Goal: Task Accomplishment & Management: Use online tool/utility

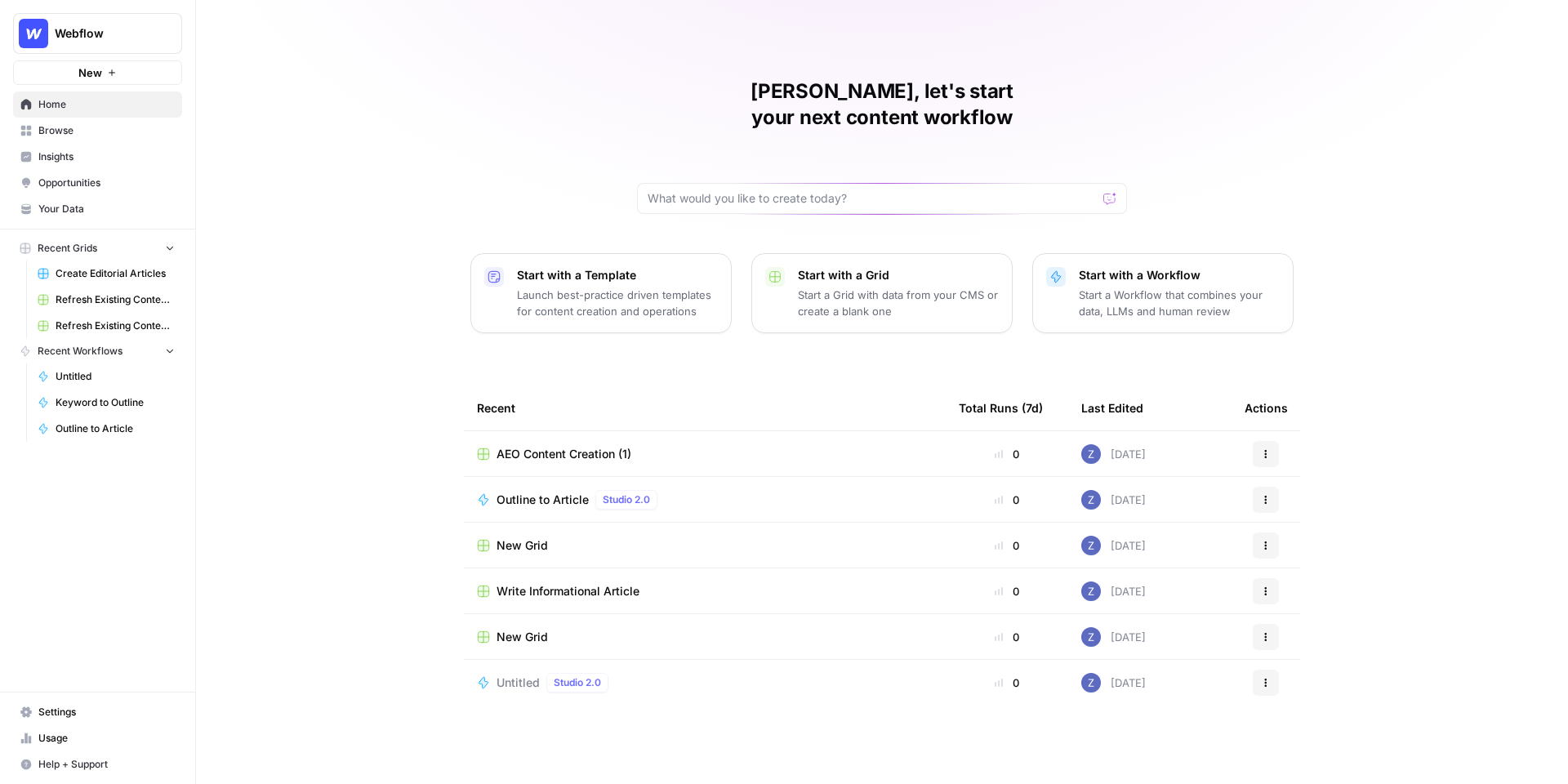
click at [112, 30] on span "Webflow" at bounding box center [104, 33] width 99 height 17
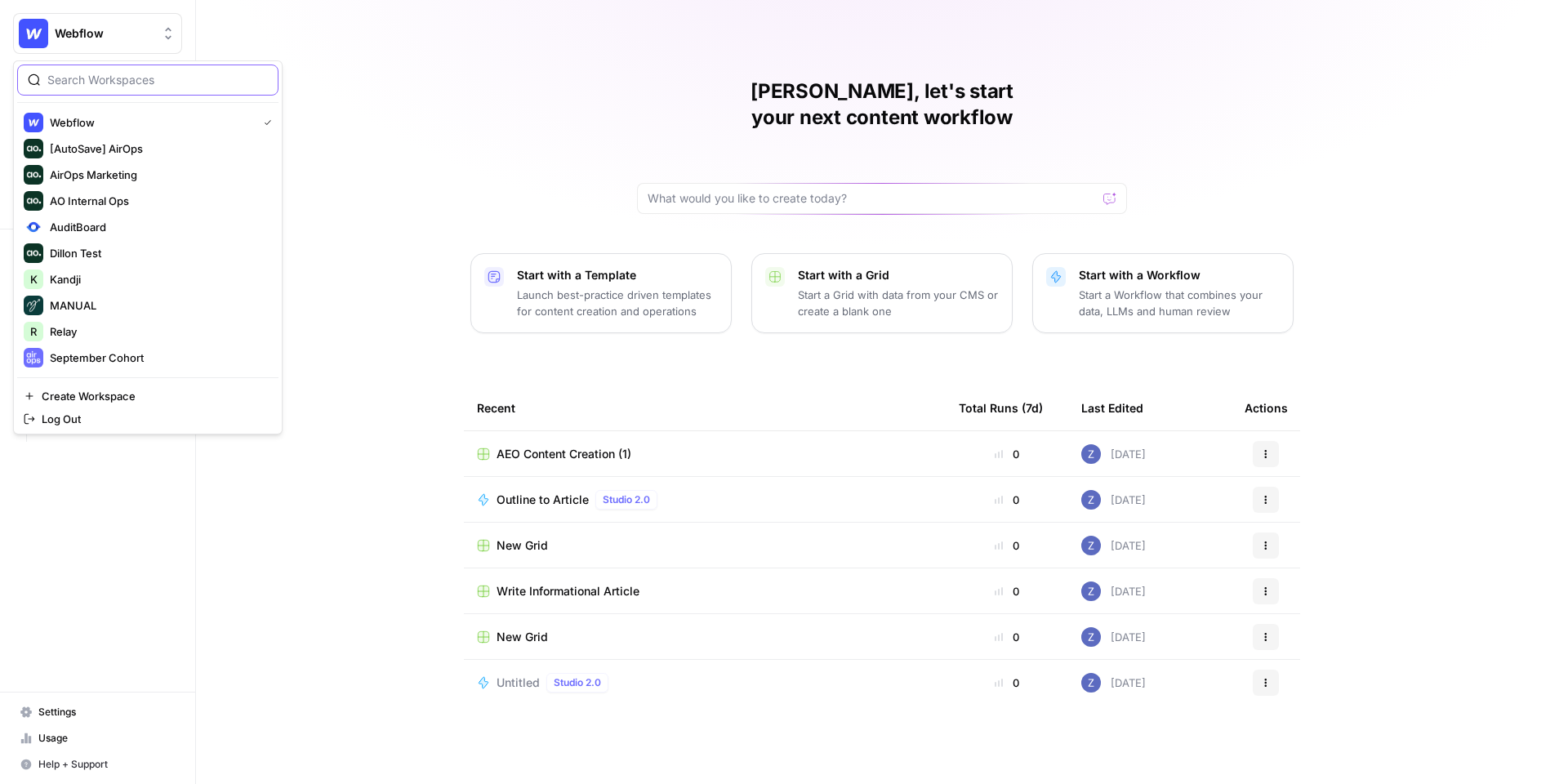
click at [102, 74] on input "search" at bounding box center [157, 80] width 221 height 17
type input "nuvei"
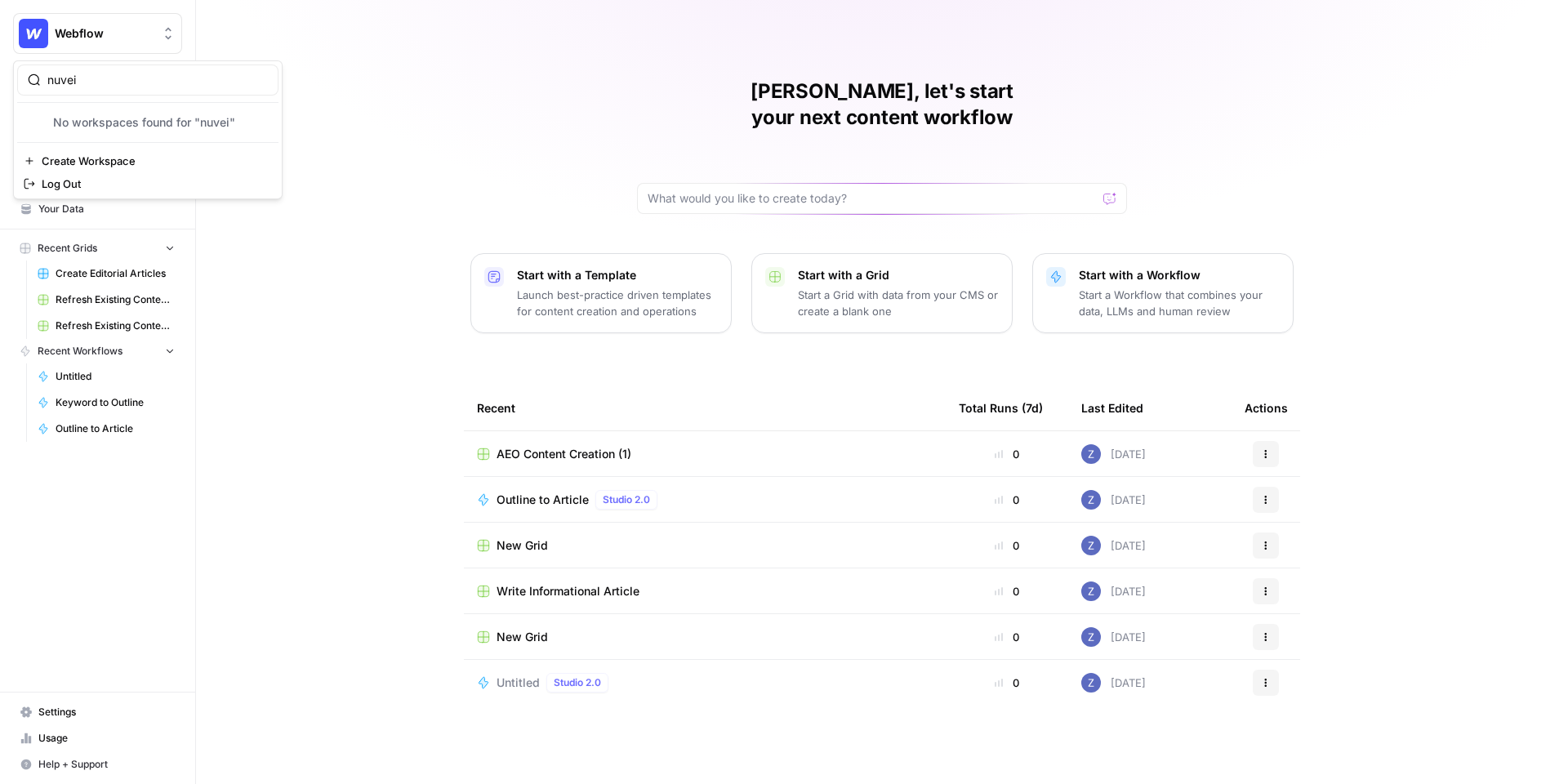
click at [448, 31] on div "Zoë, let's start your next content workflow Start with a Template Launch best-p…" at bounding box center [883, 392] width 1372 height 784
click at [116, 37] on span "Webflow" at bounding box center [104, 33] width 99 height 17
click at [225, 38] on div "Zoë, let's start your next content workflow Start with a Template Launch best-p…" at bounding box center [883, 392] width 1372 height 784
click at [100, 152] on span "Insights" at bounding box center [107, 156] width 137 height 15
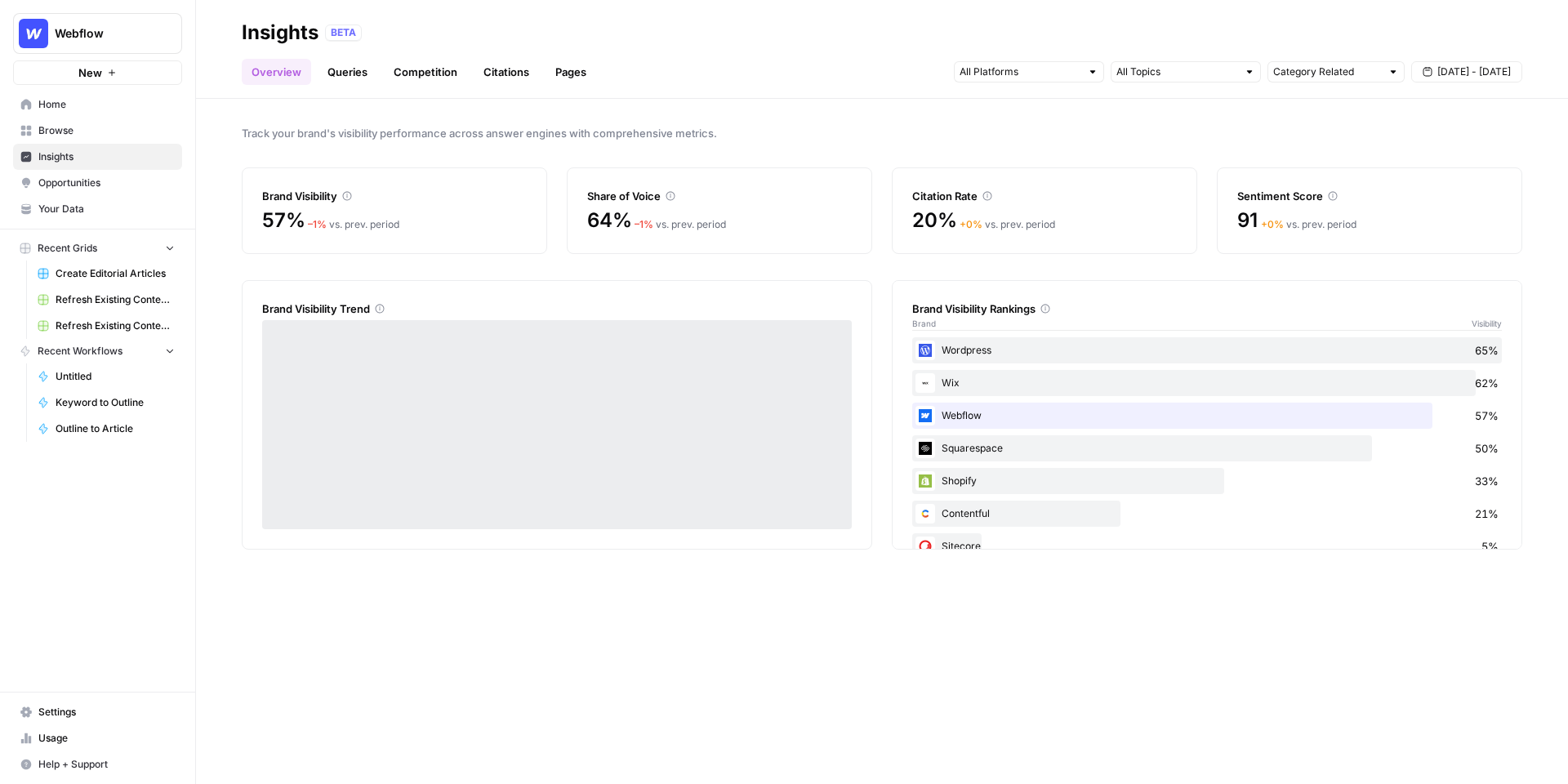
click at [98, 177] on span "Opportunities" at bounding box center [107, 183] width 137 height 15
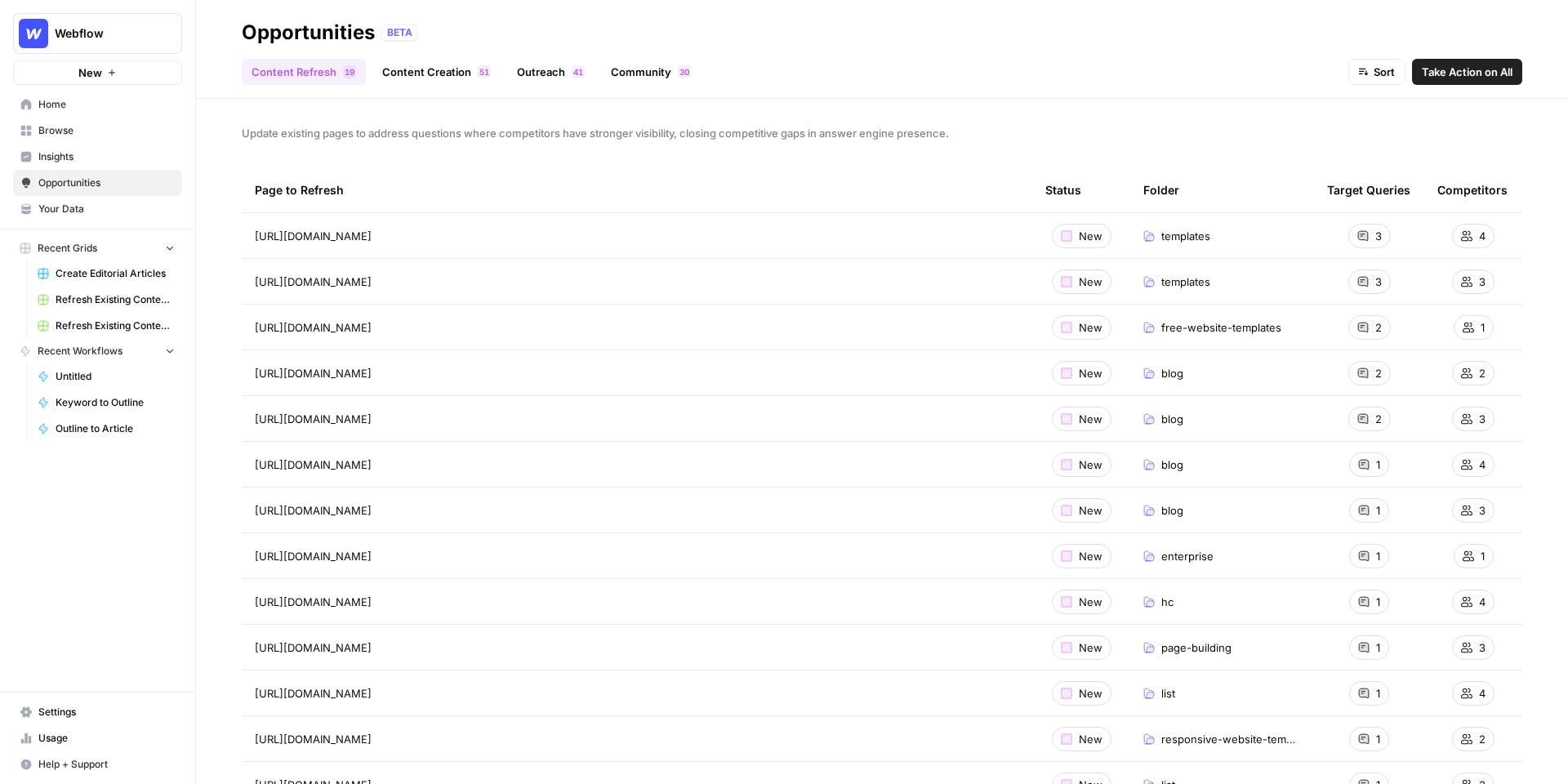
click at [104, 161] on span "Insights" at bounding box center [107, 156] width 137 height 15
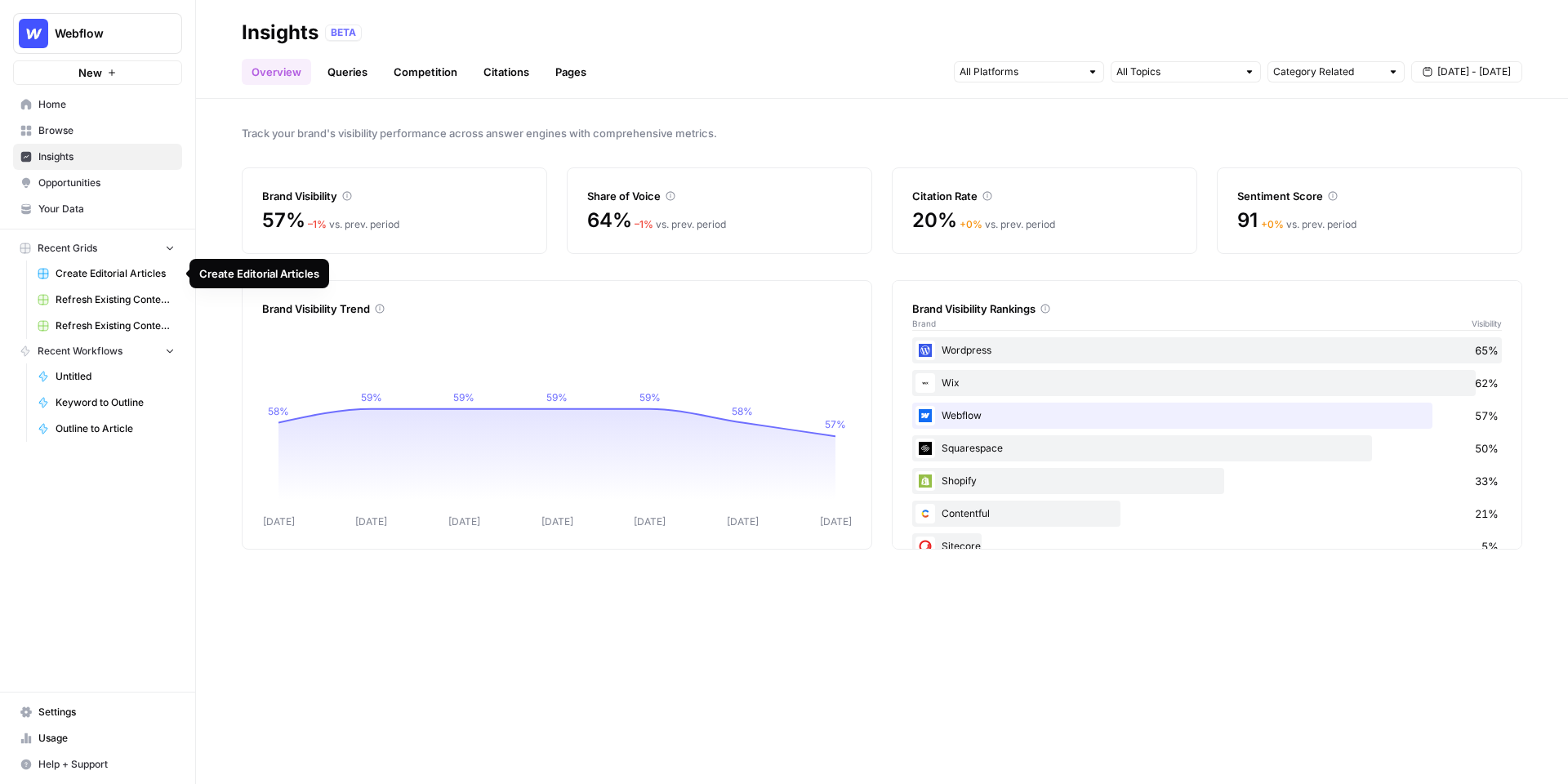
click at [102, 278] on span "Create Editorial Articles" at bounding box center [115, 273] width 119 height 15
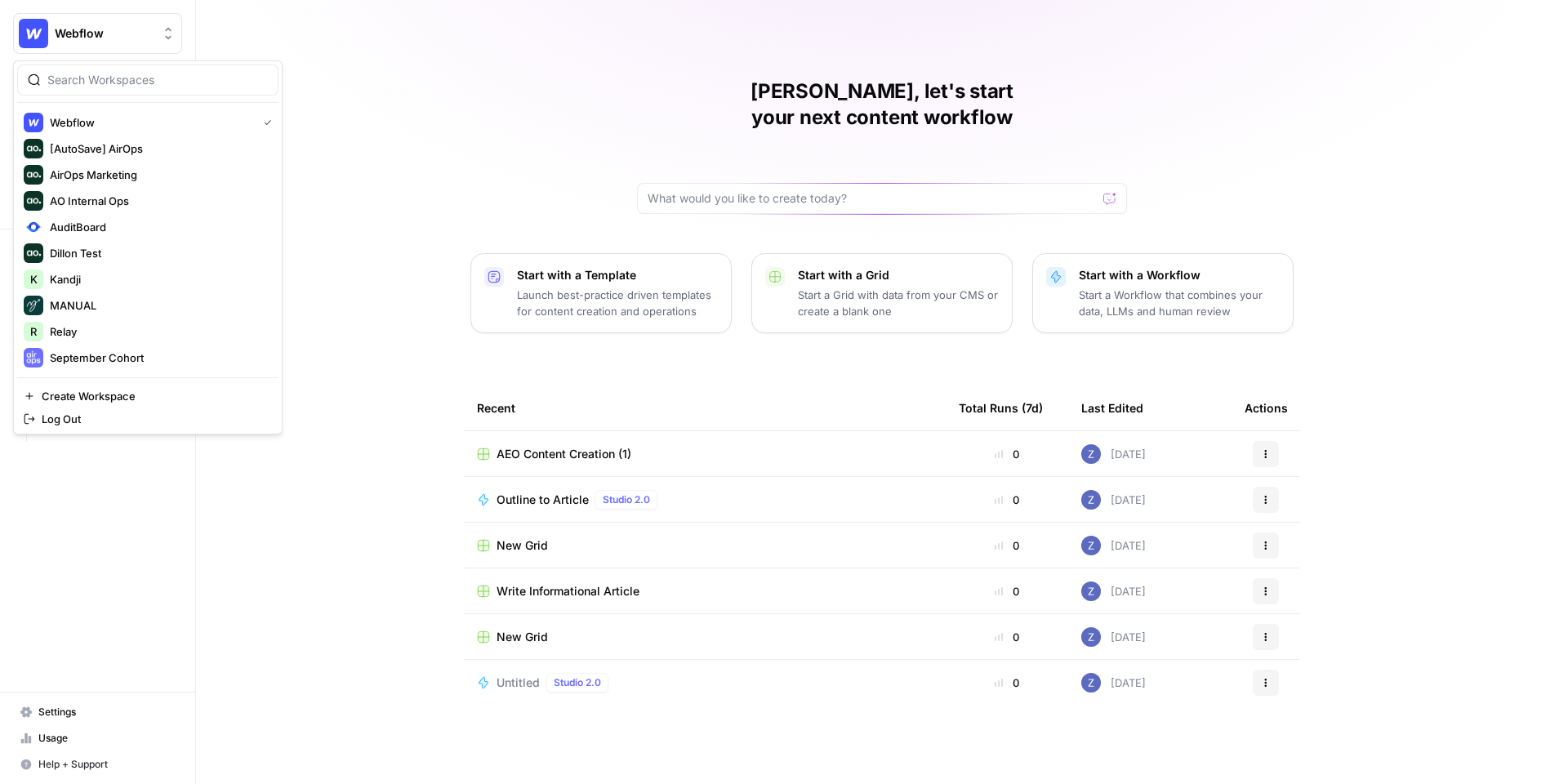
click at [115, 43] on button "Webflow" at bounding box center [97, 33] width 169 height 41
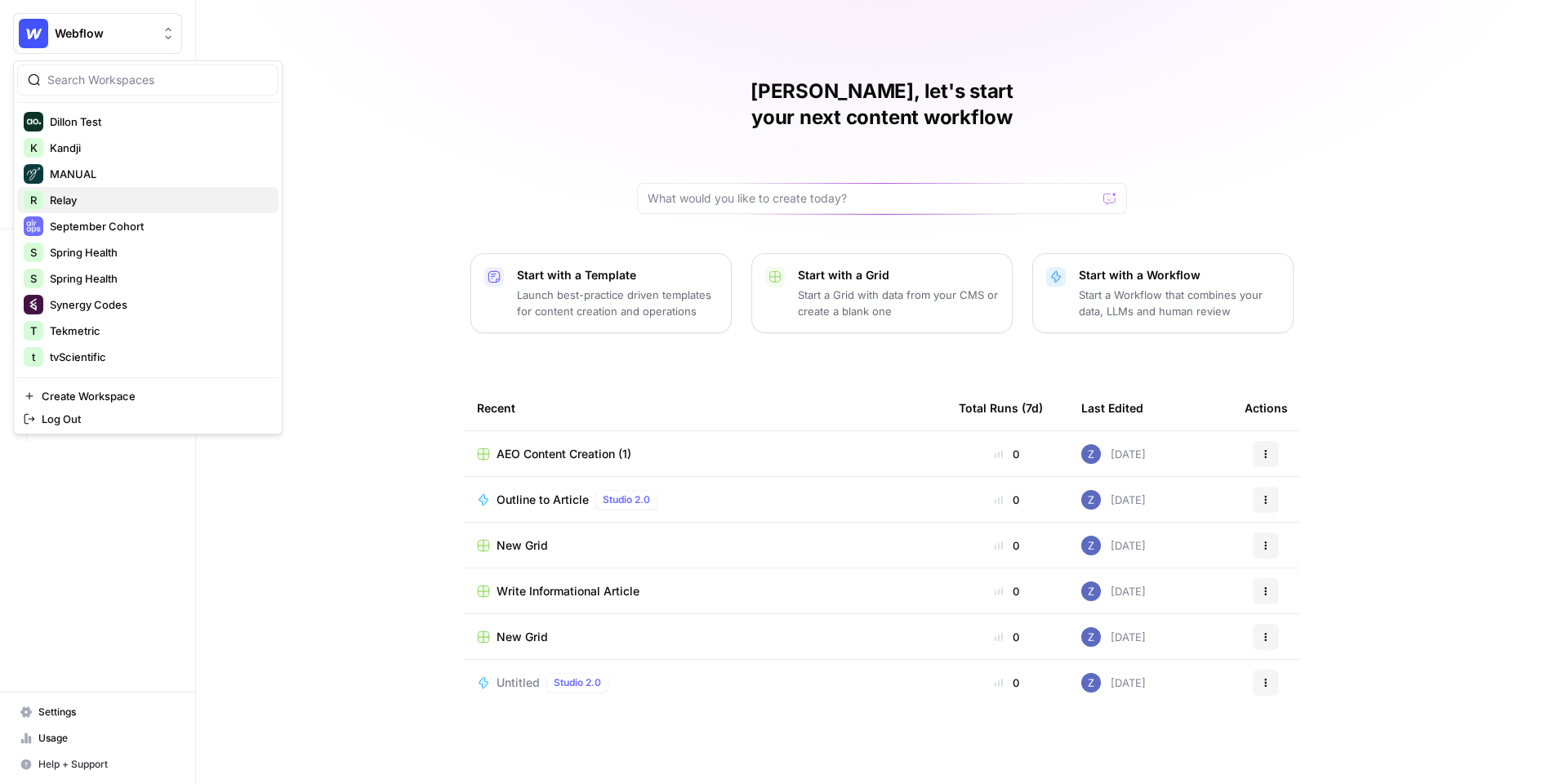
scroll to position [244, 0]
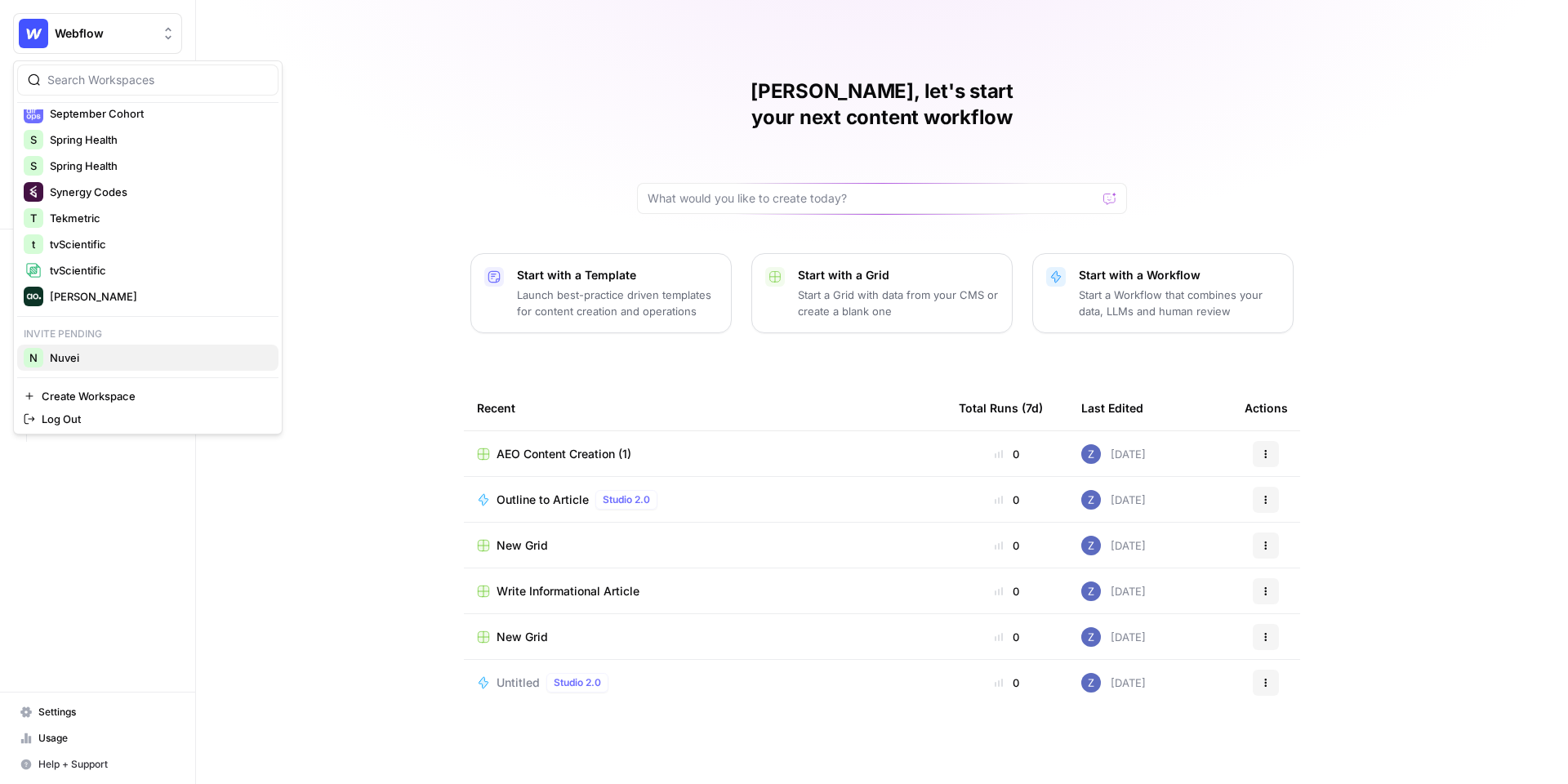
click at [95, 360] on span "Nuvei" at bounding box center [157, 358] width 216 height 17
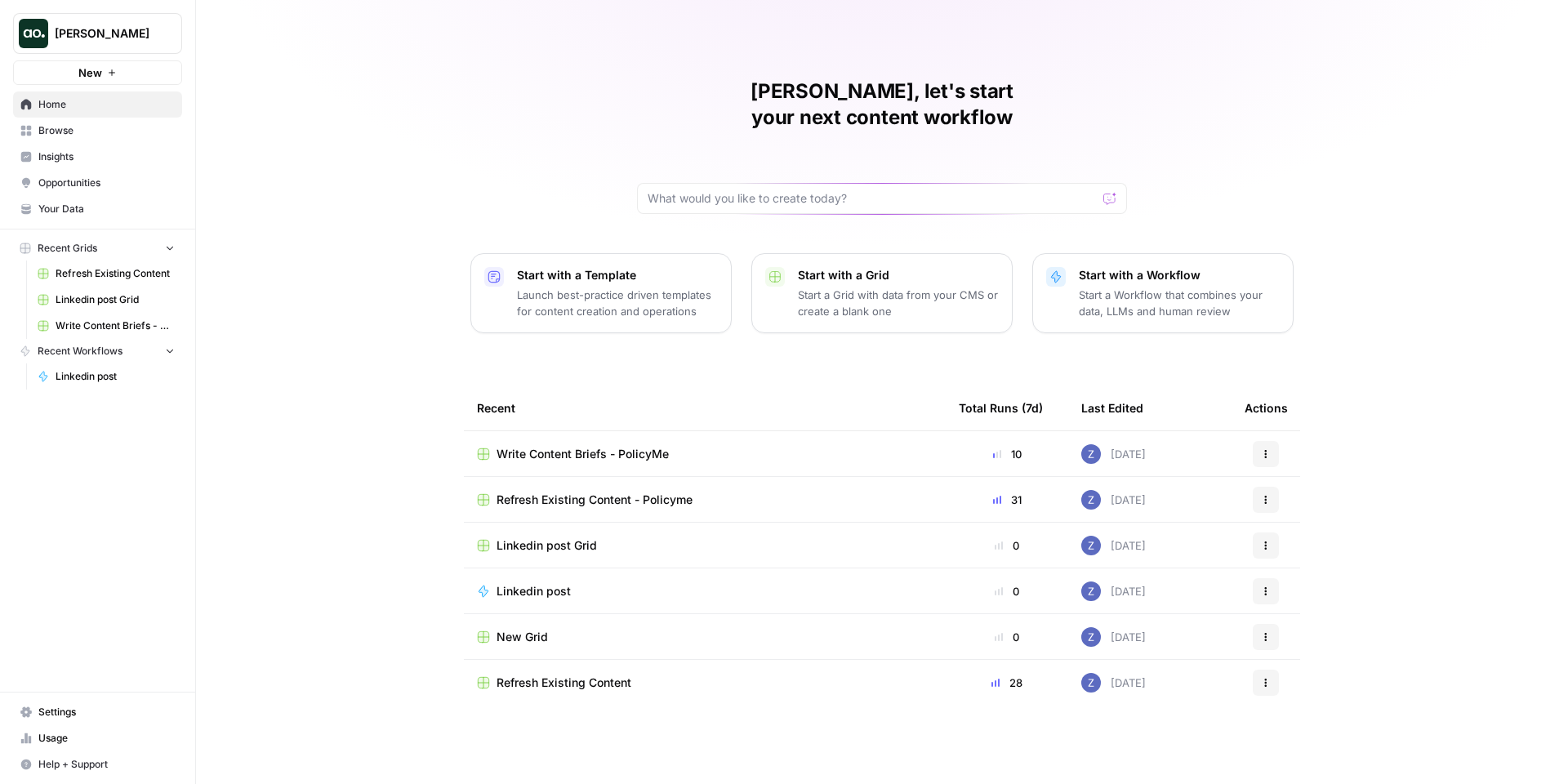
click at [128, 207] on span "Your Data" at bounding box center [107, 208] width 137 height 15
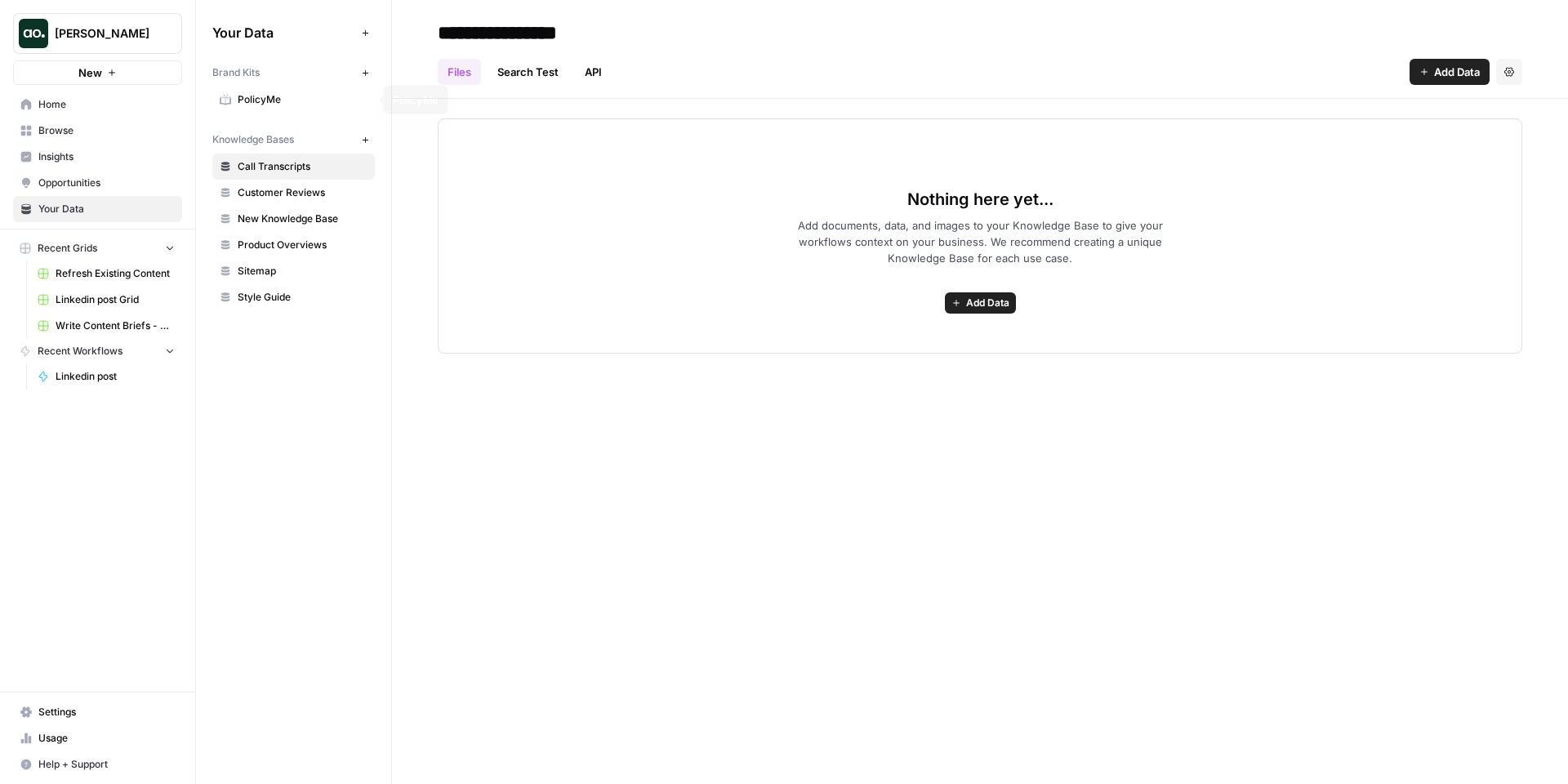
click at [137, 22] on button "[PERSON_NAME]" at bounding box center [97, 33] width 169 height 41
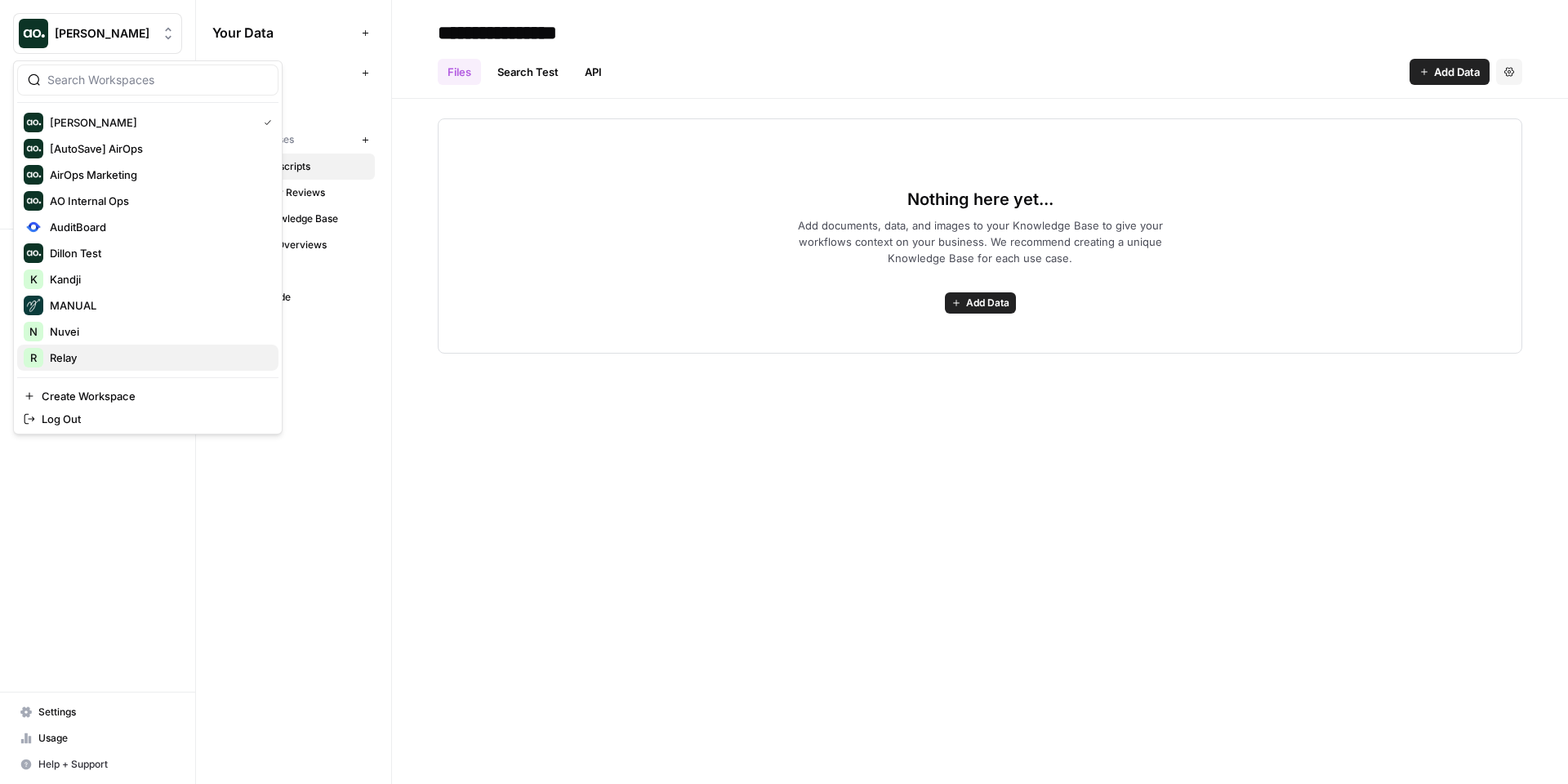
scroll to position [209, 0]
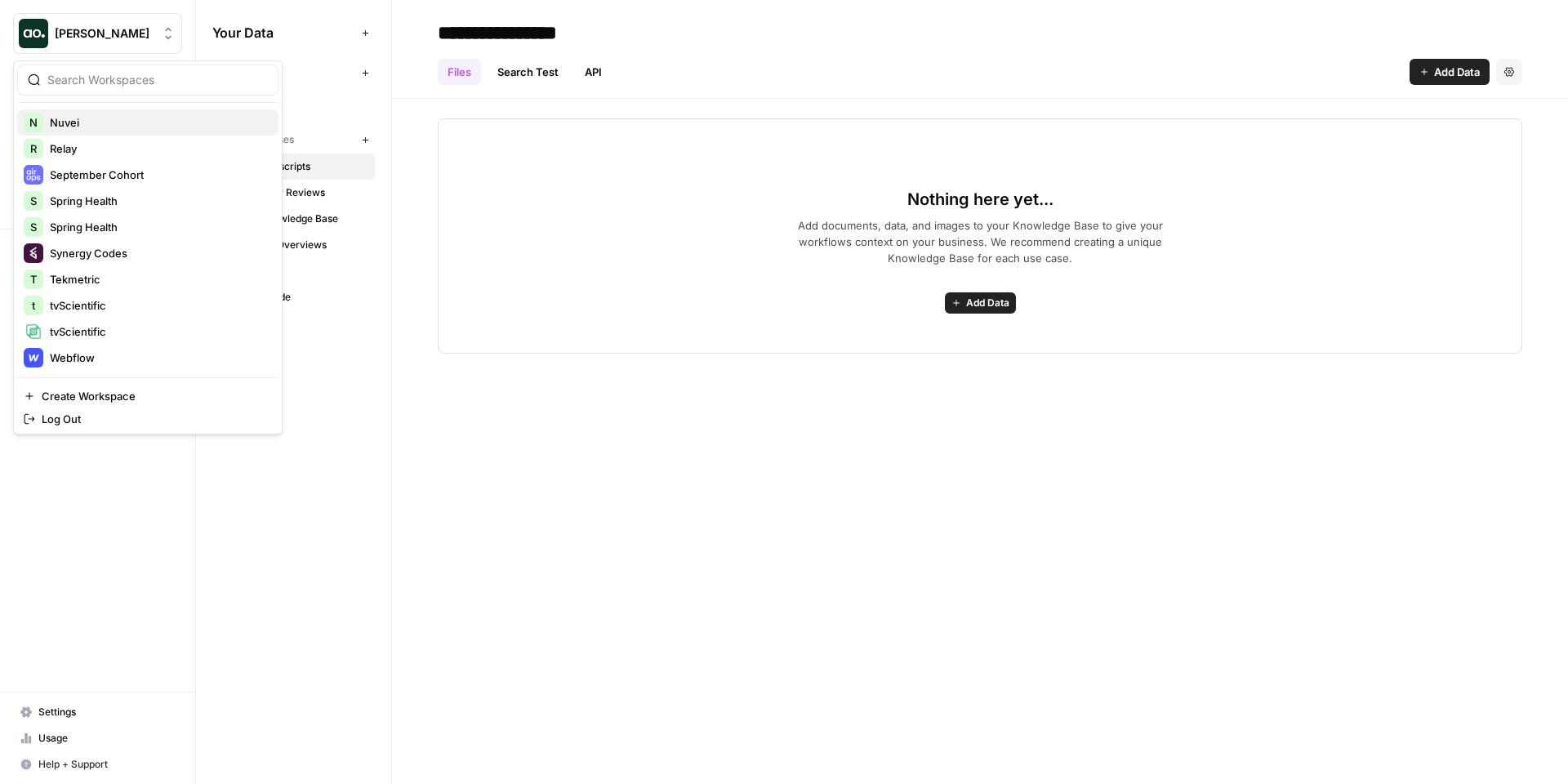
click at [134, 125] on span "Nuvei" at bounding box center [157, 122] width 216 height 17
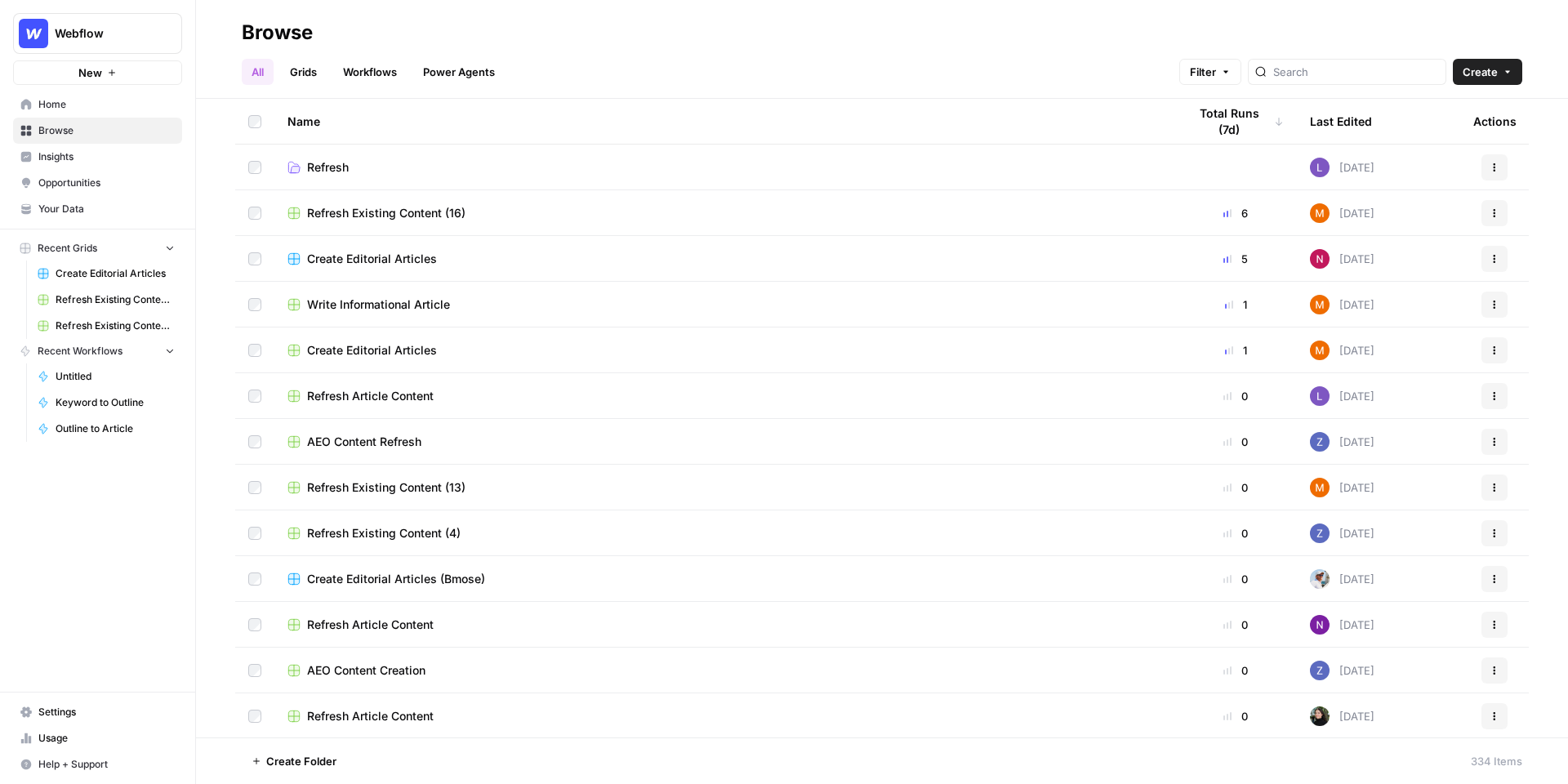
click at [72, 156] on span "Insights" at bounding box center [107, 156] width 137 height 15
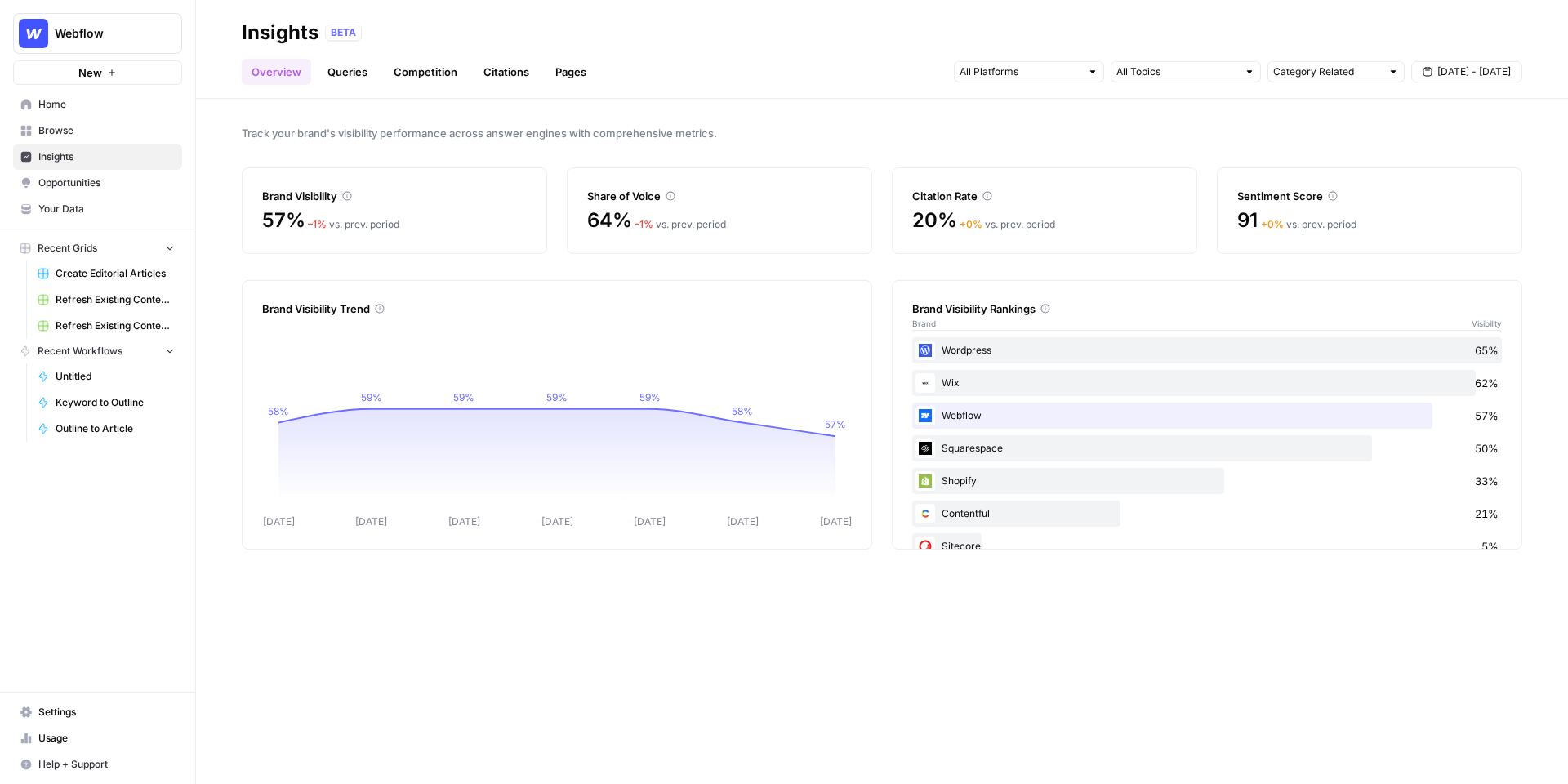
click at [261, 67] on link "Overview" at bounding box center [276, 71] width 69 height 26
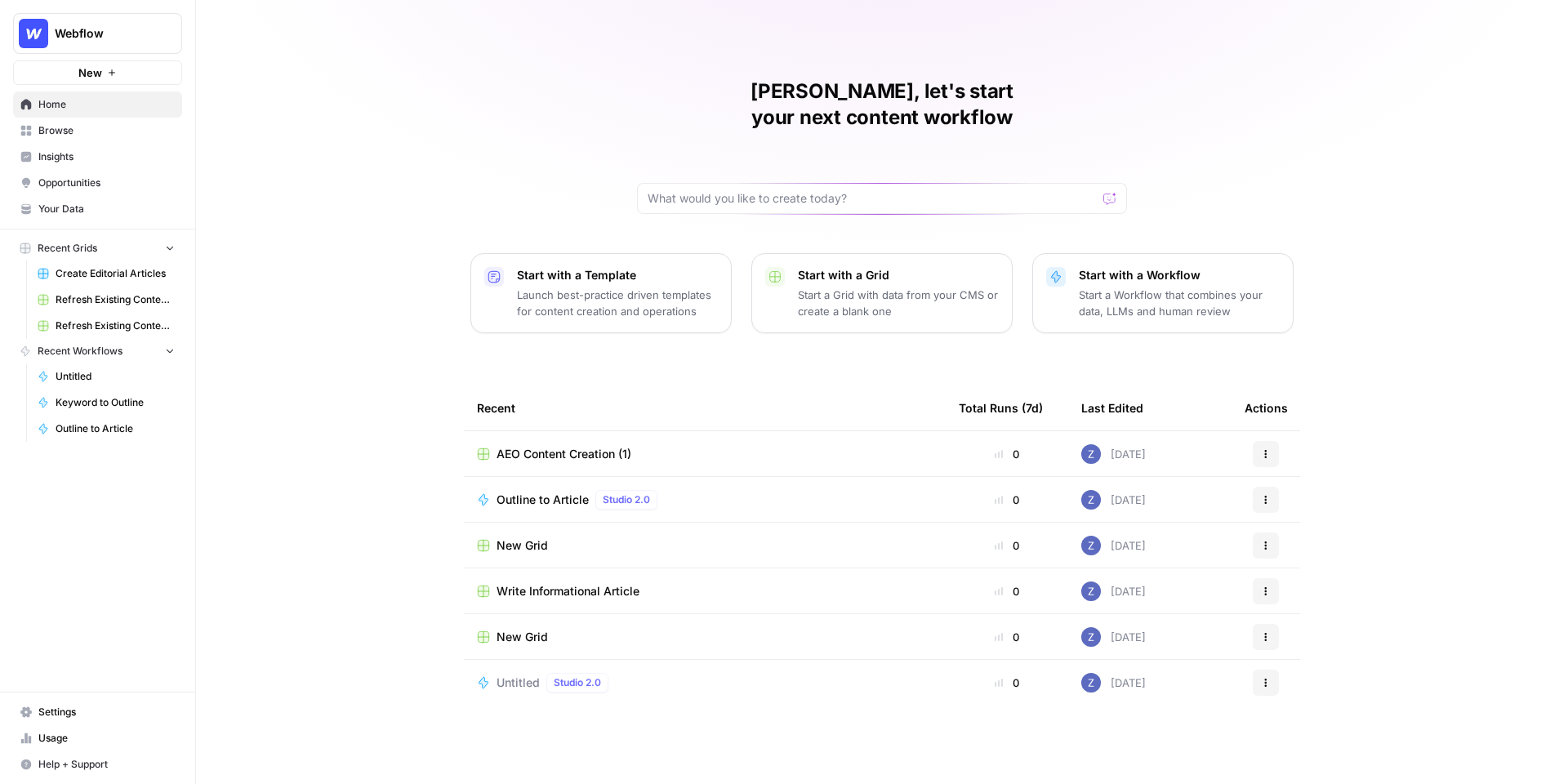
click at [74, 202] on span "Your Data" at bounding box center [107, 208] width 137 height 15
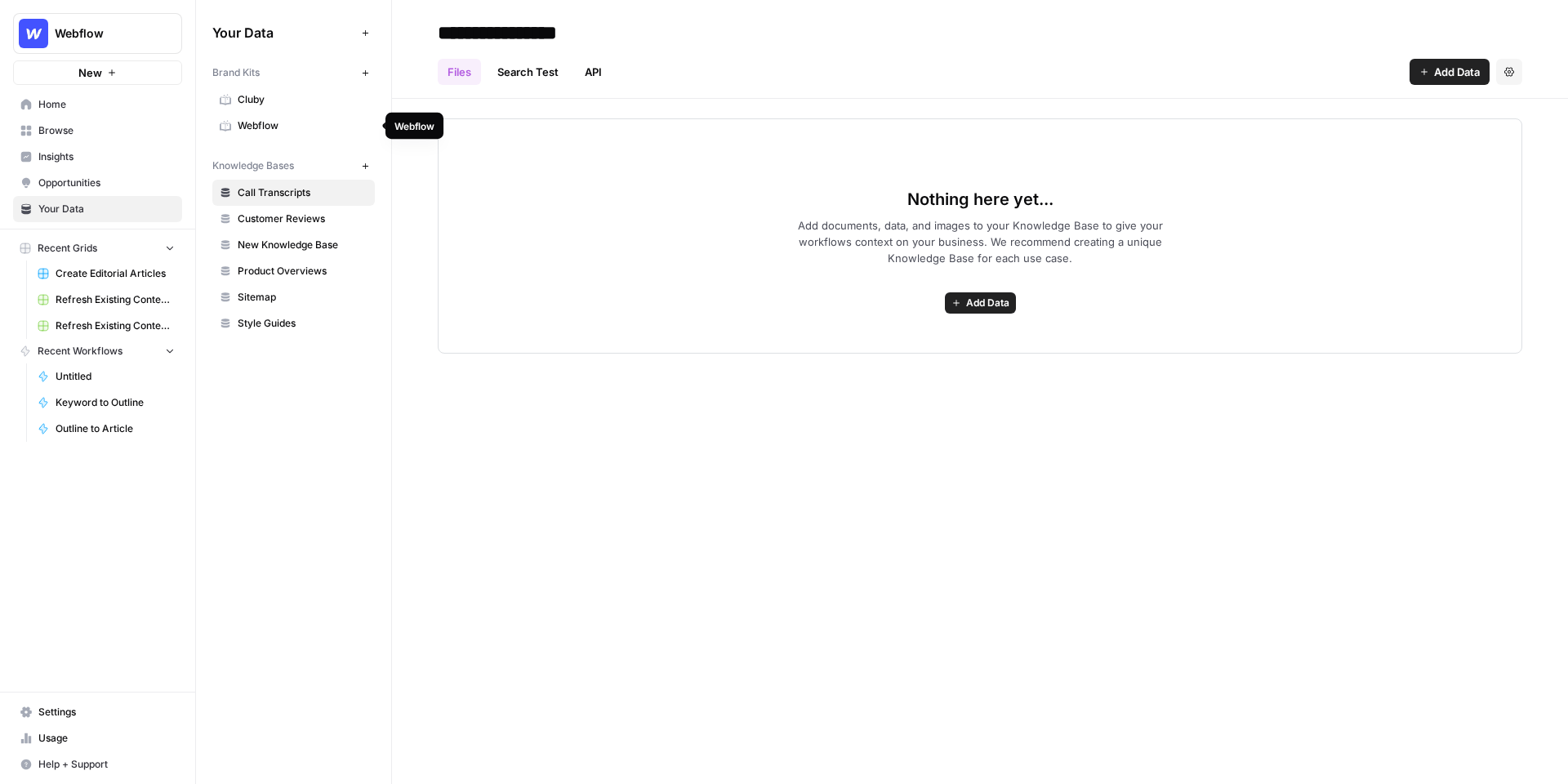
click at [314, 121] on span "Webflow" at bounding box center [302, 125] width 130 height 15
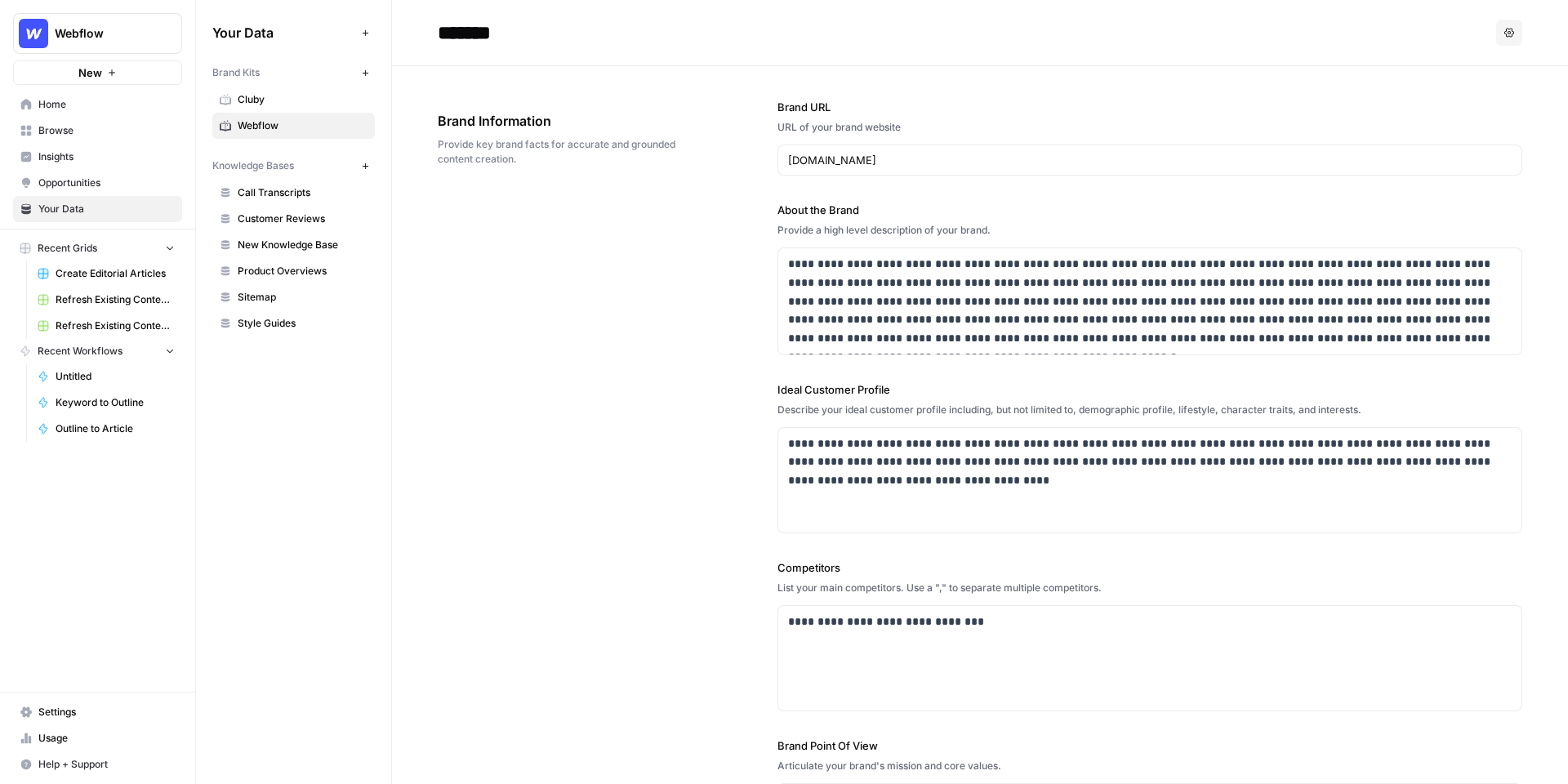
click at [99, 72] on span "New" at bounding box center [90, 72] width 23 height 17
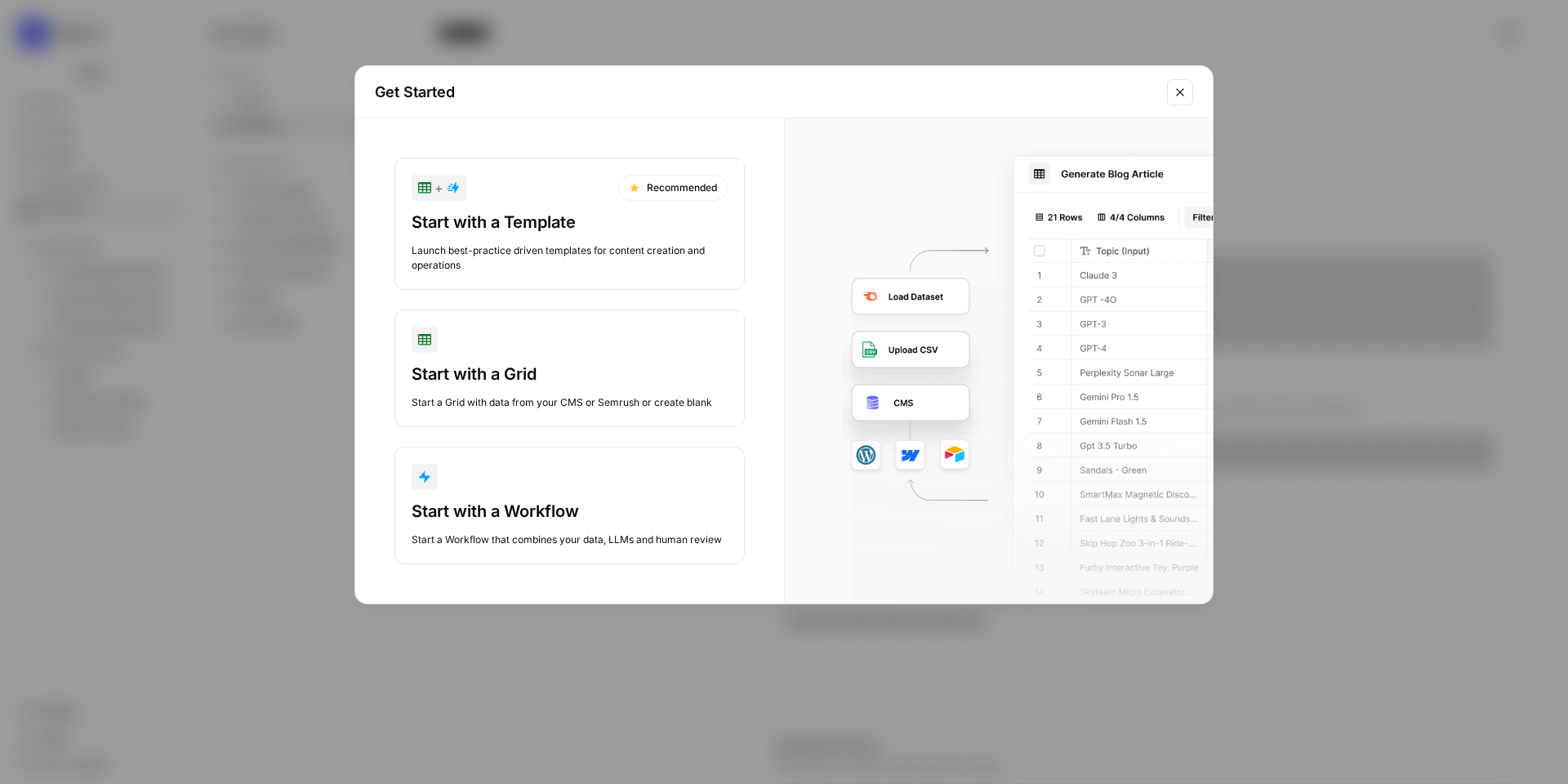
click at [576, 381] on div "Start with a Grid" at bounding box center [569, 373] width 316 height 22
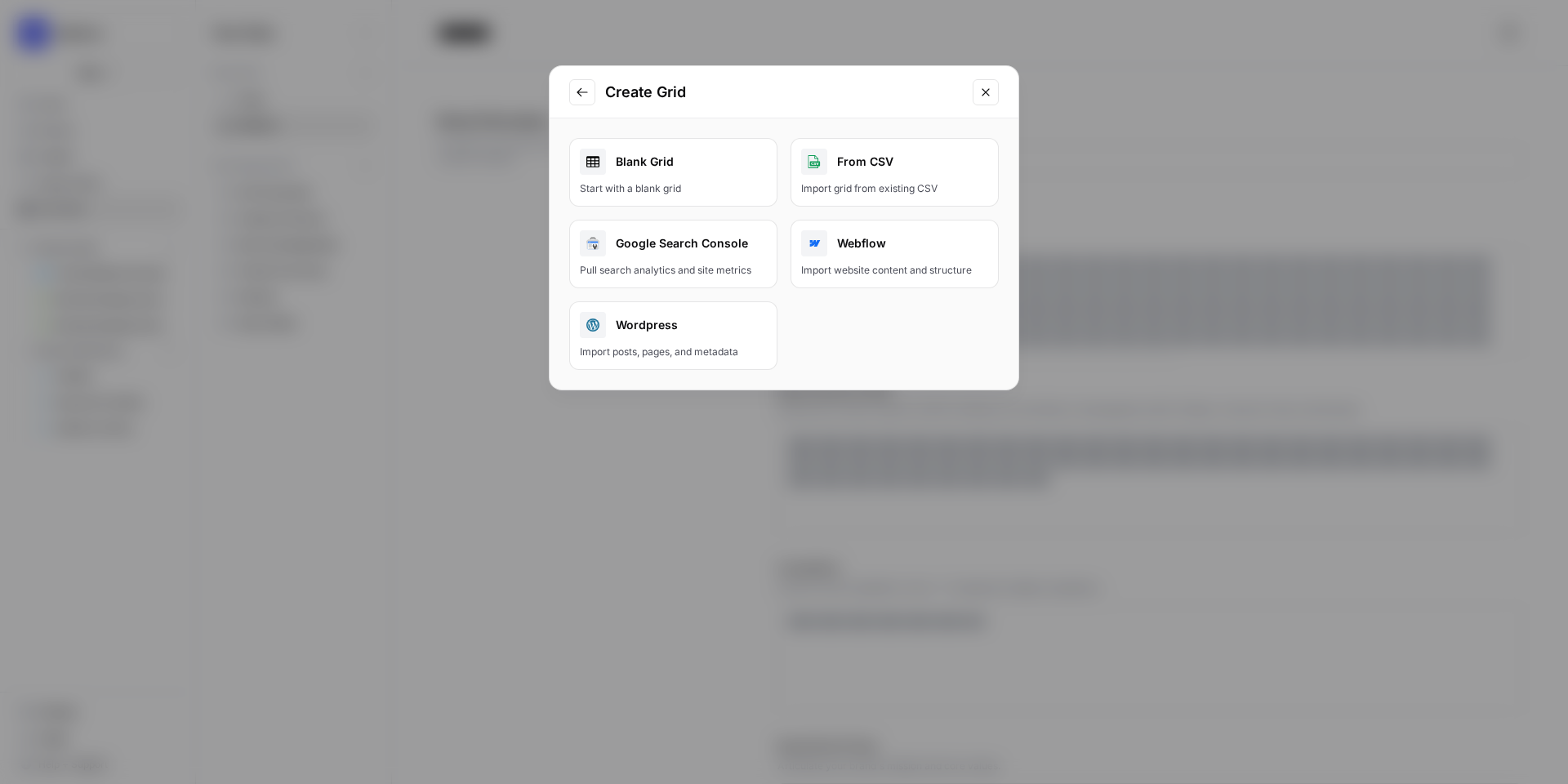
click at [658, 152] on div "Blank Grid" at bounding box center [673, 161] width 187 height 26
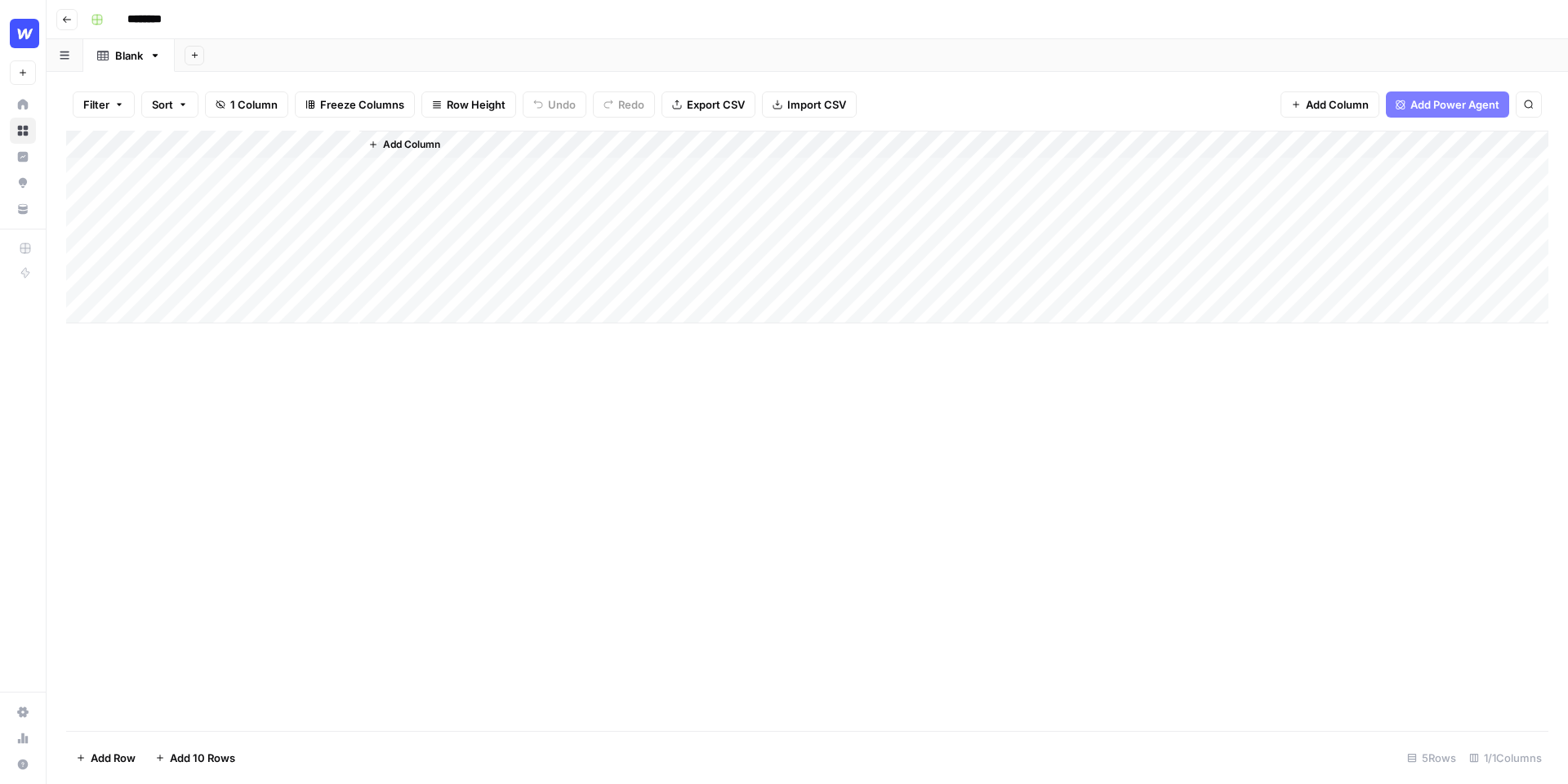
click at [179, 22] on input "********" at bounding box center [166, 20] width 92 height 26
click at [127, 57] on div "Blank" at bounding box center [129, 55] width 27 height 17
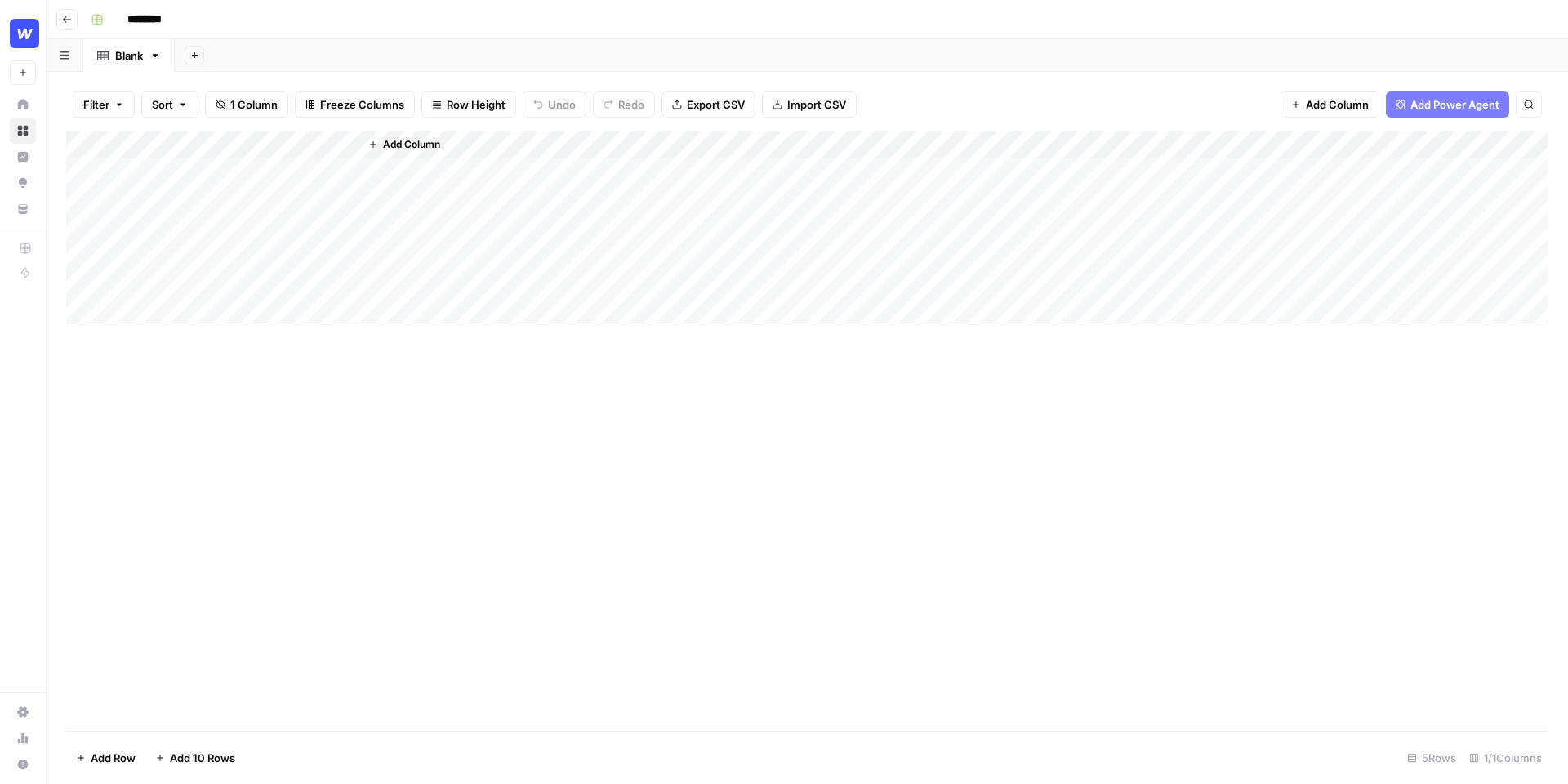
type input "********"
click at [1441, 111] on span "Add Power Agent" at bounding box center [1455, 105] width 89 height 17
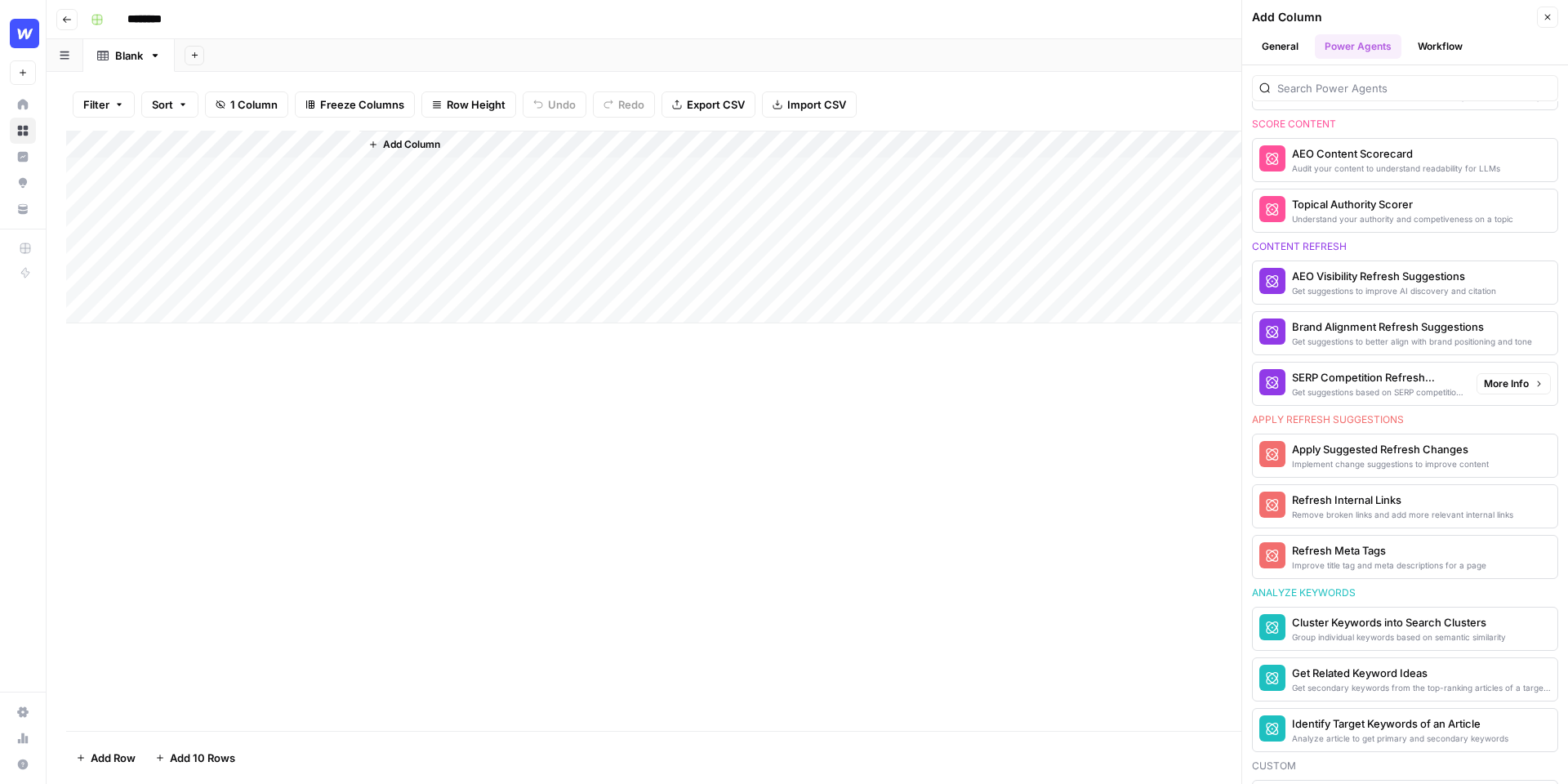
scroll to position [710, 0]
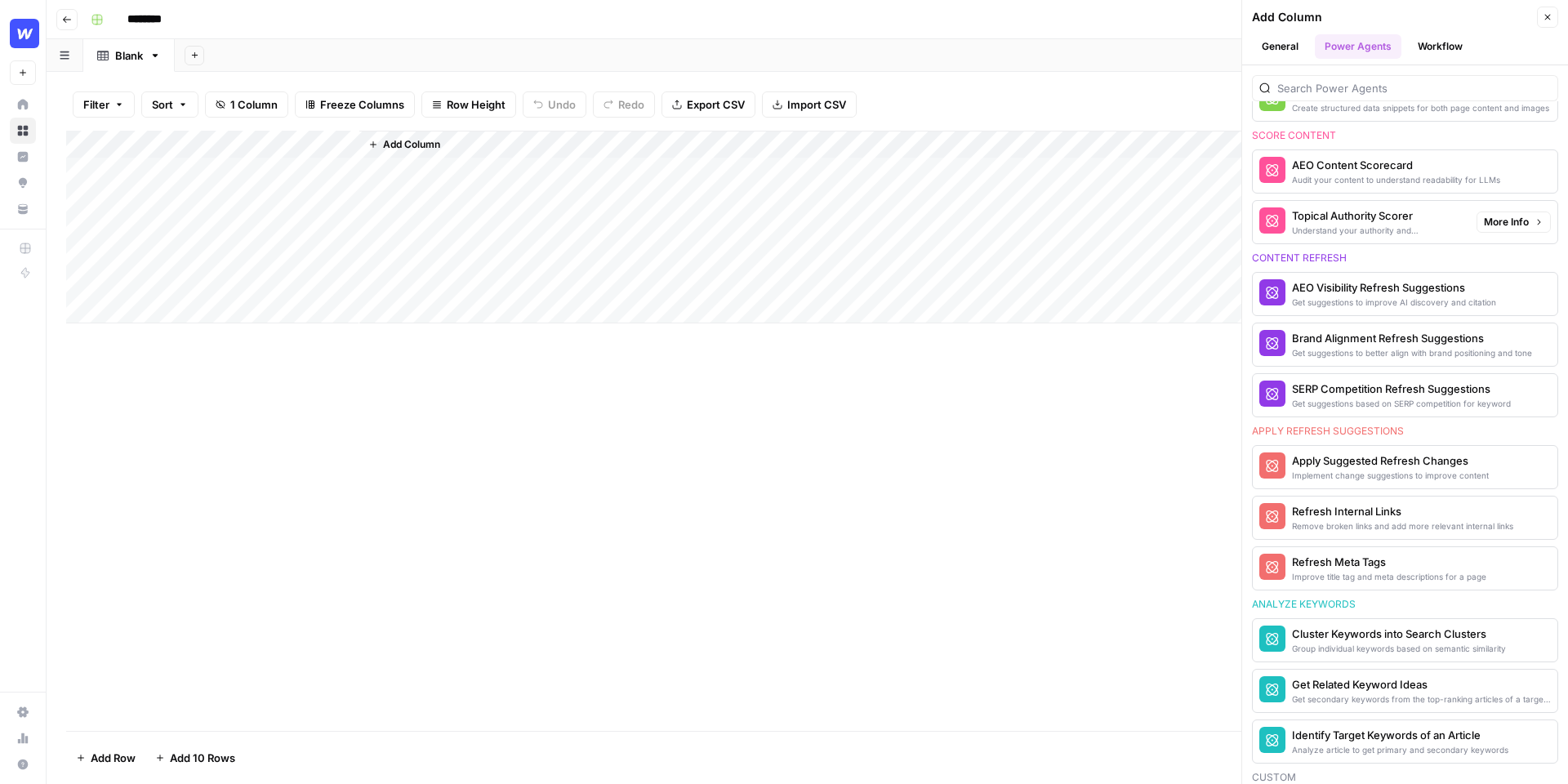
click at [1390, 223] on div "Topical Authority Scorer" at bounding box center [1377, 215] width 171 height 17
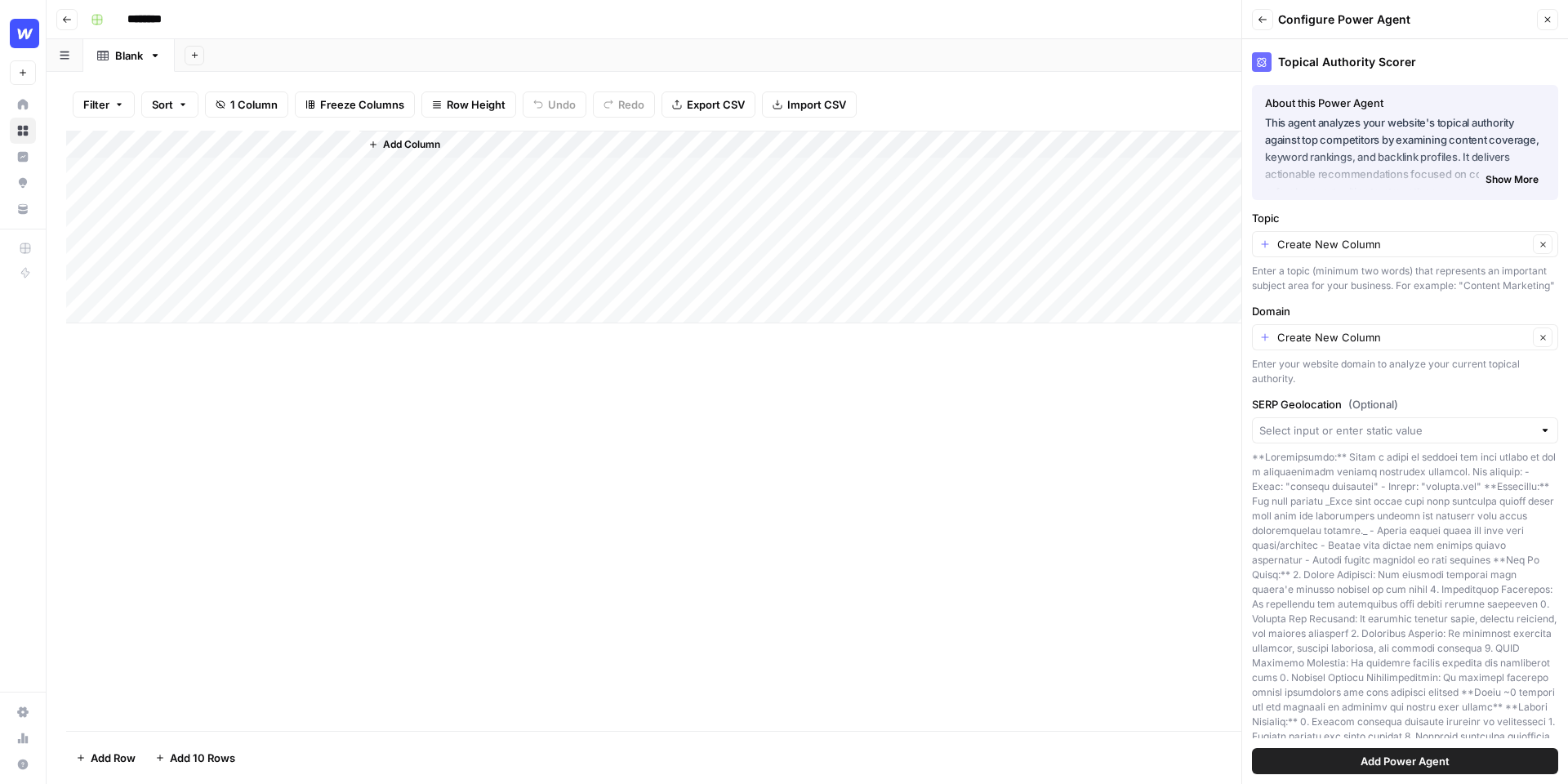
click at [1327, 757] on button "Add Power Agent" at bounding box center [1405, 761] width 306 height 26
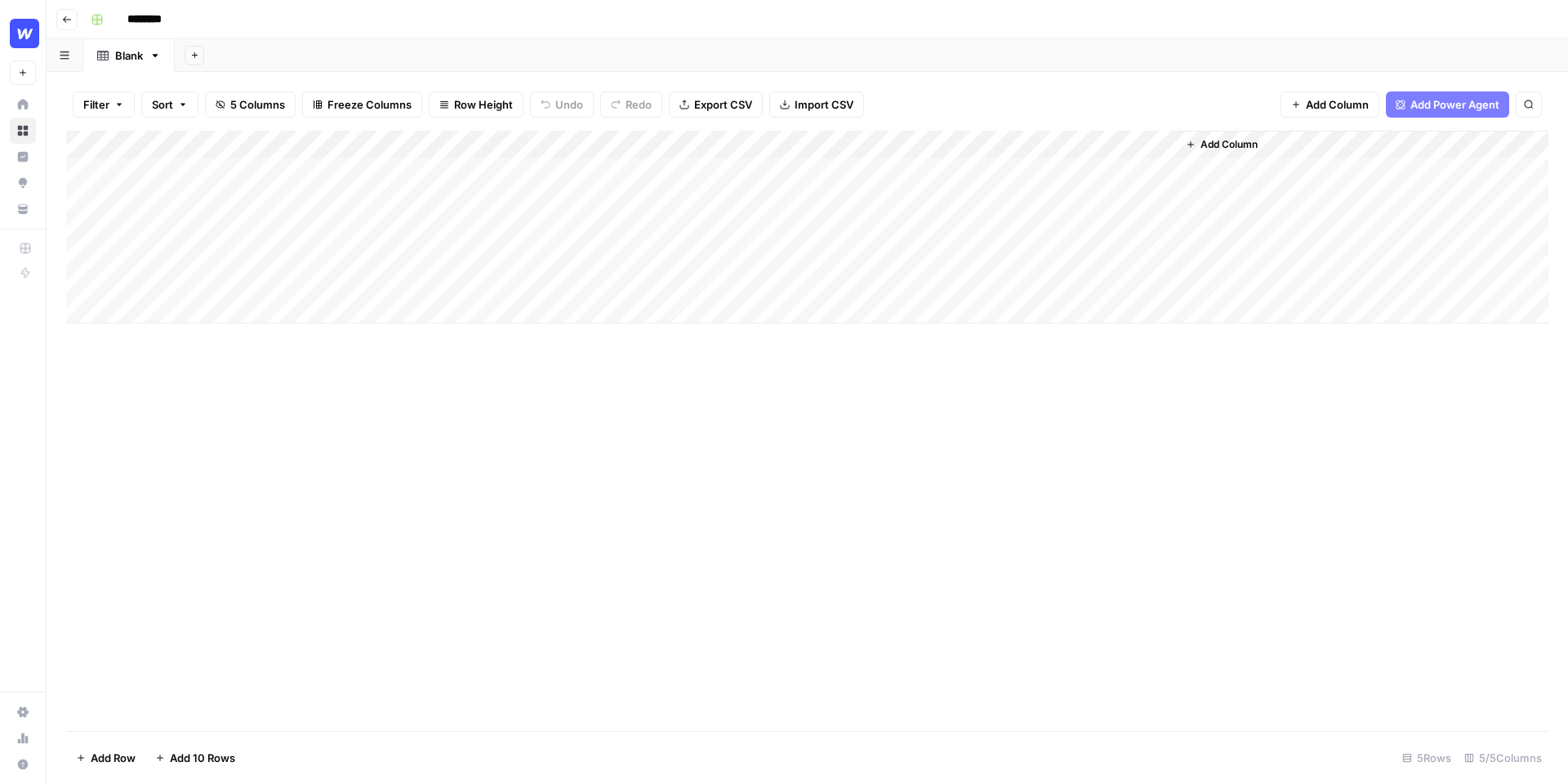
click at [346, 149] on div "Add Column" at bounding box center [807, 227] width 1482 height 193
click at [205, 338] on span "Hide Column" at bounding box center [227, 341] width 143 height 17
click at [123, 52] on div "Blank" at bounding box center [129, 55] width 27 height 17
click at [120, 55] on div "Blank" at bounding box center [129, 55] width 27 height 17
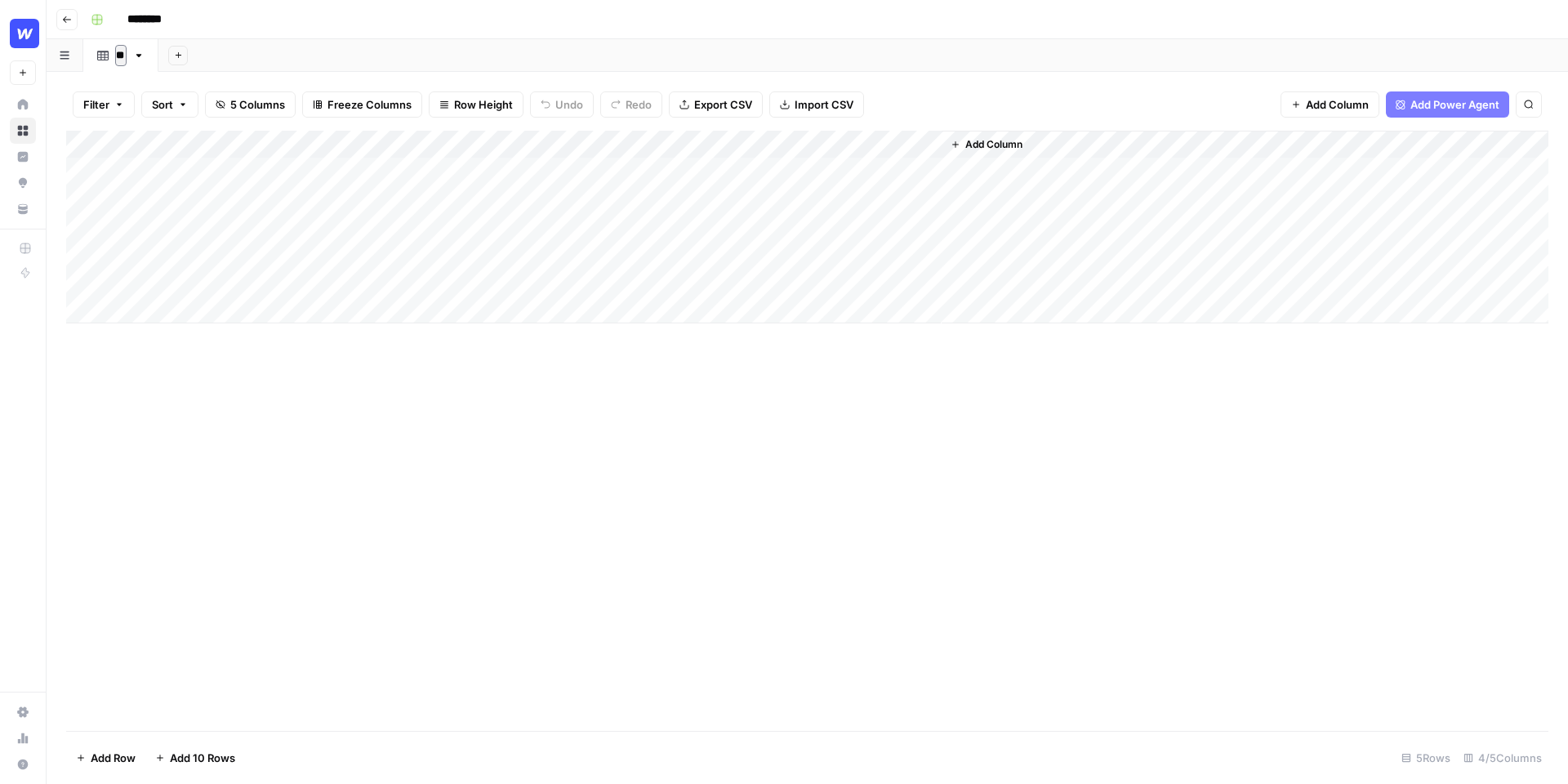
type input "*"
type input "**********"
click at [256, 55] on icon "button" at bounding box center [256, 55] width 6 height 6
click at [305, 114] on span "Blank" at bounding box center [336, 111] width 120 height 17
click at [279, 63] on link "Blank" at bounding box center [281, 55] width 92 height 32
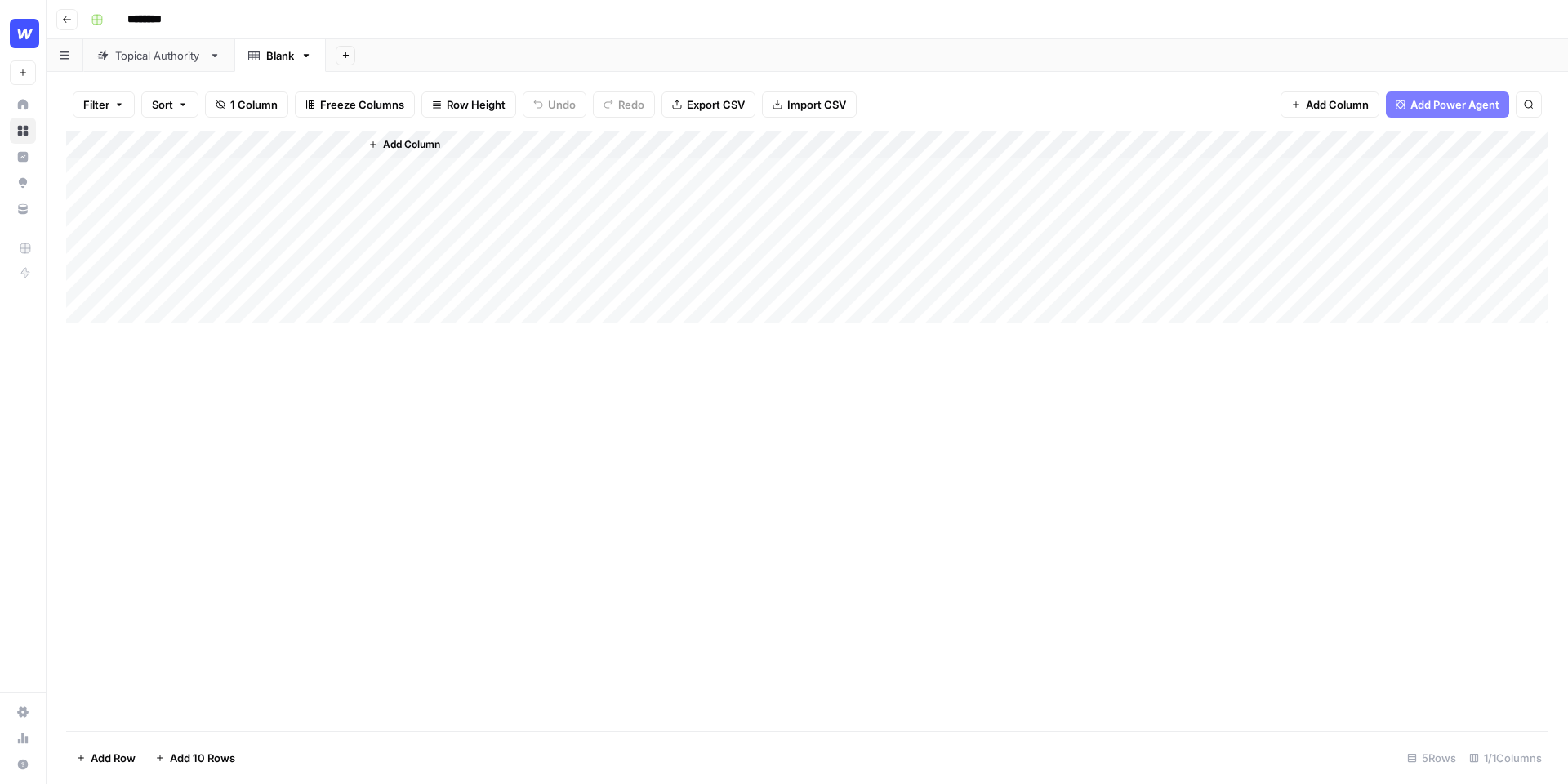
click at [279, 63] on link "Blank" at bounding box center [281, 55] width 92 height 32
click at [279, 63] on input "*****" at bounding box center [281, 56] width 30 height 22
type input "**********"
click at [390, 56] on icon "button" at bounding box center [389, 55] width 9 height 9
click at [486, 111] on span "Blank" at bounding box center [469, 111] width 120 height 17
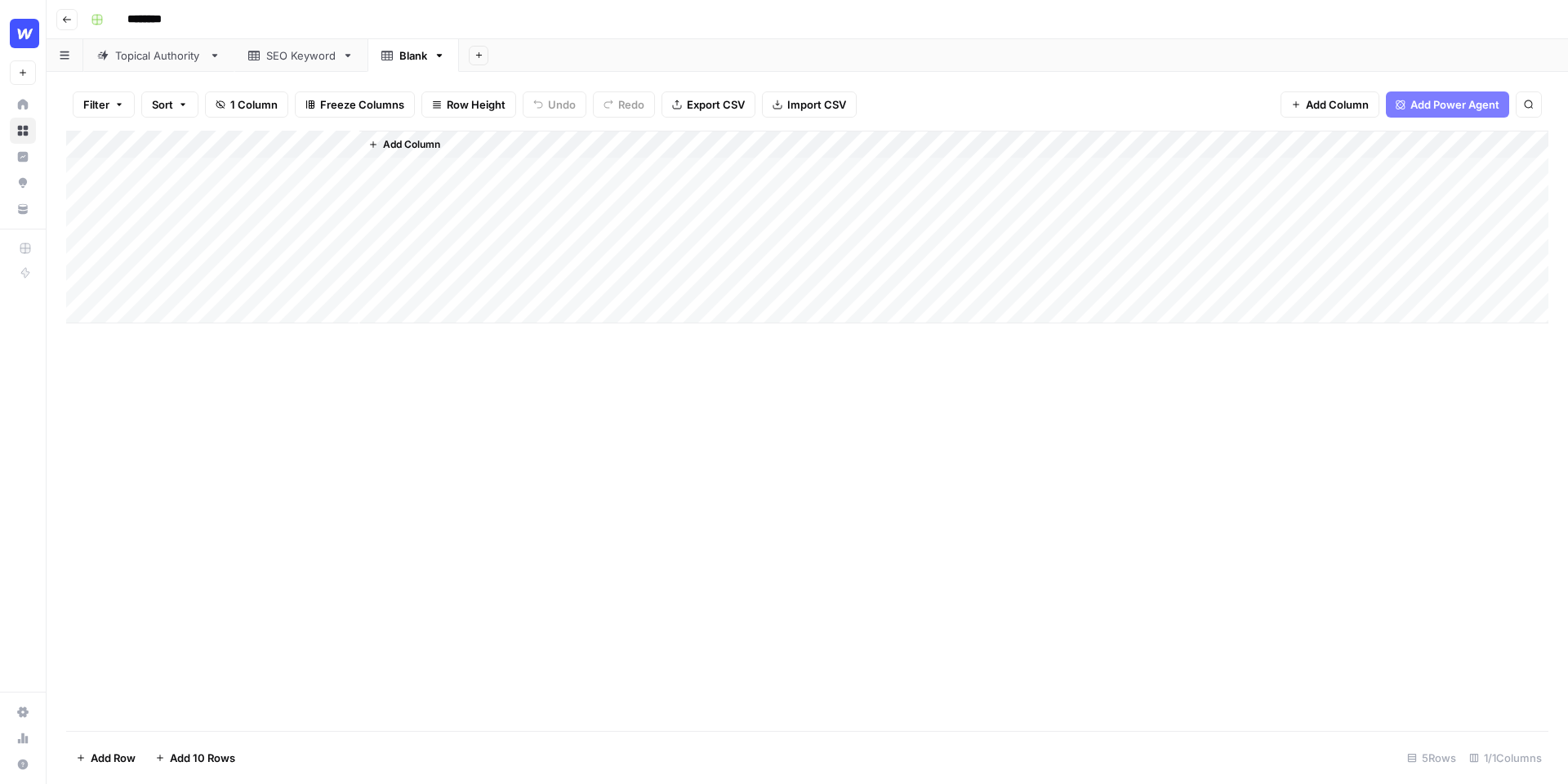
click at [1466, 107] on span "Add Power Agent" at bounding box center [1455, 105] width 89 height 17
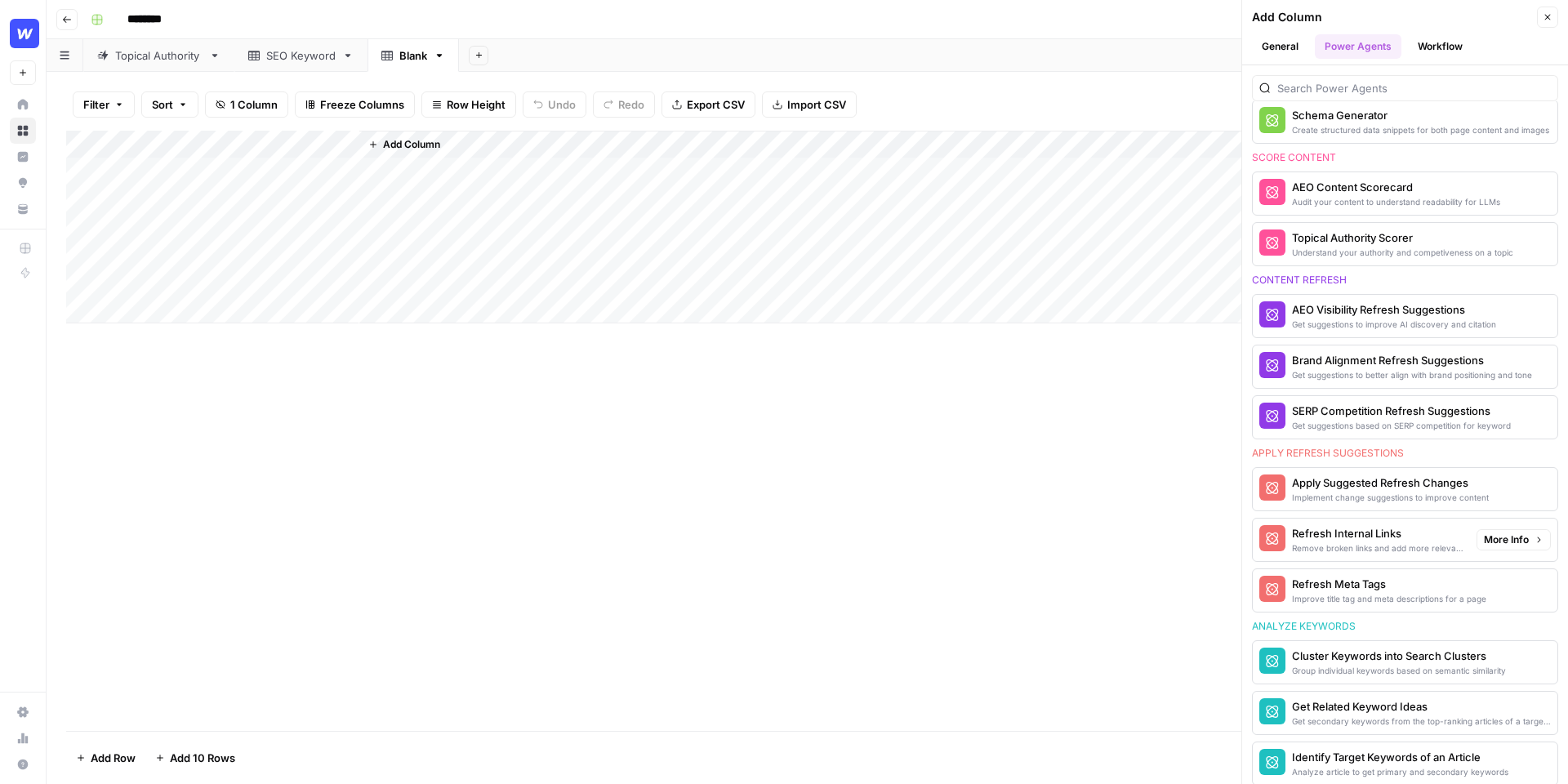
scroll to position [689, 0]
click at [1344, 577] on div "Refresh Meta Tags" at bounding box center [1377, 582] width 171 height 17
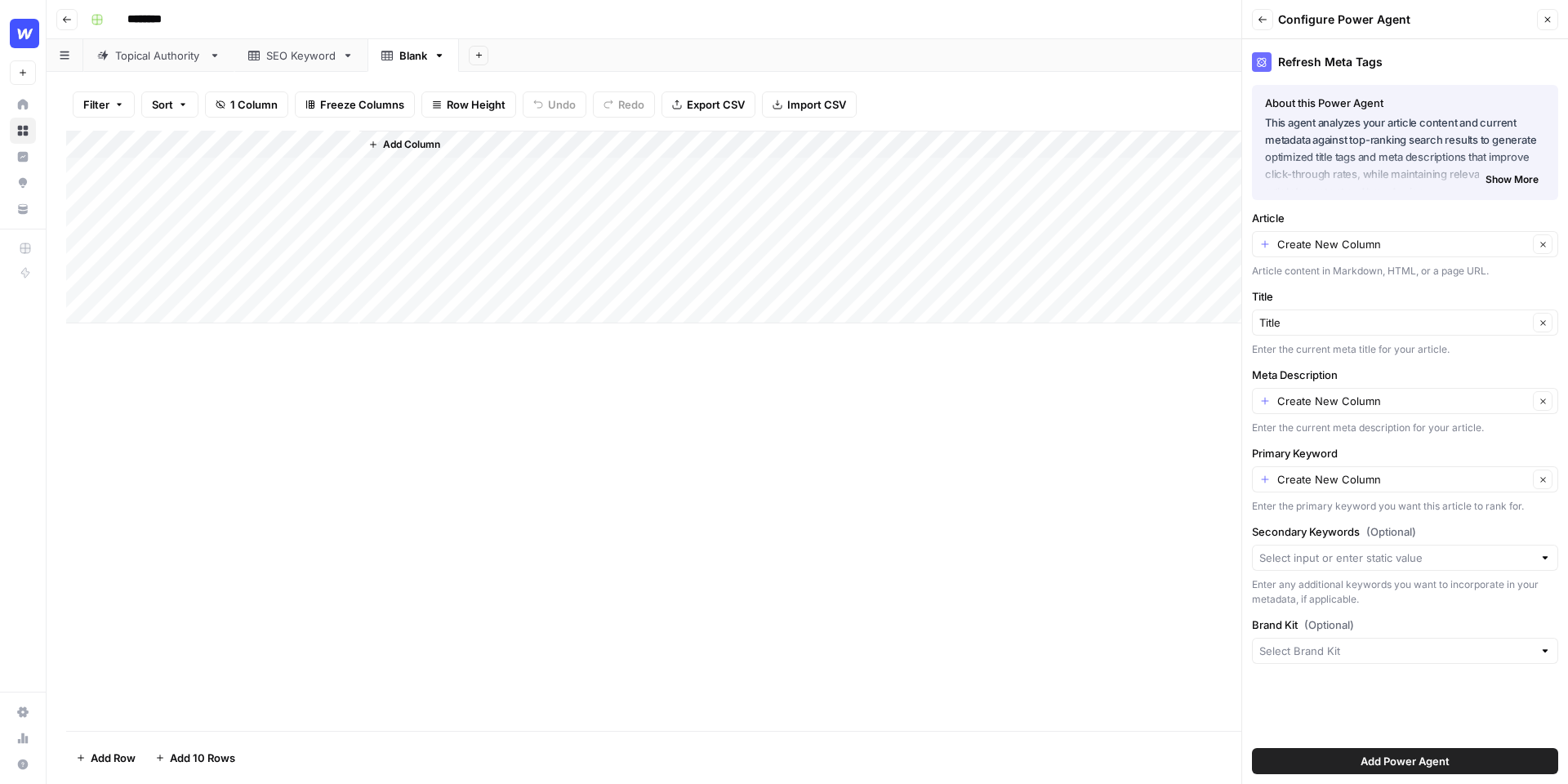
click at [1340, 752] on button "Add Power Agent" at bounding box center [1405, 761] width 306 height 26
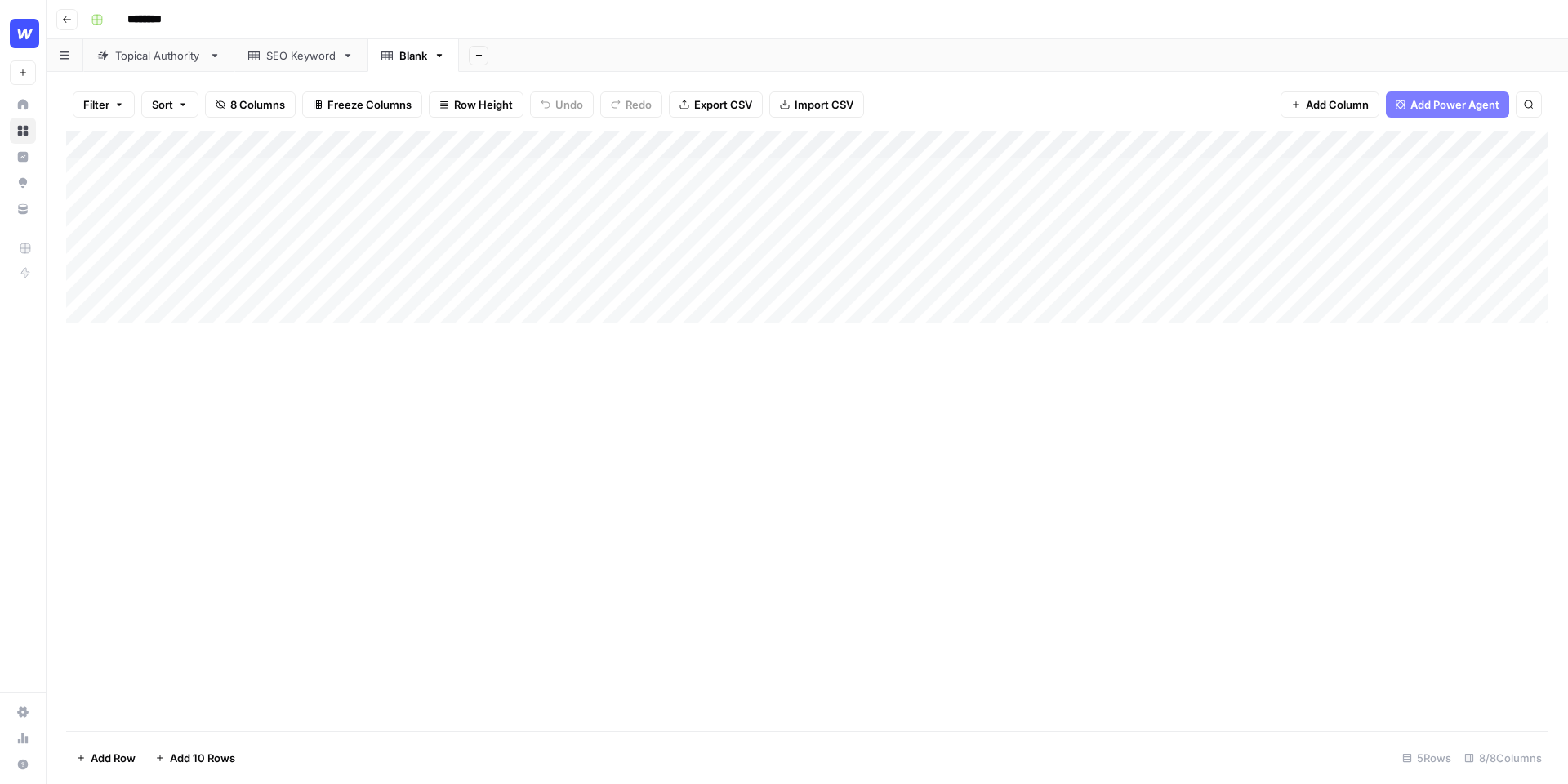
click at [1054, 147] on div "Add Column" at bounding box center [807, 227] width 1482 height 193
click at [894, 365] on span "Remove Column" at bounding box center [933, 364] width 143 height 17
click at [727, 196] on span "Delete" at bounding box center [725, 198] width 35 height 17
click at [810, 142] on div "Add Column" at bounding box center [807, 227] width 1482 height 193
click at [654, 365] on span "Remove Column" at bounding box center [697, 364] width 143 height 17
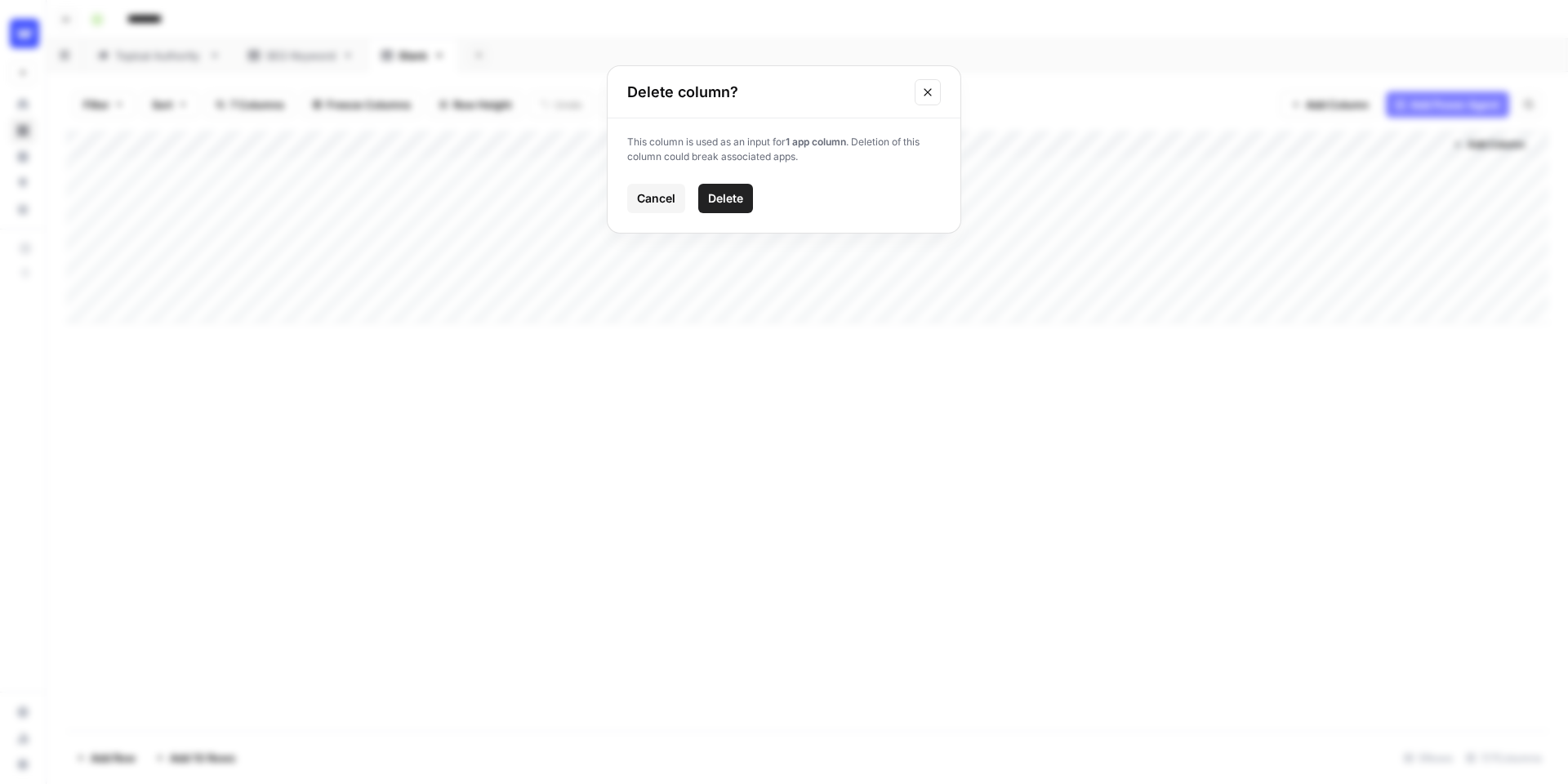
click at [730, 197] on span "Delete" at bounding box center [725, 198] width 35 height 17
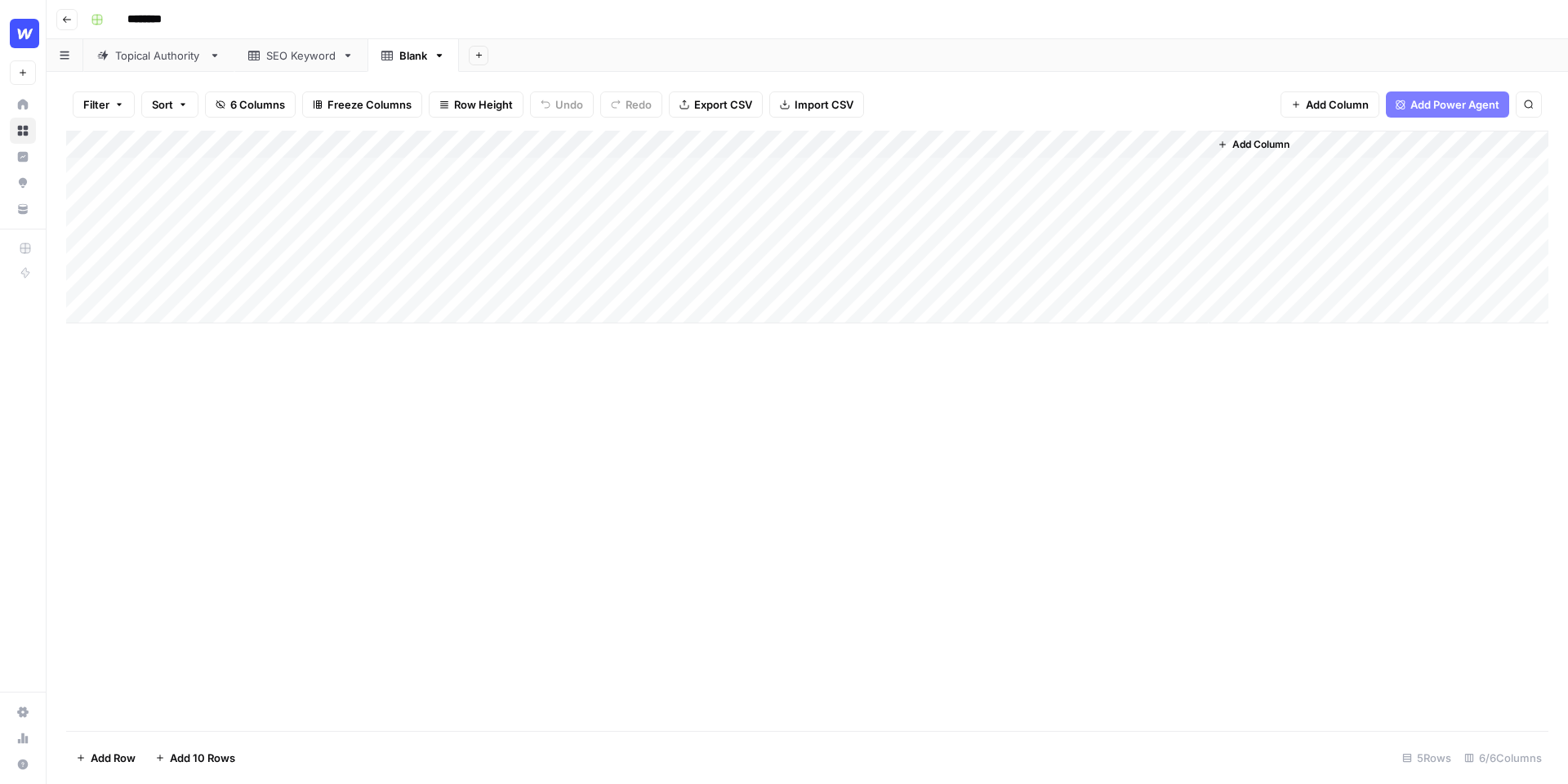
click at [728, 142] on div "Add Column" at bounding box center [807, 227] width 1482 height 193
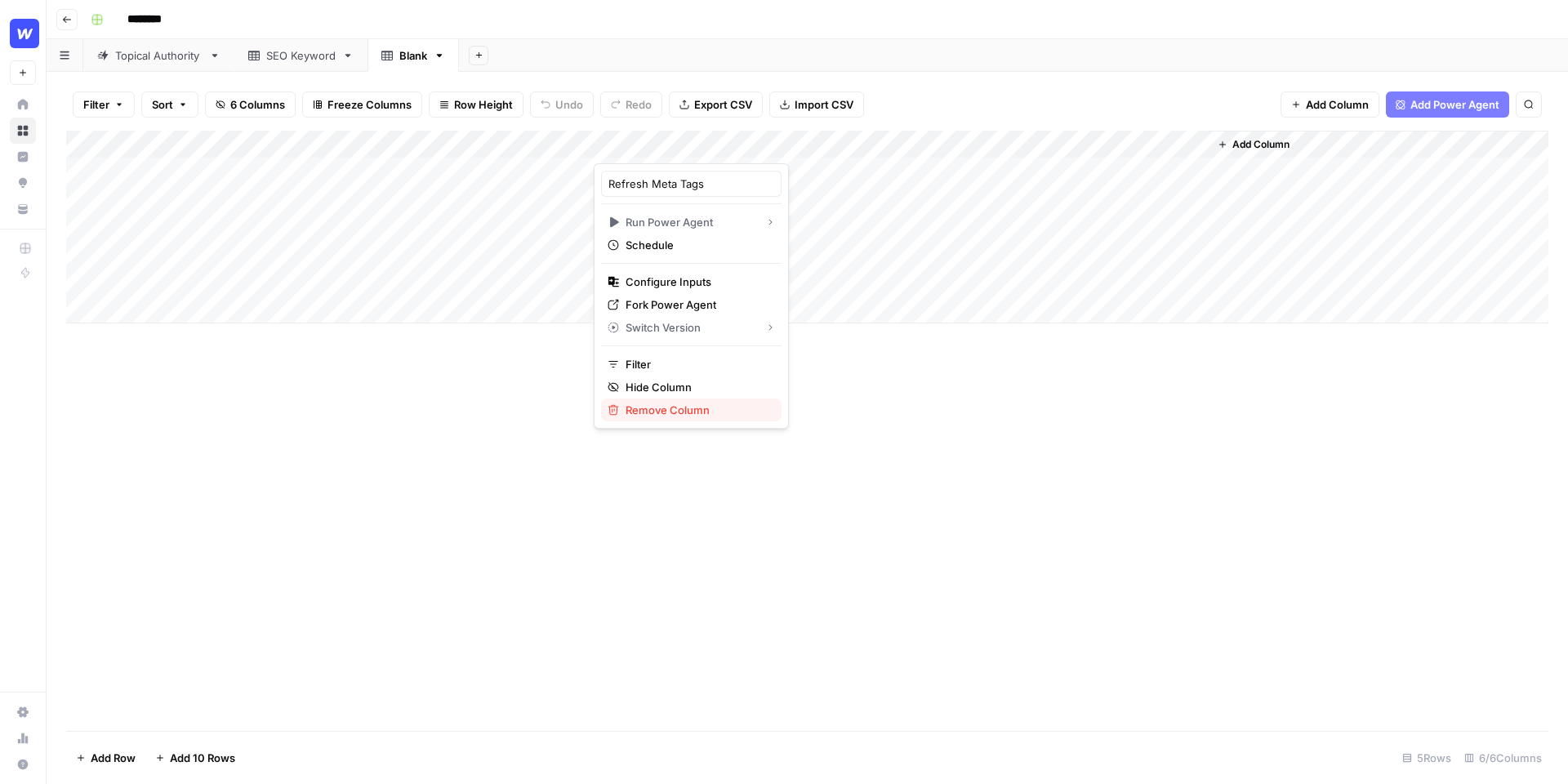
click at [637, 410] on span "Remove Column" at bounding box center [697, 410] width 143 height 17
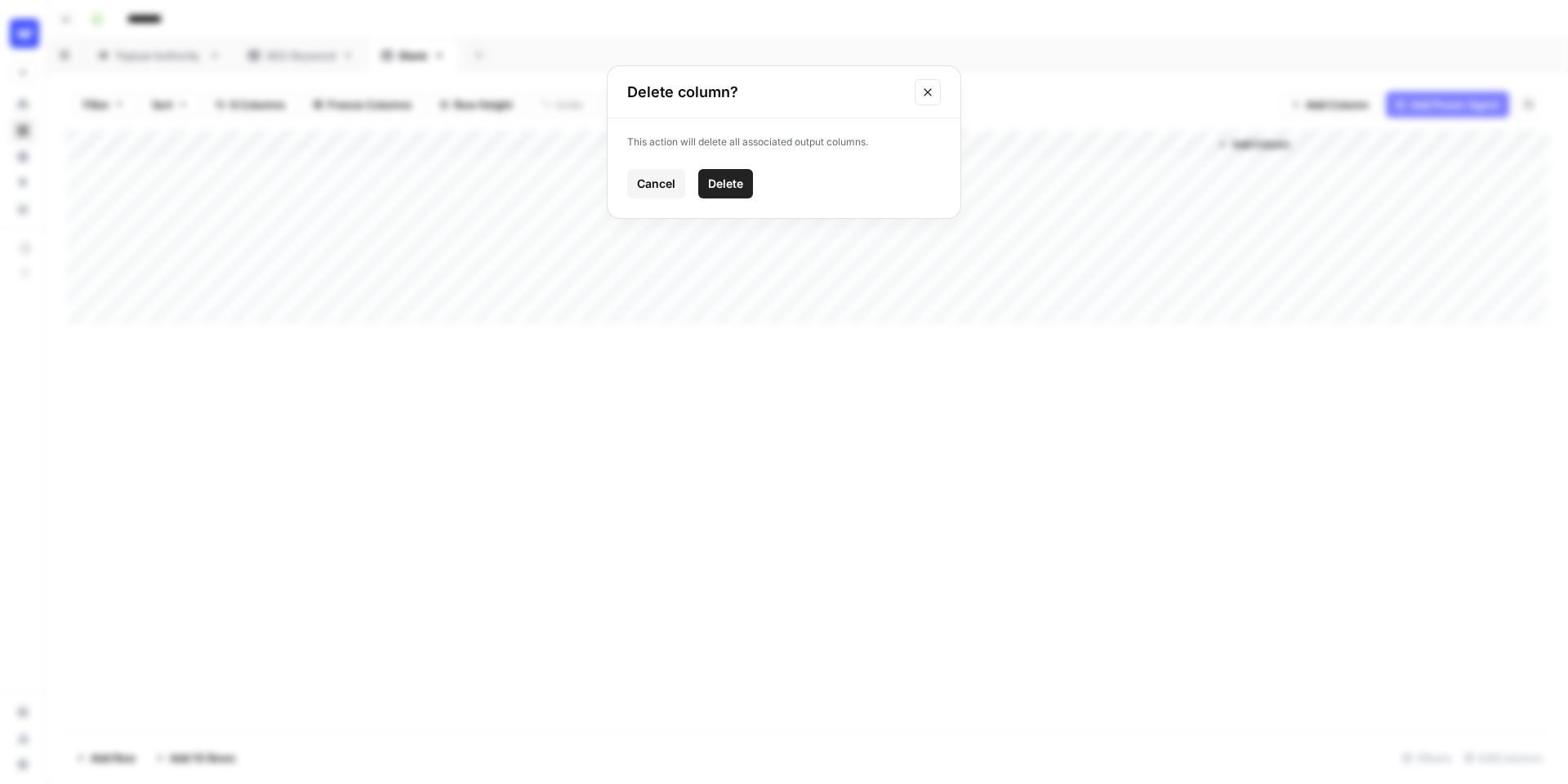
click at [746, 171] on button "Delete" at bounding box center [725, 184] width 55 height 29
click at [575, 142] on div "Add Column" at bounding box center [807, 227] width 1482 height 193
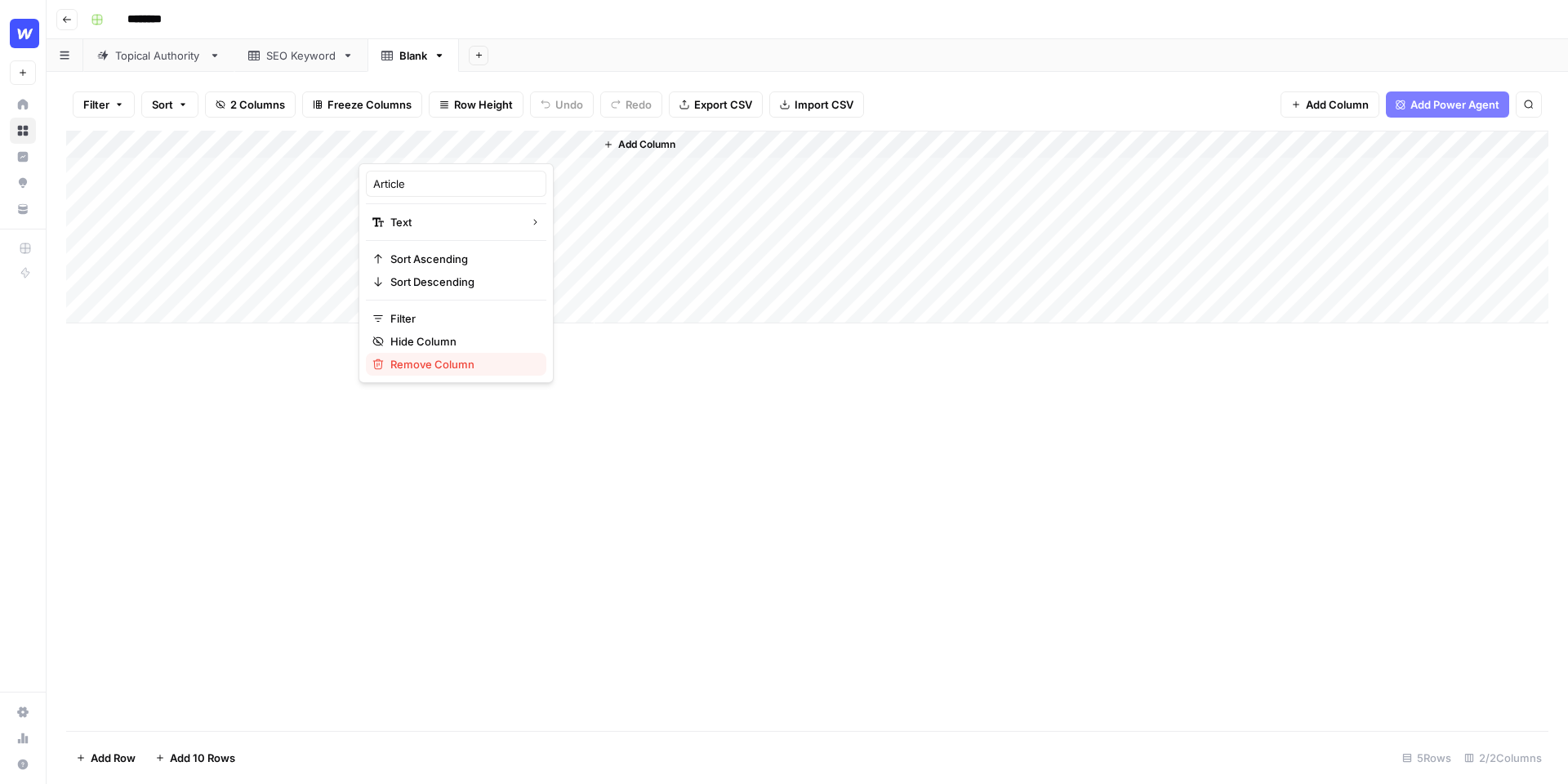
click at [427, 363] on span "Remove Column" at bounding box center [461, 364] width 143 height 17
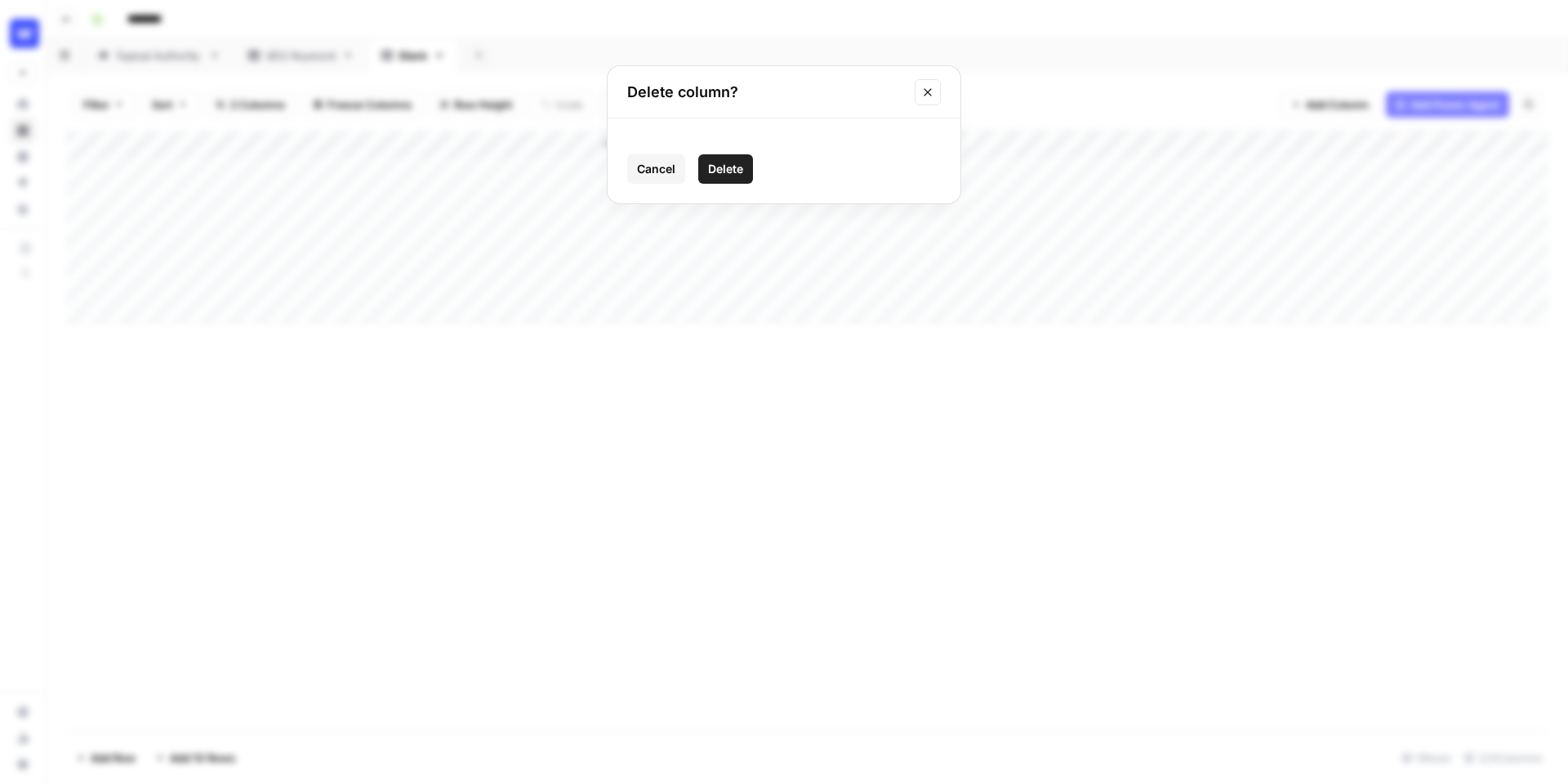
click at [729, 162] on span "Delete" at bounding box center [725, 169] width 35 height 17
click at [1405, 107] on icon "button" at bounding box center [1401, 105] width 10 height 10
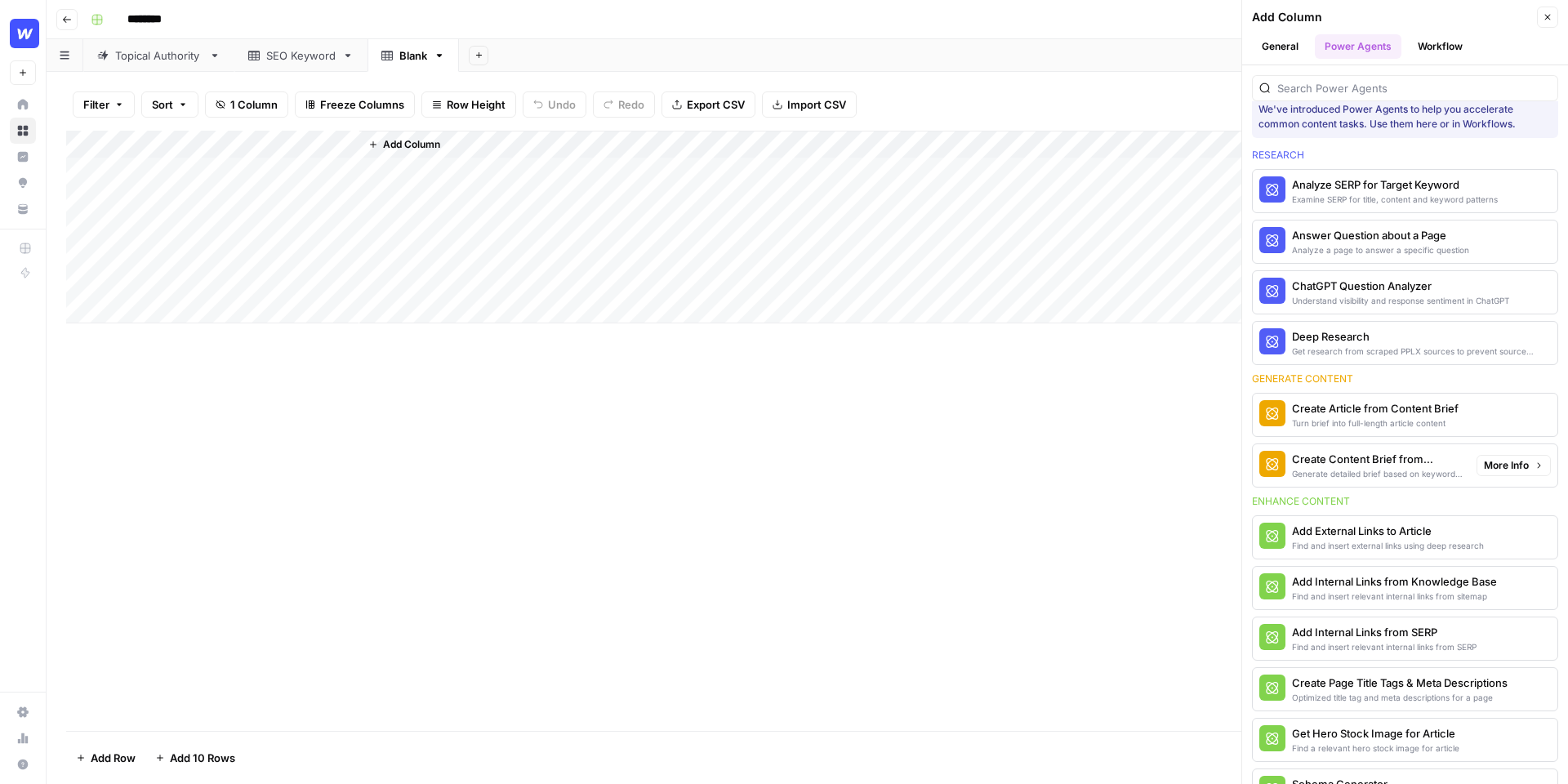
scroll to position [22, 0]
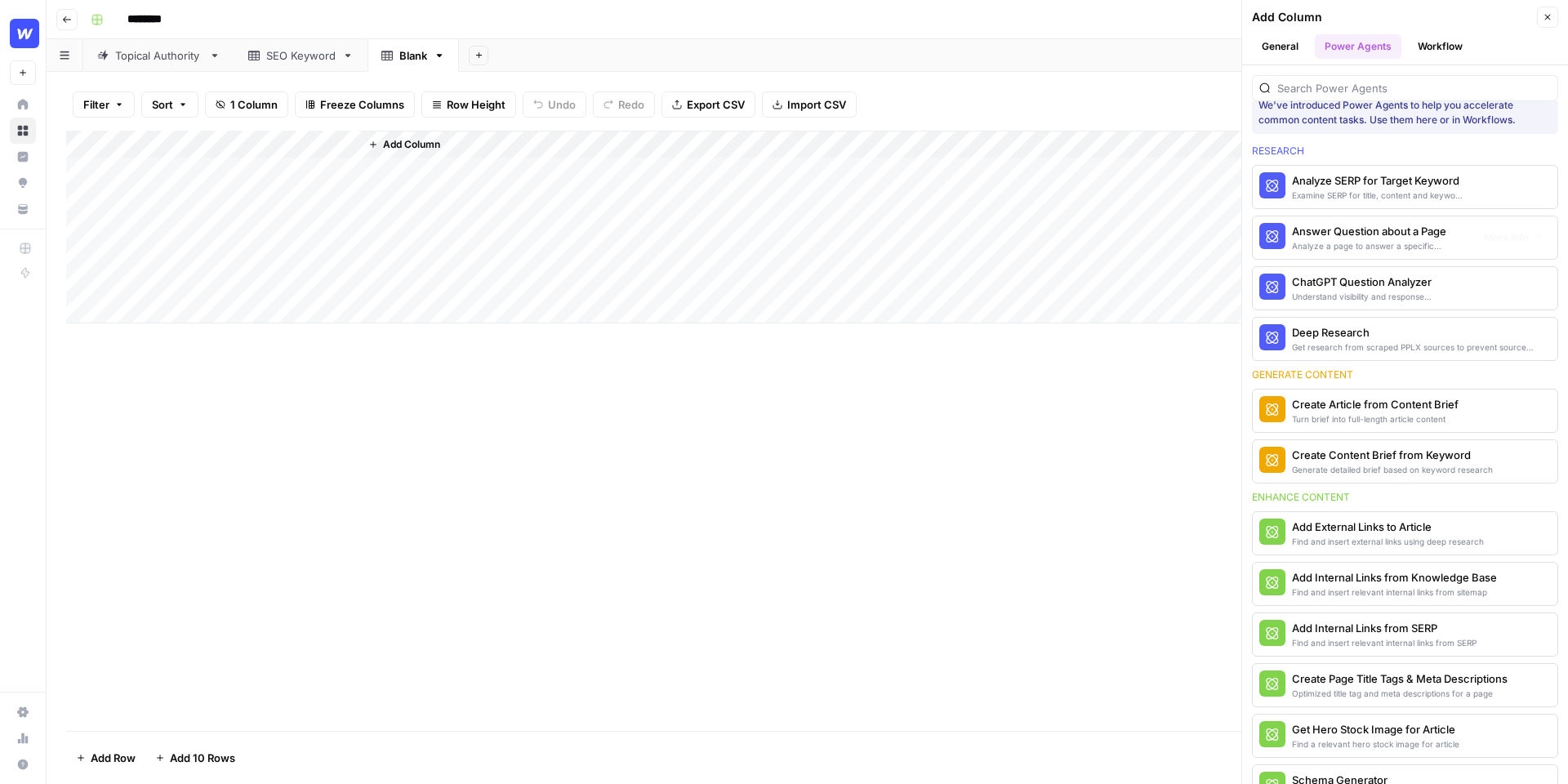
click at [1412, 180] on div "Analyze SERP for Target Keyword" at bounding box center [1377, 180] width 171 height 17
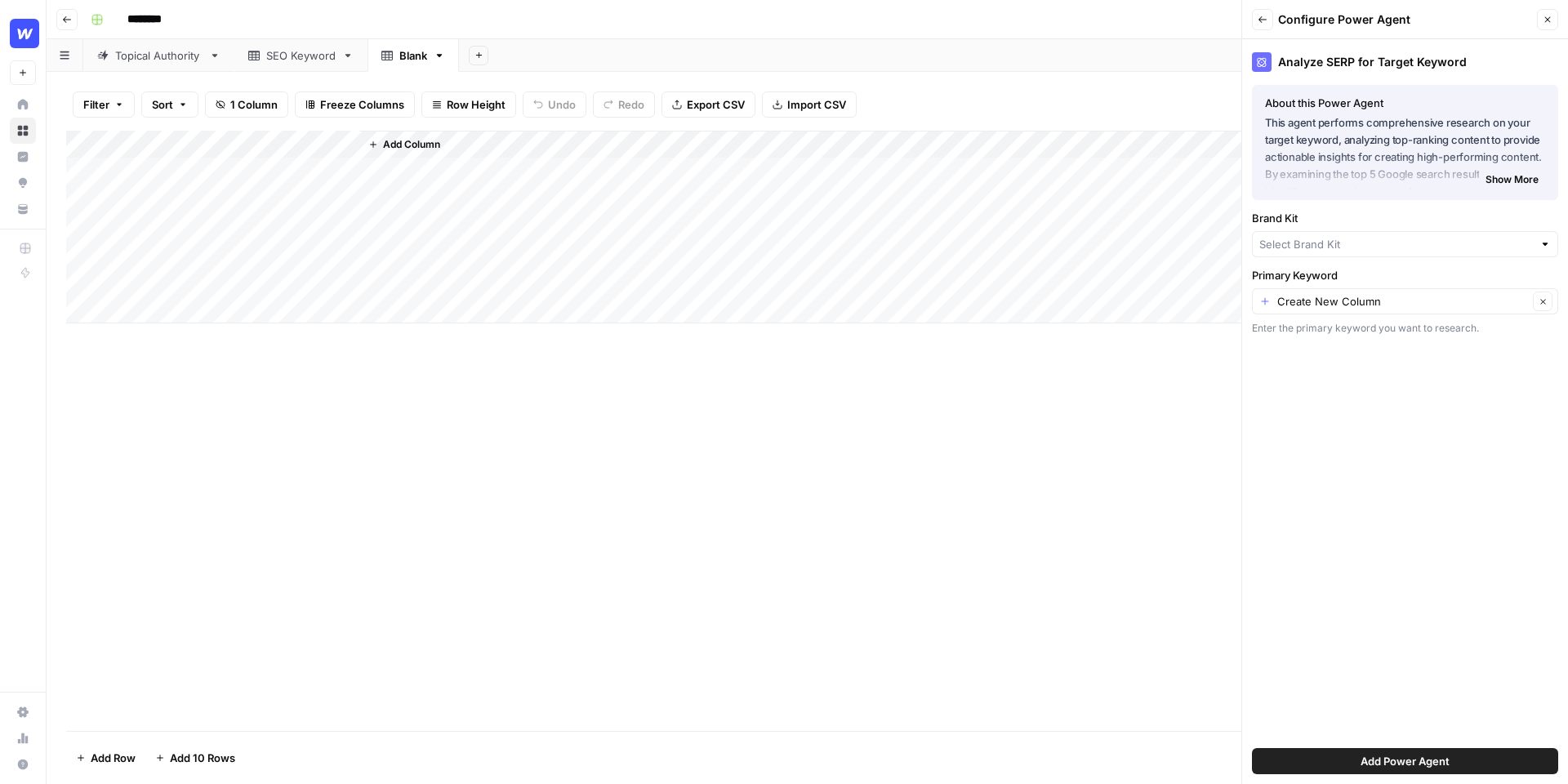
click at [1262, 22] on icon "button" at bounding box center [1263, 20] width 10 height 10
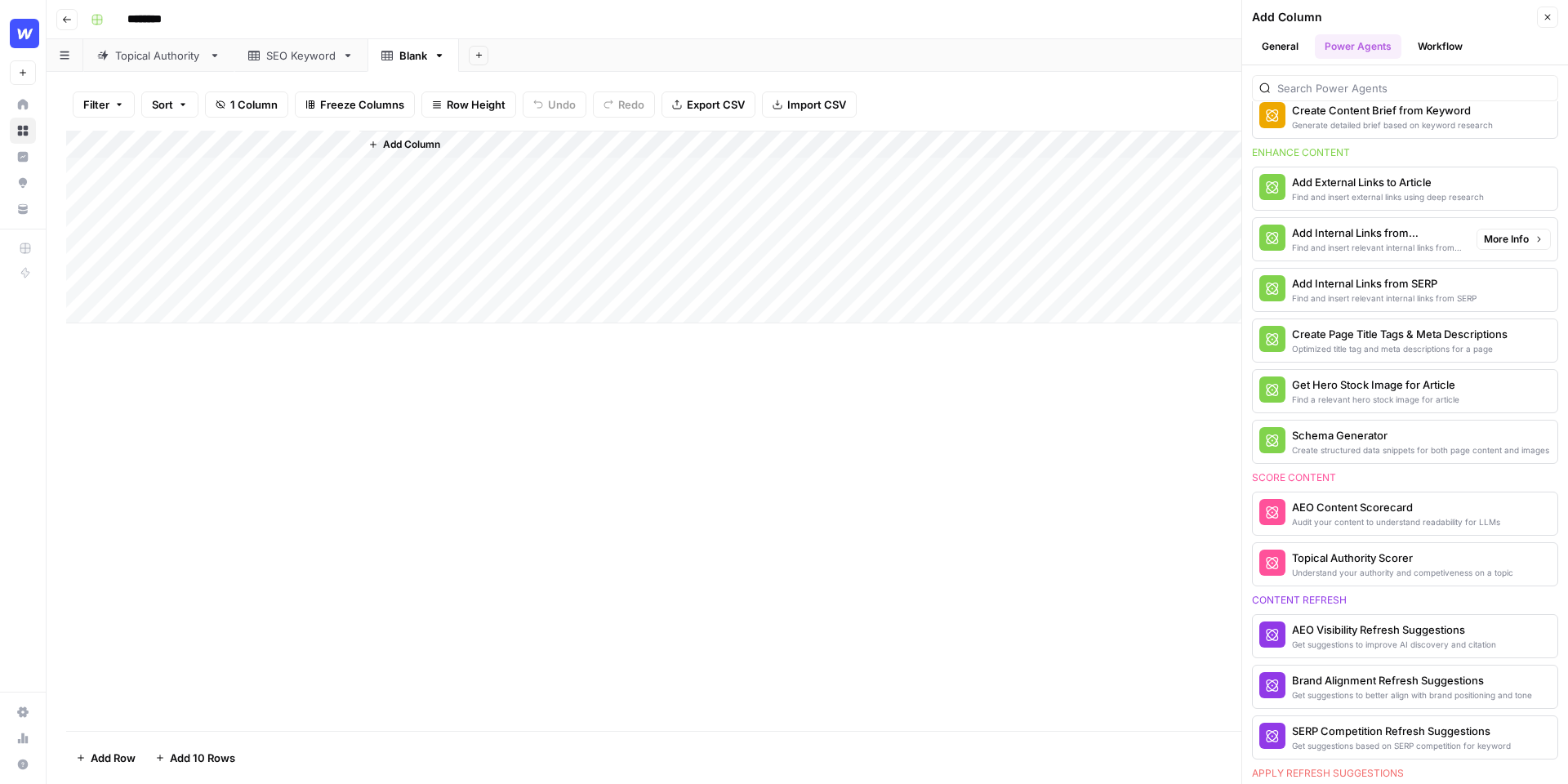
scroll to position [393, 0]
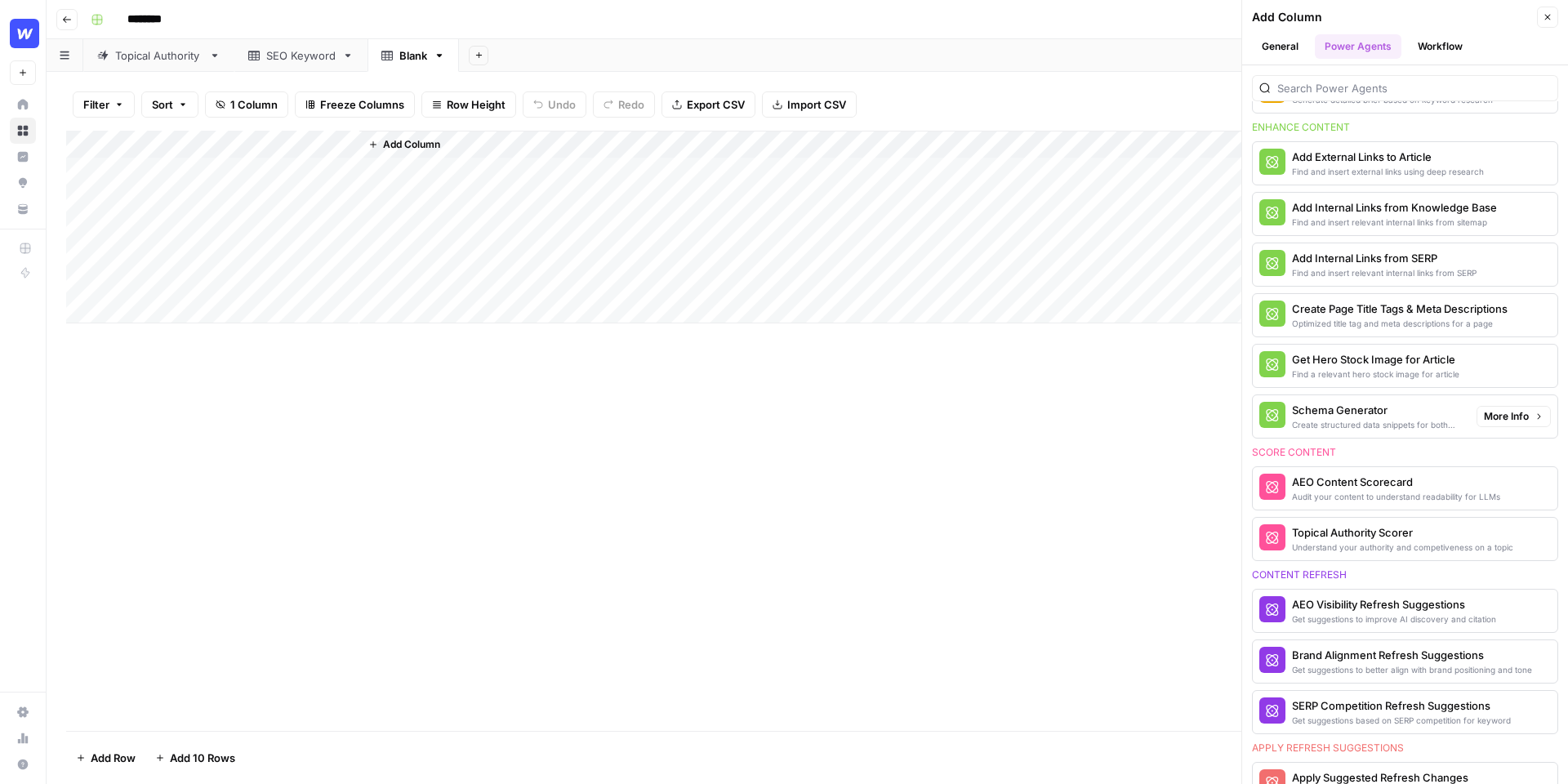
click at [1361, 420] on div "Create structured data snippets for both page content and images" at bounding box center [1377, 424] width 171 height 13
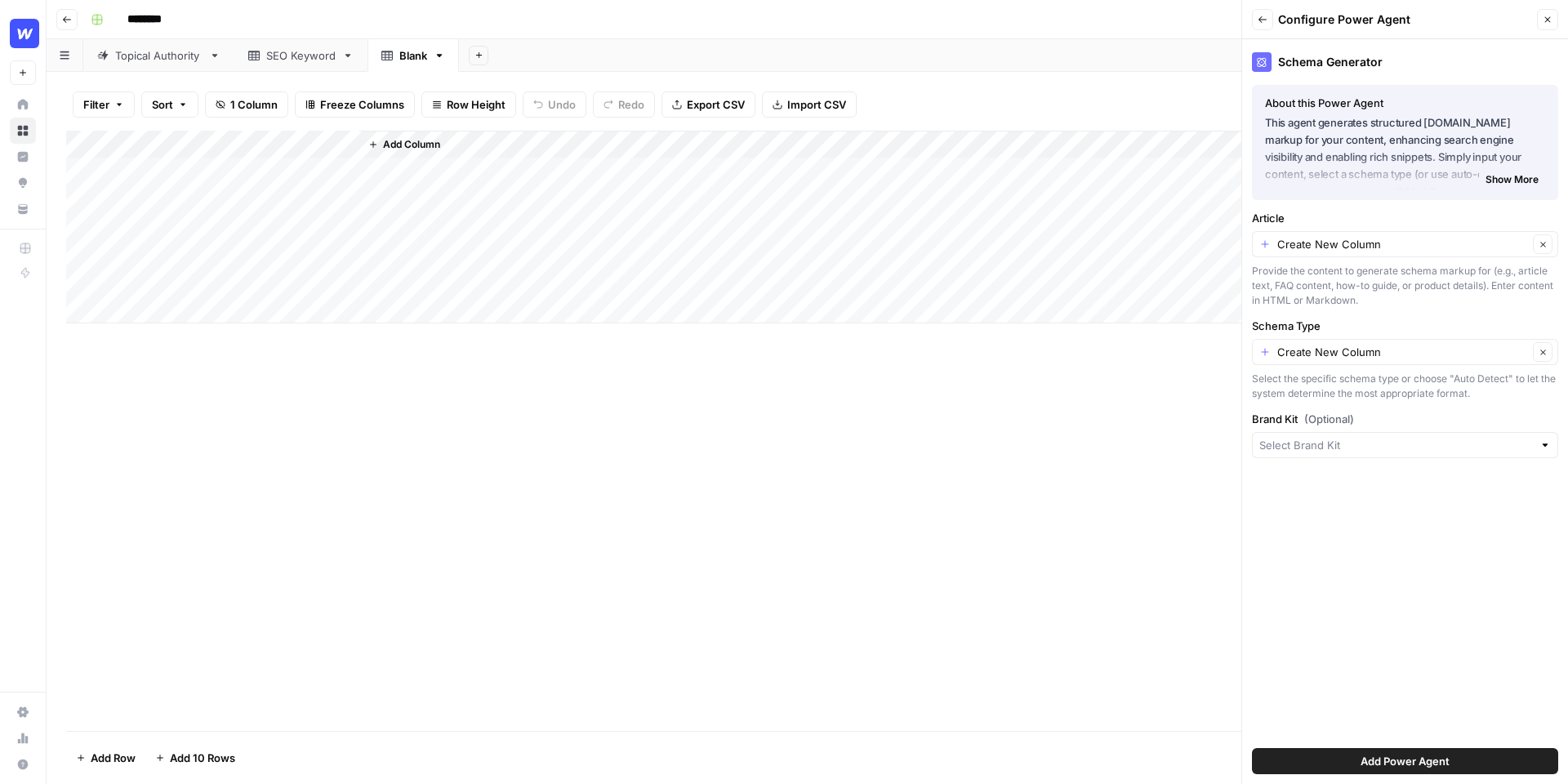
click at [1338, 757] on button "Add Power Agent" at bounding box center [1405, 761] width 306 height 26
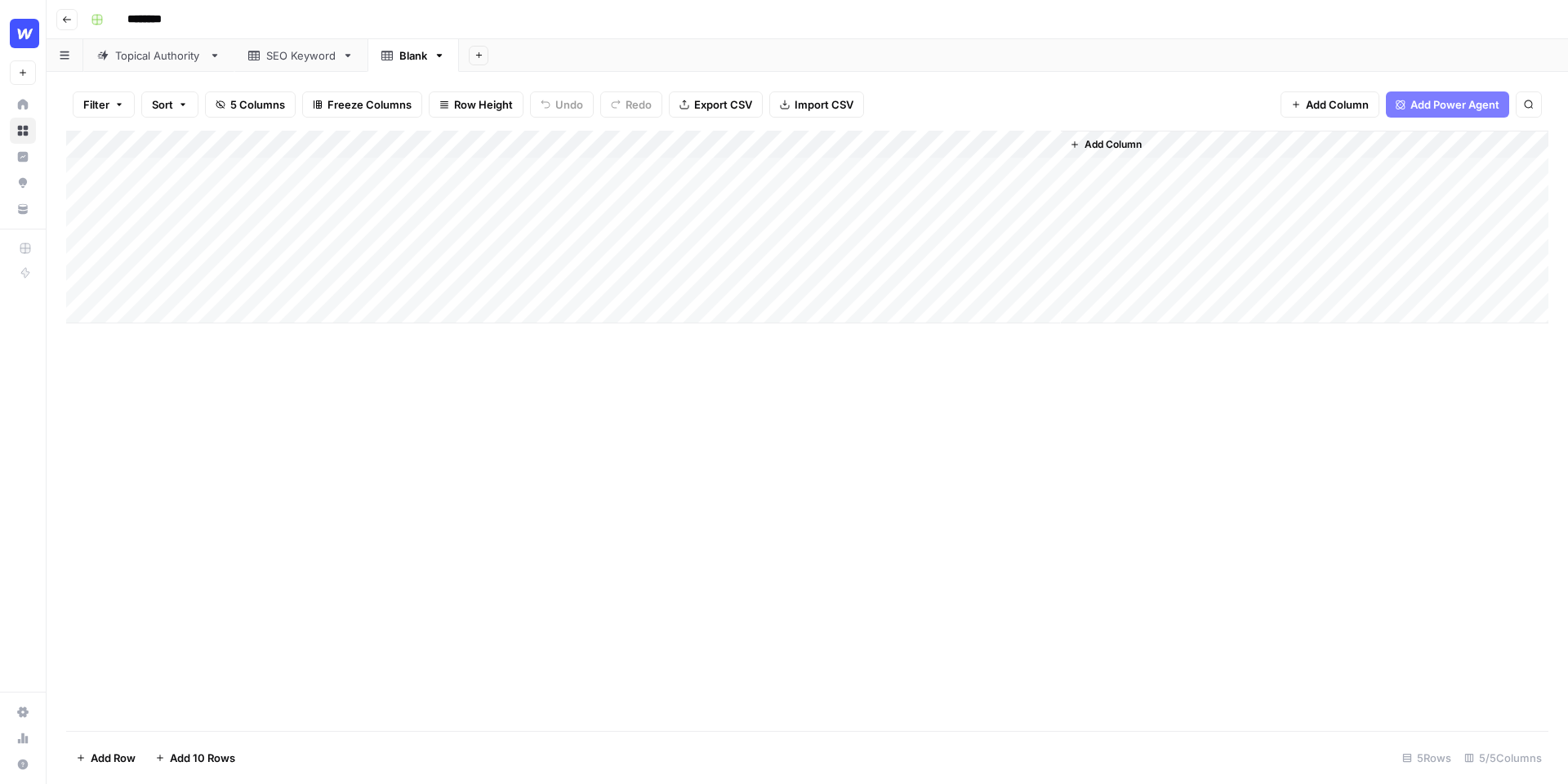
click at [684, 149] on div "Add Column" at bounding box center [807, 227] width 1482 height 193
click at [684, 149] on div at bounding box center [667, 147] width 148 height 32
click at [699, 149] on div at bounding box center [667, 147] width 148 height 32
click at [716, 22] on div "********" at bounding box center [817, 20] width 1467 height 26
click at [416, 58] on div "Blank" at bounding box center [414, 55] width 27 height 17
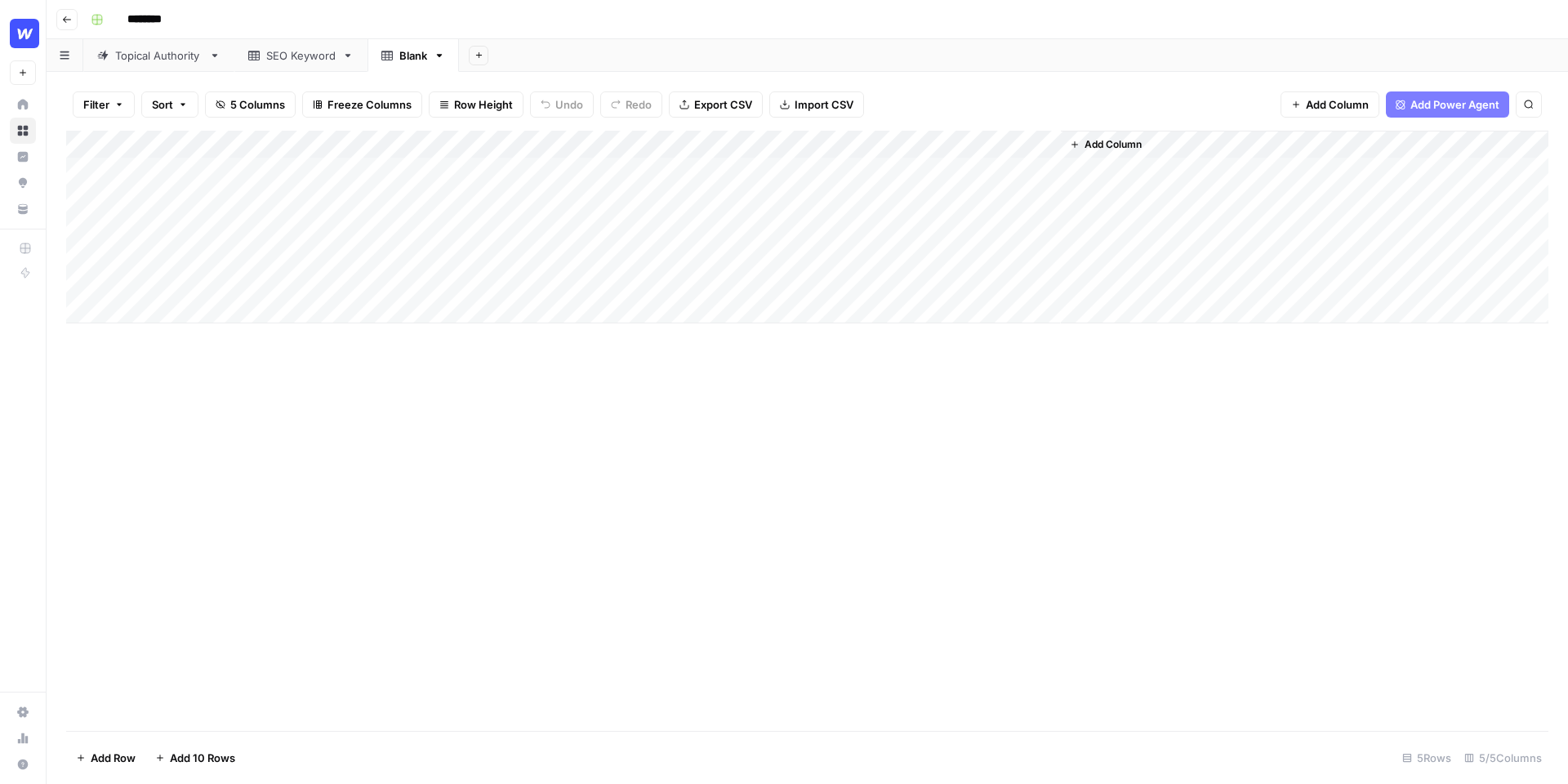
click at [419, 62] on div "Blank" at bounding box center [414, 55] width 27 height 17
type input "*"
type input "**********"
click at [588, 25] on div "********" at bounding box center [817, 20] width 1467 height 26
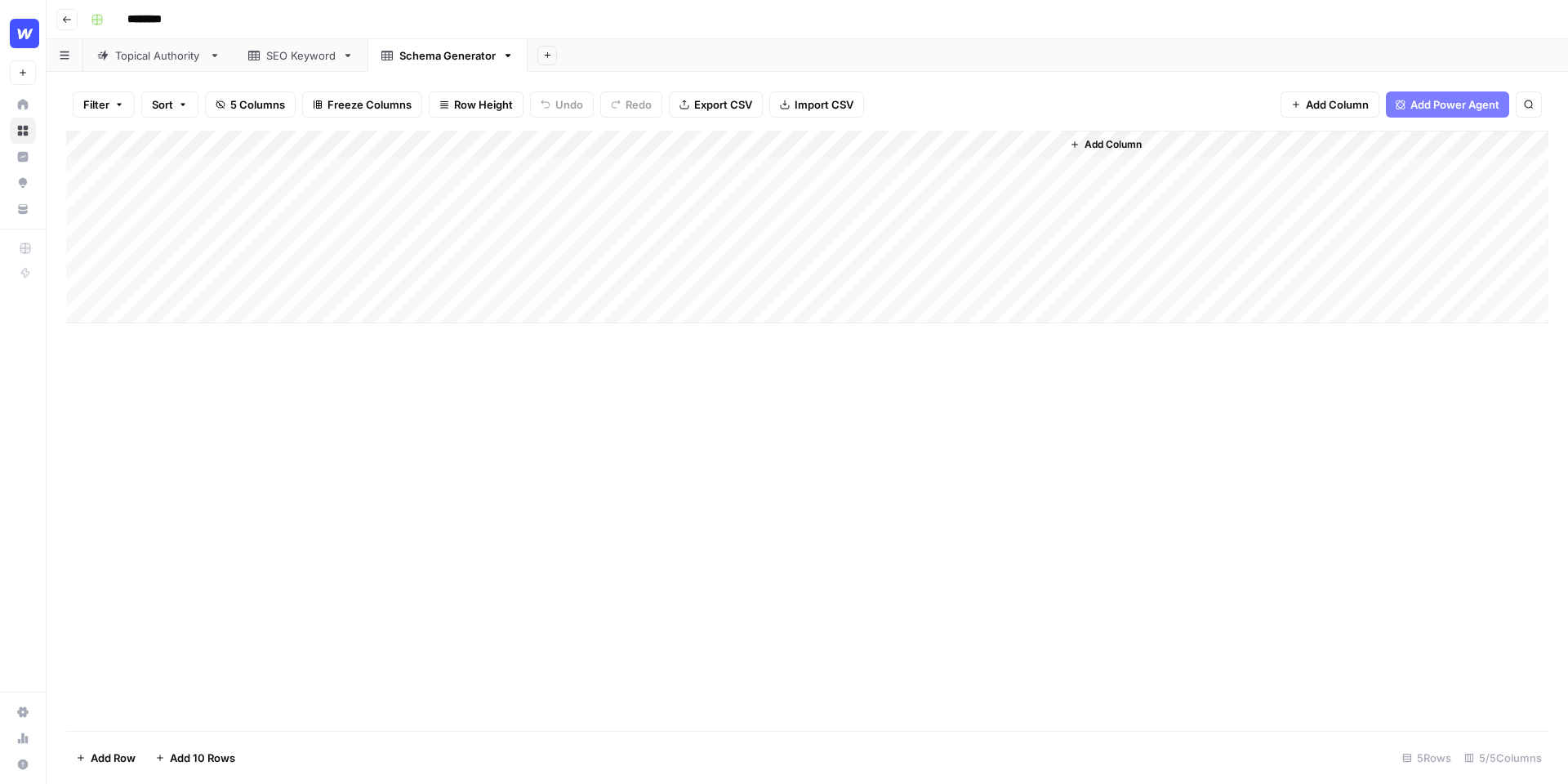
click at [345, 145] on div "Add Column" at bounding box center [807, 227] width 1482 height 193
click at [211, 343] on span "Hide Column" at bounding box center [227, 341] width 143 height 17
click at [296, 69] on link "SEO Keyword" at bounding box center [301, 55] width 133 height 32
click at [161, 62] on div "Topical Authority" at bounding box center [158, 55] width 87 height 17
click at [445, 169] on div "Add Column" at bounding box center [807, 227] width 1482 height 193
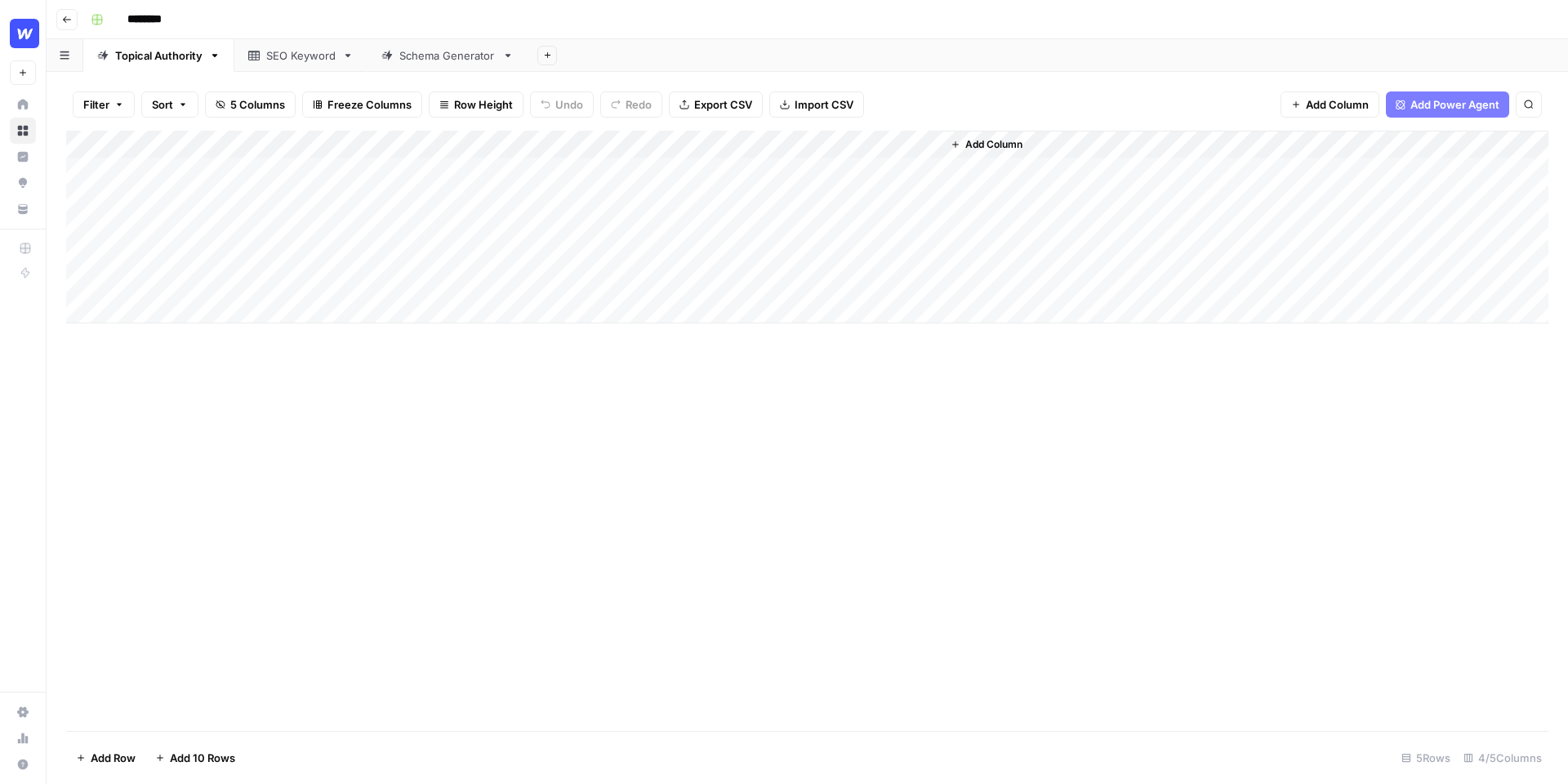
click at [396, 174] on div "Add Column" at bounding box center [807, 227] width 1482 height 193
click at [396, 174] on body "Webflow New Home Browse Insights Opportunities Your Data Recent Grids Create Ed…" at bounding box center [784, 392] width 1568 height 784
type textarea "**********"
click at [414, 201] on div "Add Column" at bounding box center [807, 227] width 1482 height 193
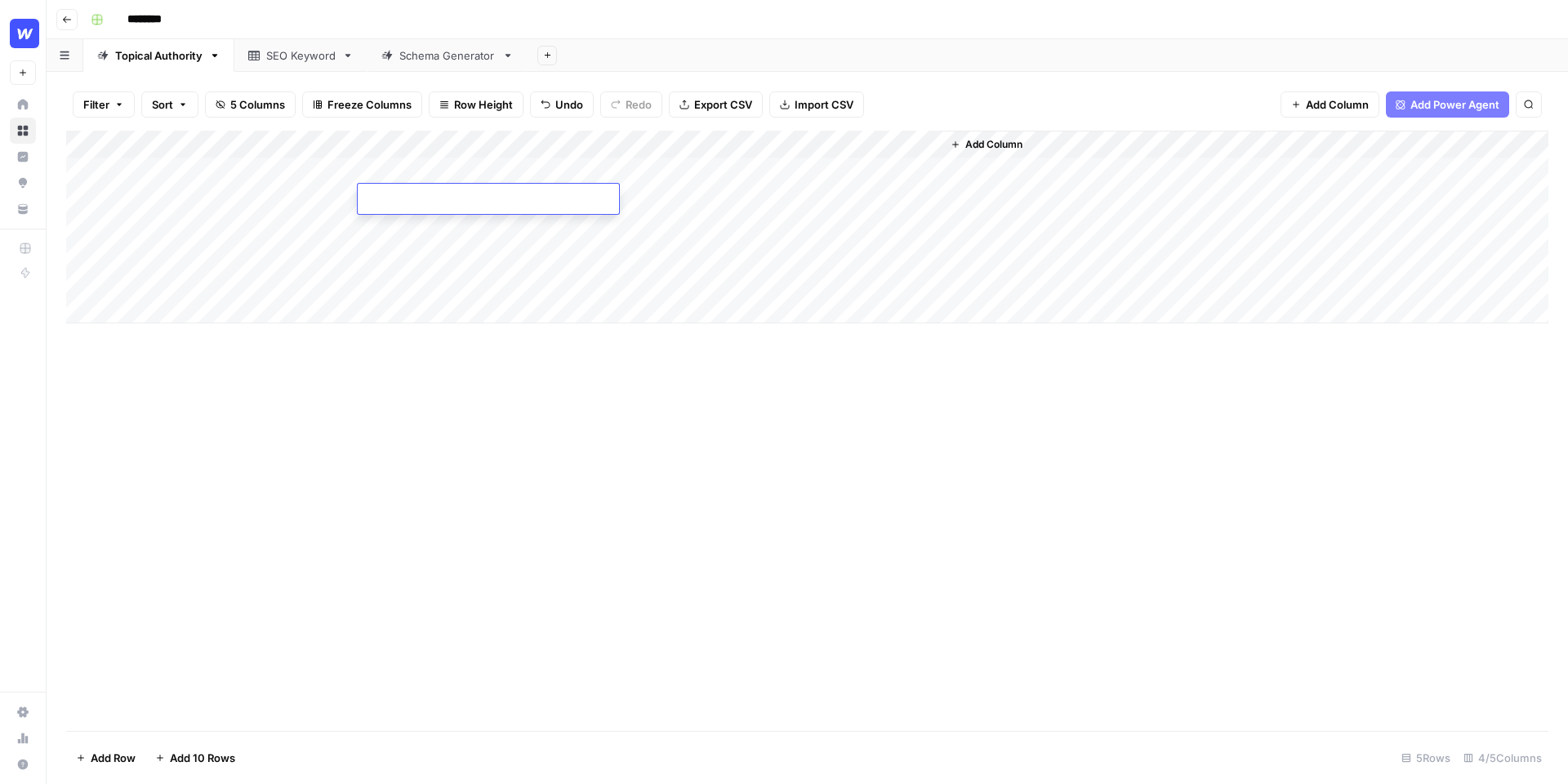
type textarea "**********"
click at [432, 226] on div "Add Column" at bounding box center [807, 227] width 1482 height 193
type textarea "**********"
click at [437, 258] on div "Add Column" at bounding box center [807, 227] width 1482 height 193
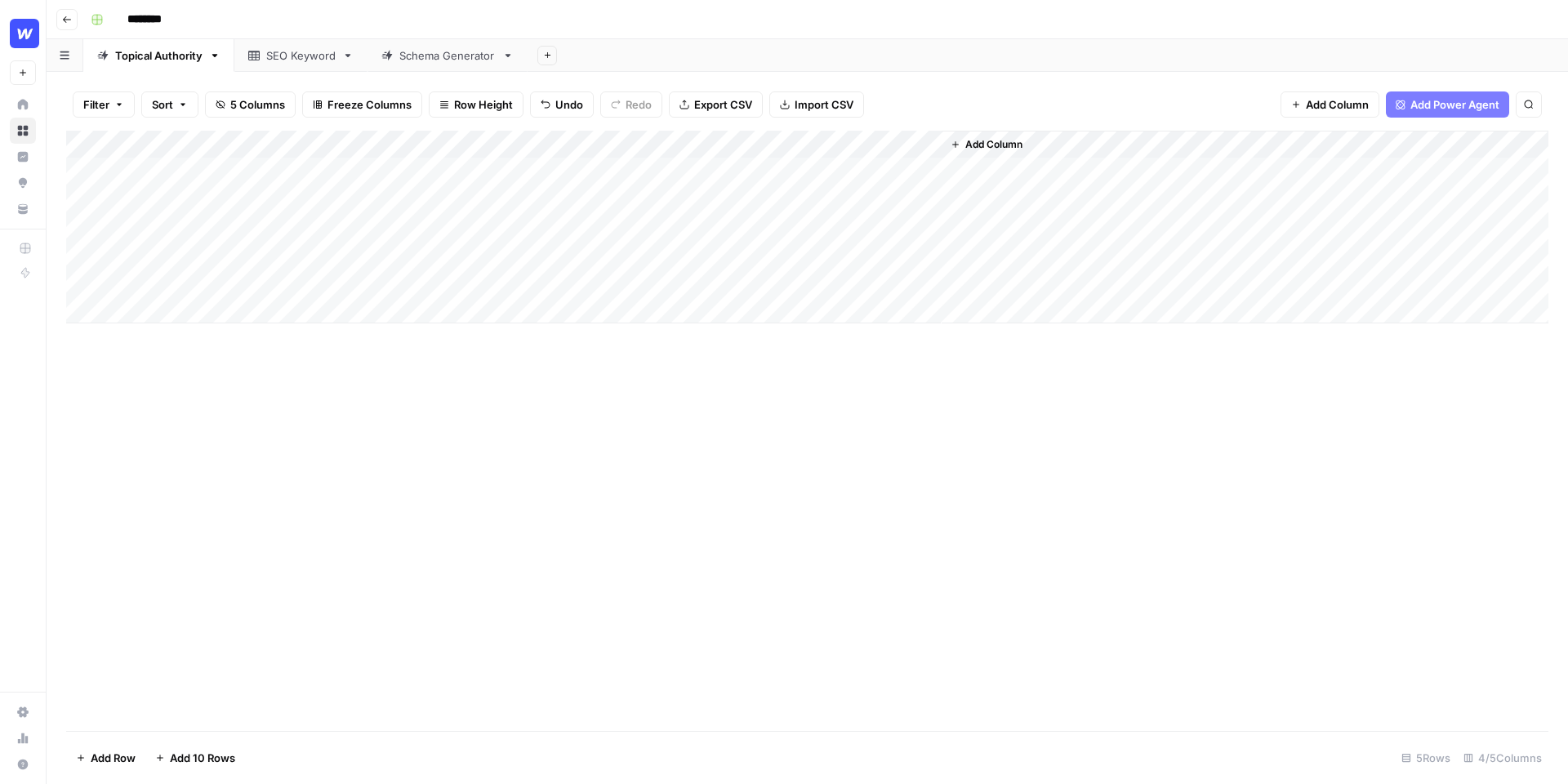
click at [437, 258] on div "Add Column" at bounding box center [807, 227] width 1482 height 193
type textarea "**********"
click at [438, 283] on div "Add Column" at bounding box center [807, 227] width 1482 height 193
type textarea "**********"
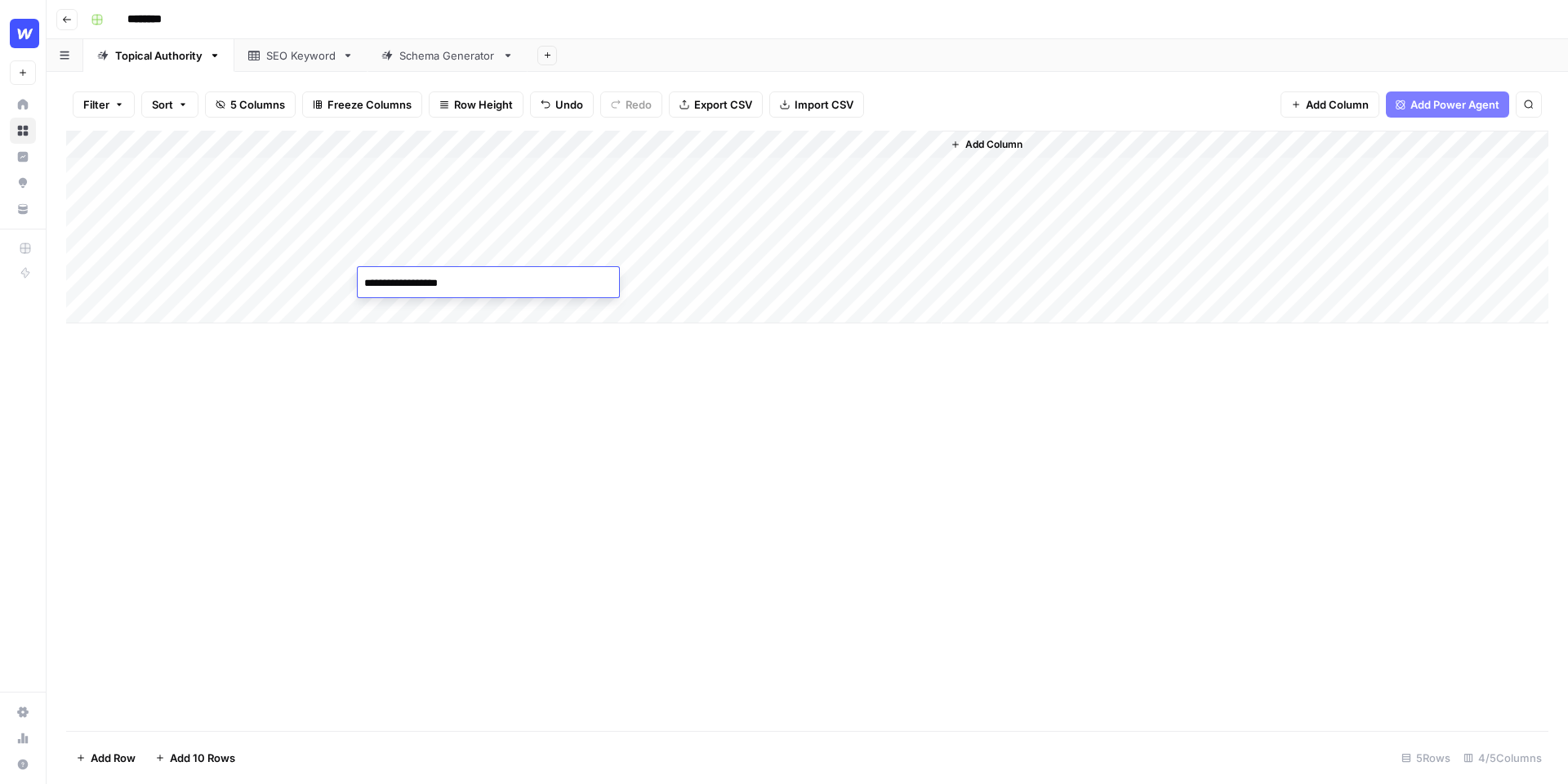
click at [280, 174] on div "Add Column" at bounding box center [807, 227] width 1482 height 193
click at [280, 173] on div "Add Column" at bounding box center [807, 227] width 1482 height 193
type textarea "**********"
click at [192, 198] on div "Add Column" at bounding box center [807, 227] width 1482 height 193
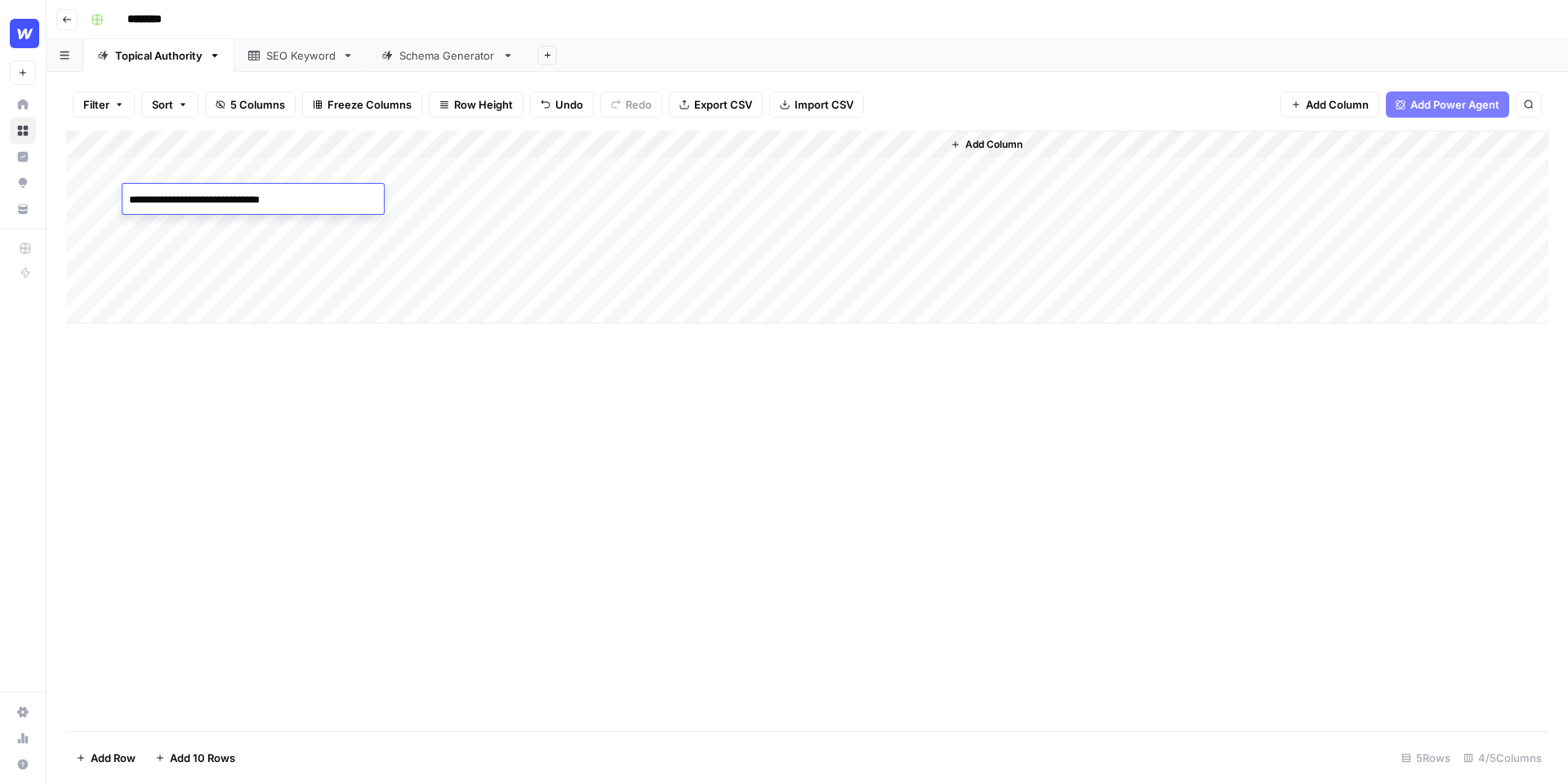
type textarea "**********"
click at [240, 226] on div "Add Column" at bounding box center [807, 227] width 1482 height 193
type textarea "**********"
click at [224, 251] on div "Add Column" at bounding box center [807, 227] width 1482 height 193
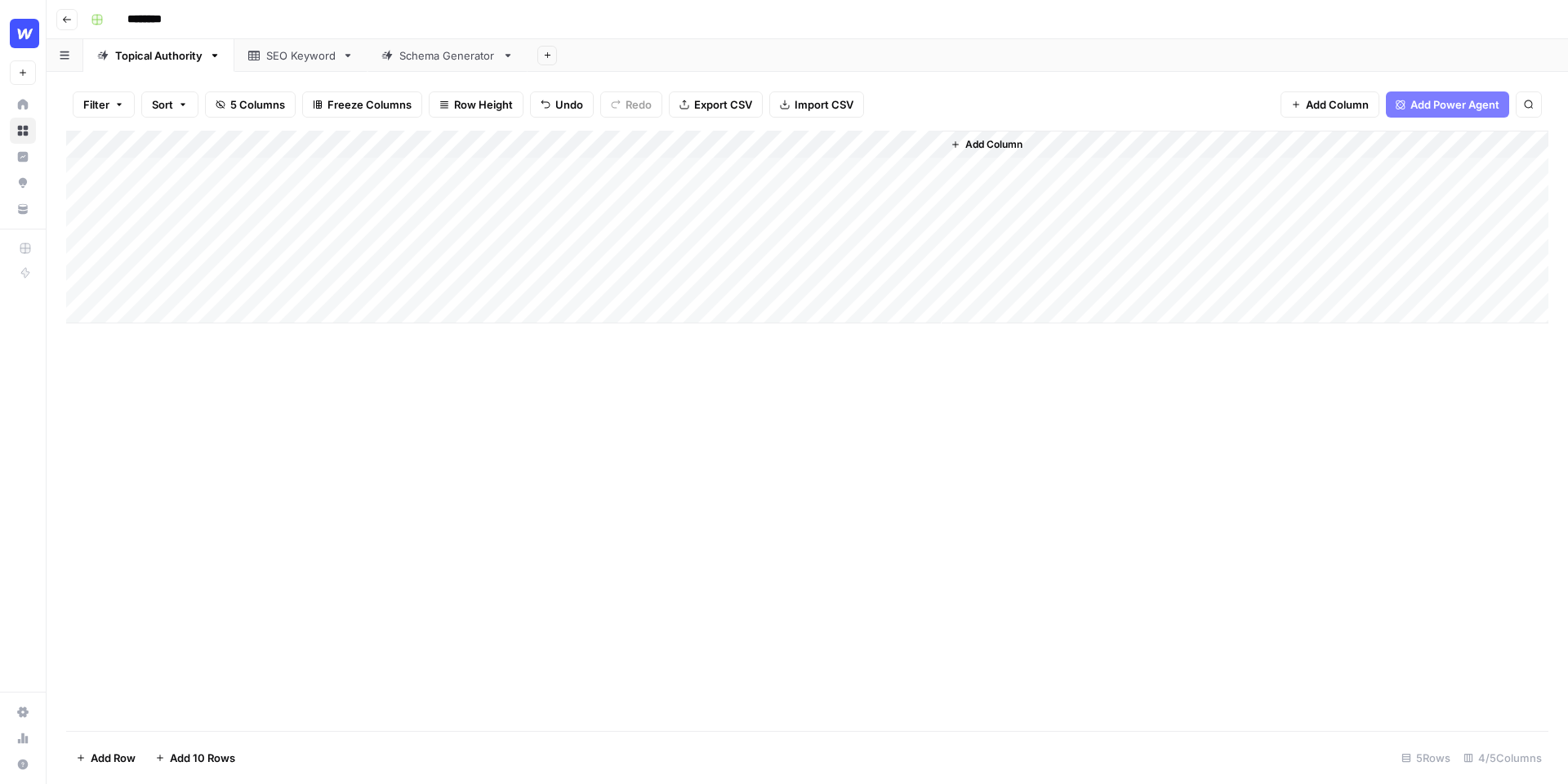
click at [224, 251] on div "Add Column" at bounding box center [807, 227] width 1482 height 193
type textarea "**********"
click at [226, 273] on div "Add Column" at bounding box center [807, 227] width 1482 height 193
type textarea "**********"
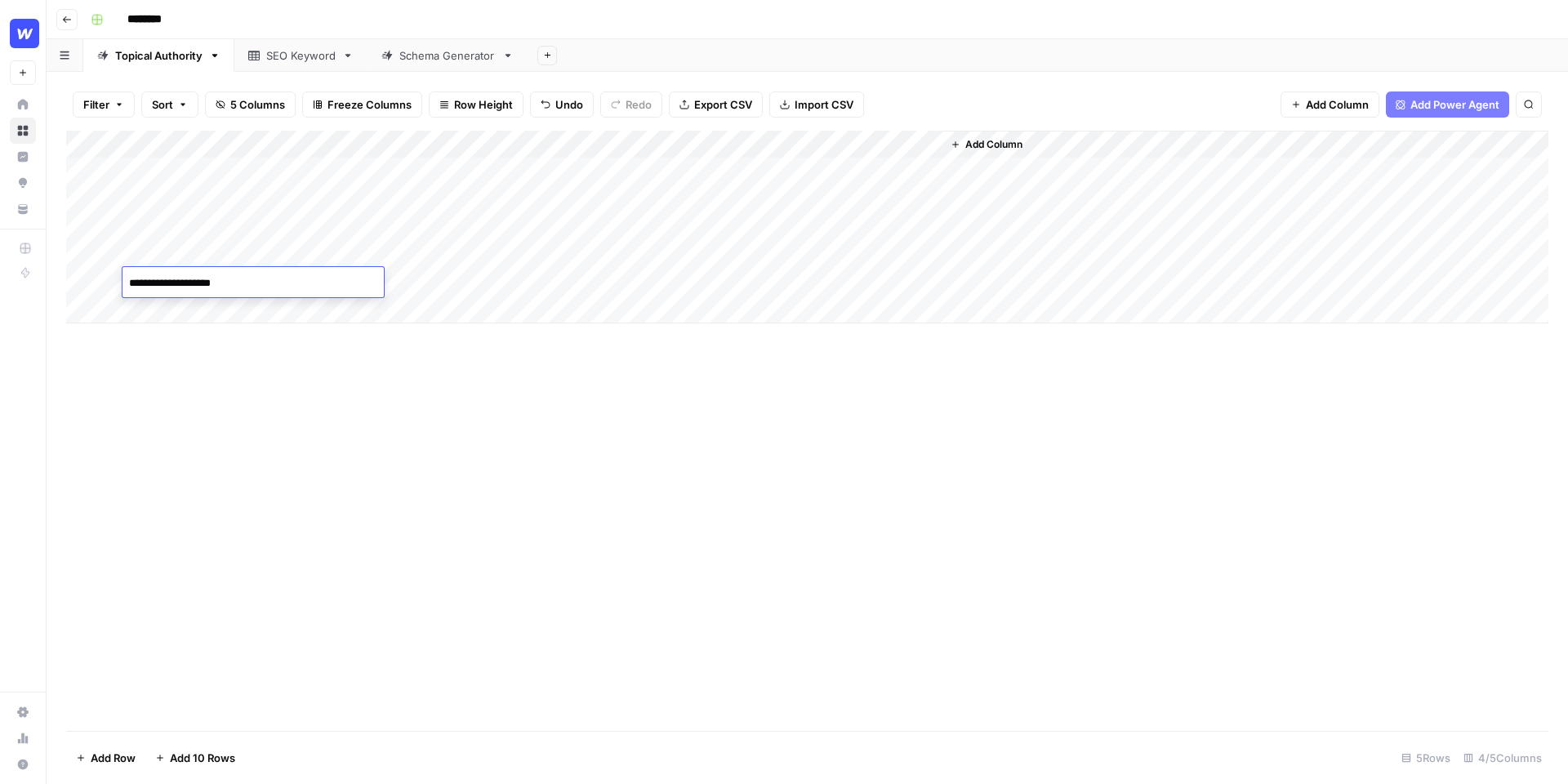
click at [692, 170] on div "Add Column" at bounding box center [807, 227] width 1482 height 193
click at [694, 199] on div "Add Column" at bounding box center [807, 227] width 1482 height 193
click at [693, 226] on div "Add Column" at bounding box center [807, 227] width 1482 height 193
click at [694, 253] on div "Add Column" at bounding box center [807, 227] width 1482 height 193
click at [695, 281] on div "Add Column" at bounding box center [807, 227] width 1482 height 193
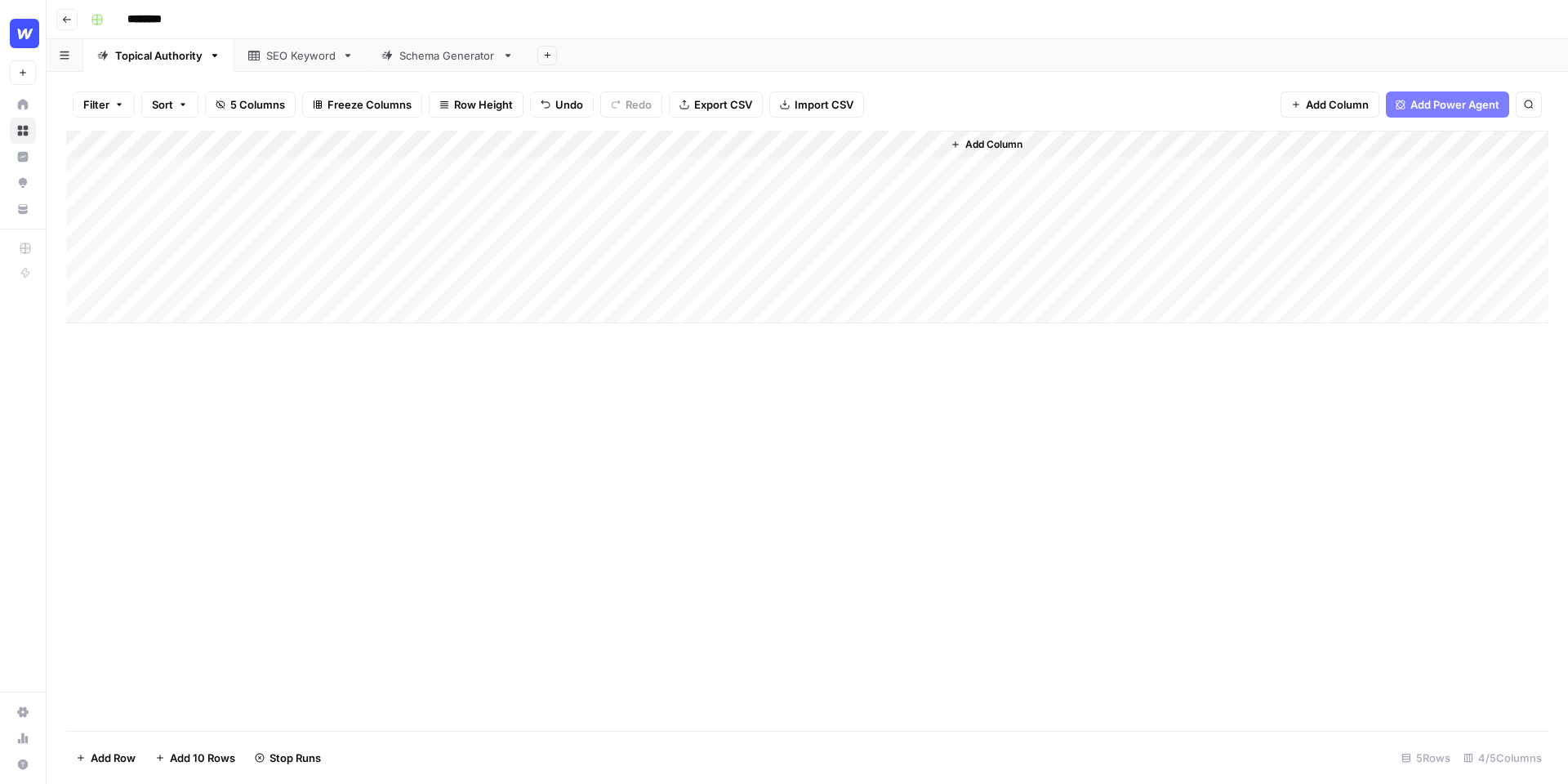
click at [319, 59] on div "SEO Keyword" at bounding box center [300, 55] width 69 height 17
click at [1454, 106] on span "Add Power Agent" at bounding box center [1455, 105] width 89 height 17
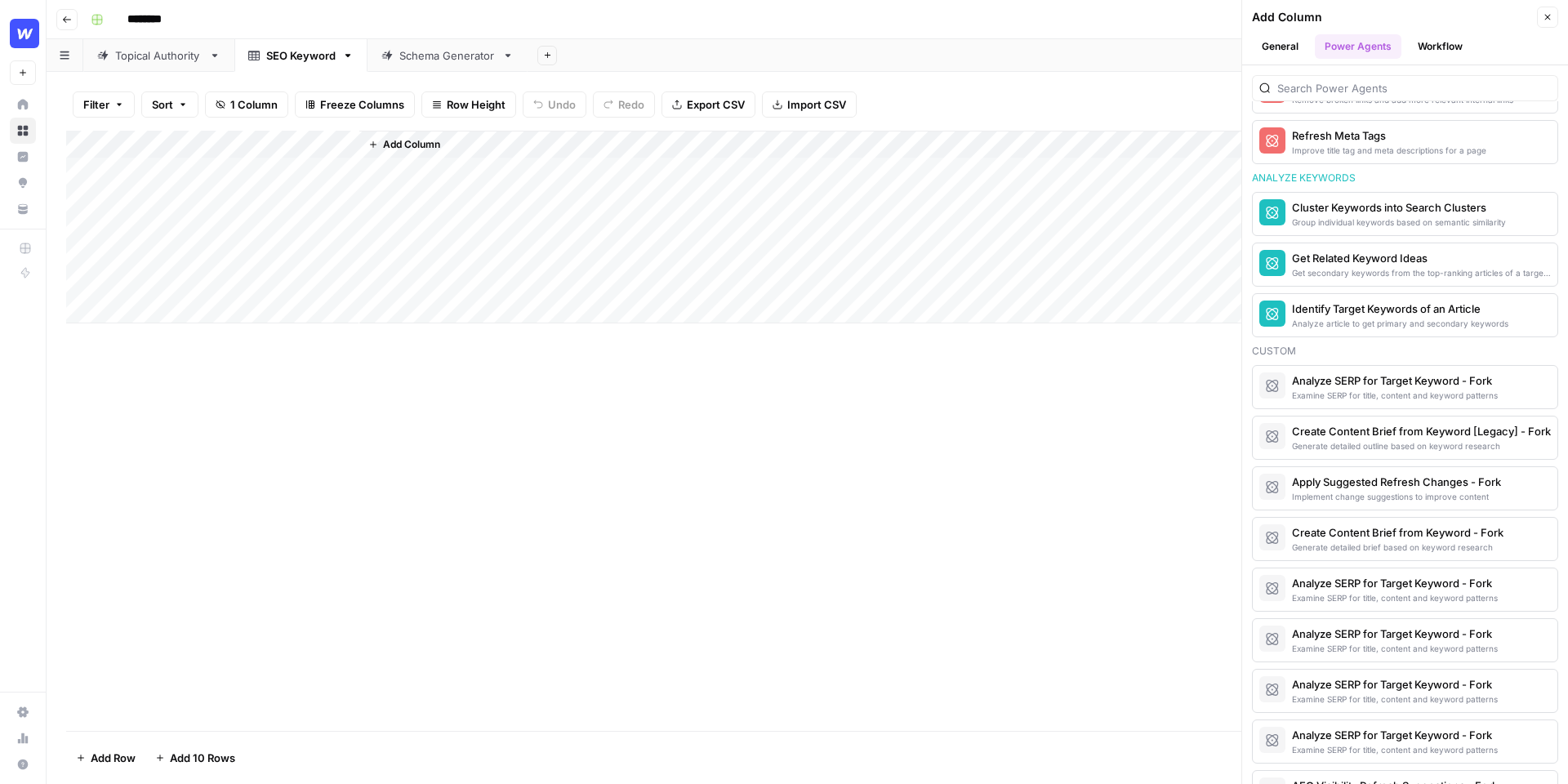
scroll to position [1065, 0]
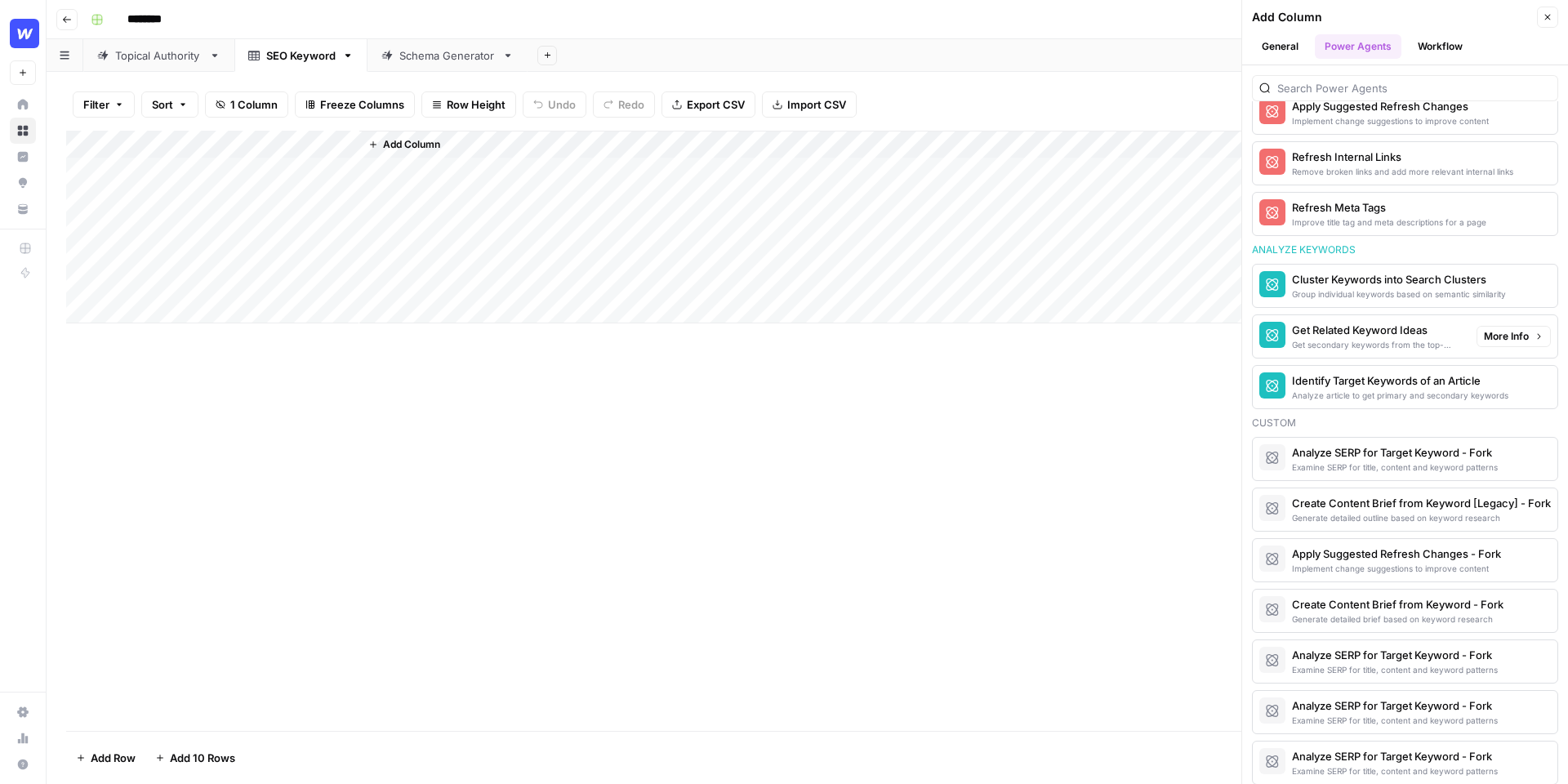
click at [1375, 329] on div "Get Related Keyword Ideas" at bounding box center [1377, 329] width 171 height 17
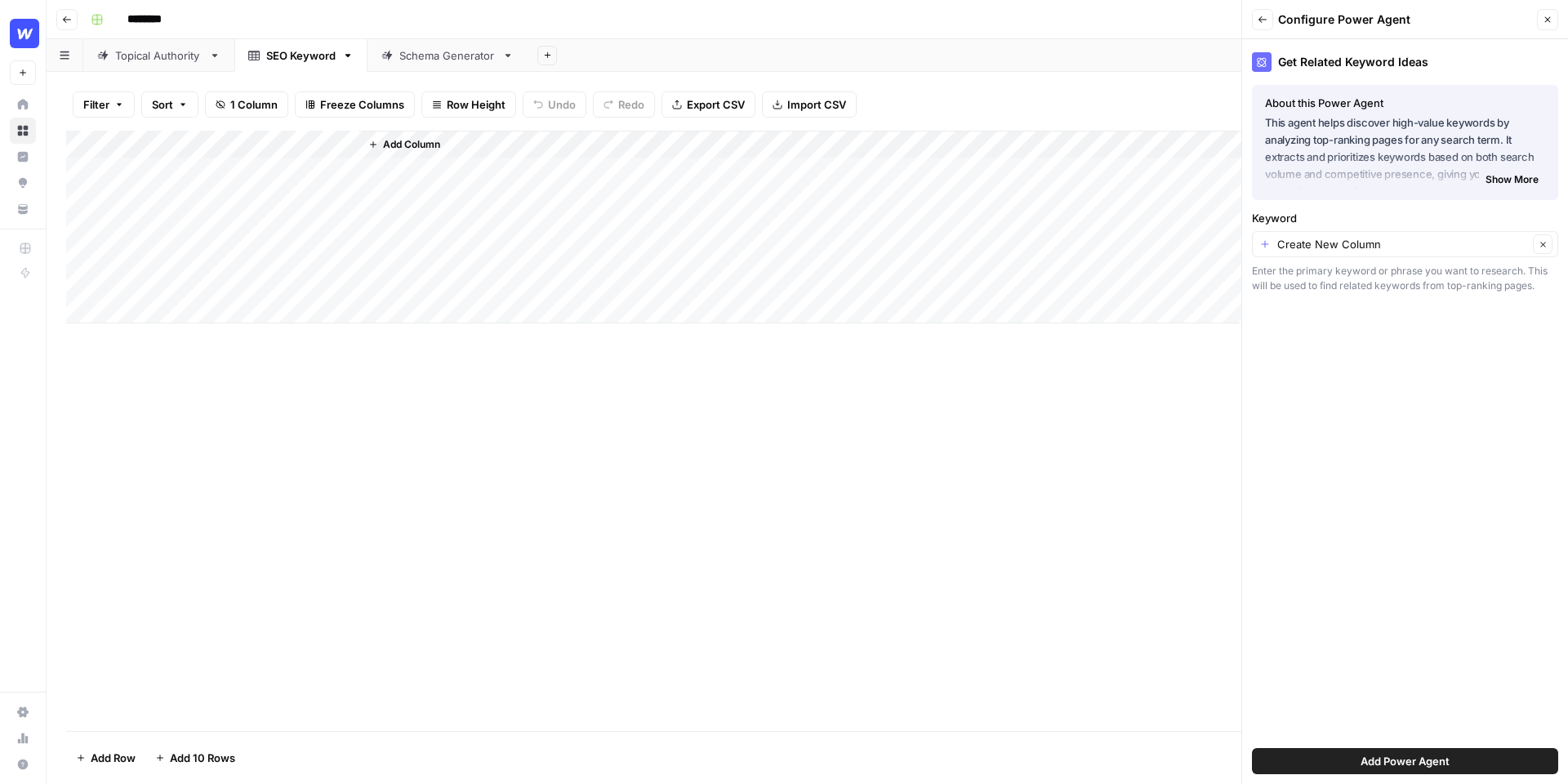
click at [1333, 763] on button "Add Power Agent" at bounding box center [1405, 761] width 306 height 26
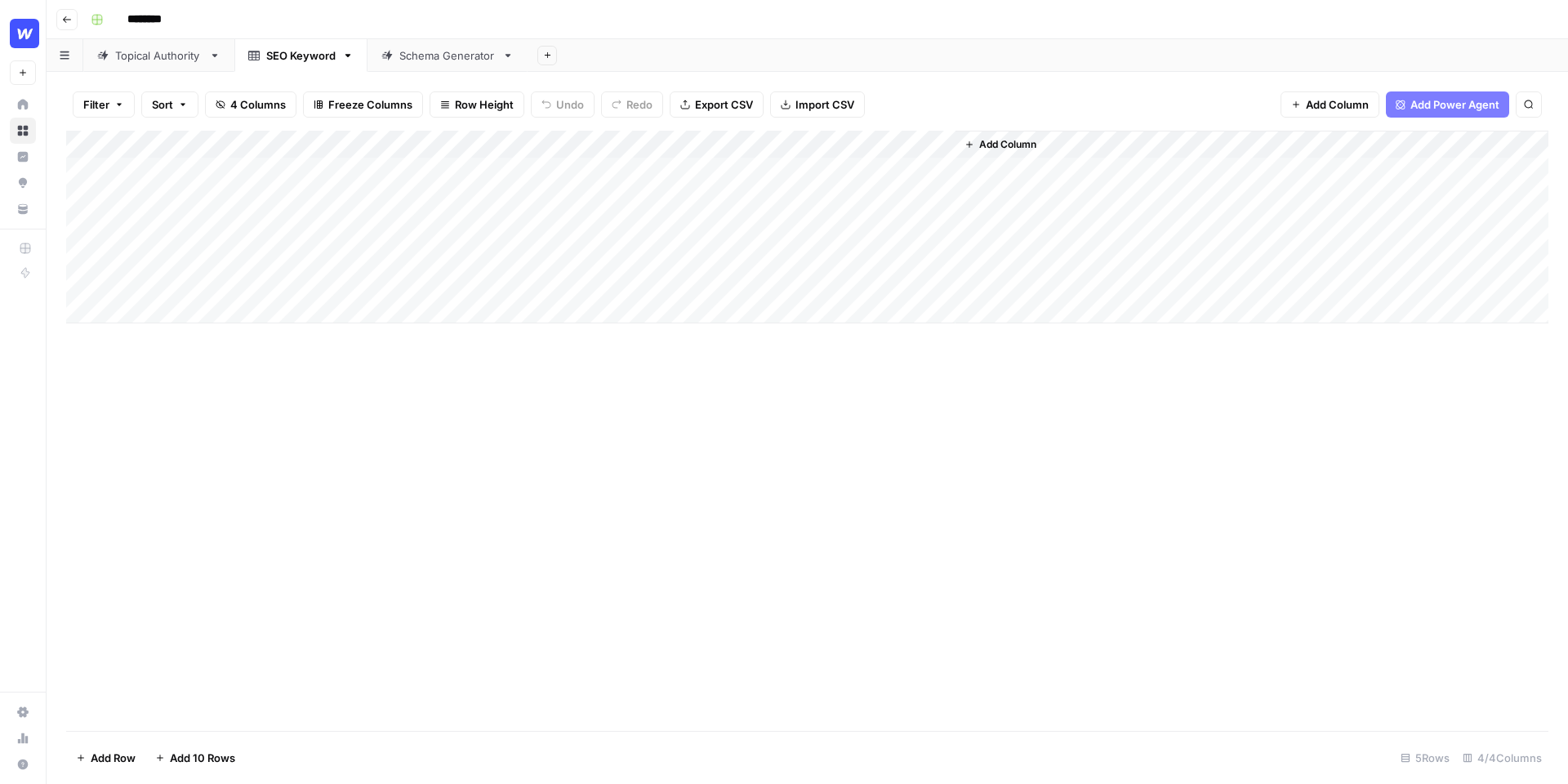
click at [345, 145] on div "Add Column" at bounding box center [807, 227] width 1482 height 193
click at [195, 366] on span "Remove Column" at bounding box center [227, 364] width 143 height 17
click at [723, 164] on span "Delete" at bounding box center [725, 169] width 35 height 17
click at [159, 66] on link "Topical Authority" at bounding box center [158, 55] width 152 height 32
click at [779, 170] on div "Add Column" at bounding box center [807, 227] width 1482 height 193
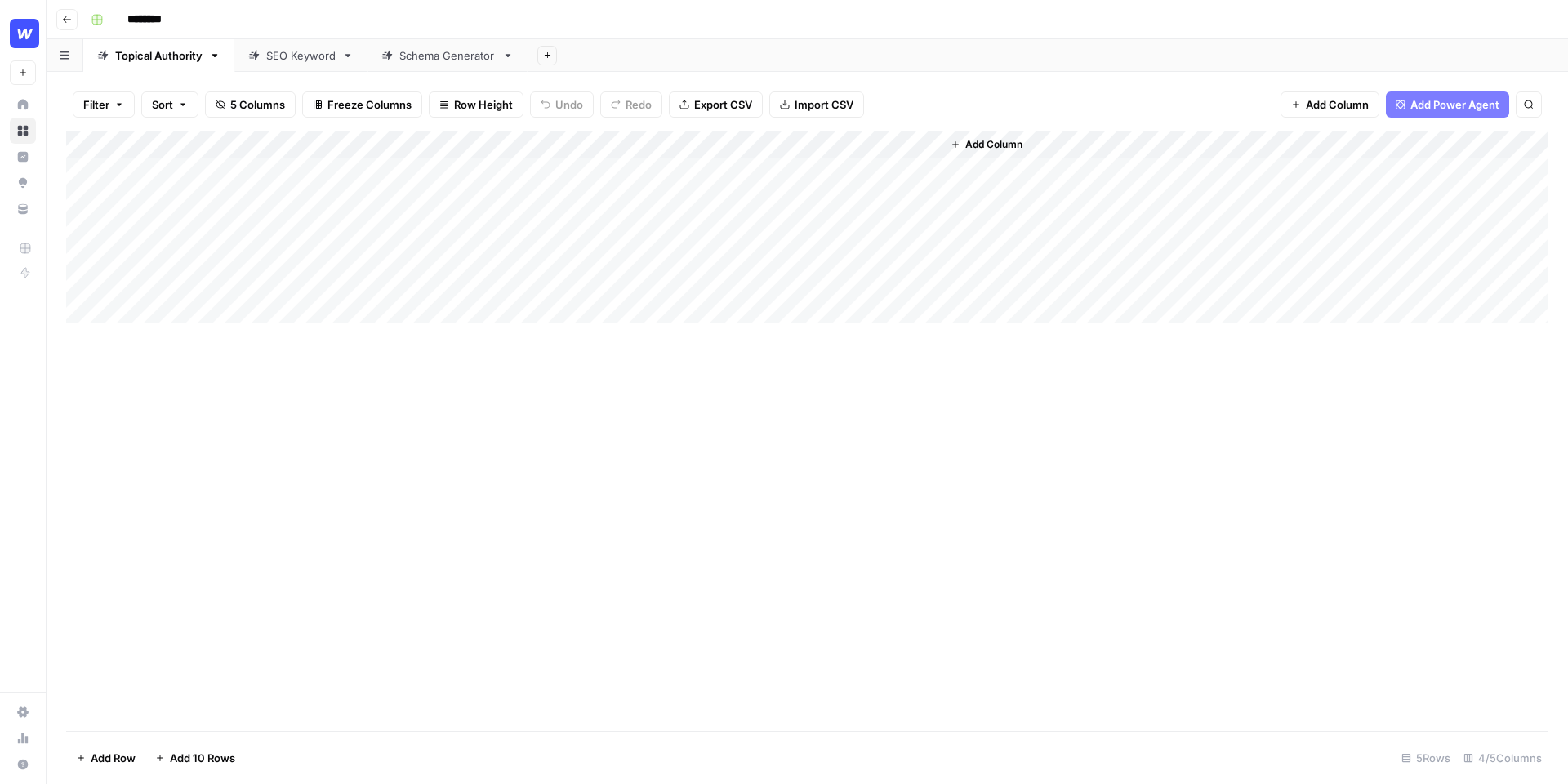
click at [642, 196] on div "Add Column" at bounding box center [807, 227] width 1482 height 193
click at [314, 50] on div "SEO Keyword" at bounding box center [300, 55] width 69 height 17
click at [250, 163] on div "Add Column" at bounding box center [807, 227] width 1482 height 193
type textarea "**********"
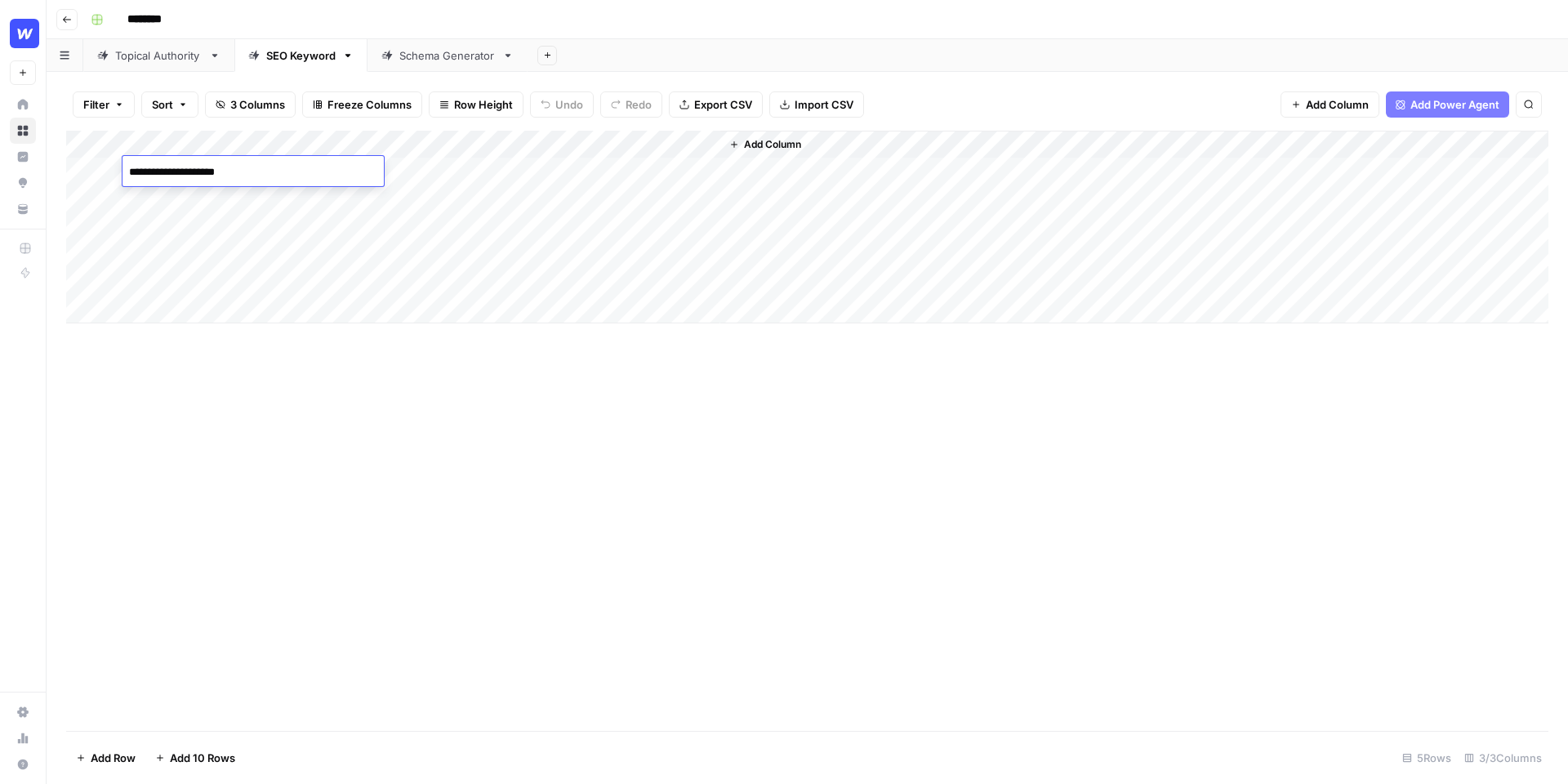
click at [216, 202] on div "Add Column" at bounding box center [807, 227] width 1482 height 193
type textarea "**********"
click at [211, 221] on div "Add Column" at bounding box center [807, 227] width 1482 height 193
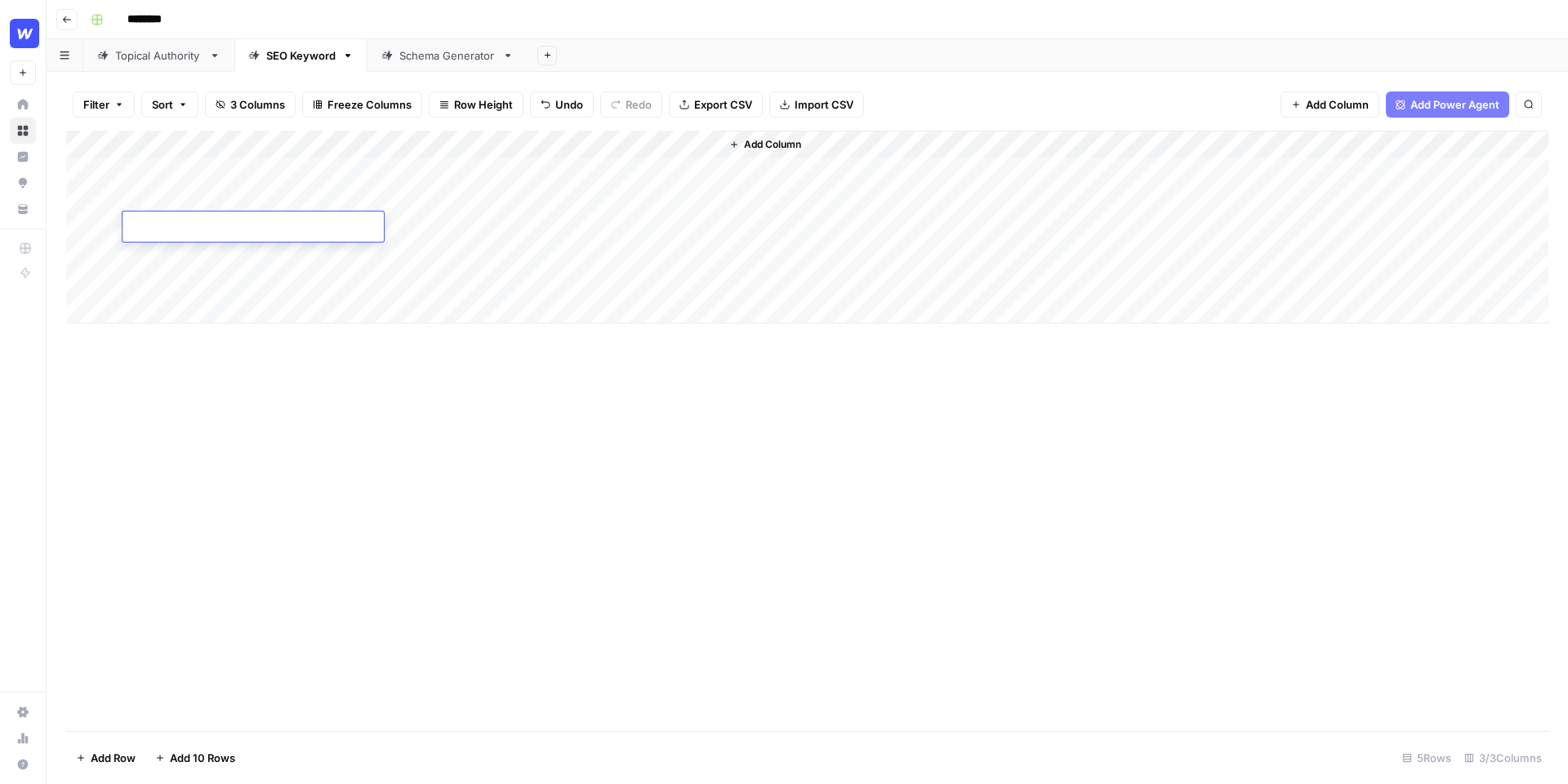
click at [211, 221] on textarea at bounding box center [252, 227] width 261 height 22
type textarea "**********"
click at [196, 250] on div "Add Column" at bounding box center [807, 227] width 1482 height 193
type textarea "**********"
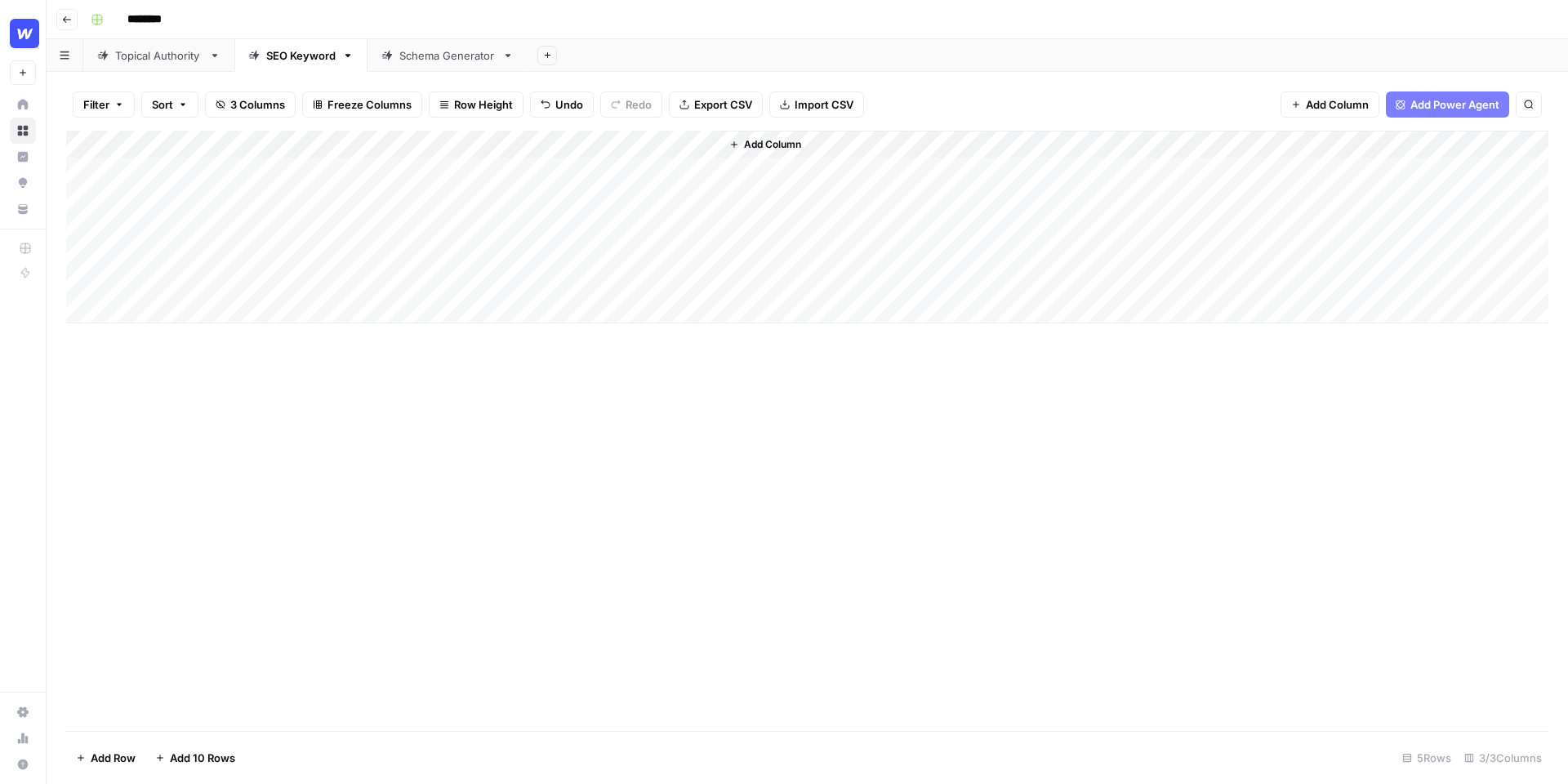
click at [240, 273] on div "Add Column" at bounding box center [807, 227] width 1482 height 193
type textarea "**********"
click at [454, 167] on div "Add Column" at bounding box center [807, 227] width 1482 height 193
click at [464, 167] on div "Add Column" at bounding box center [807, 227] width 1482 height 193
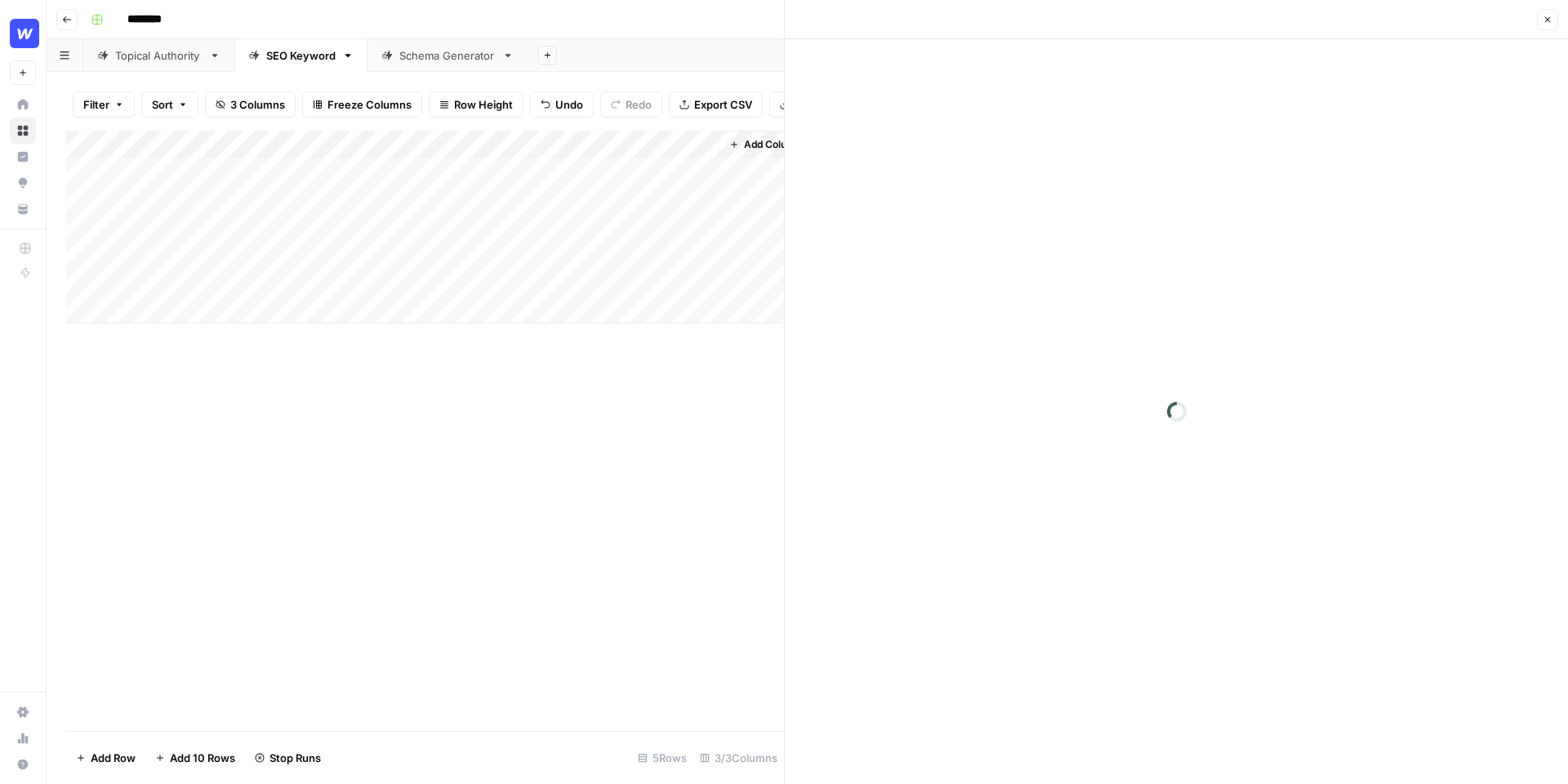
click at [468, 197] on div "Add Column" at bounding box center [425, 227] width 718 height 193
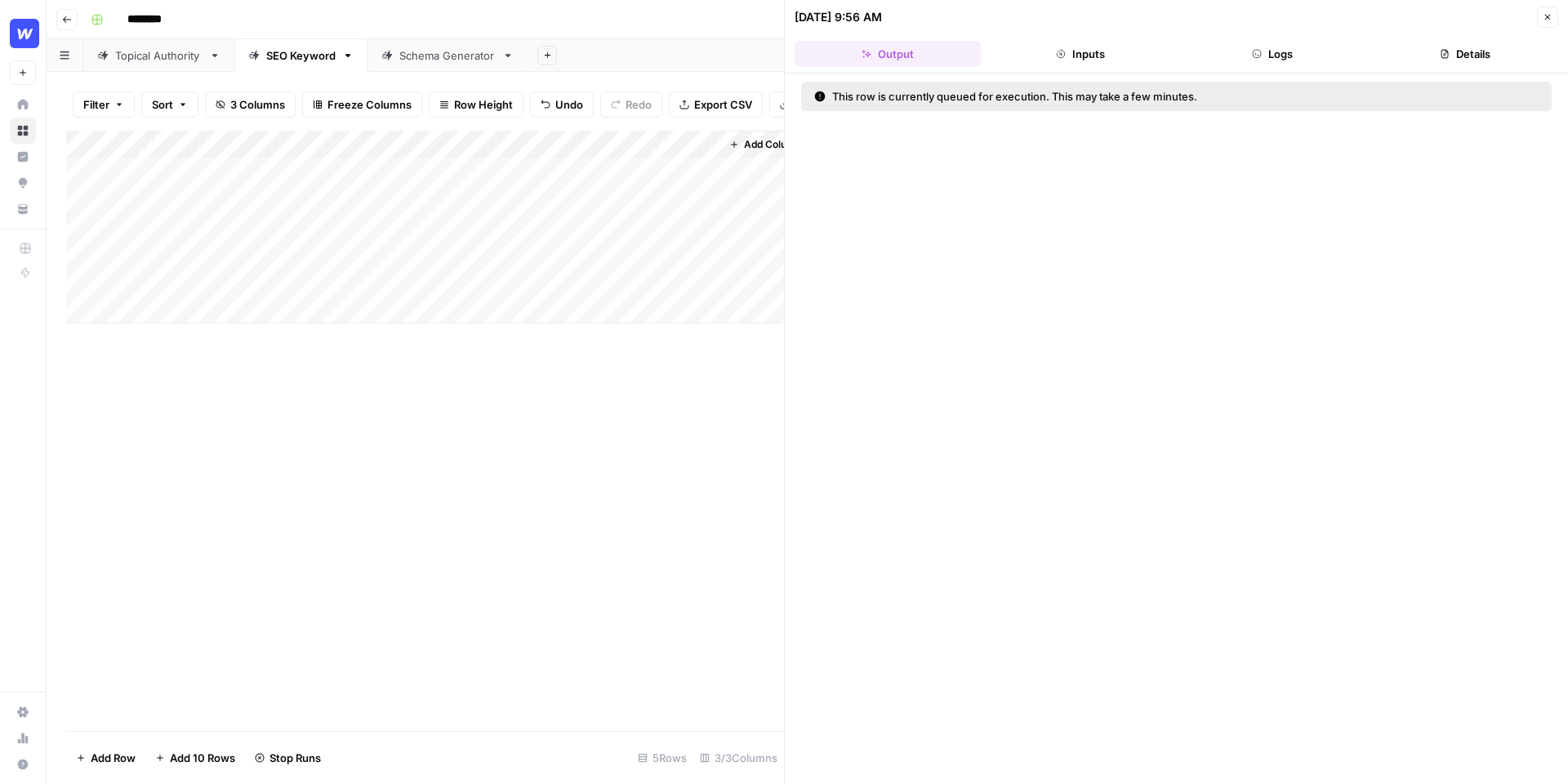
click at [469, 222] on div "Add Column" at bounding box center [425, 227] width 718 height 193
click at [467, 252] on div "Add Column" at bounding box center [425, 227] width 718 height 193
click at [465, 284] on div "Add Column" at bounding box center [425, 227] width 718 height 193
click at [1549, 17] on icon "button" at bounding box center [1547, 18] width 10 height 10
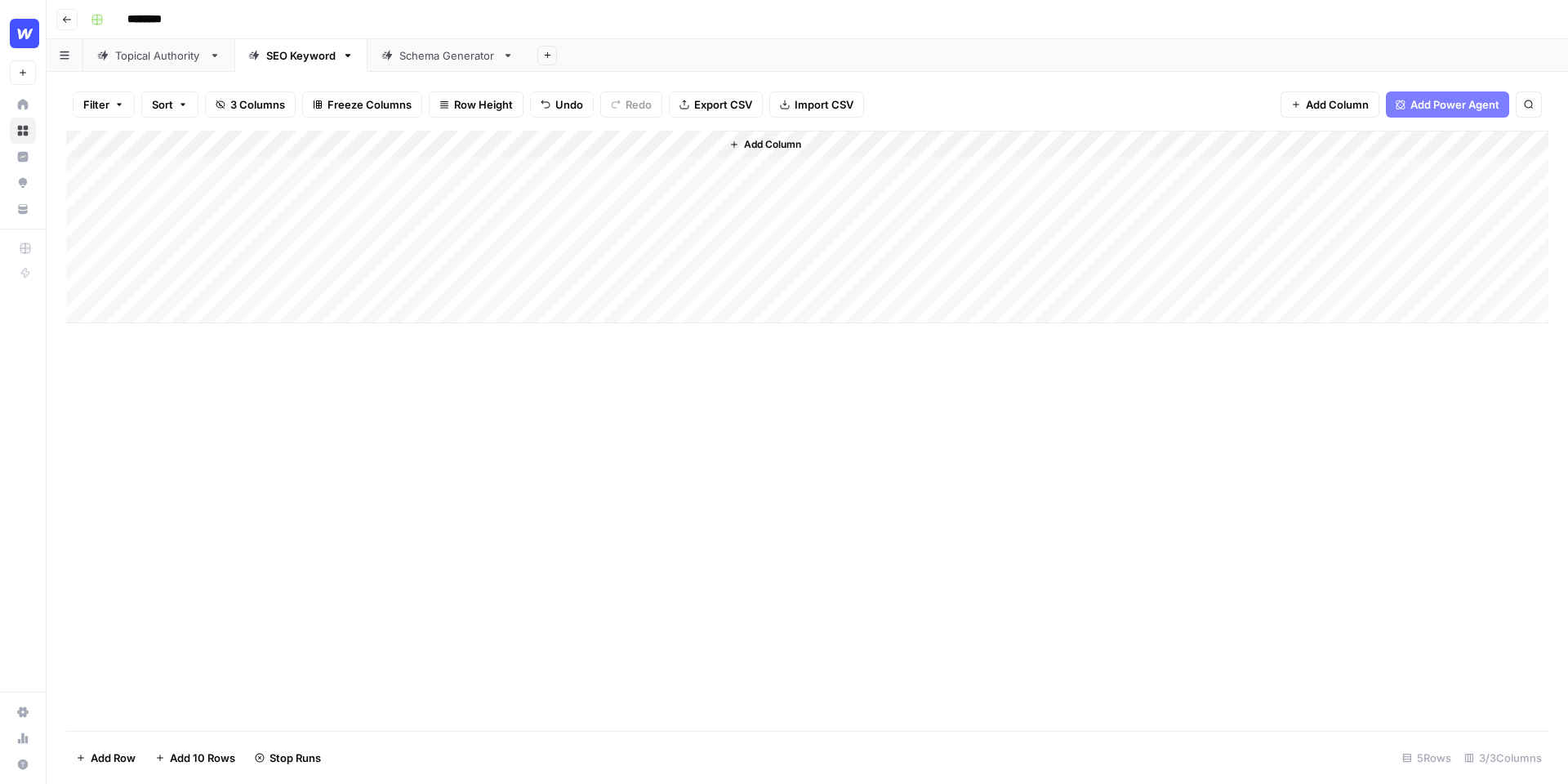
click at [178, 52] on div "Topical Authority" at bounding box center [158, 55] width 87 height 17
click at [218, 62] on link "Topical Authority" at bounding box center [158, 55] width 152 height 32
click at [217, 57] on icon "button" at bounding box center [215, 56] width 12 height 12
click at [253, 143] on span "Delete Sheet" at bounding box center [281, 146] width 78 height 17
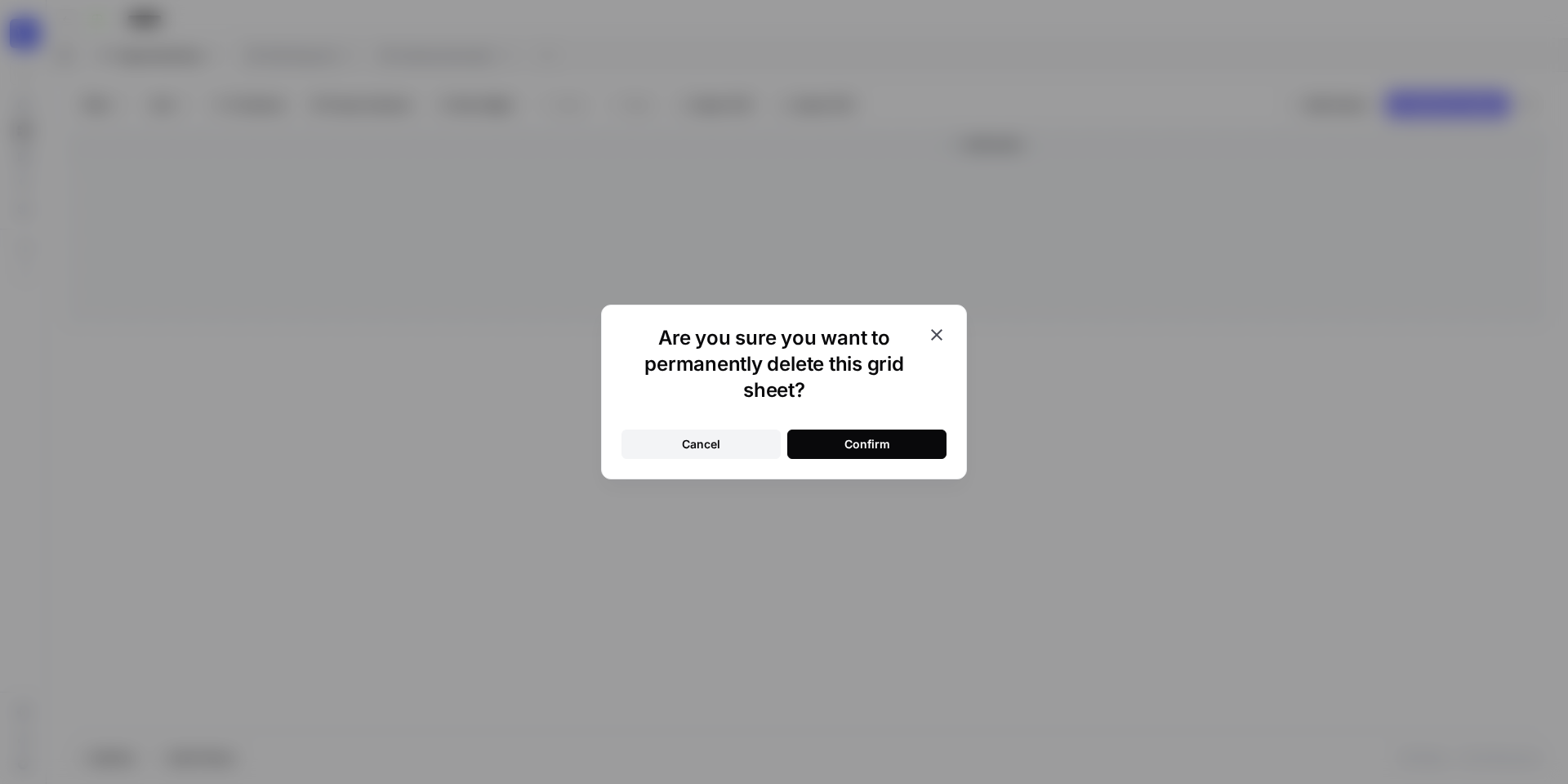
click at [856, 443] on div "Confirm" at bounding box center [867, 444] width 46 height 17
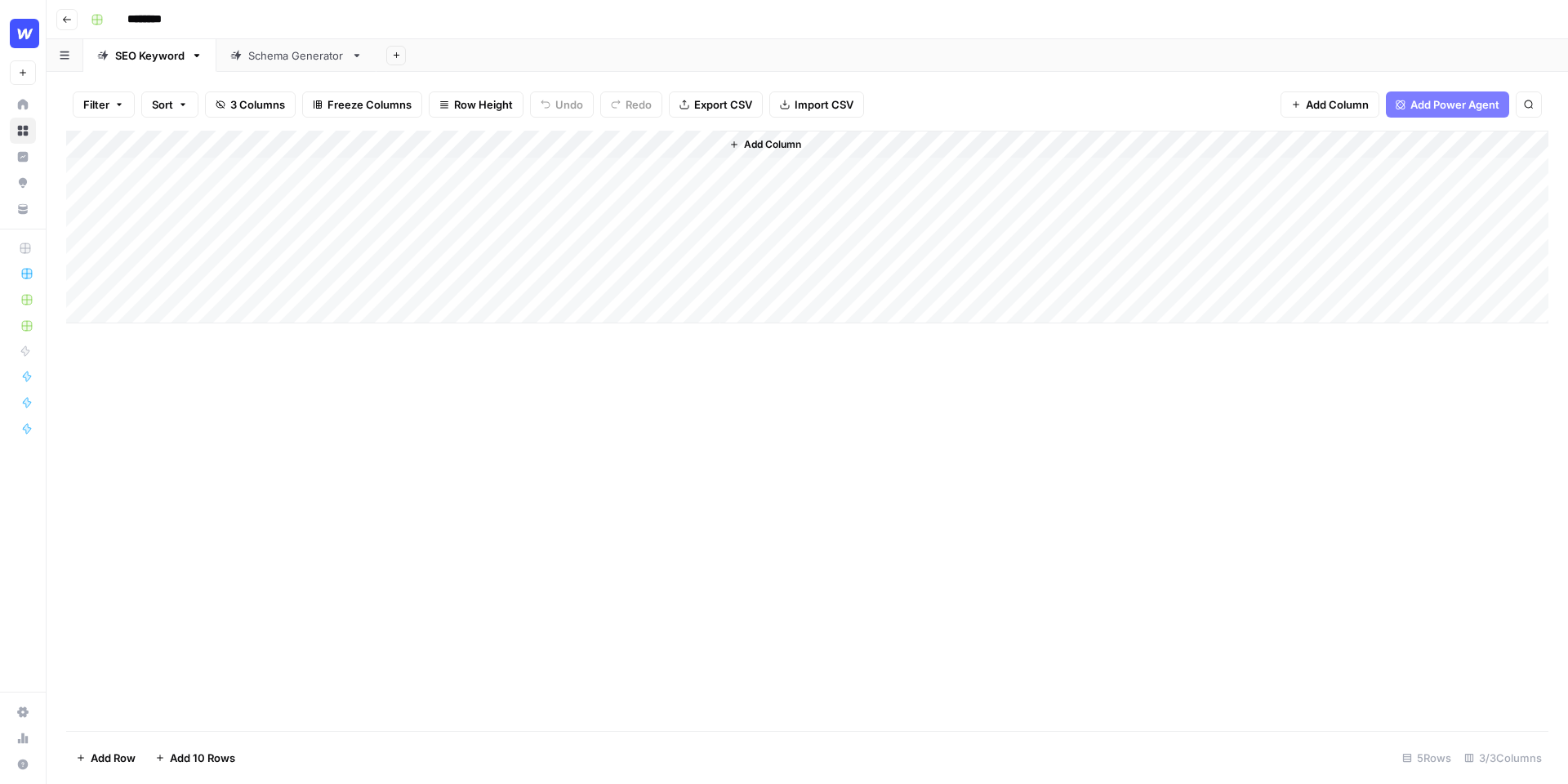
click at [172, 310] on div "Add Column" at bounding box center [807, 227] width 1482 height 193
click at [169, 331] on div "Add Column" at bounding box center [807, 241] width 1482 height 221
click at [169, 359] on div "Add Column" at bounding box center [807, 255] width 1482 height 248
click at [261, 300] on div "Add Column" at bounding box center [807, 269] width 1482 height 276
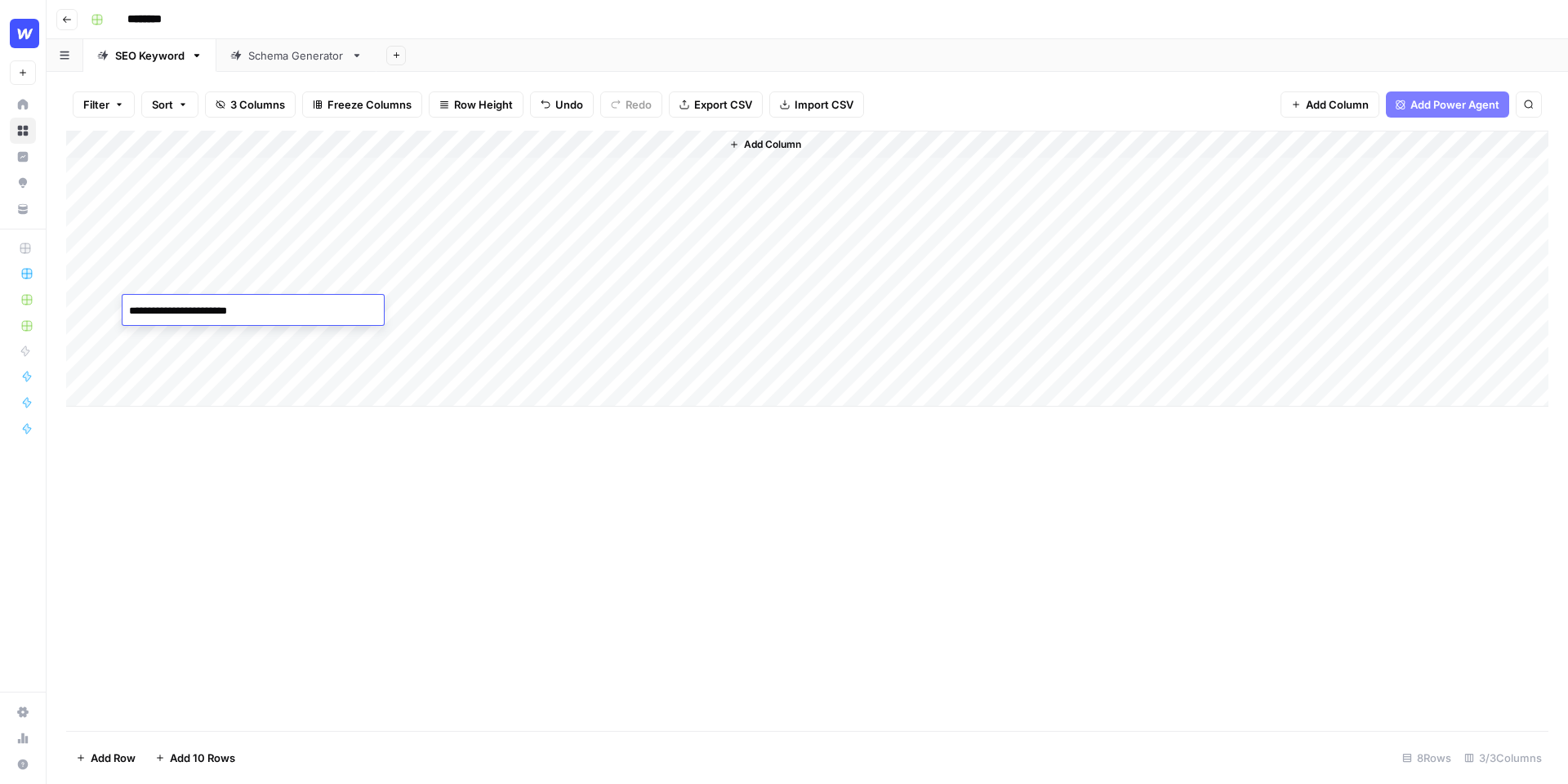
type textarea "**********"
click at [211, 333] on div "Add Column" at bounding box center [807, 269] width 1482 height 276
type textarea "**********"
click at [226, 366] on div "Add Column" at bounding box center [807, 269] width 1482 height 276
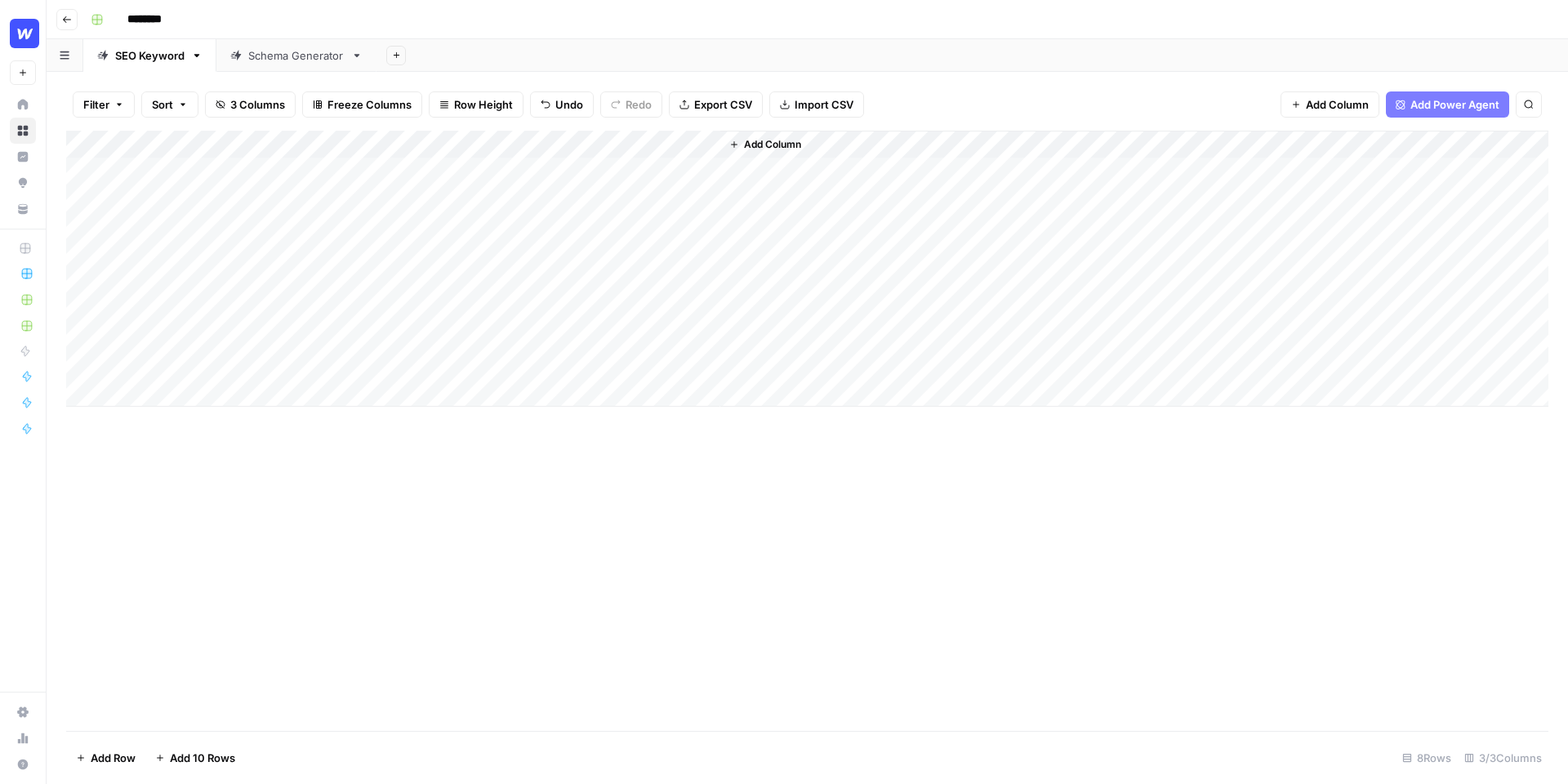
click at [226, 366] on div "Add Column" at bounding box center [807, 269] width 1482 height 276
type textarea "**********"
click at [455, 295] on div "Add Column" at bounding box center [807, 269] width 1482 height 276
click at [461, 307] on div "Add Column" at bounding box center [807, 269] width 1482 height 276
click at [465, 331] on div "Add Column" at bounding box center [807, 269] width 1482 height 276
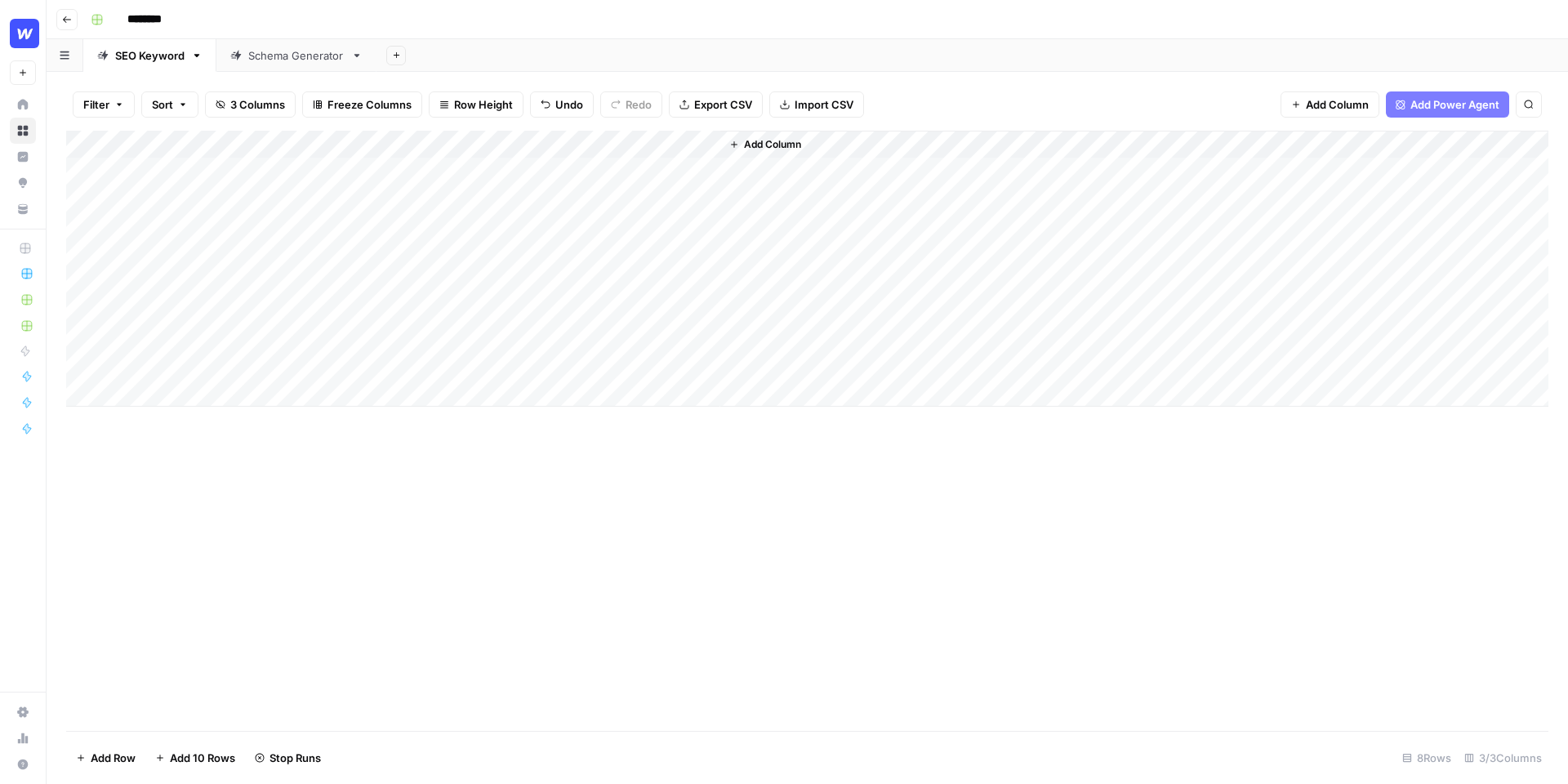
click at [467, 365] on div "Add Column" at bounding box center [807, 269] width 1482 height 276
click at [284, 66] on link "Schema Generator" at bounding box center [296, 55] width 160 height 32
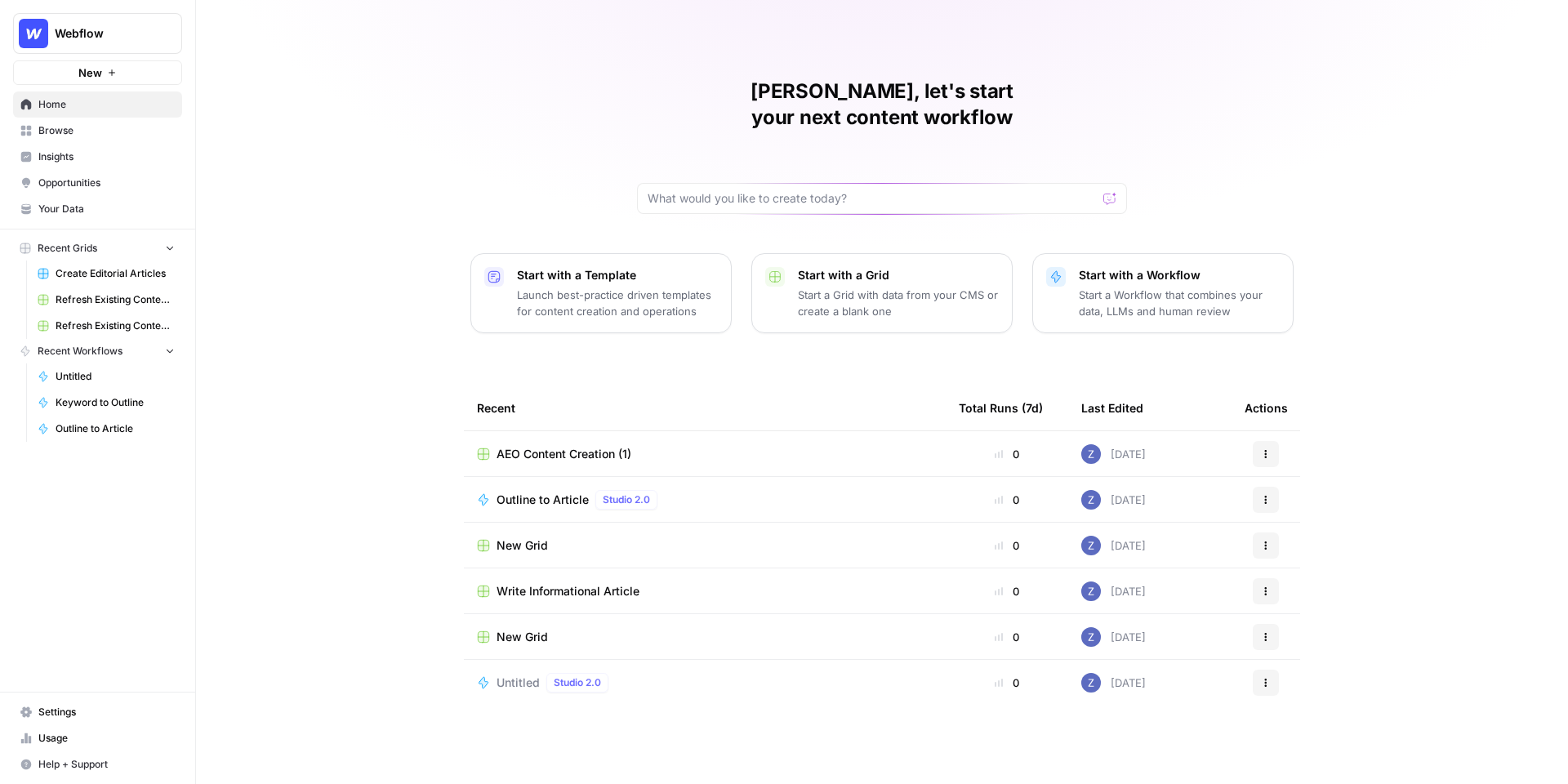
click at [106, 300] on span "Refresh Existing Content (11)" at bounding box center [115, 299] width 119 height 15
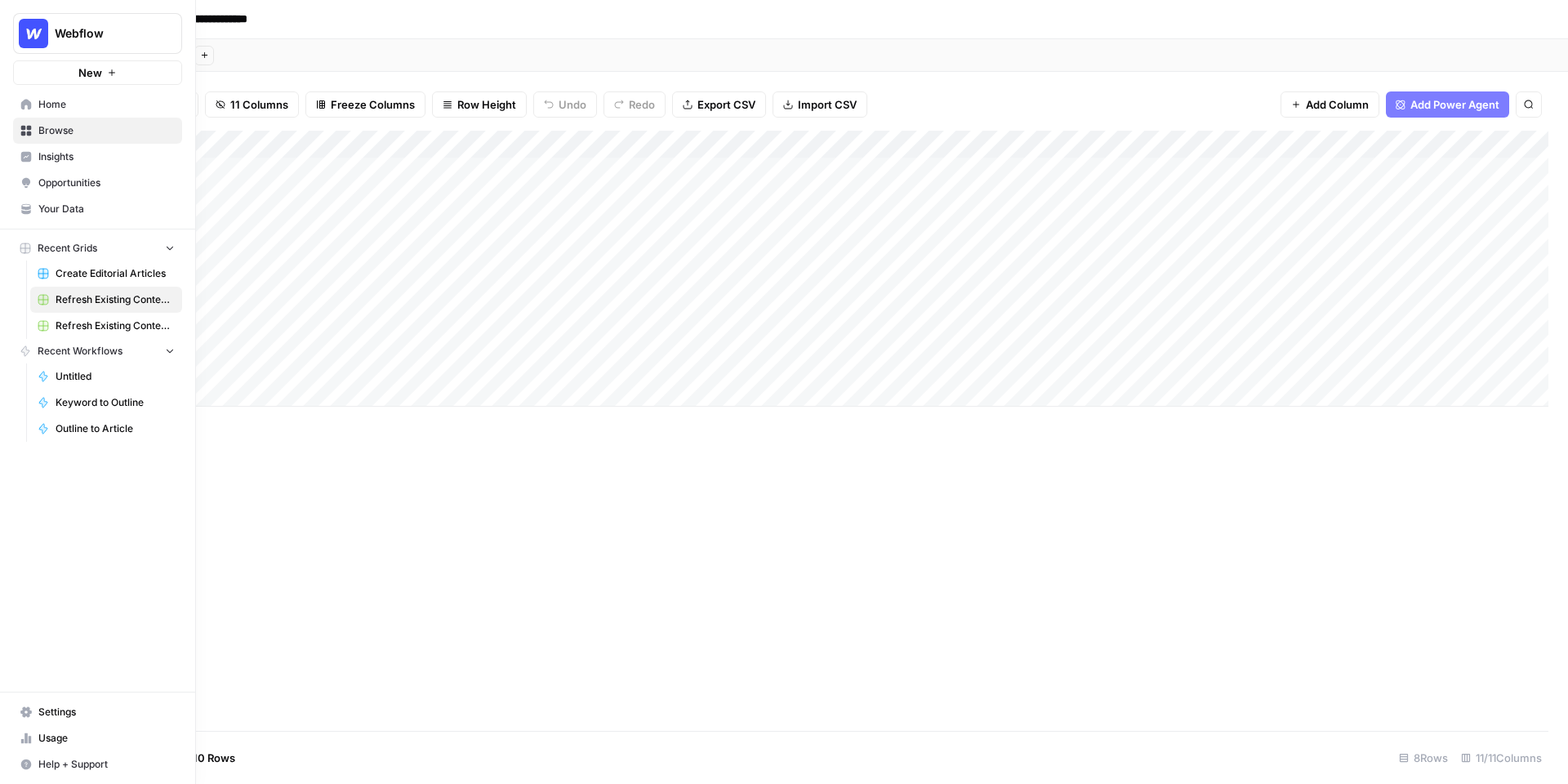
click at [87, 317] on link "Refresh Existing Content (14)" at bounding box center [106, 326] width 152 height 26
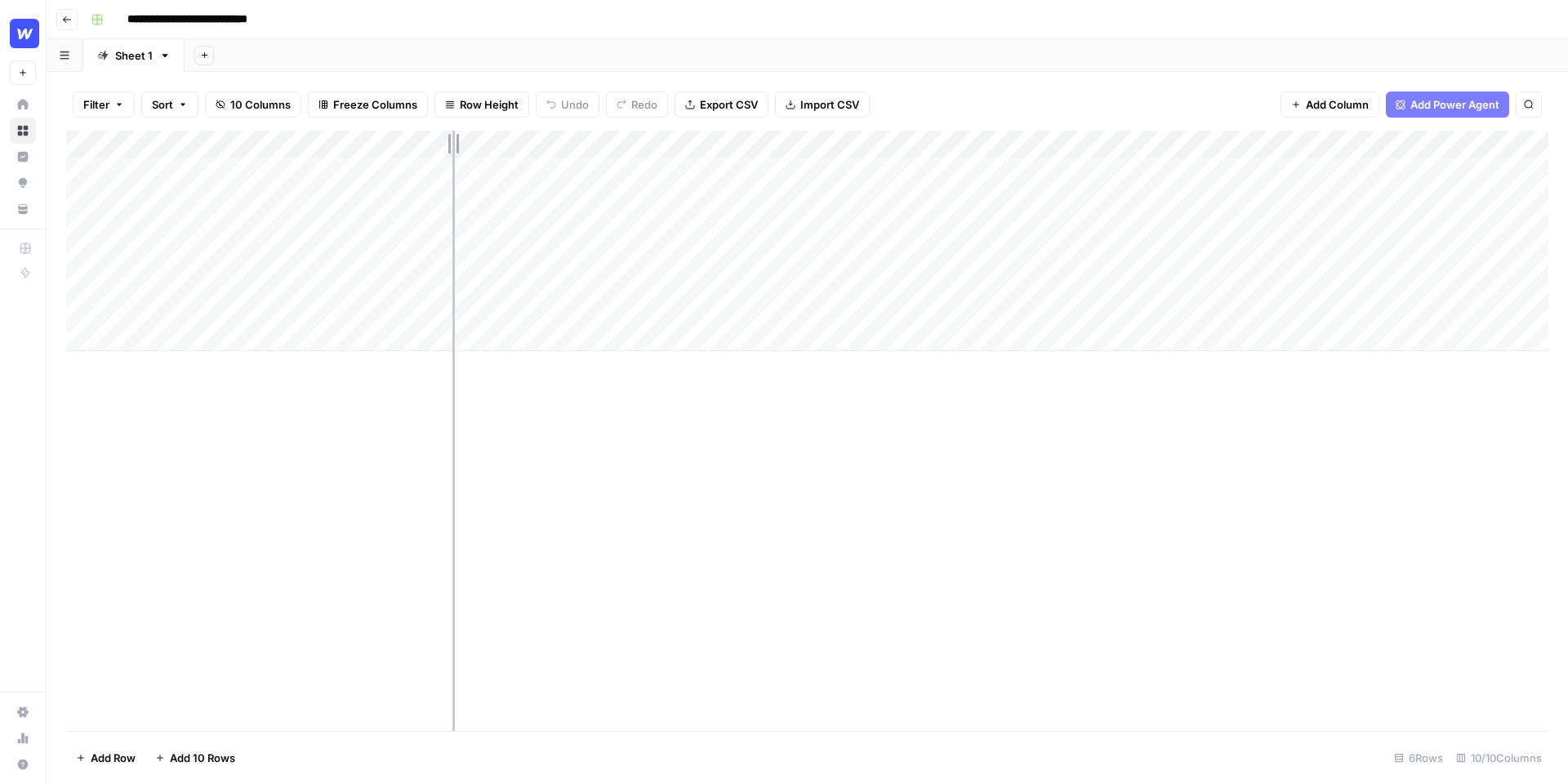
drag, startPoint x: 271, startPoint y: 142, endPoint x: 458, endPoint y: 142, distance: 187.0
click at [459, 142] on div "Add Column" at bounding box center [807, 241] width 1482 height 221
click at [283, 24] on input "**********" at bounding box center [208, 20] width 176 height 26
click at [286, 20] on input "**********" at bounding box center [208, 20] width 176 height 26
type input "**********"
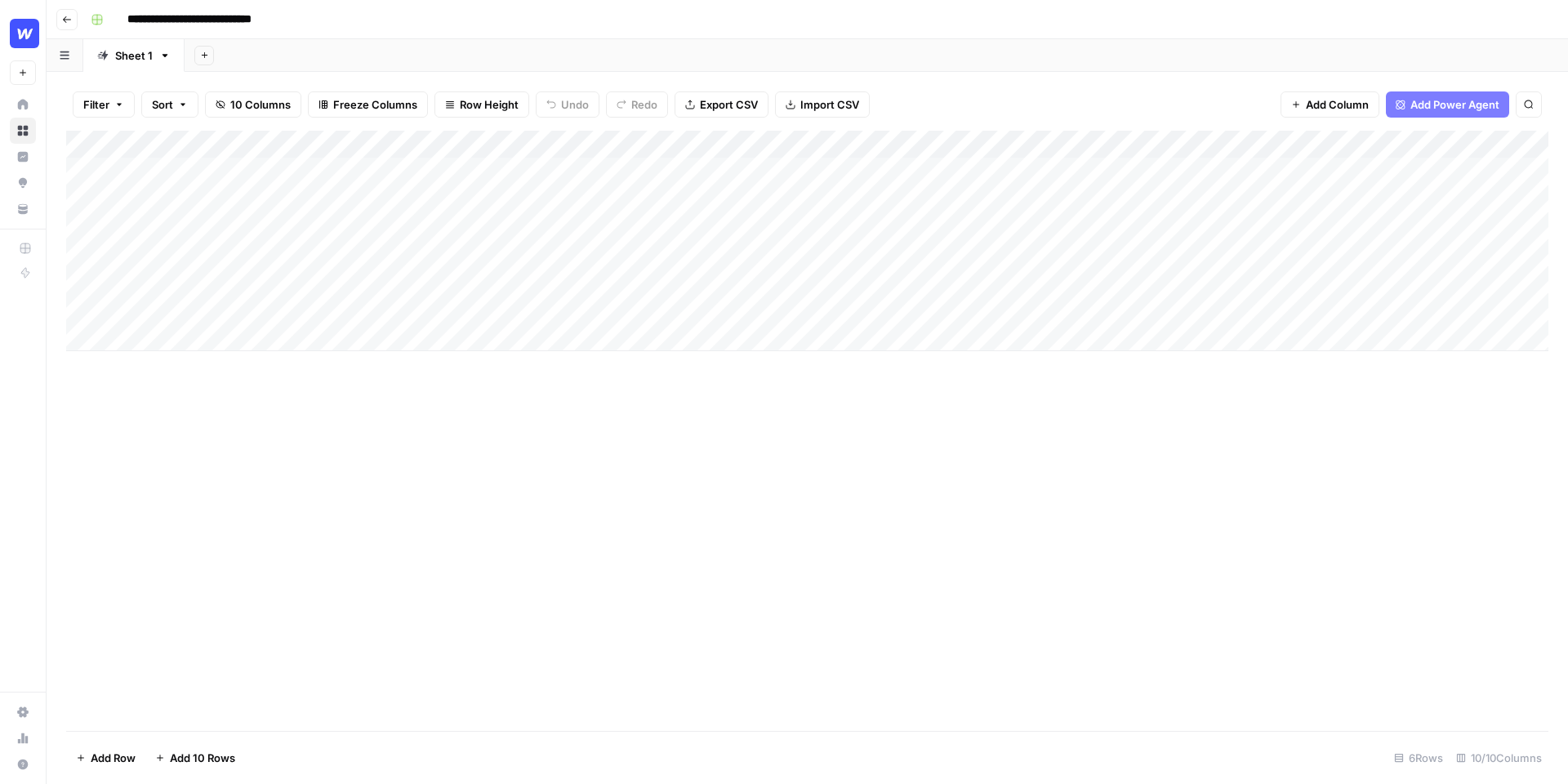
click at [359, 22] on div "**********" at bounding box center [817, 20] width 1467 height 26
click at [310, 179] on div "Add Column" at bounding box center [807, 241] width 1482 height 221
click at [305, 171] on div "Add Column" at bounding box center [807, 241] width 1482 height 221
click at [305, 171] on input "**********" at bounding box center [259, 176] width 261 height 20
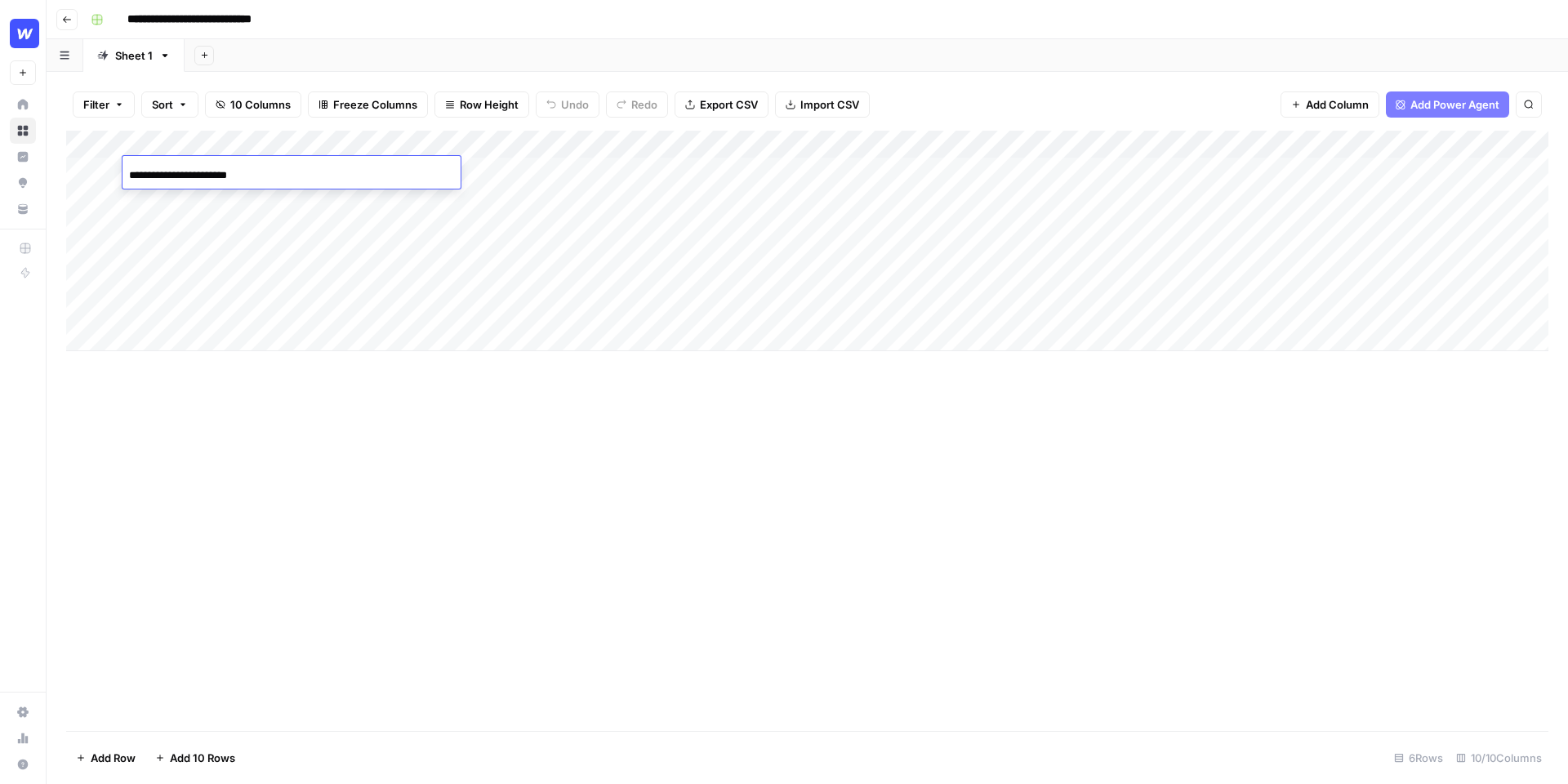
click at [305, 171] on input "**********" at bounding box center [259, 176] width 261 height 20
type input "**********"
click at [373, 197] on div "Add Column" at bounding box center [807, 241] width 1482 height 221
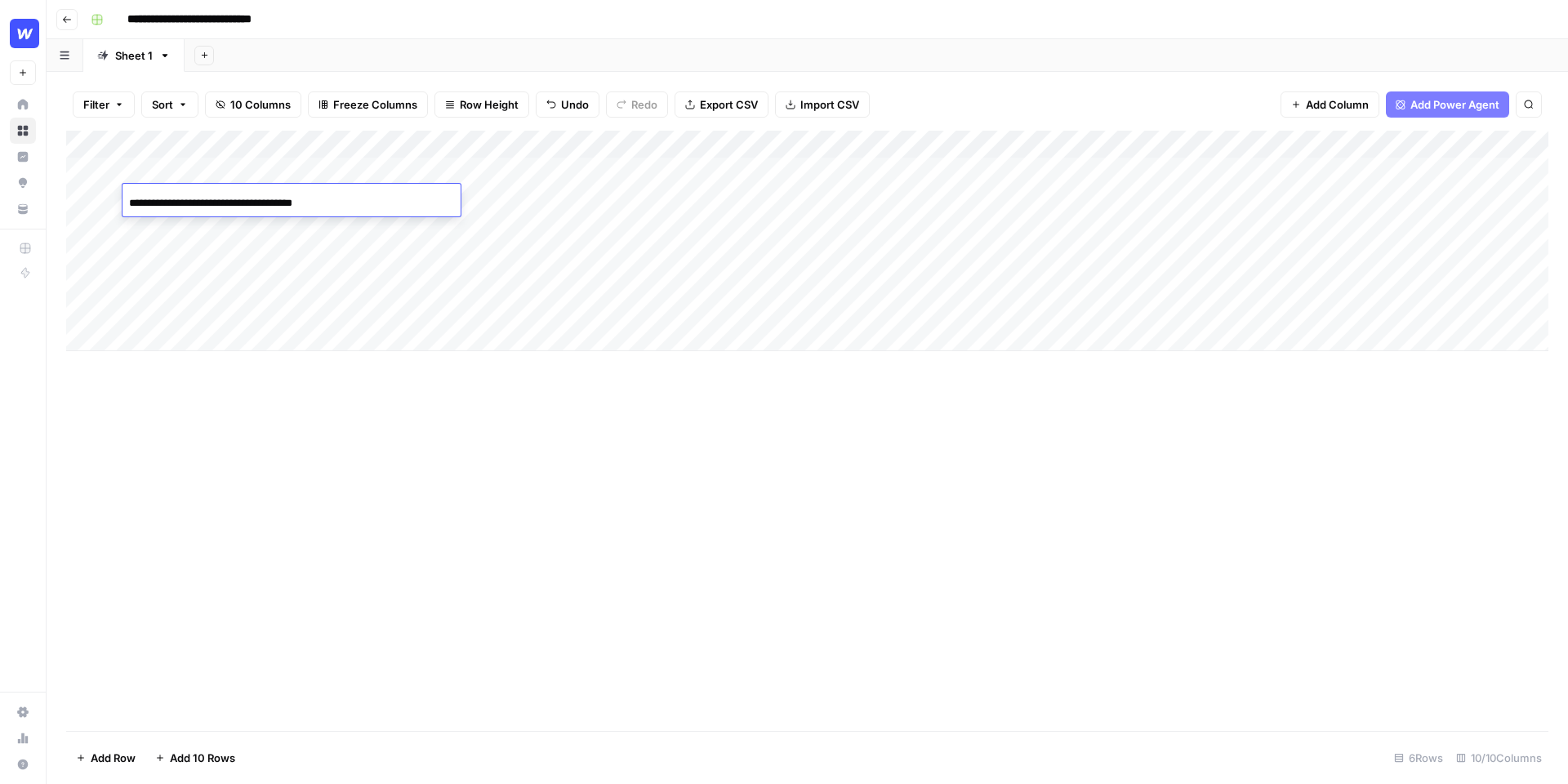
click at [373, 197] on input "**********" at bounding box center [259, 203] width 261 height 20
click at [318, 197] on input at bounding box center [259, 203] width 261 height 20
paste input "**********"
type input "**********"
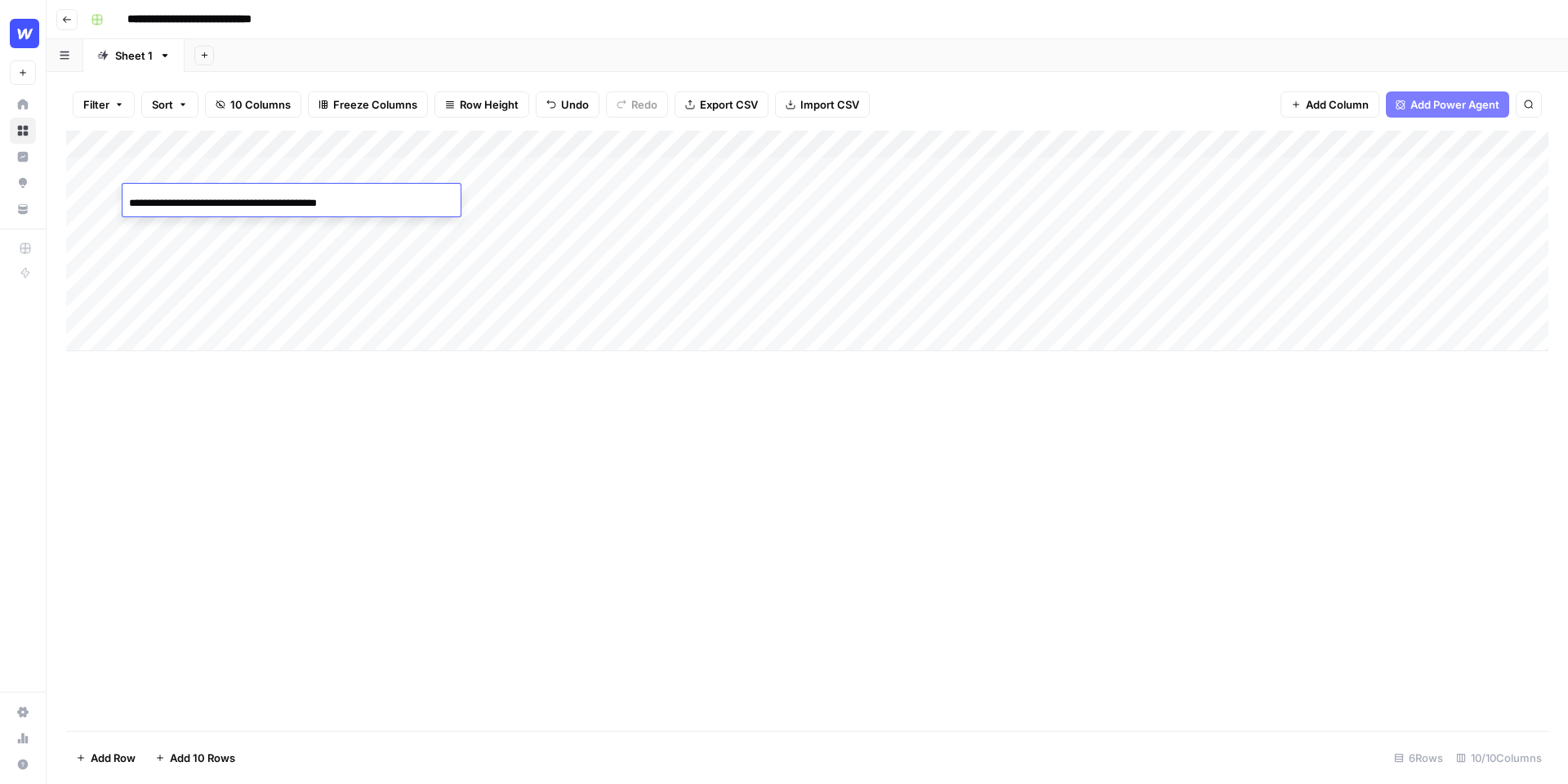
click at [598, 18] on div "**********" at bounding box center [817, 20] width 1467 height 26
click at [266, 226] on div "Add Column" at bounding box center [807, 241] width 1482 height 221
click at [320, 229] on input "**********" at bounding box center [259, 231] width 261 height 20
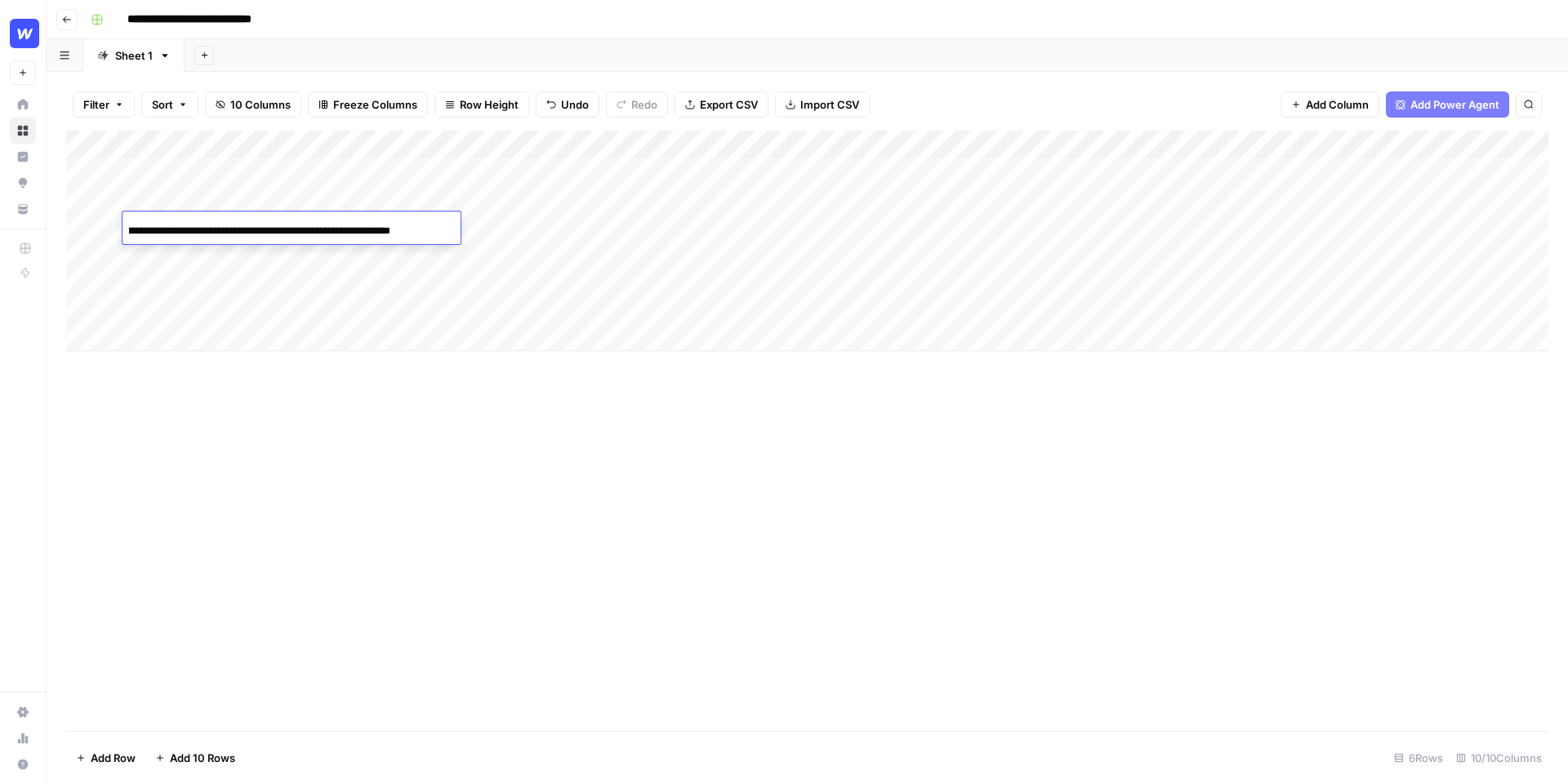
click at [320, 229] on input "**********" at bounding box center [259, 231] width 261 height 20
type input "**********"
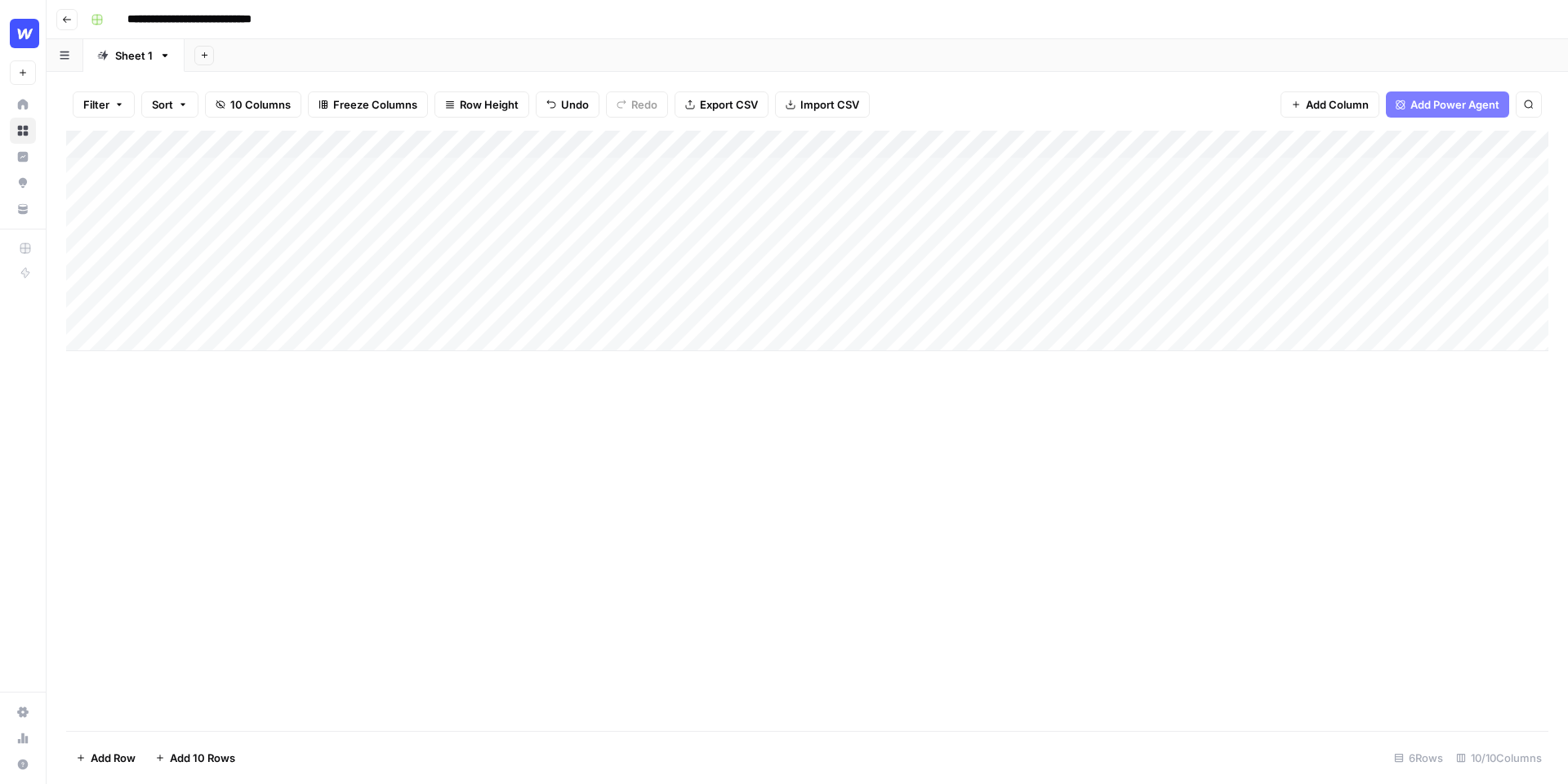
click at [345, 255] on div "Add Column" at bounding box center [807, 241] width 1482 height 221
click at [345, 255] on input "**********" at bounding box center [259, 259] width 261 height 20
type input "**********"
click at [365, 284] on div "Add Column" at bounding box center [807, 241] width 1482 height 221
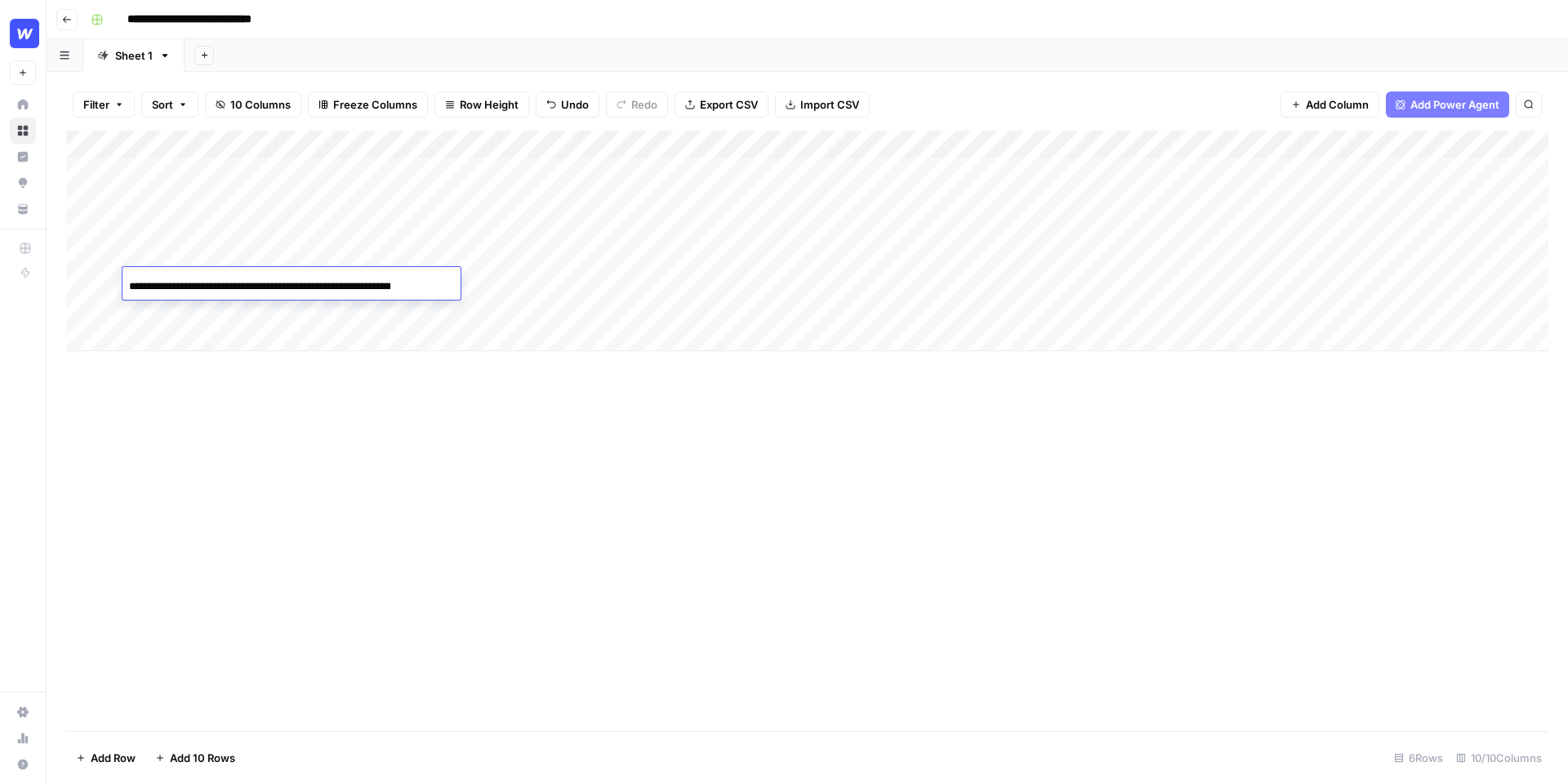
click at [365, 284] on input "**********" at bounding box center [259, 286] width 261 height 20
type input "**********"
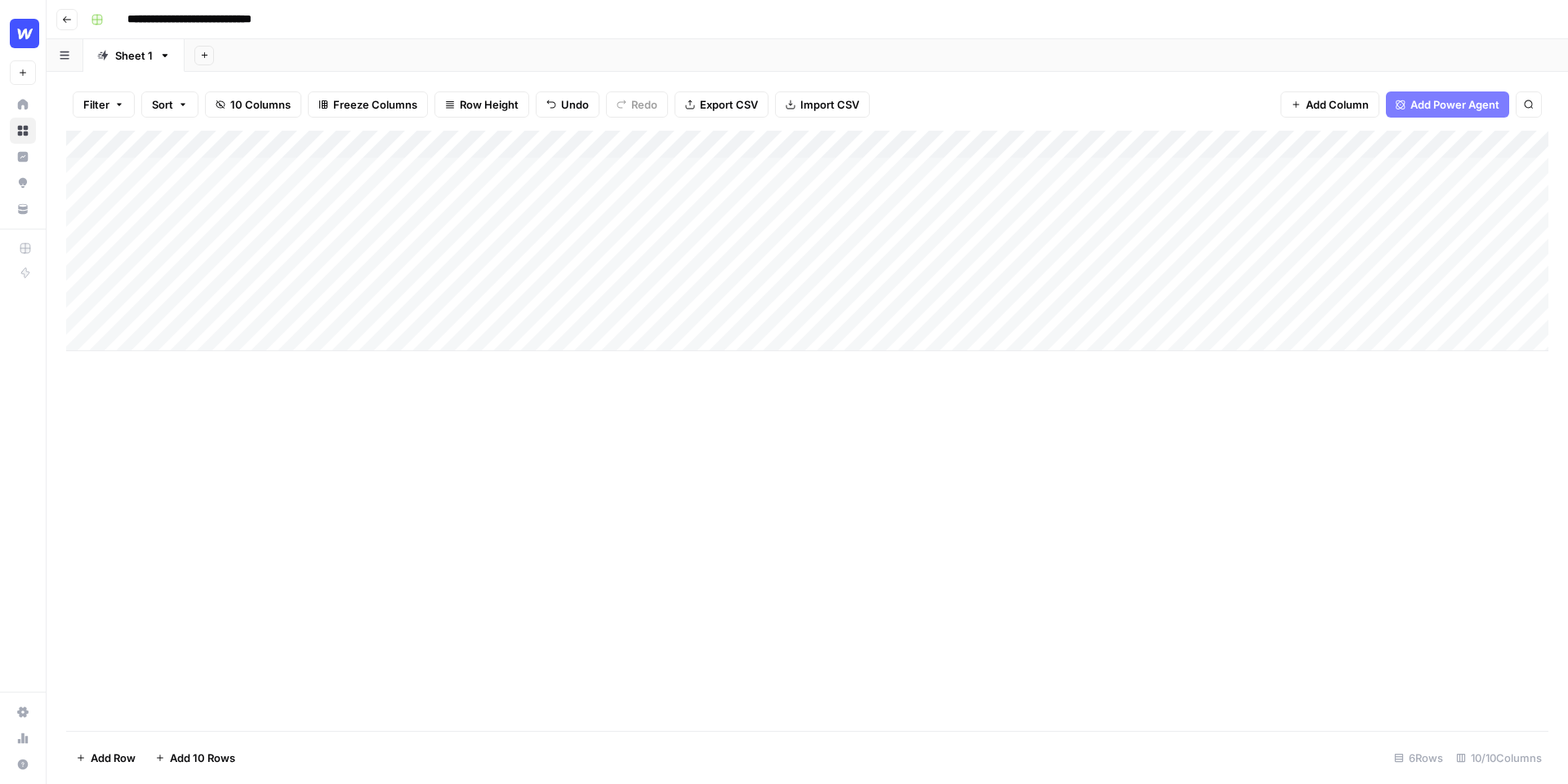
click at [398, 282] on div "Add Column" at bounding box center [807, 241] width 1482 height 221
click at [273, 390] on div "Add Column" at bounding box center [807, 431] width 1482 height 600
click at [261, 308] on div "Add Column" at bounding box center [807, 241] width 1482 height 221
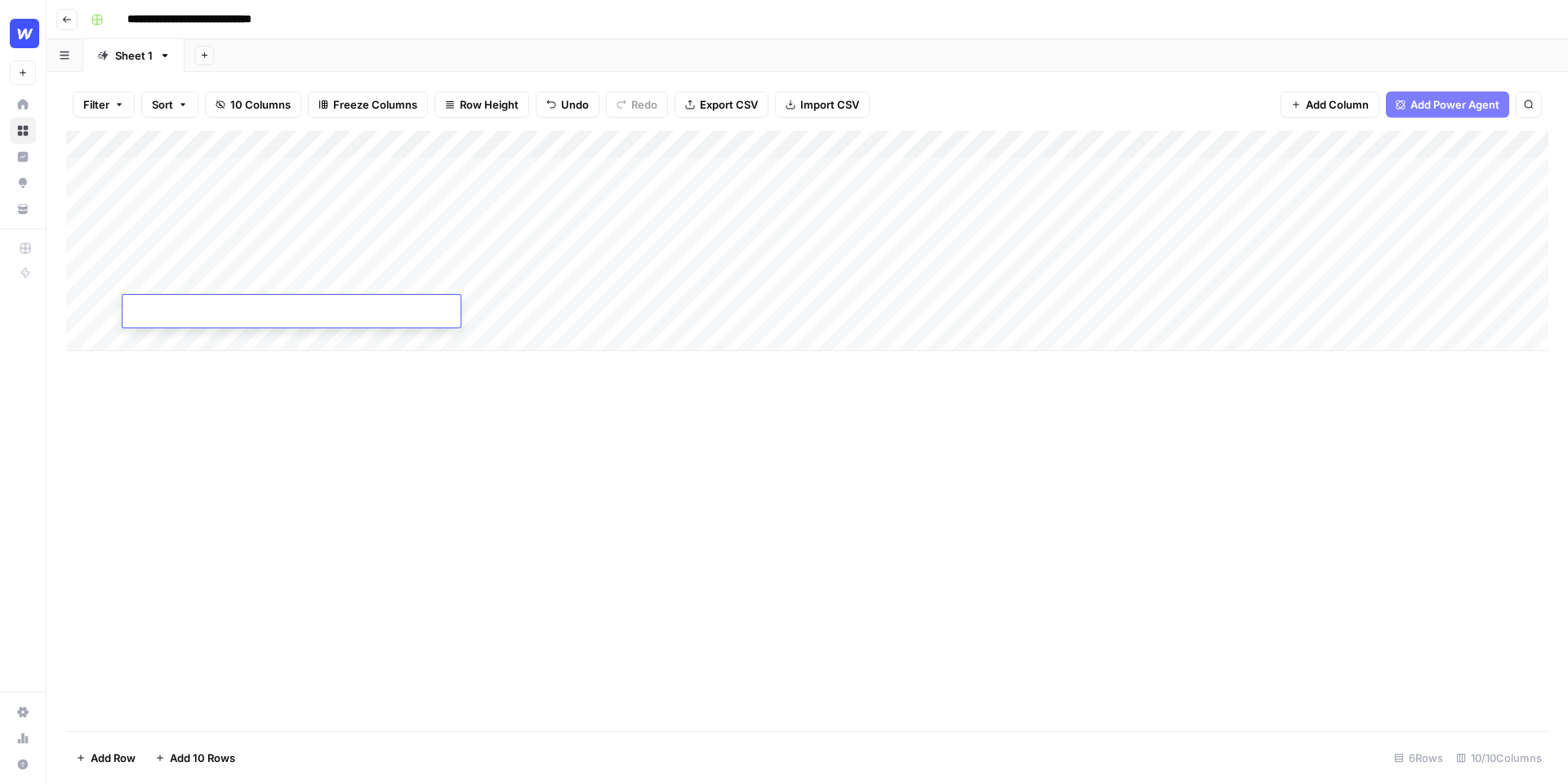
type input "**********"
click at [638, 169] on div "Add Column" at bounding box center [807, 241] width 1482 height 221
click at [643, 197] on div "Add Column" at bounding box center [807, 241] width 1482 height 221
click at [640, 226] on div "Add Column" at bounding box center [807, 241] width 1482 height 221
click at [641, 258] on div "Add Column" at bounding box center [807, 241] width 1482 height 221
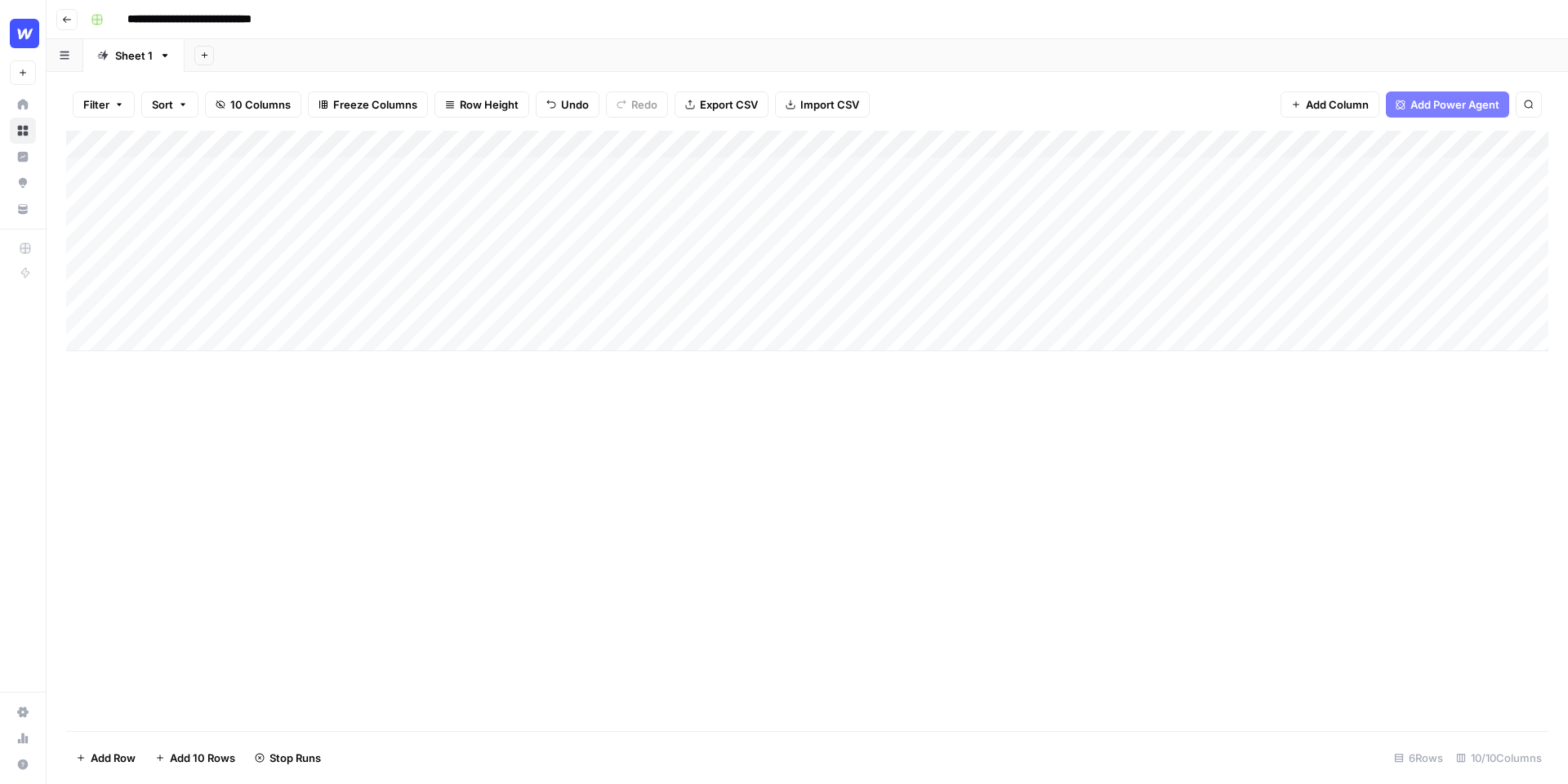
click at [642, 283] on div "Add Column" at bounding box center [807, 241] width 1482 height 221
click at [643, 310] on div "Add Column" at bounding box center [807, 241] width 1482 height 221
click at [285, 106] on span "10 Columns" at bounding box center [261, 105] width 61 height 17
click at [711, 57] on div "Add Sheet" at bounding box center [876, 55] width 1383 height 32
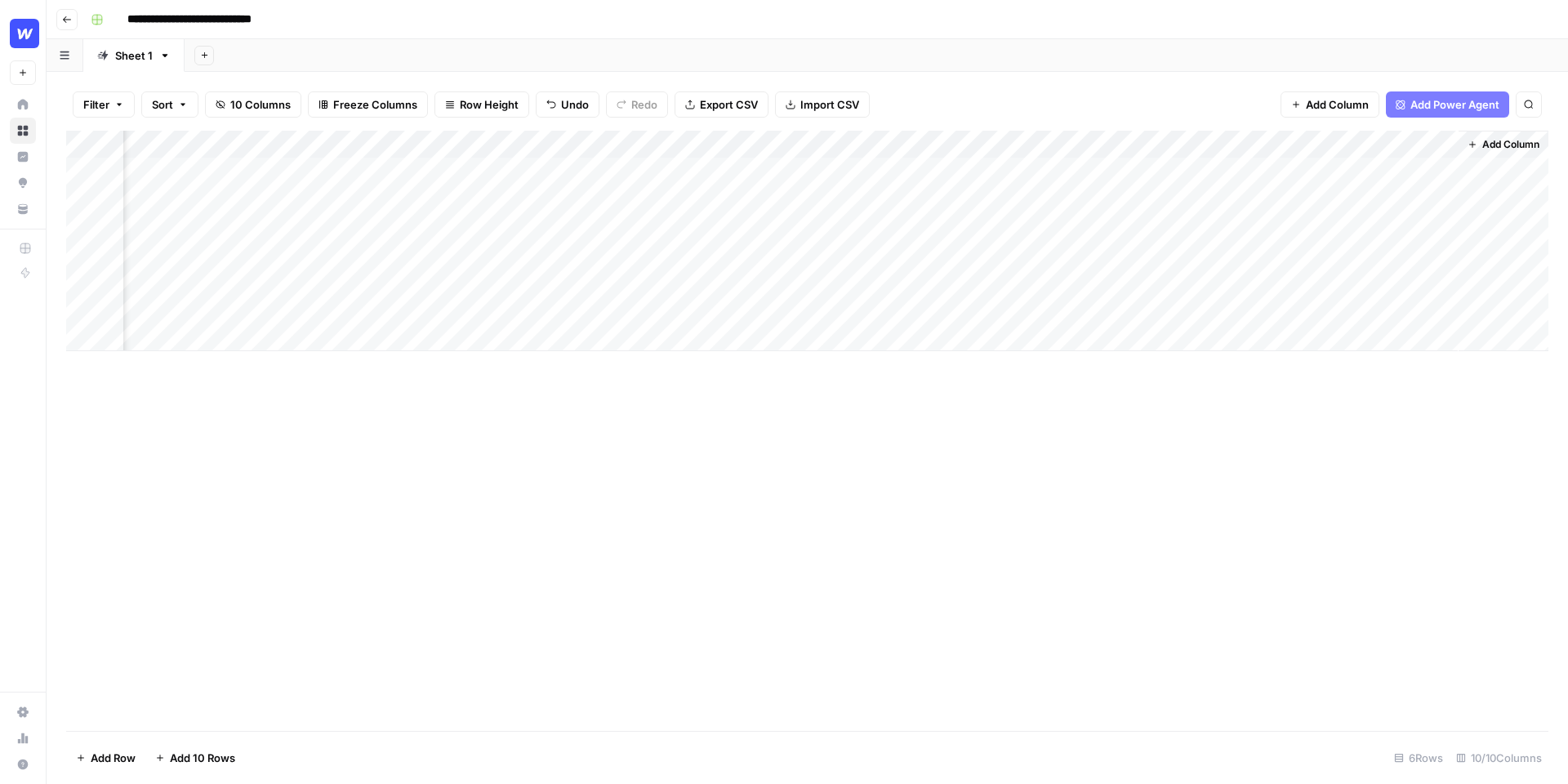
click at [782, 172] on div "Add Column" at bounding box center [807, 241] width 1482 height 221
click at [783, 197] on div "Add Column" at bounding box center [807, 241] width 1482 height 221
click at [783, 228] on div "Add Column" at bounding box center [807, 241] width 1482 height 221
click at [782, 256] on div "Add Column" at bounding box center [807, 241] width 1482 height 221
click at [783, 282] on div "Add Column" at bounding box center [807, 241] width 1482 height 221
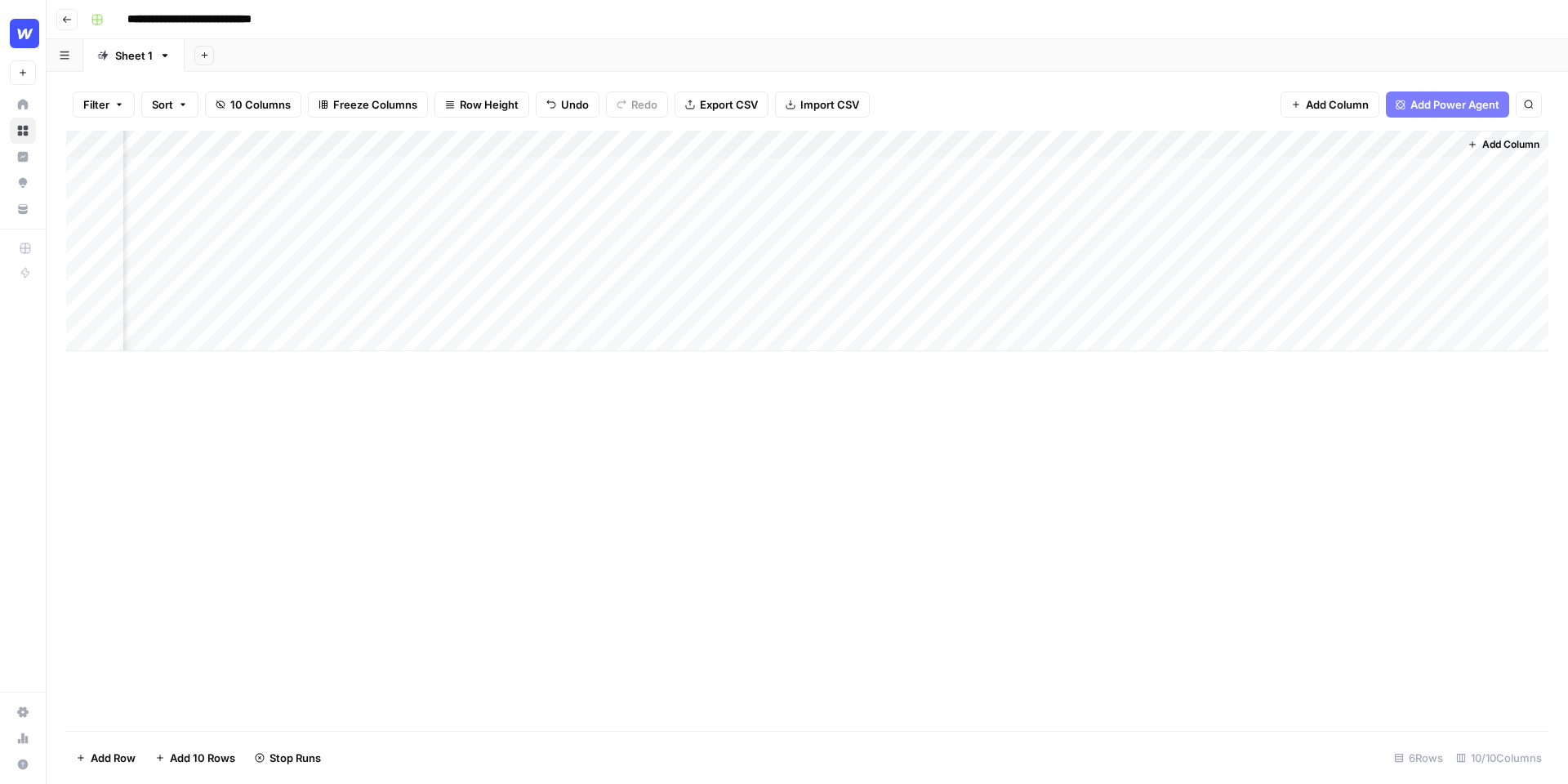
click at [784, 311] on div "Add Column" at bounding box center [807, 241] width 1482 height 221
click at [1185, 168] on div "Add Column" at bounding box center [807, 241] width 1482 height 221
click at [1187, 196] on div "Add Column" at bounding box center [807, 241] width 1482 height 221
click at [1182, 226] on div "Add Column" at bounding box center [807, 241] width 1482 height 221
click at [1185, 252] on div "Add Column" at bounding box center [807, 241] width 1482 height 221
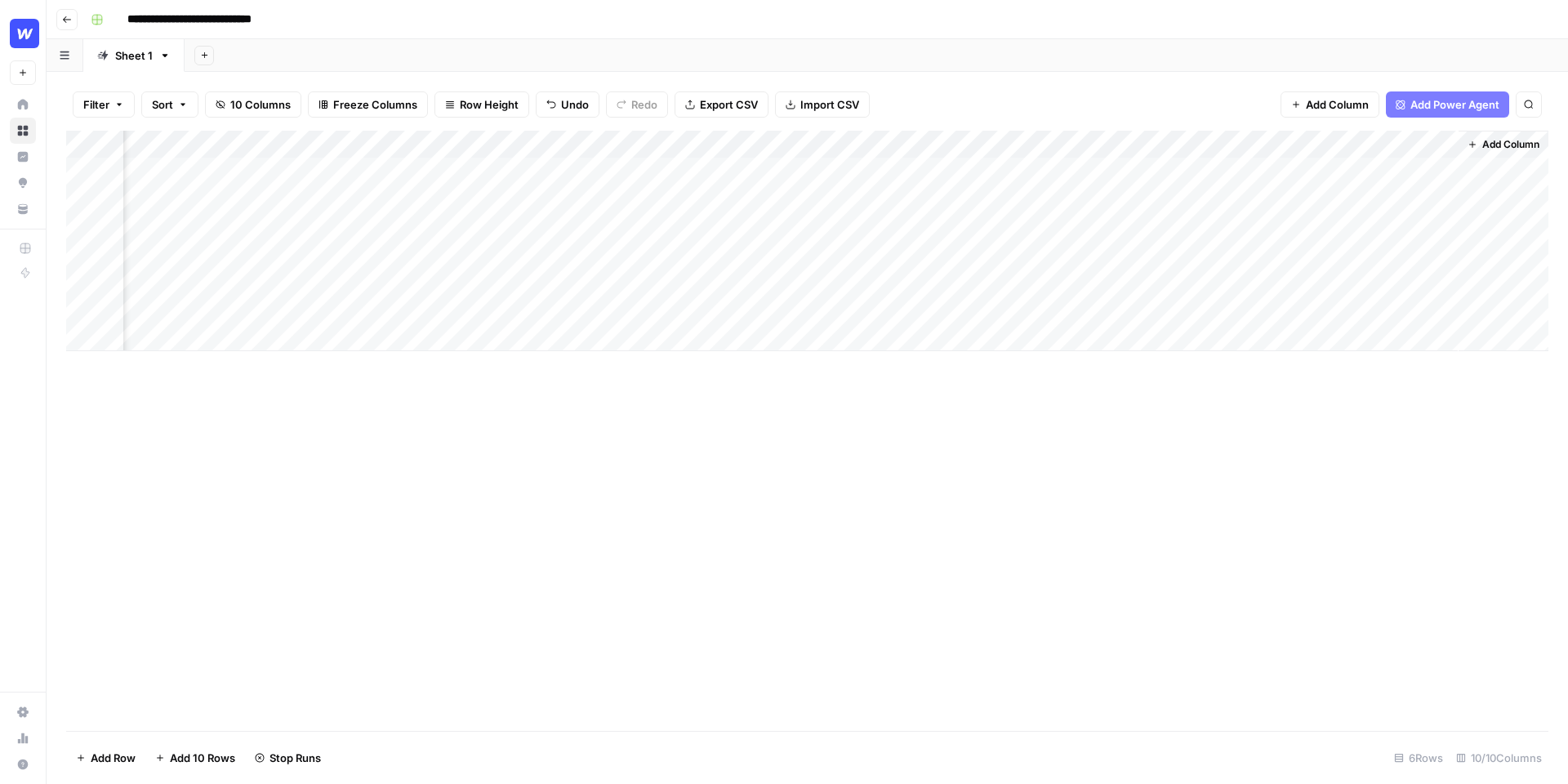
click at [1187, 283] on div "Add Column" at bounding box center [807, 241] width 1482 height 221
click at [1185, 306] on div "Add Column" at bounding box center [807, 241] width 1482 height 221
click at [1418, 168] on div "Add Column" at bounding box center [807, 241] width 1482 height 221
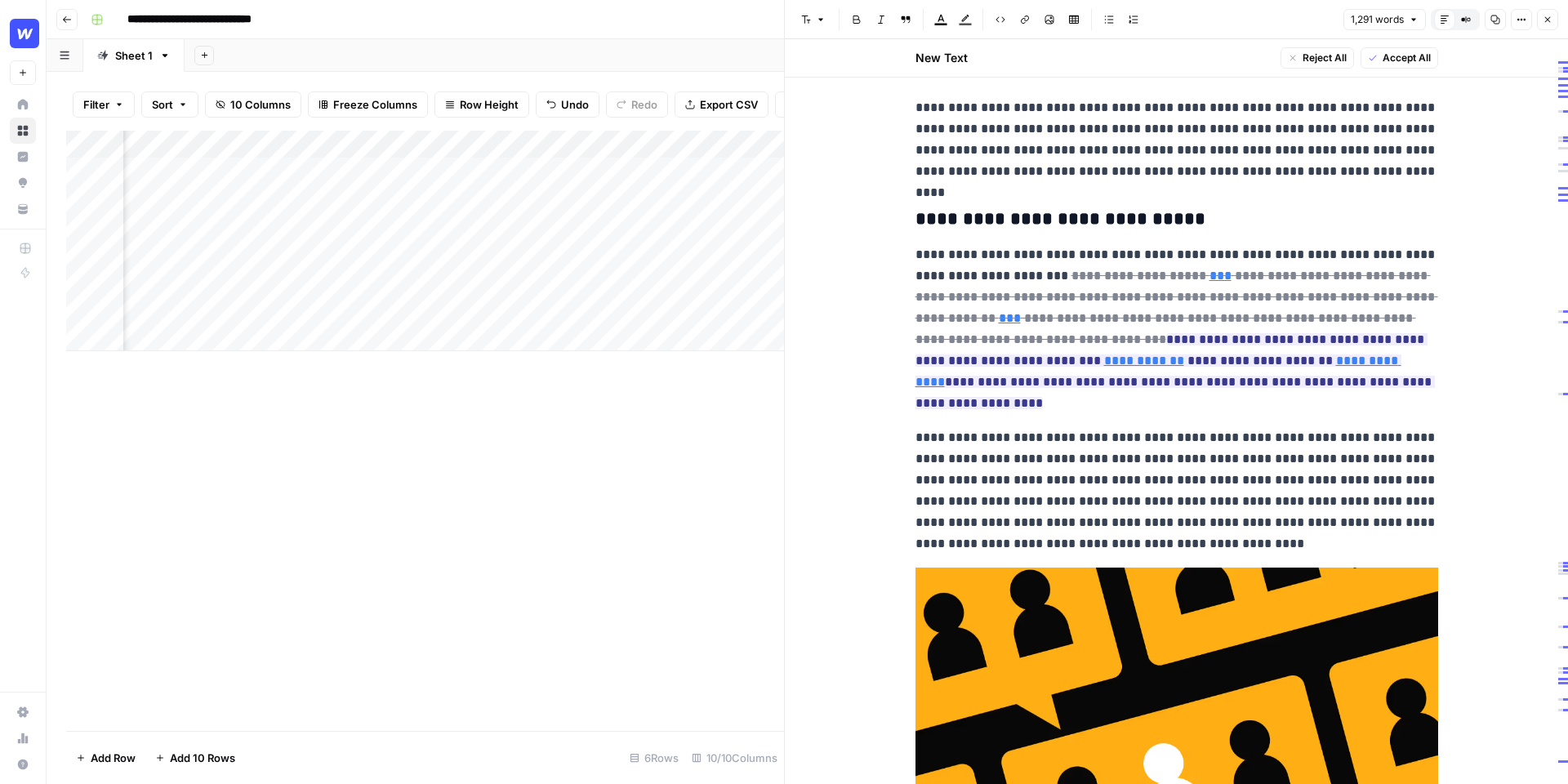
scroll to position [1943, 0]
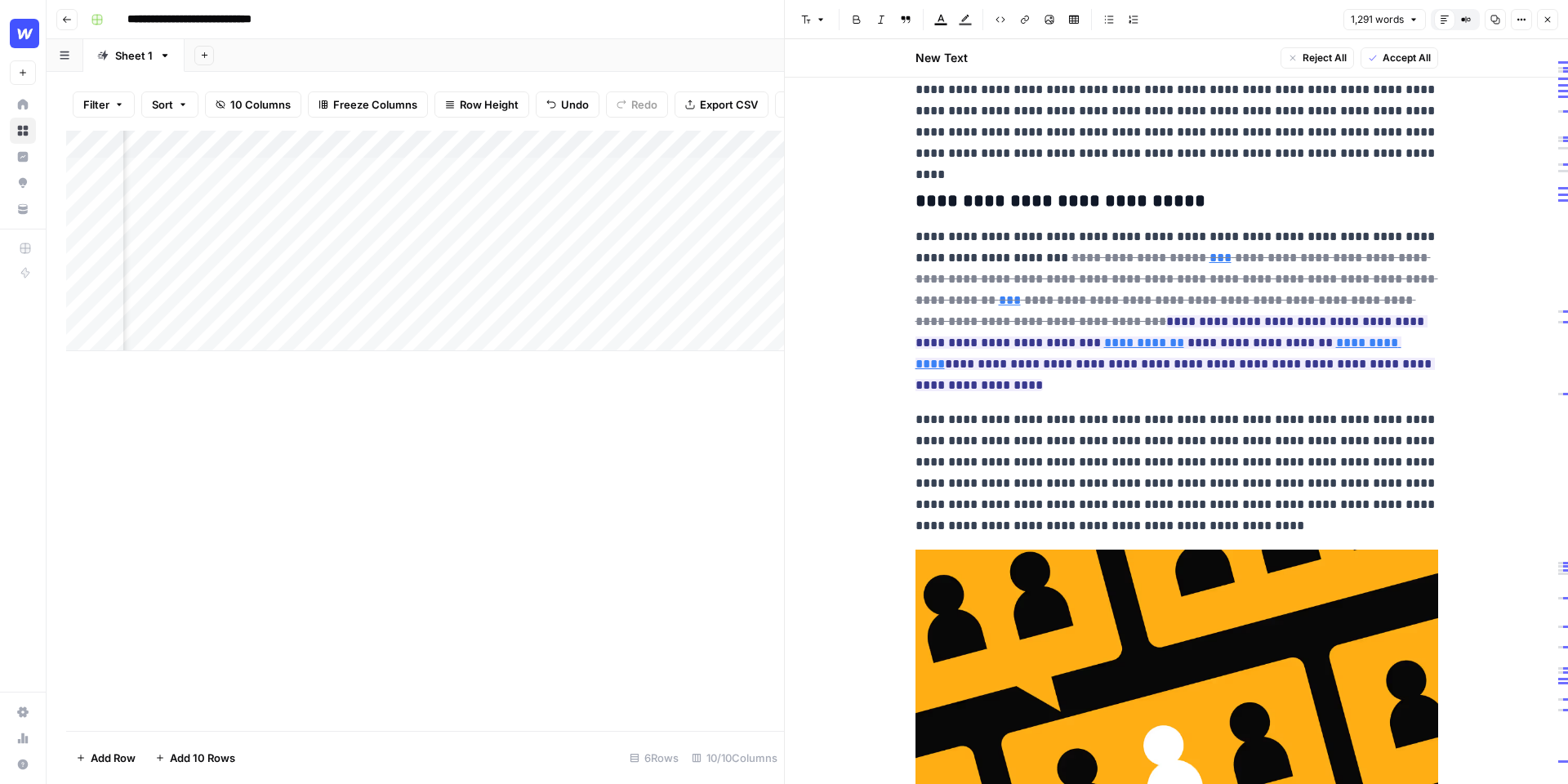
click at [1556, 18] on button "Close" at bounding box center [1547, 20] width 22 height 22
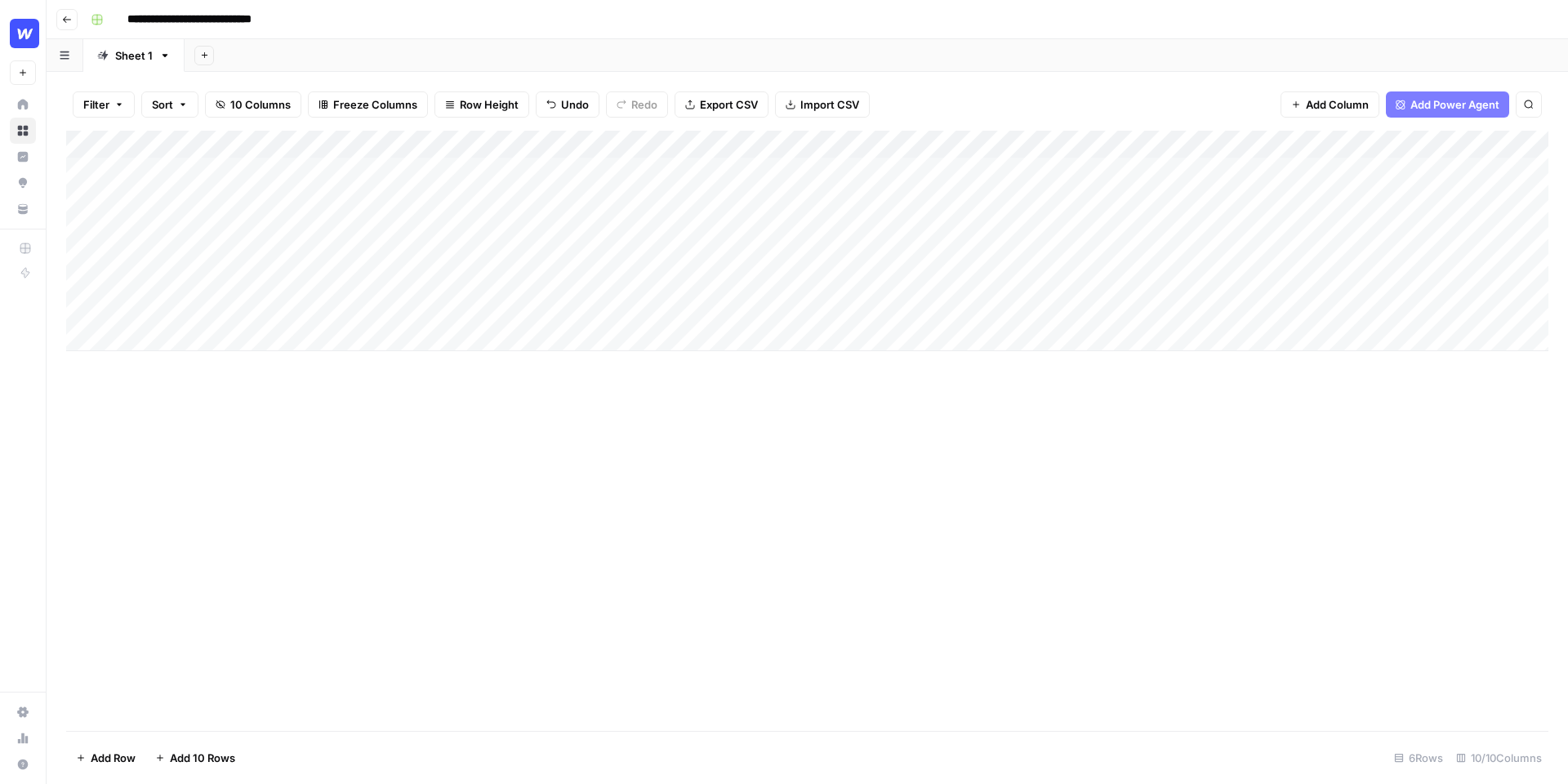
click at [559, 59] on div "Add Sheet" at bounding box center [876, 55] width 1383 height 32
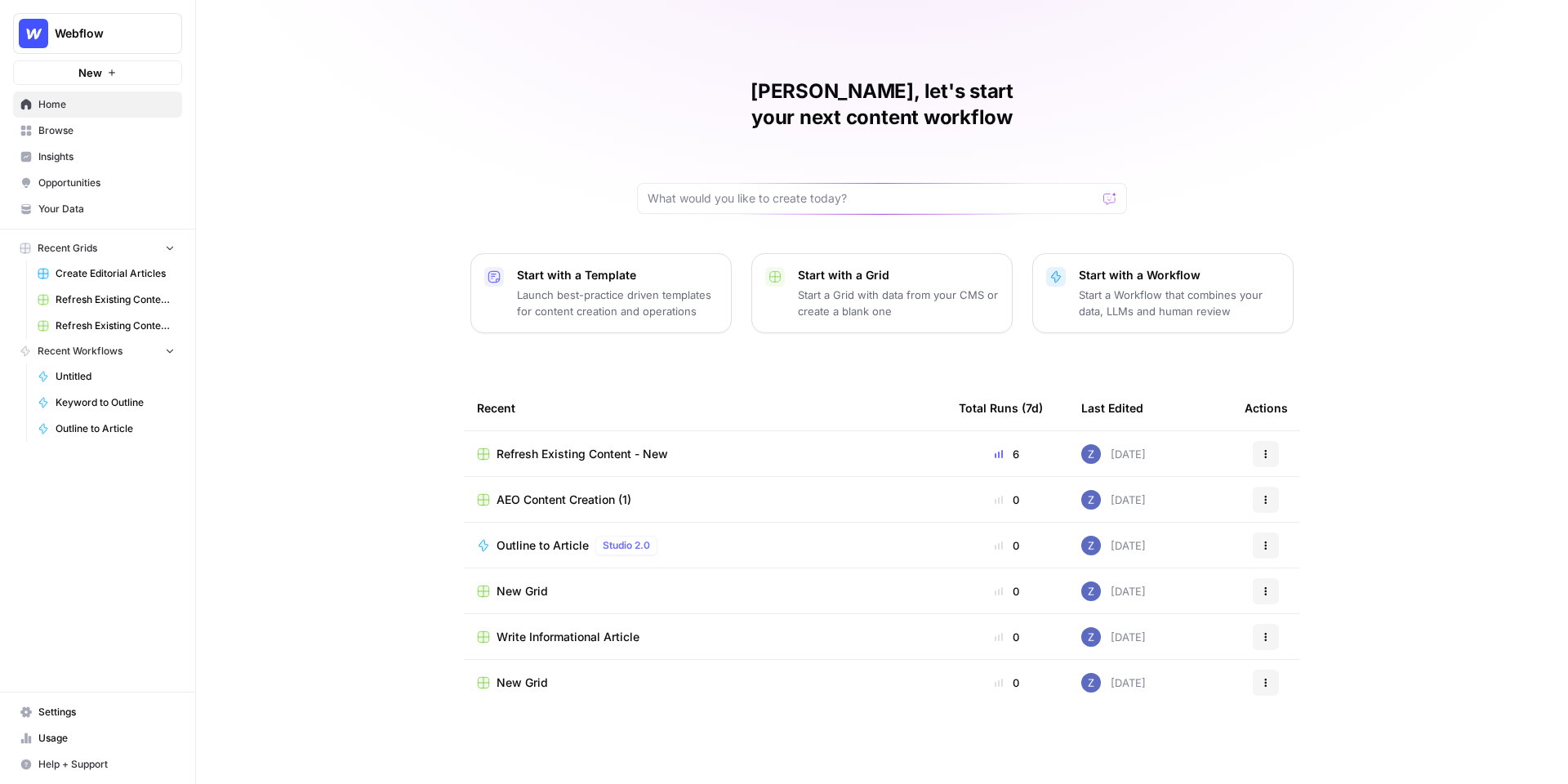
click at [99, 35] on span "Webflow" at bounding box center [104, 33] width 99 height 17
type input "weights"
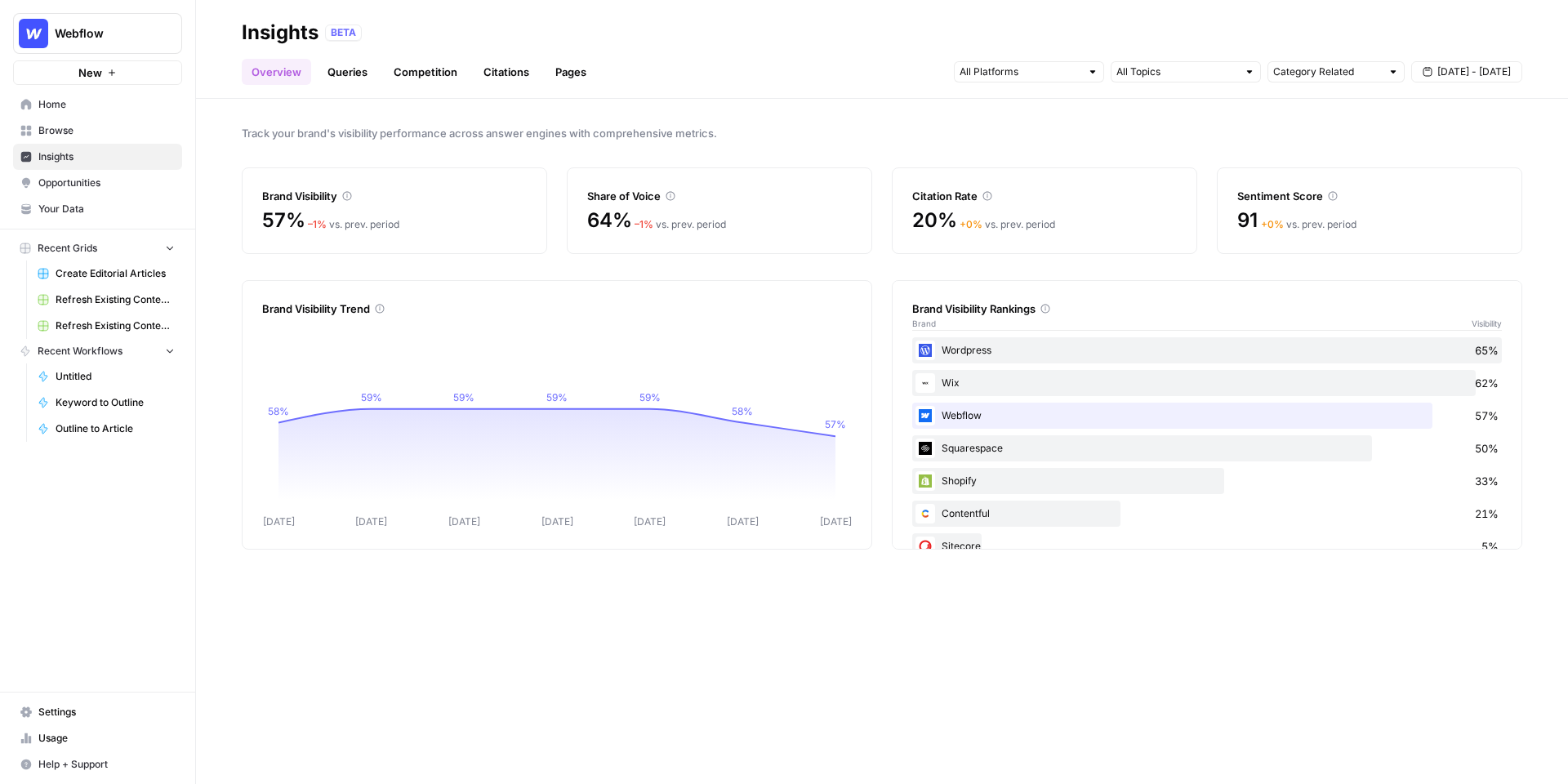
click at [360, 67] on link "Queries" at bounding box center [347, 71] width 60 height 26
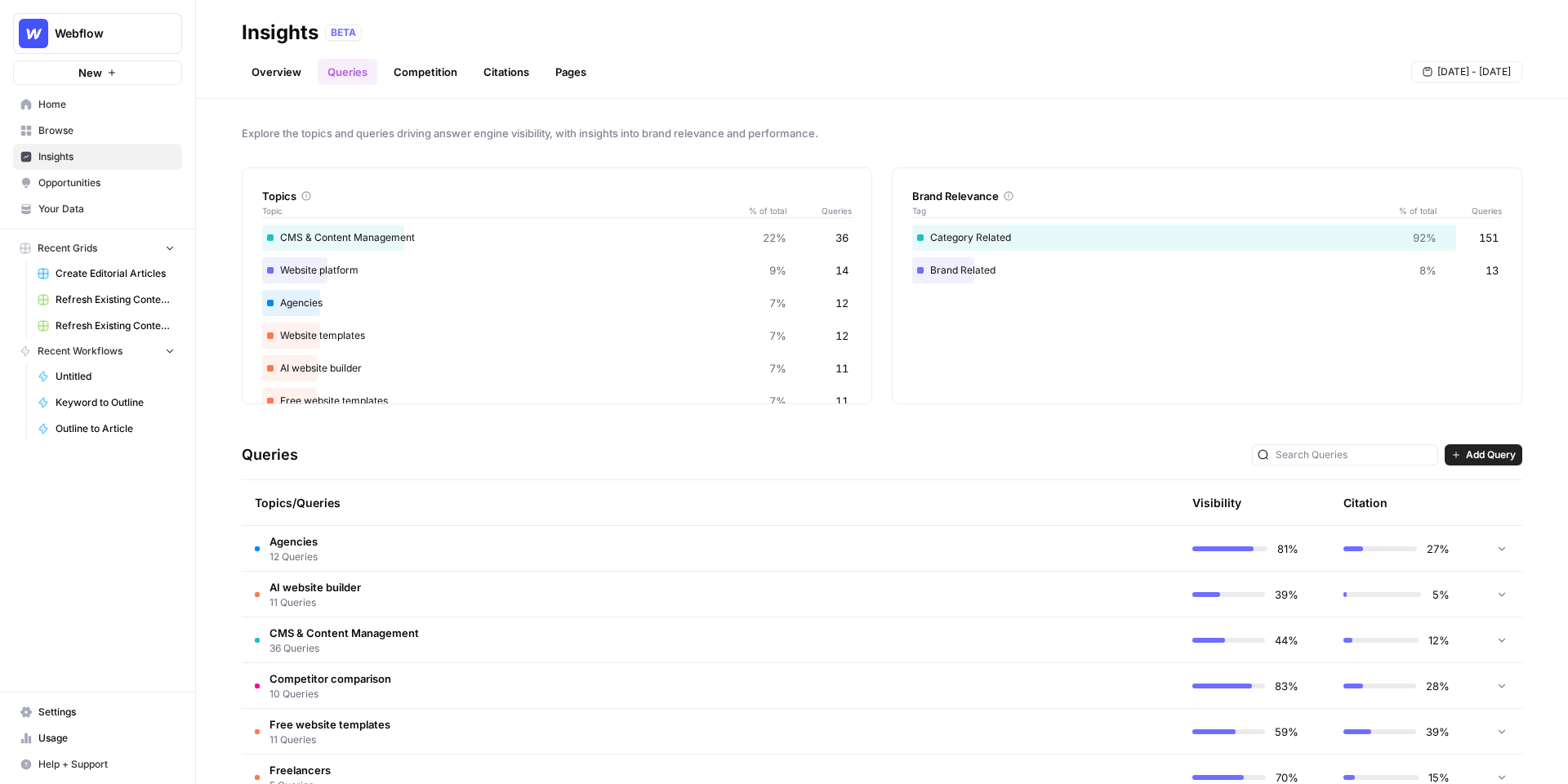
click at [512, 75] on link "Citations" at bounding box center [506, 71] width 65 height 26
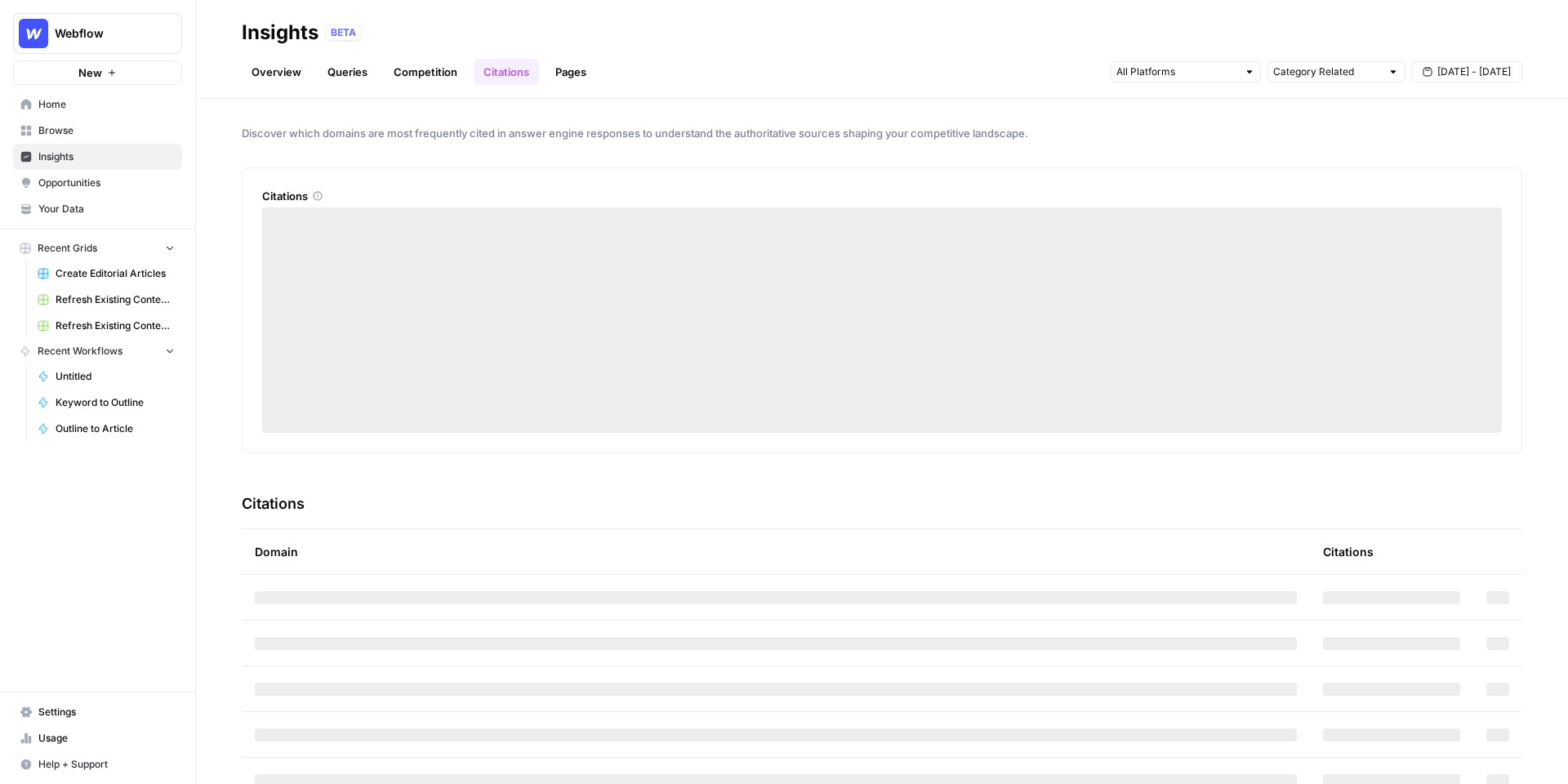
click at [579, 75] on link "Pages" at bounding box center [571, 71] width 51 height 26
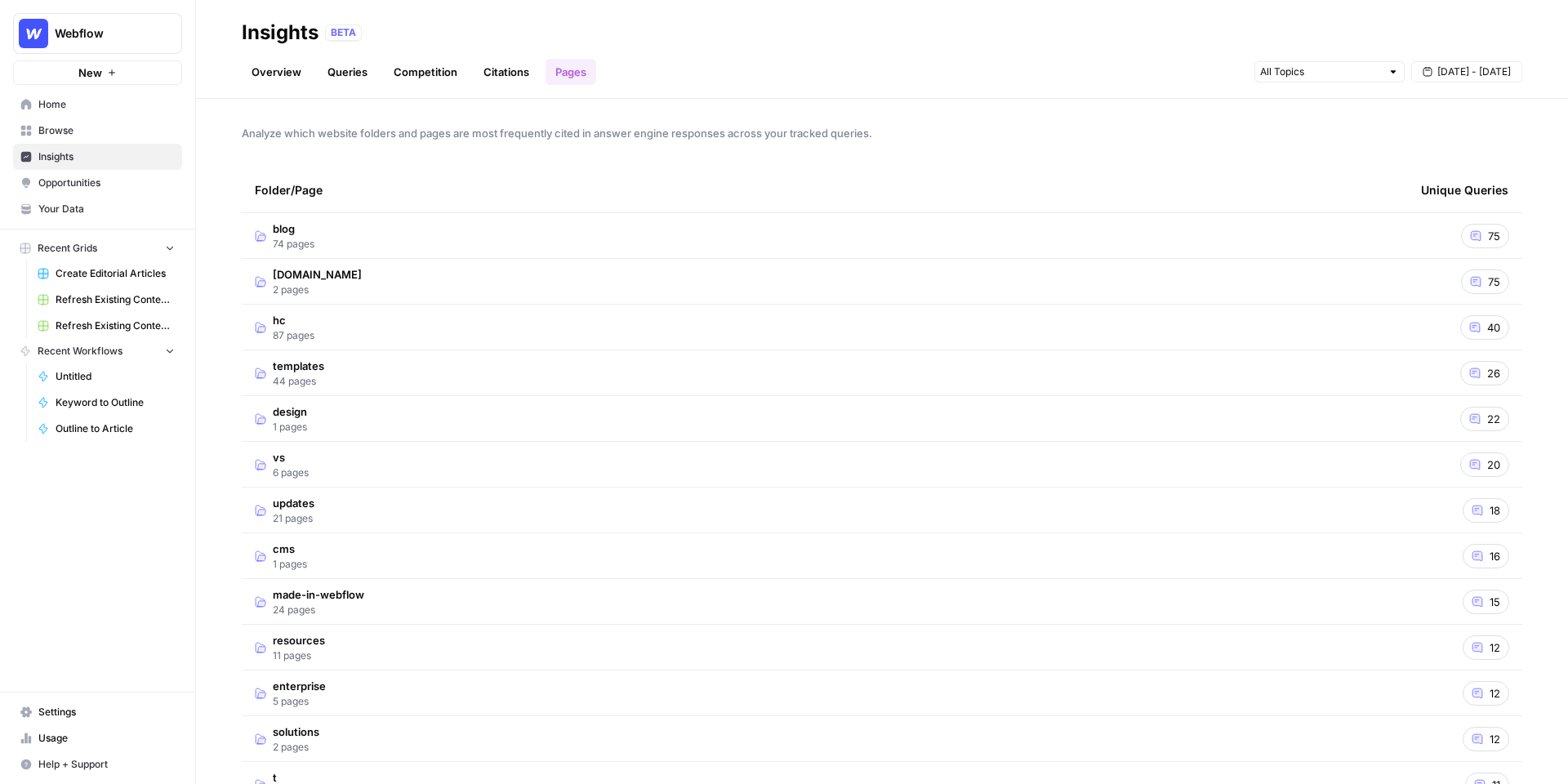
click at [109, 186] on span "Opportunities" at bounding box center [107, 183] width 137 height 15
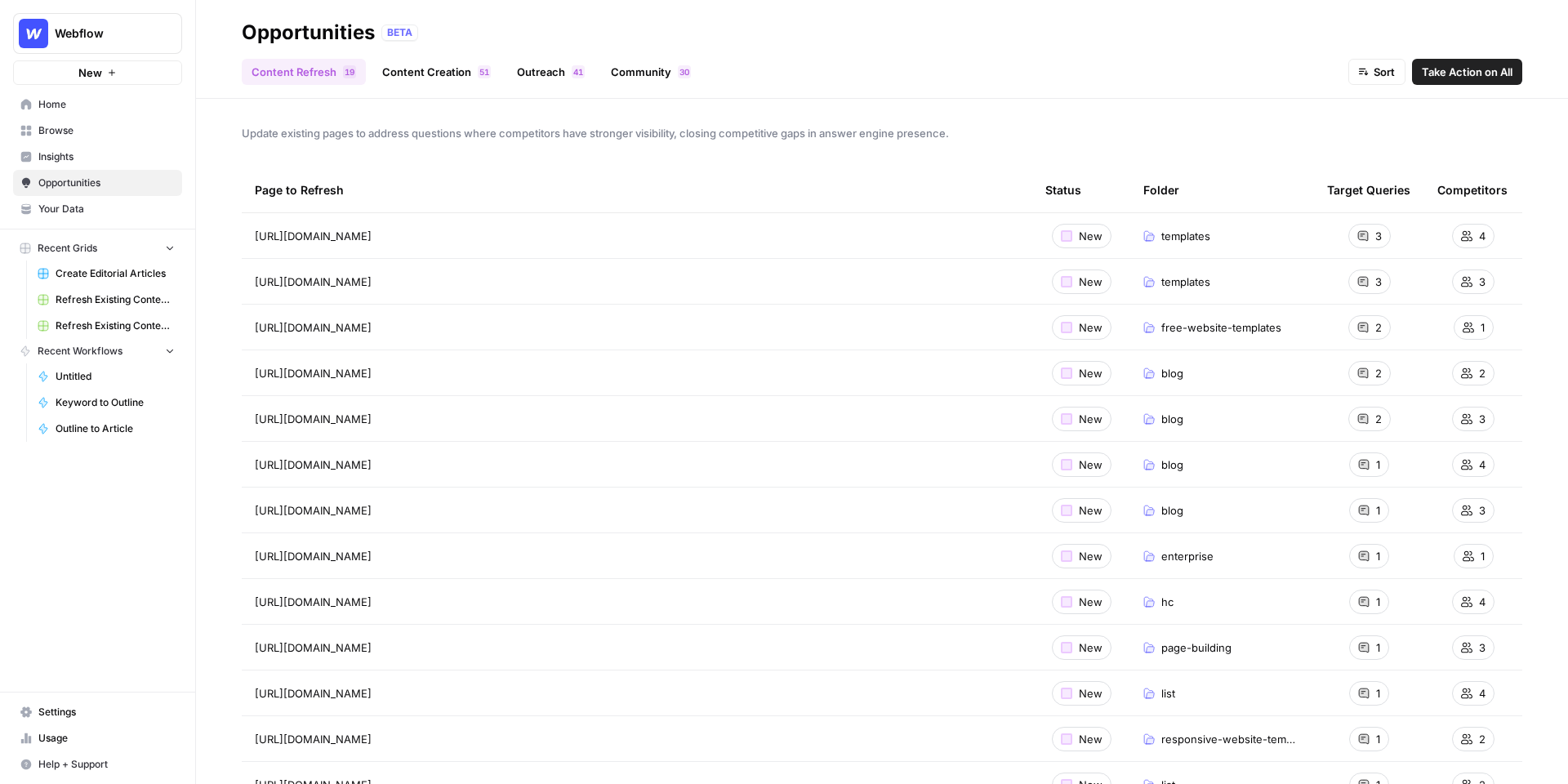
click at [117, 156] on span "Insights" at bounding box center [107, 156] width 137 height 15
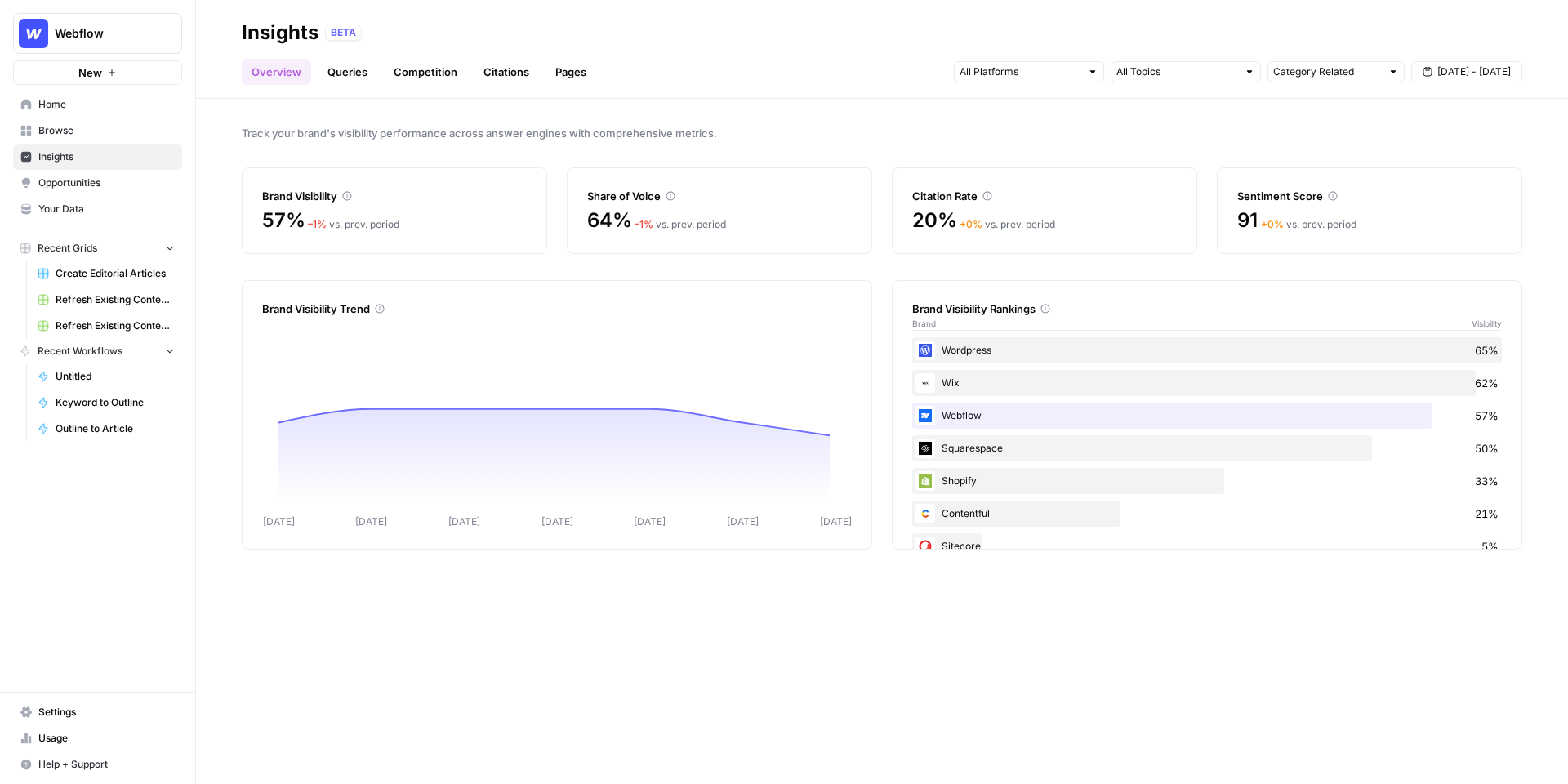
click at [127, 171] on link "Opportunities" at bounding box center [97, 183] width 169 height 26
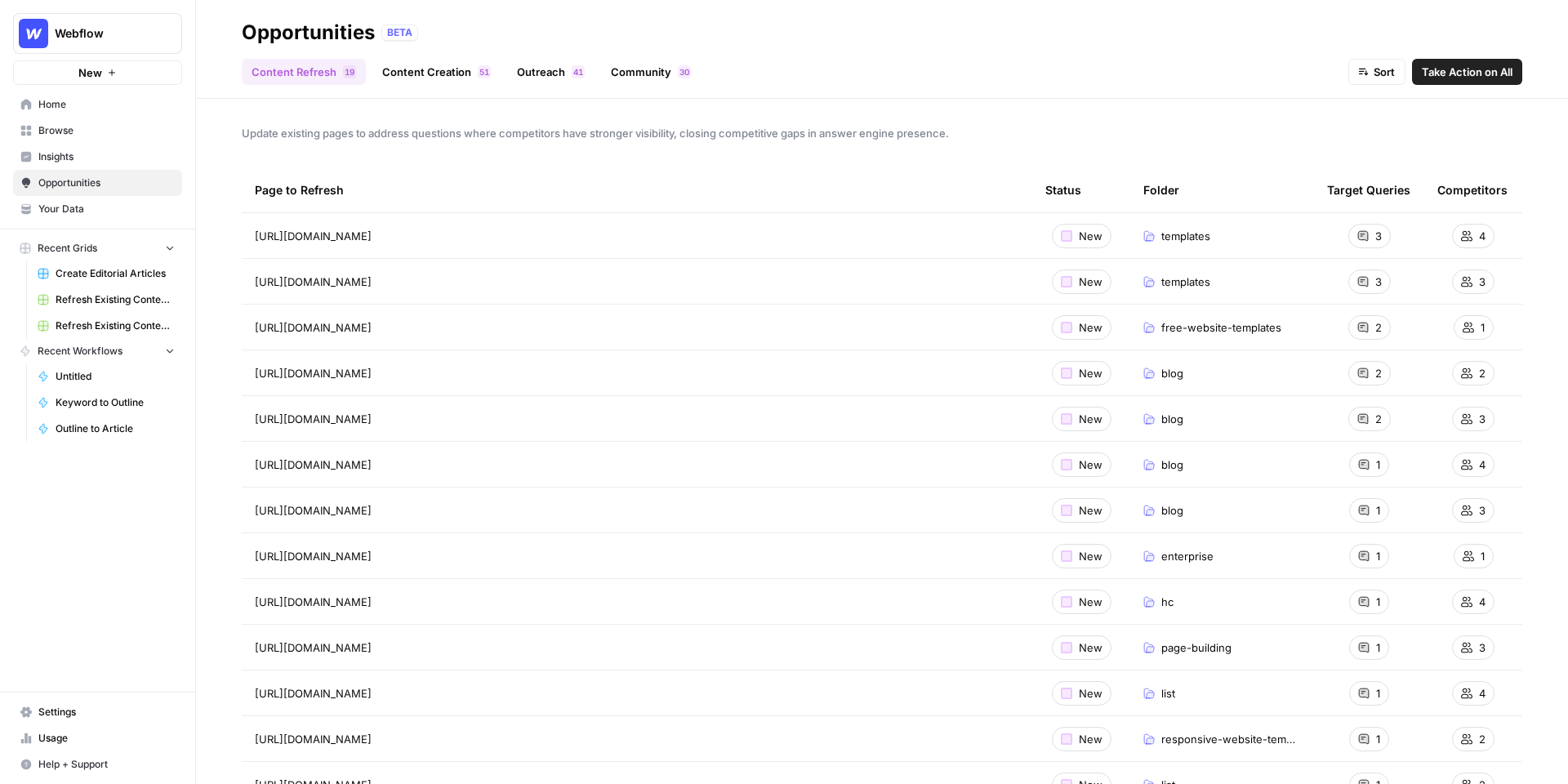
click at [67, 153] on span "Insights" at bounding box center [107, 156] width 137 height 15
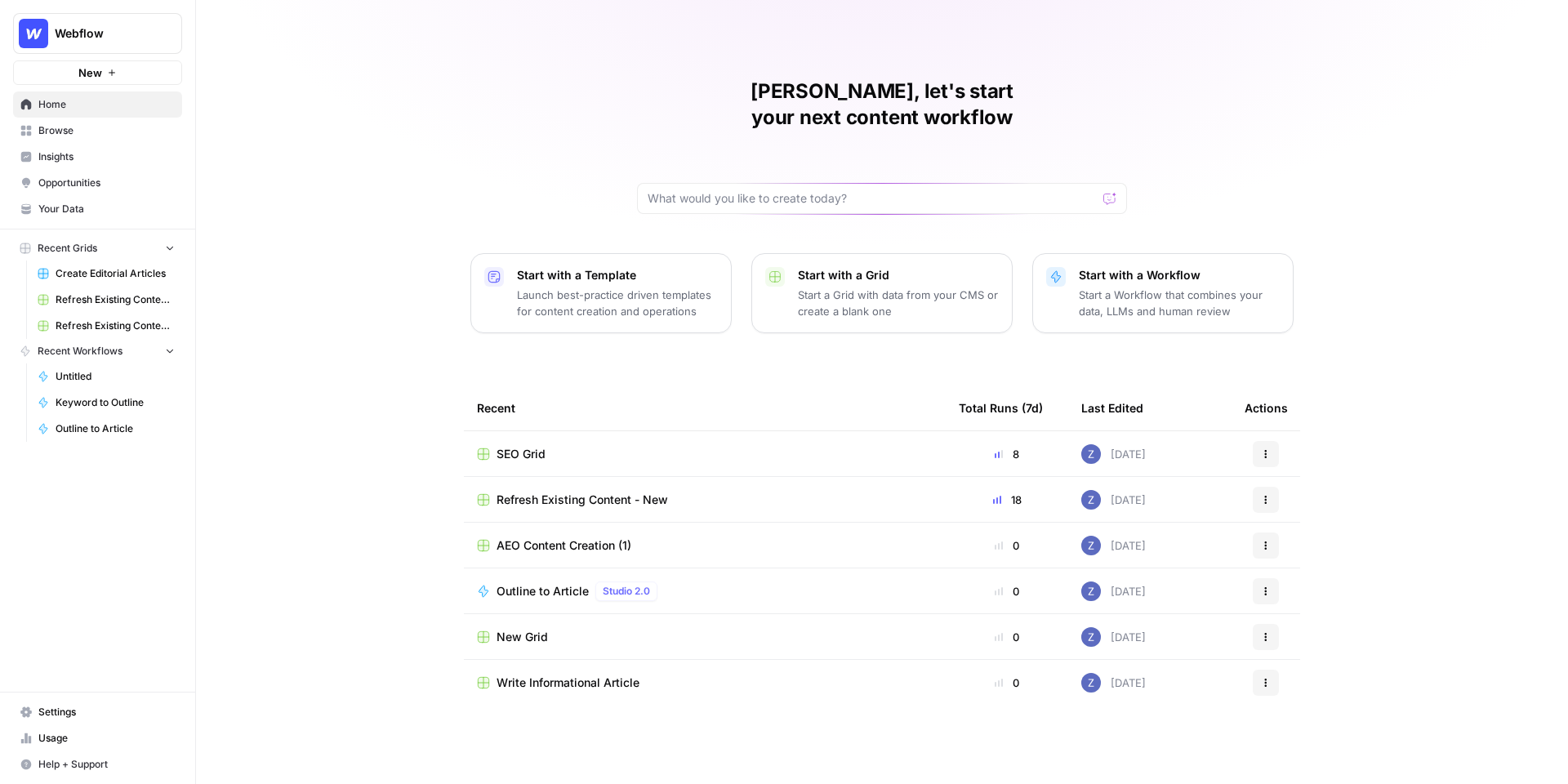
click at [108, 42] on button "Webflow" at bounding box center [97, 33] width 169 height 41
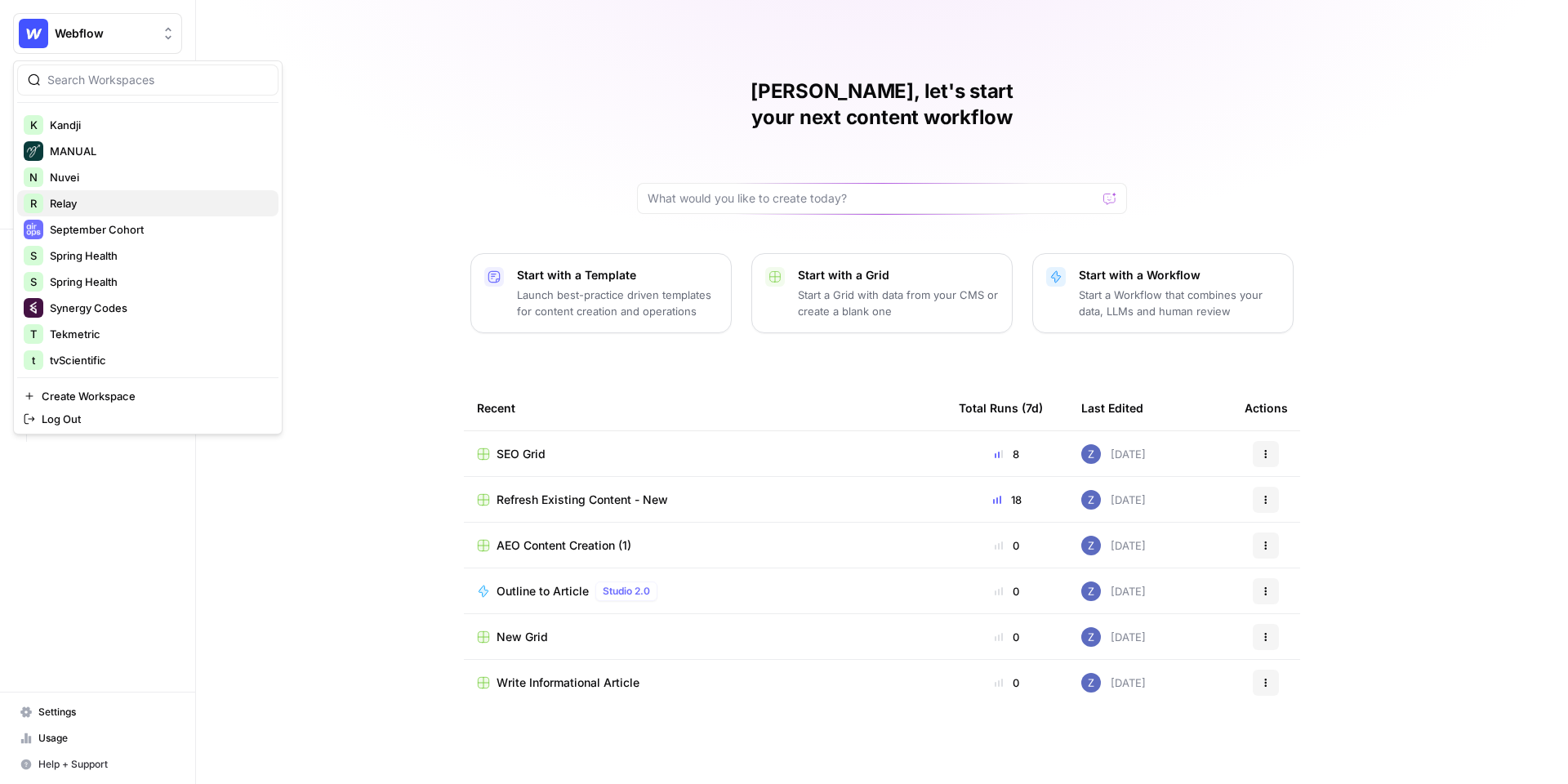
scroll to position [209, 0]
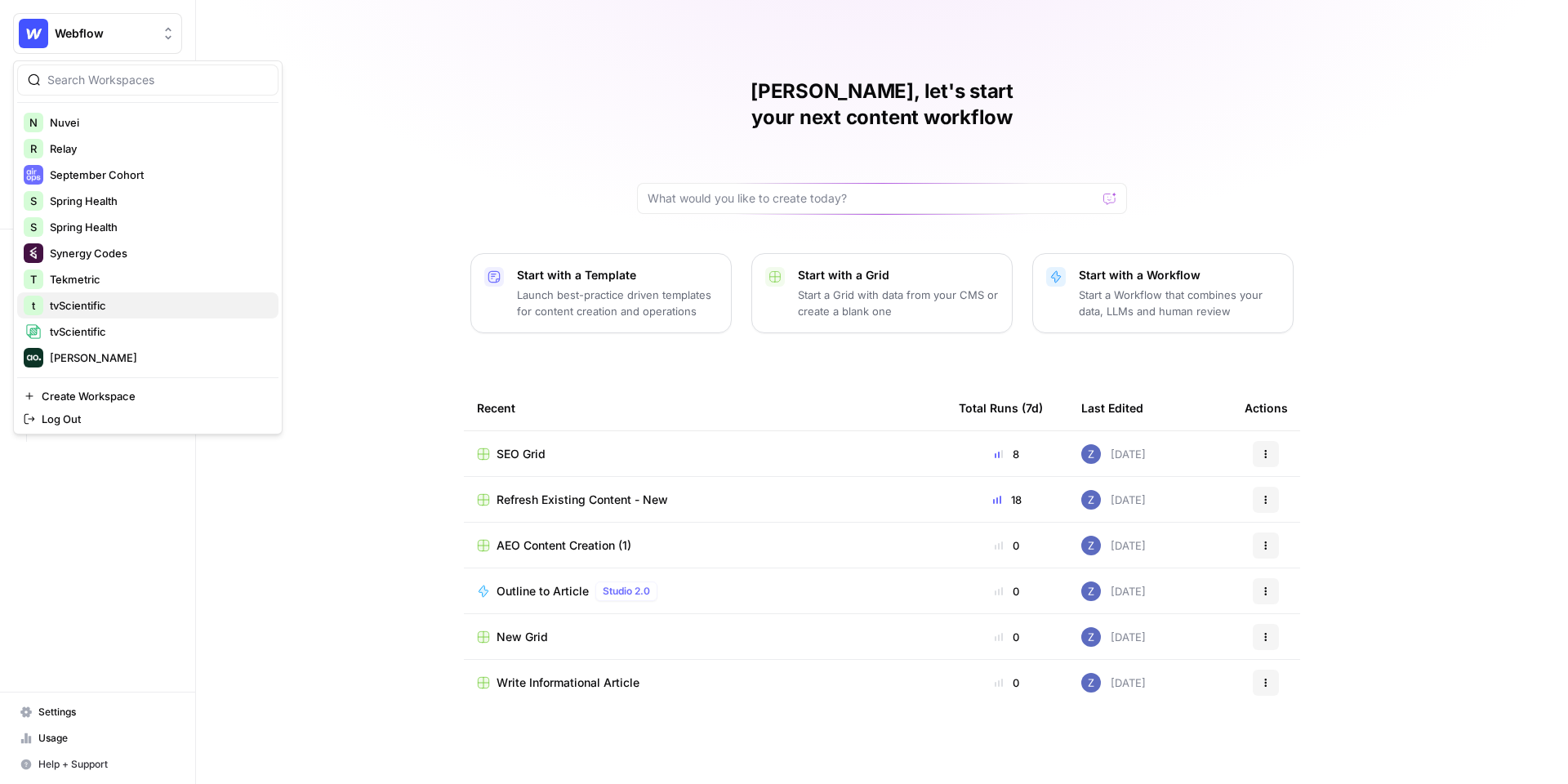
click at [102, 305] on span "tvScientific" at bounding box center [157, 305] width 216 height 17
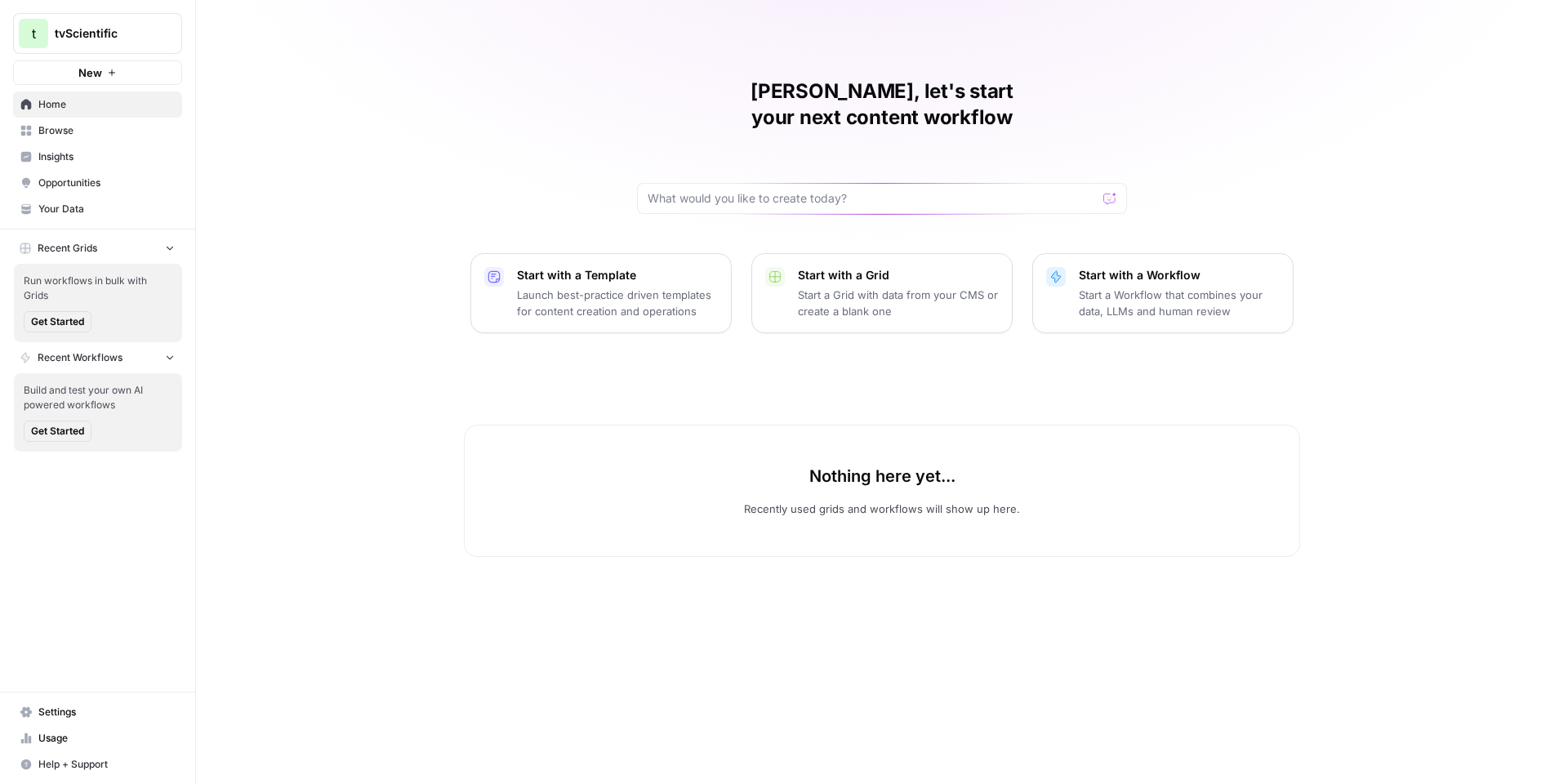
click at [89, 150] on span "Insights" at bounding box center [107, 156] width 137 height 15
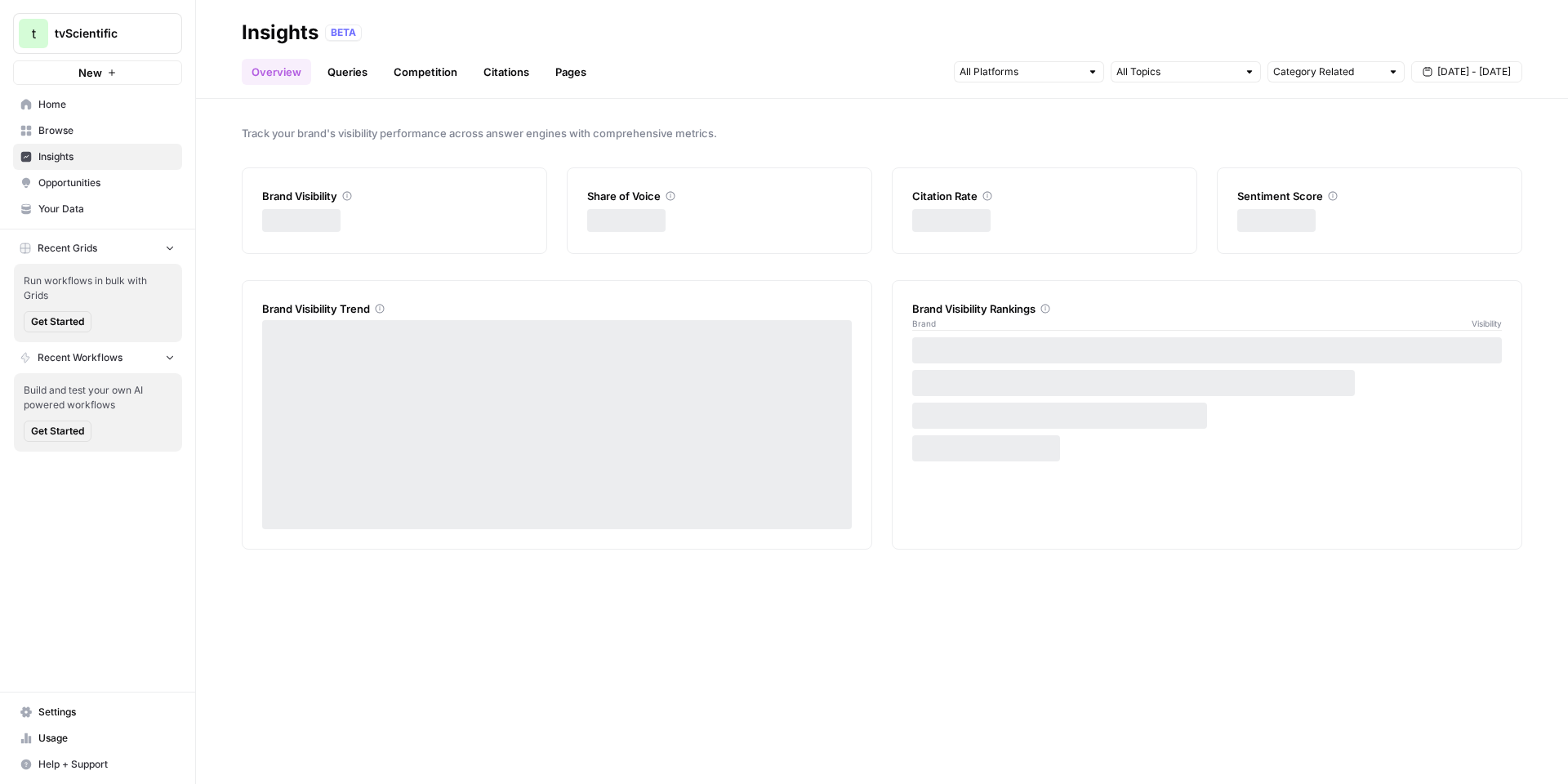
click at [95, 185] on span "Opportunities" at bounding box center [107, 183] width 137 height 15
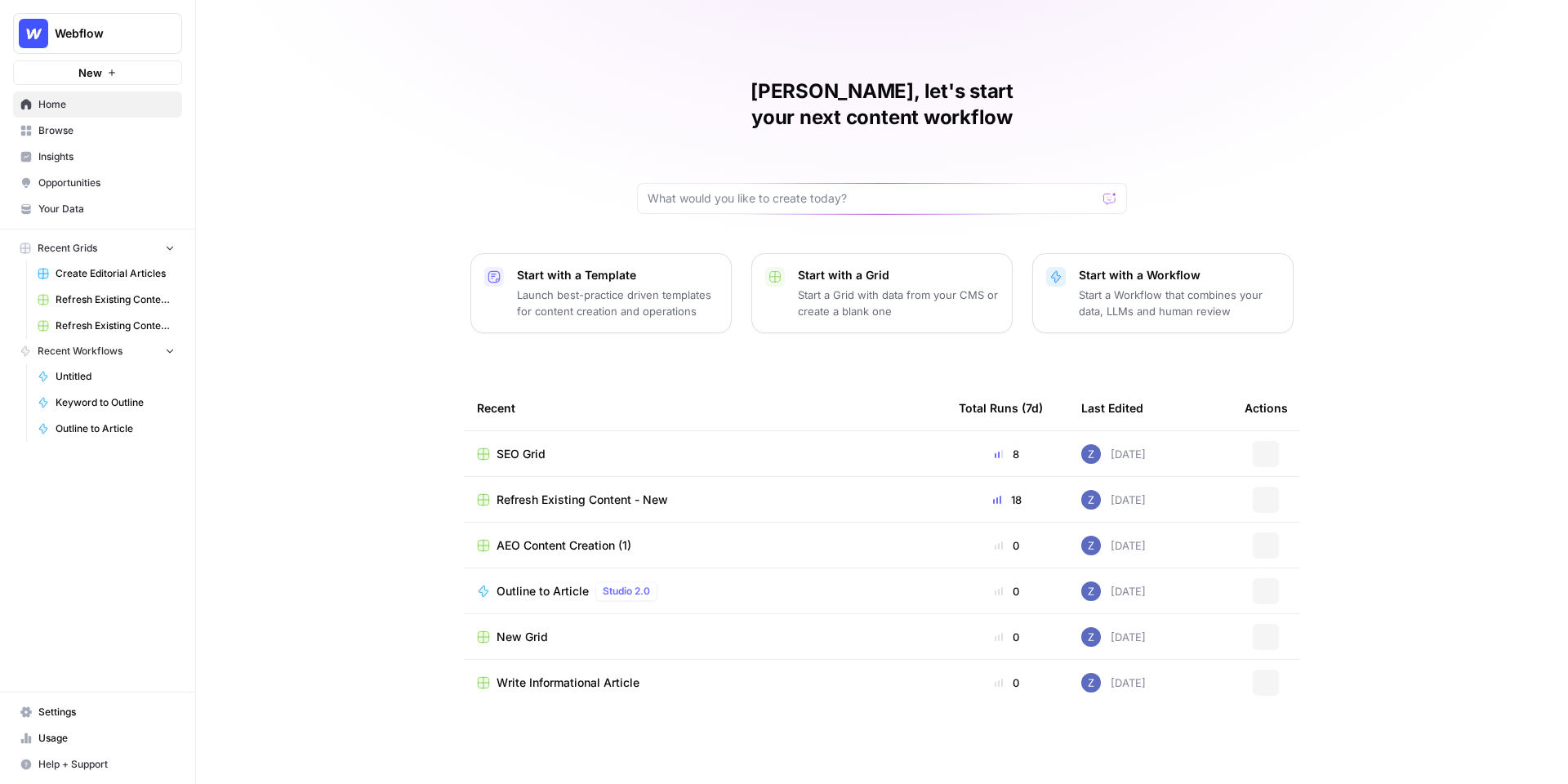
click at [133, 33] on span "Webflow" at bounding box center [104, 33] width 99 height 17
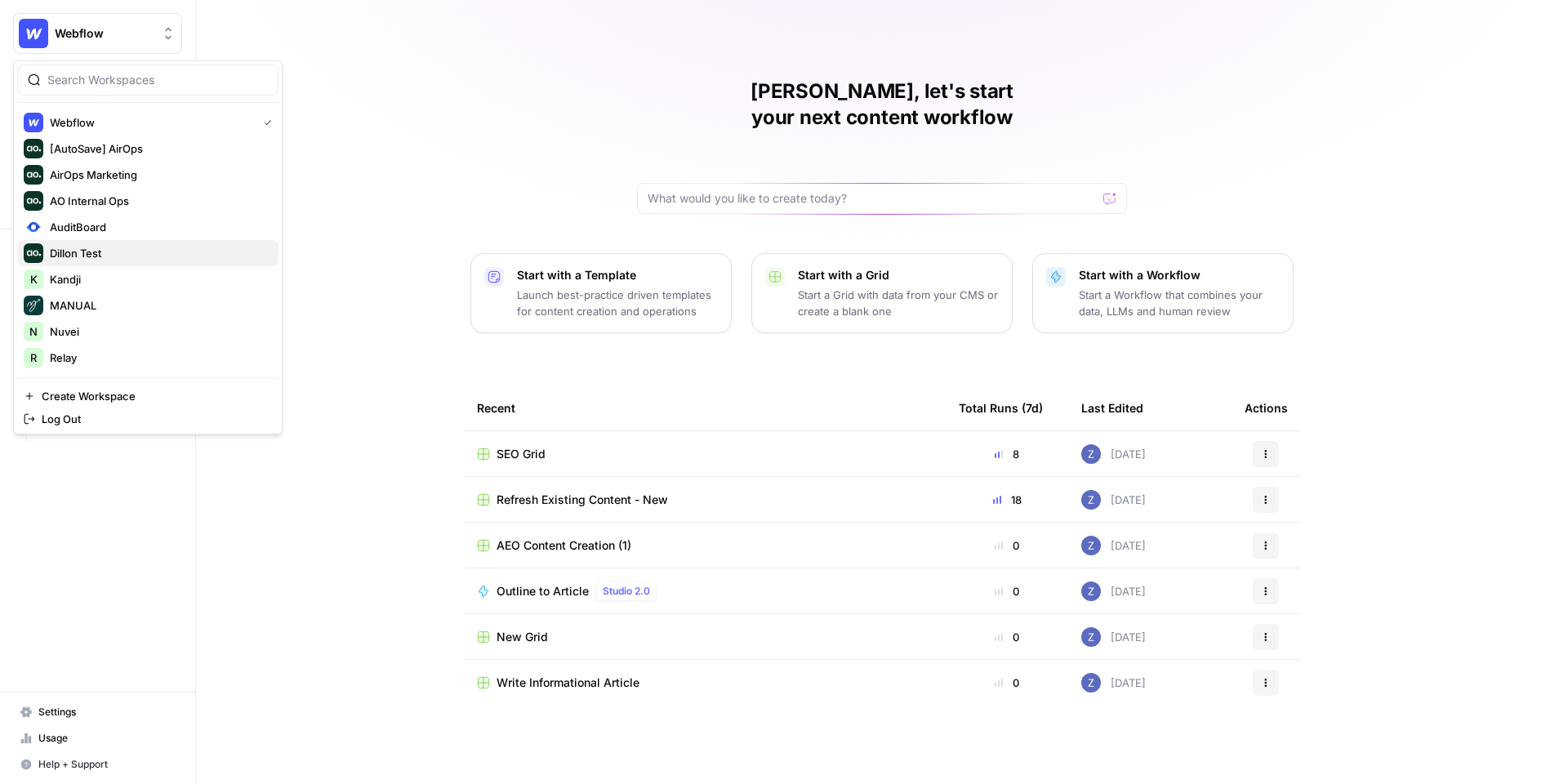
click at [132, 244] on div "Dillon Test" at bounding box center [148, 253] width 248 height 20
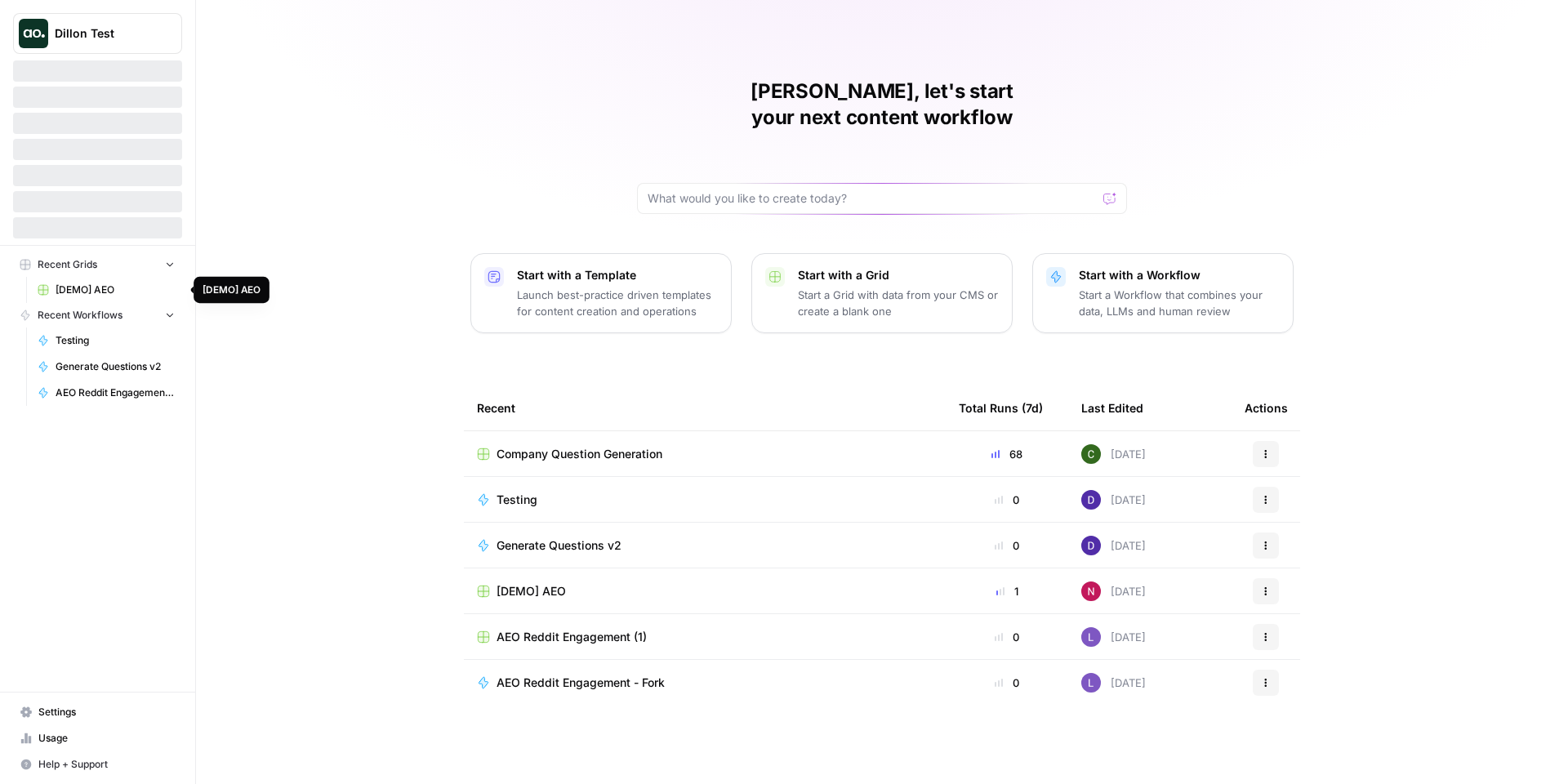
click at [106, 284] on span "[DEMO] AEO" at bounding box center [115, 289] width 119 height 15
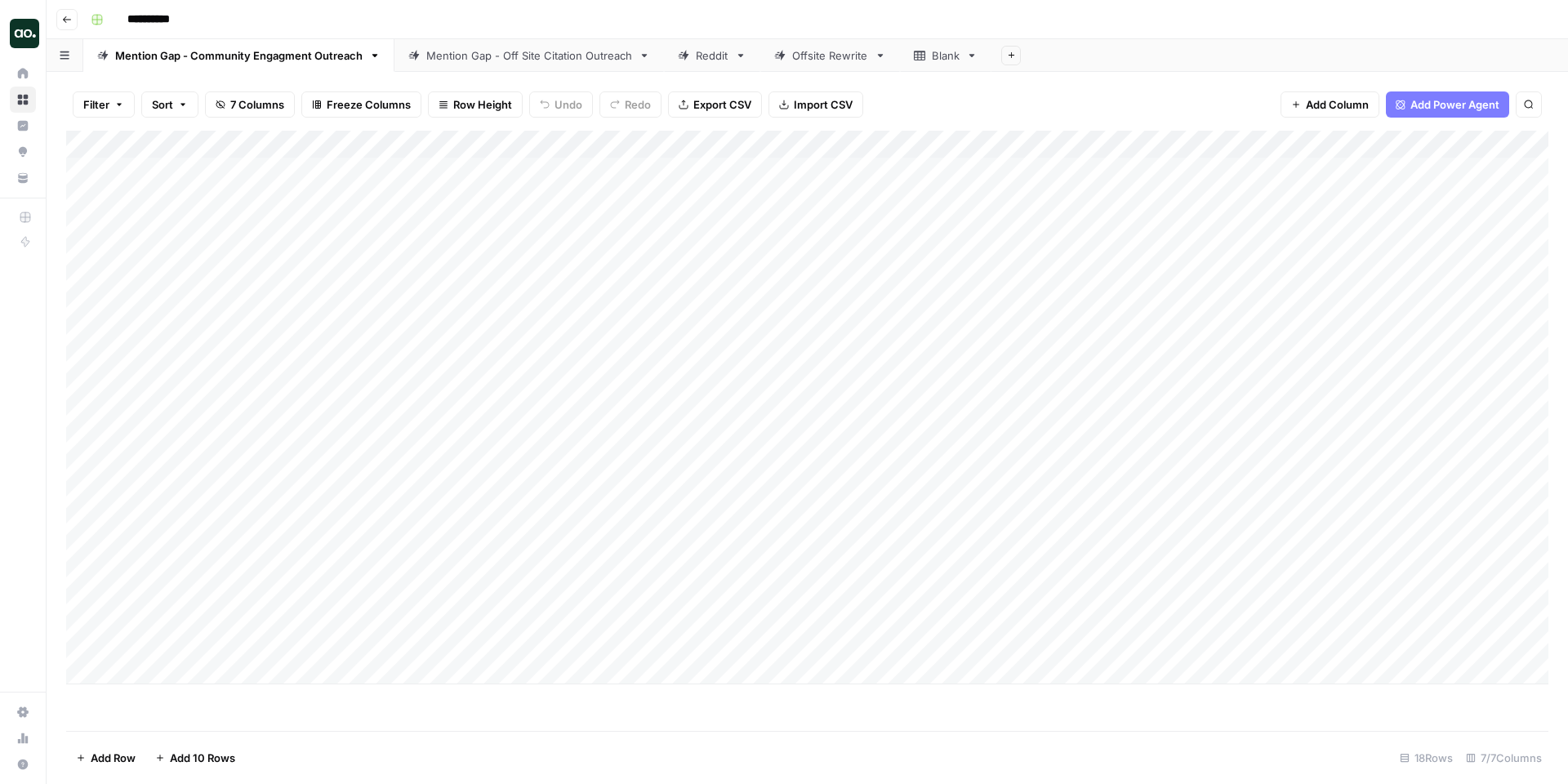
click at [554, 59] on div "Mention Gap - Off Site Citation Outreach" at bounding box center [529, 55] width 206 height 17
click at [1437, 229] on div "Add Column" at bounding box center [807, 408] width 1482 height 553
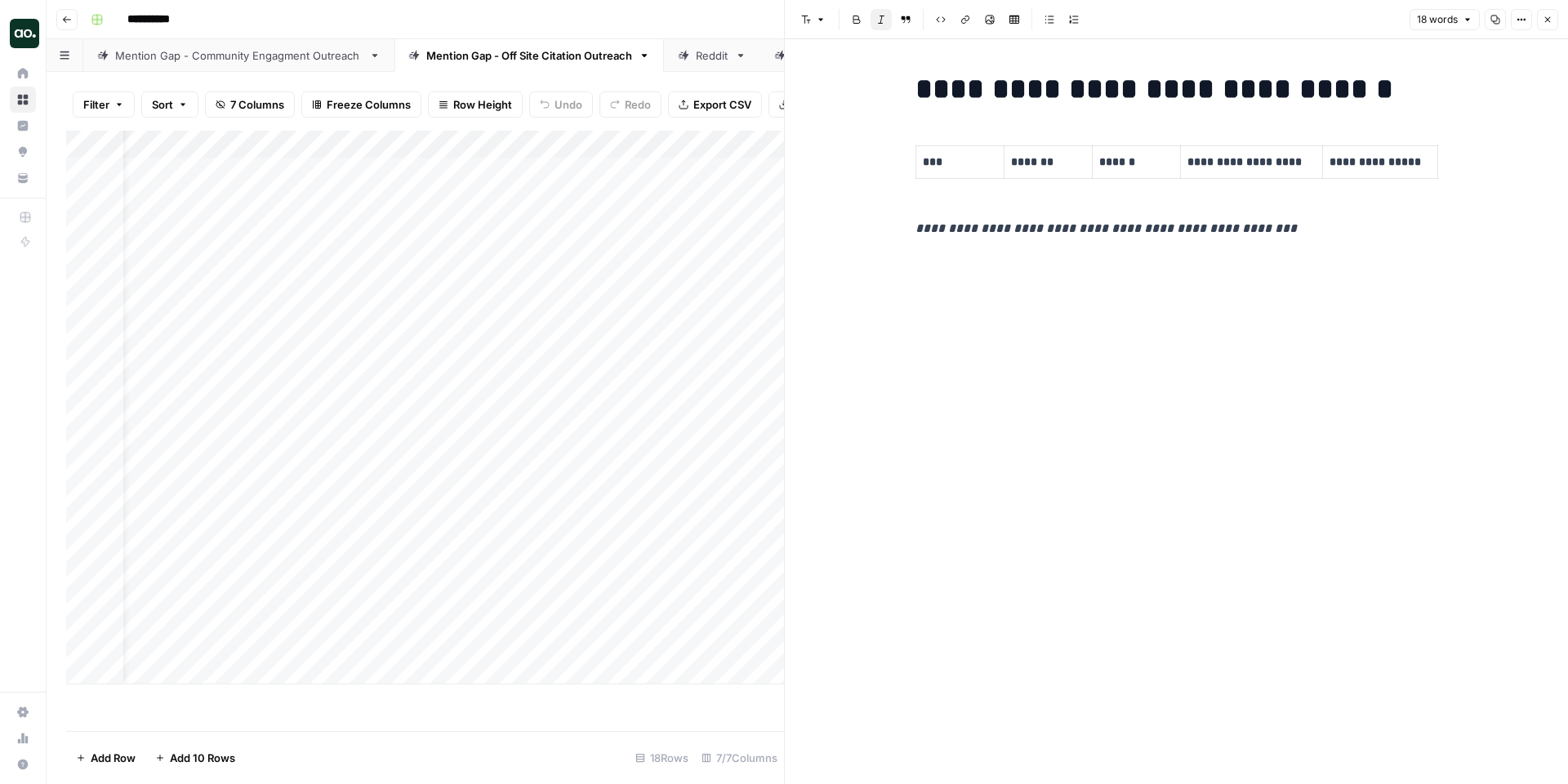
click at [1546, 20] on icon "button" at bounding box center [1548, 21] width 6 height 6
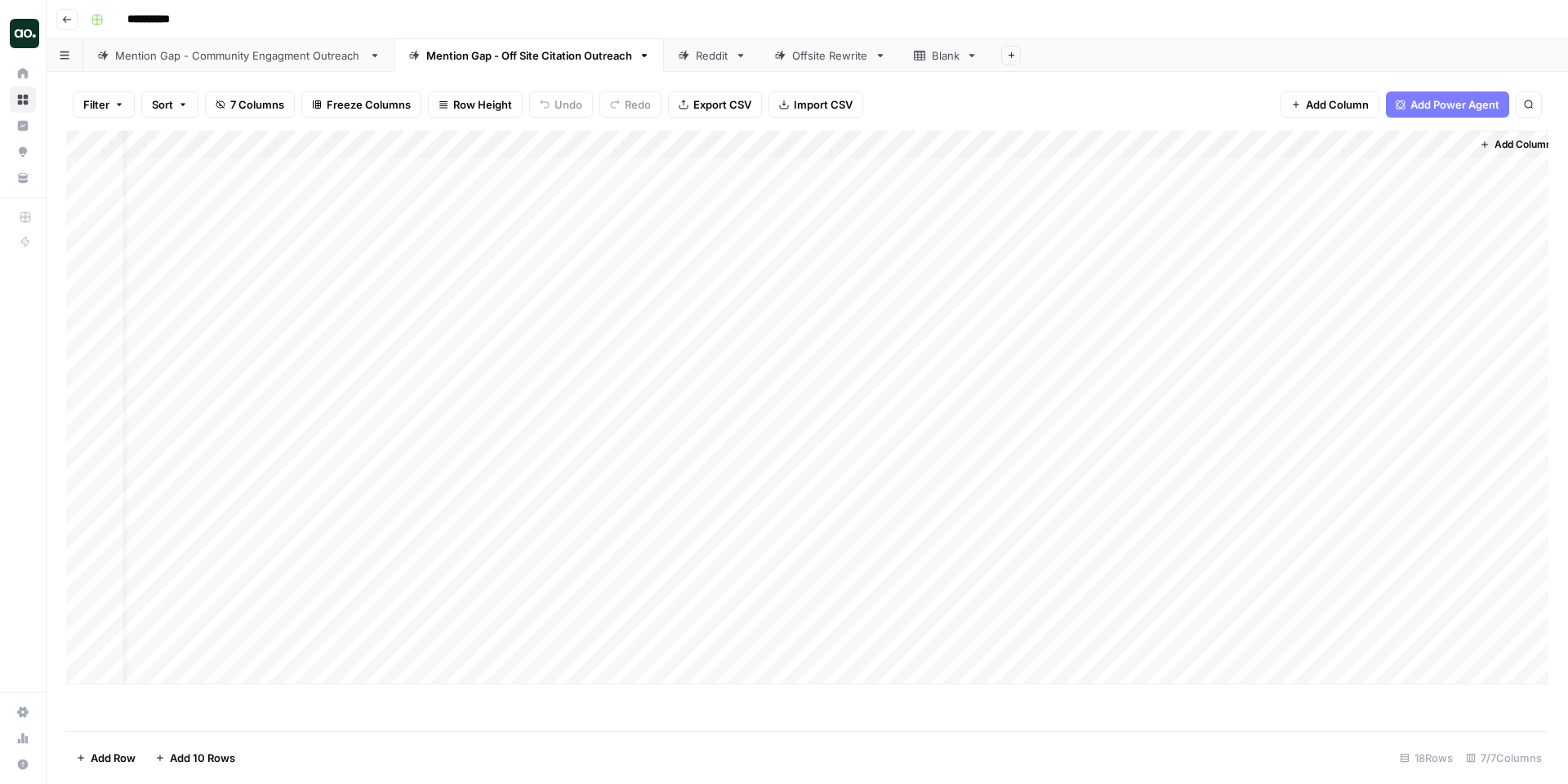
scroll to position [0, 35]
click at [1439, 169] on div "Add Column" at bounding box center [807, 408] width 1482 height 553
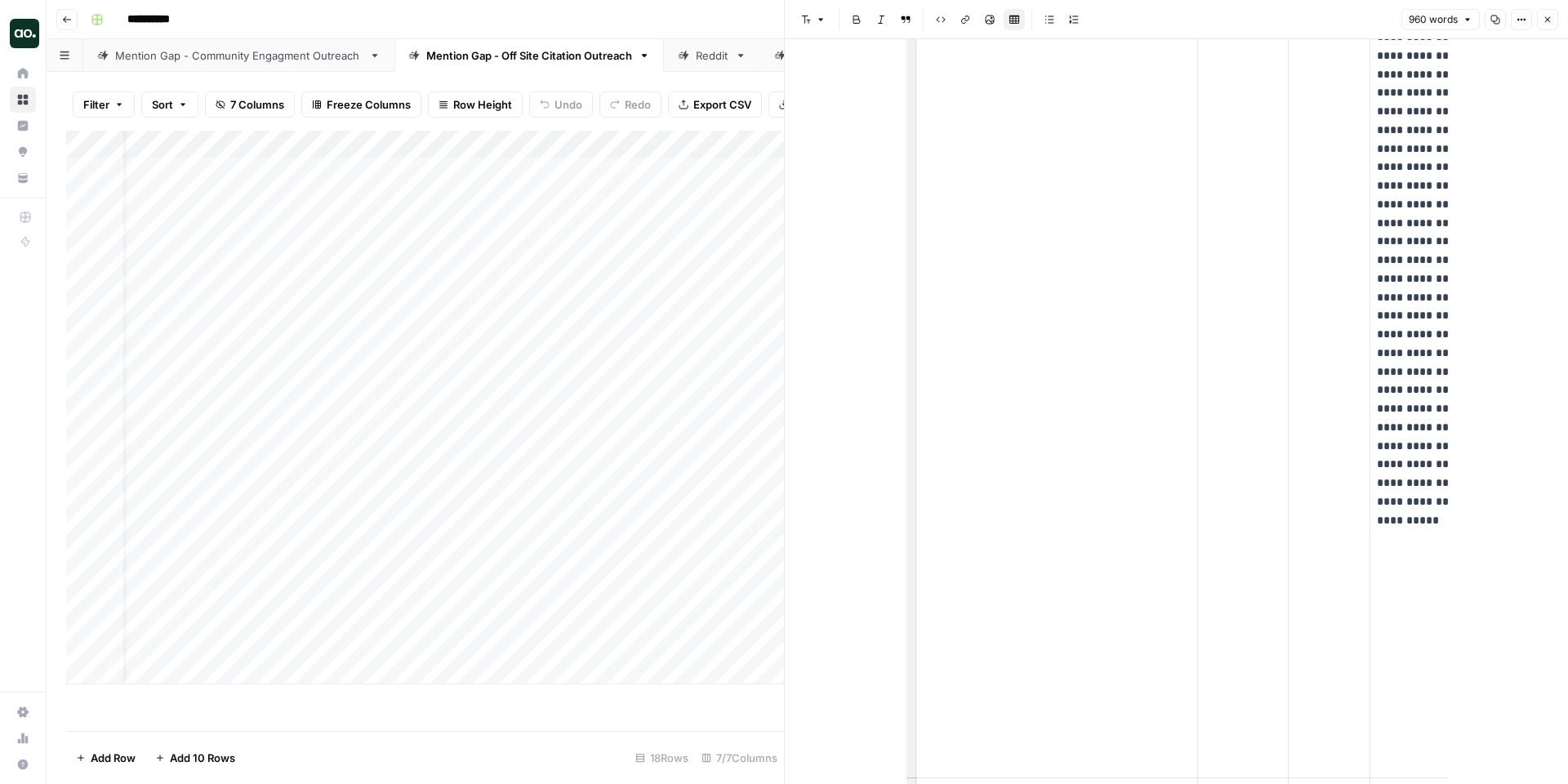
scroll to position [2038, 0]
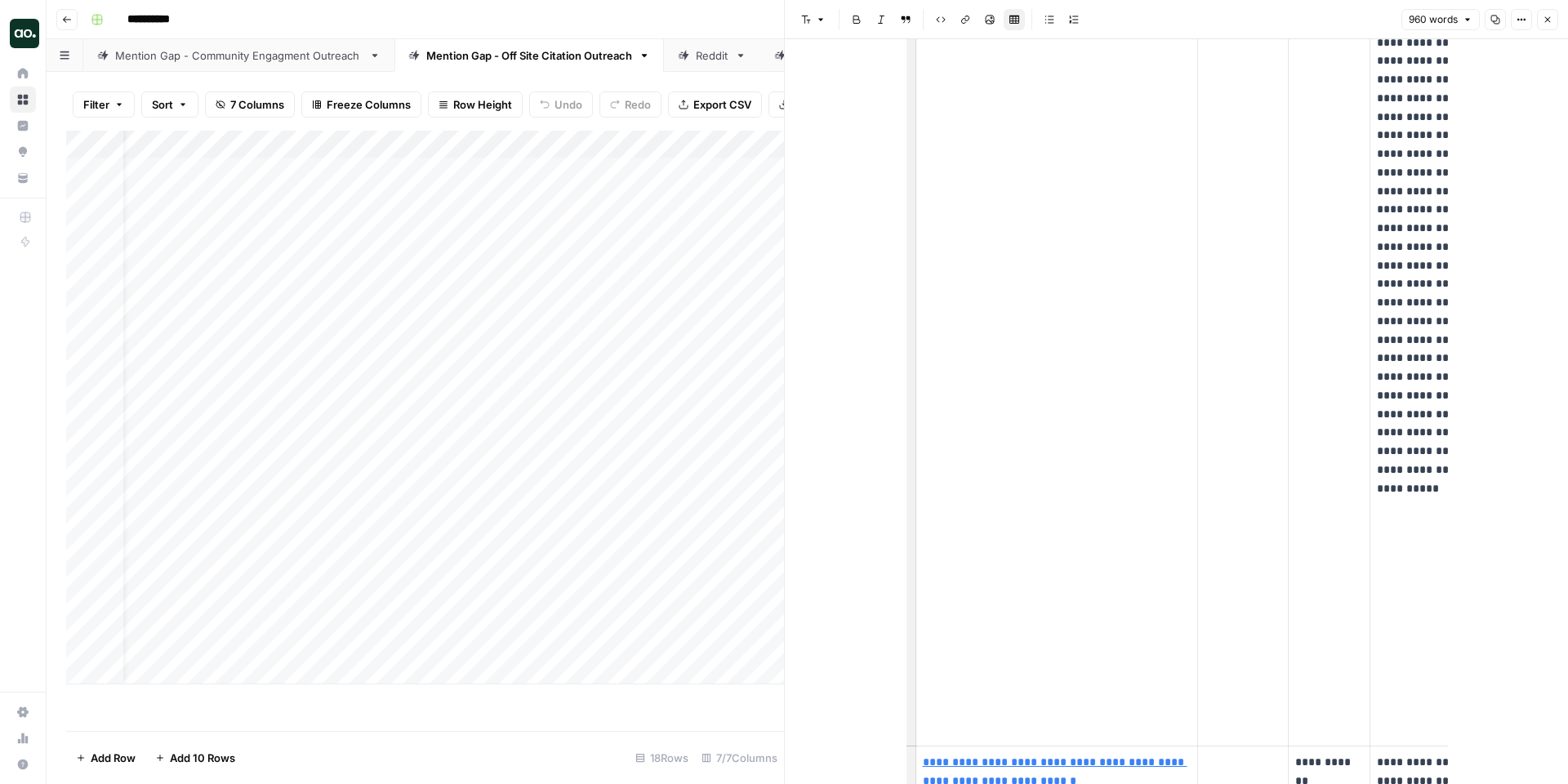
click at [1544, 23] on icon "button" at bounding box center [1547, 20] width 10 height 10
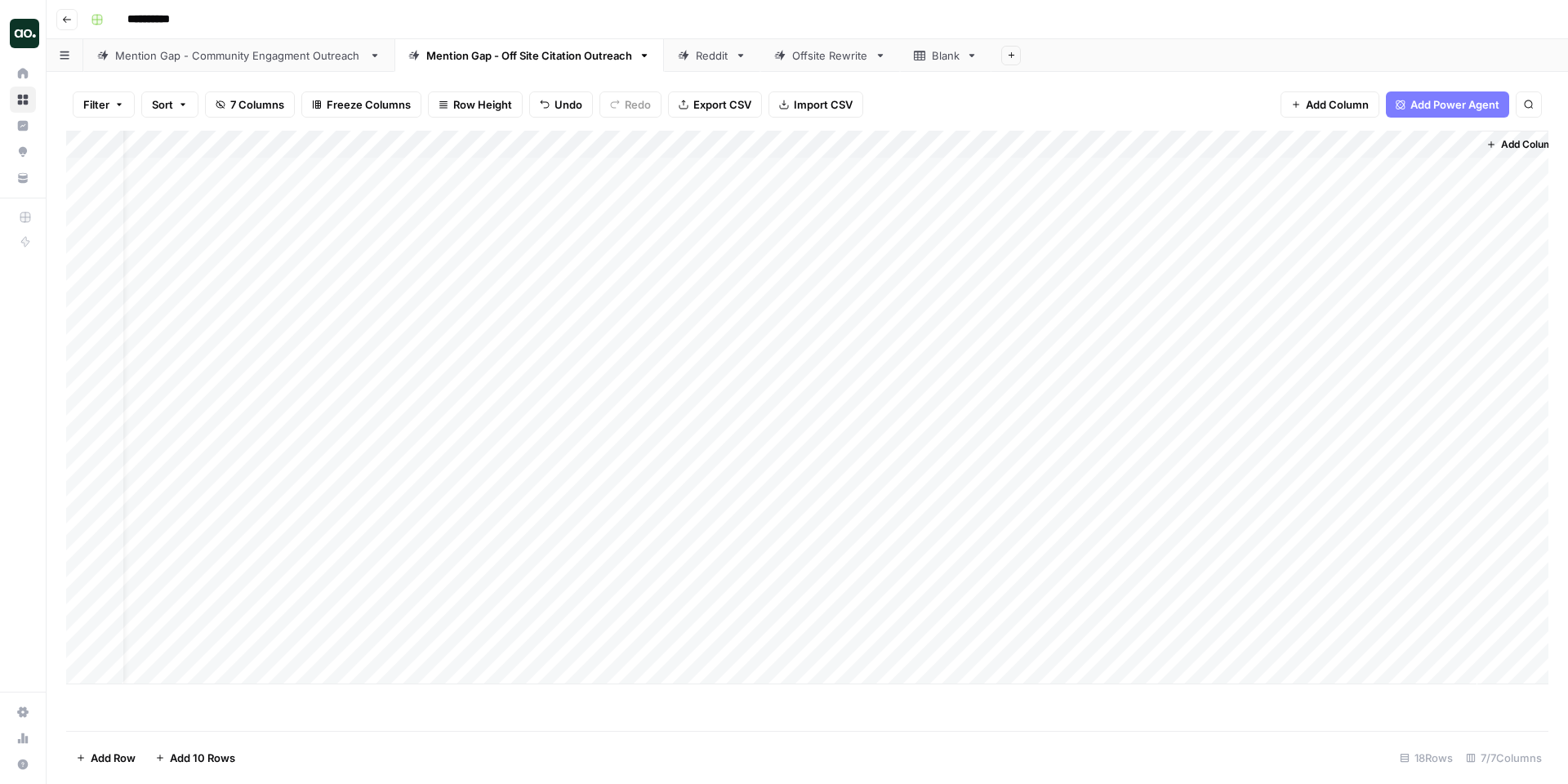
click at [345, 47] on div "Mention Gap - Community Engagment Outreach" at bounding box center [239, 55] width 247 height 17
type input "**********"
click at [479, 58] on div "Mention Gap - Off Site Citation Outreach" at bounding box center [529, 55] width 206 height 17
click at [696, 54] on div "Reddit" at bounding box center [712, 55] width 32 height 17
click at [334, 57] on div "Mention Gap - Community Engagment Outreach" at bounding box center [239, 55] width 247 height 17
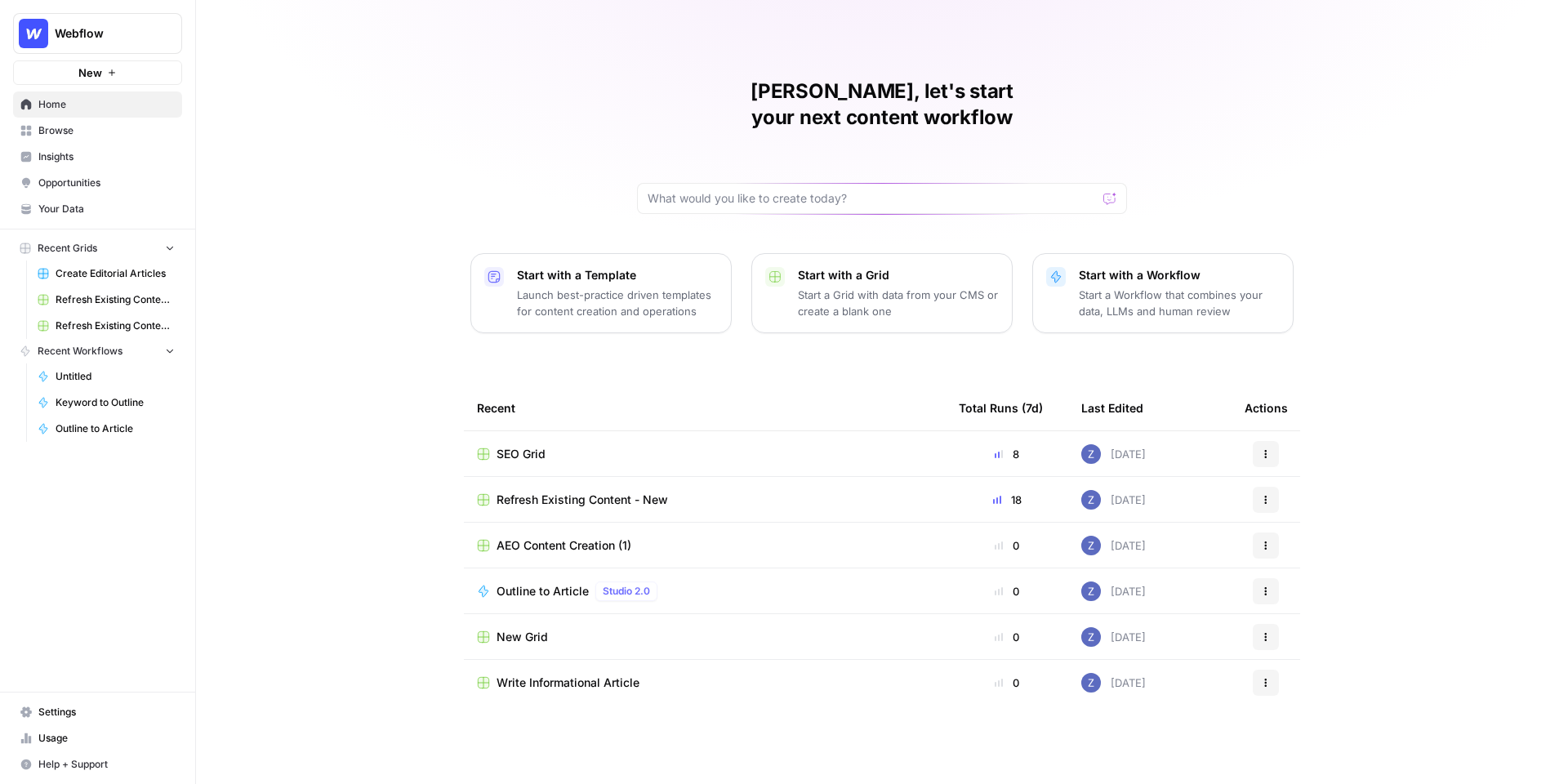
click at [97, 32] on span "Webflow" at bounding box center [104, 33] width 99 height 17
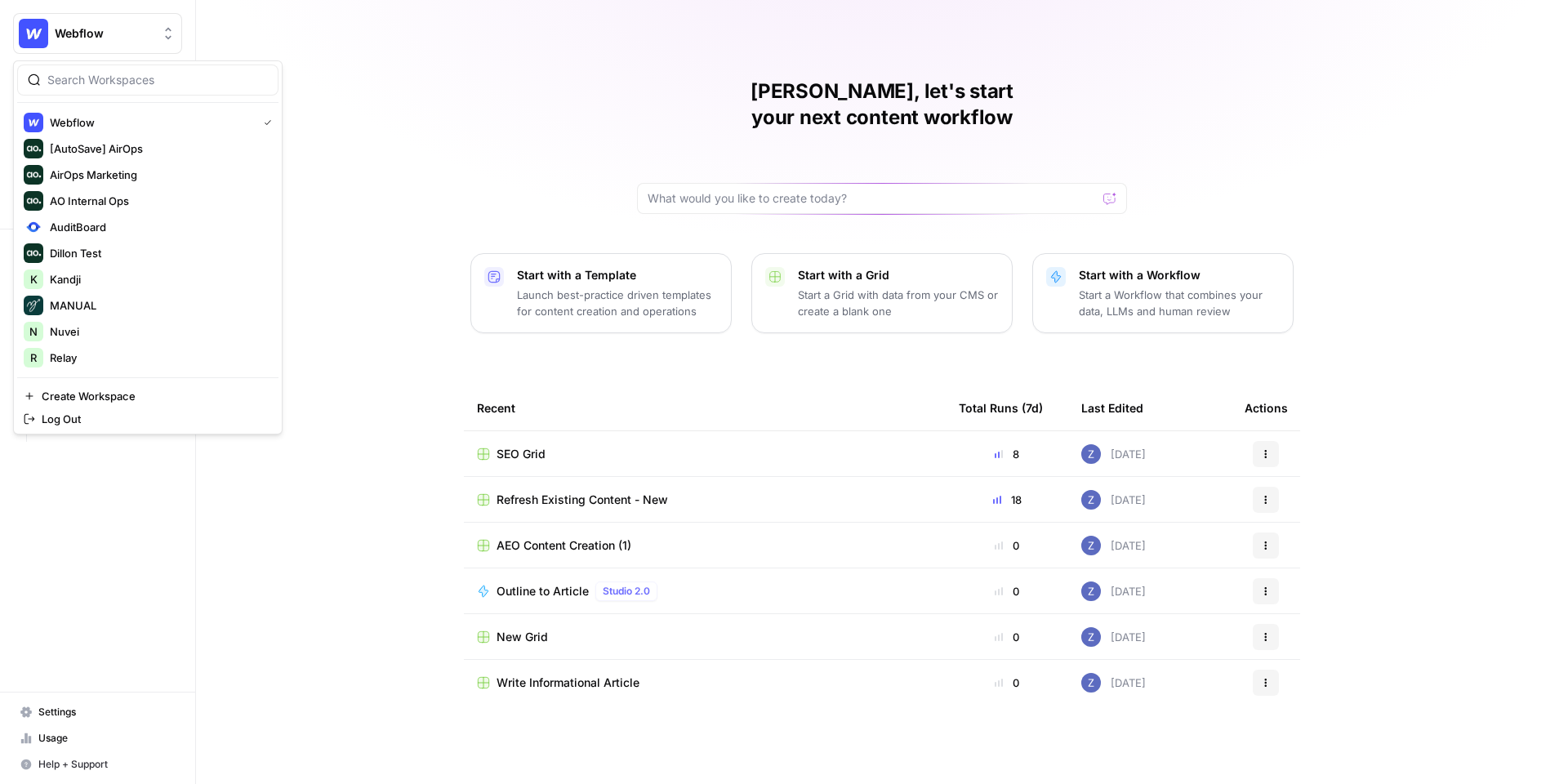
click at [429, 147] on div "Zoë, let's start your next content workflow Start with a Template Launch best-p…" at bounding box center [883, 392] width 1372 height 784
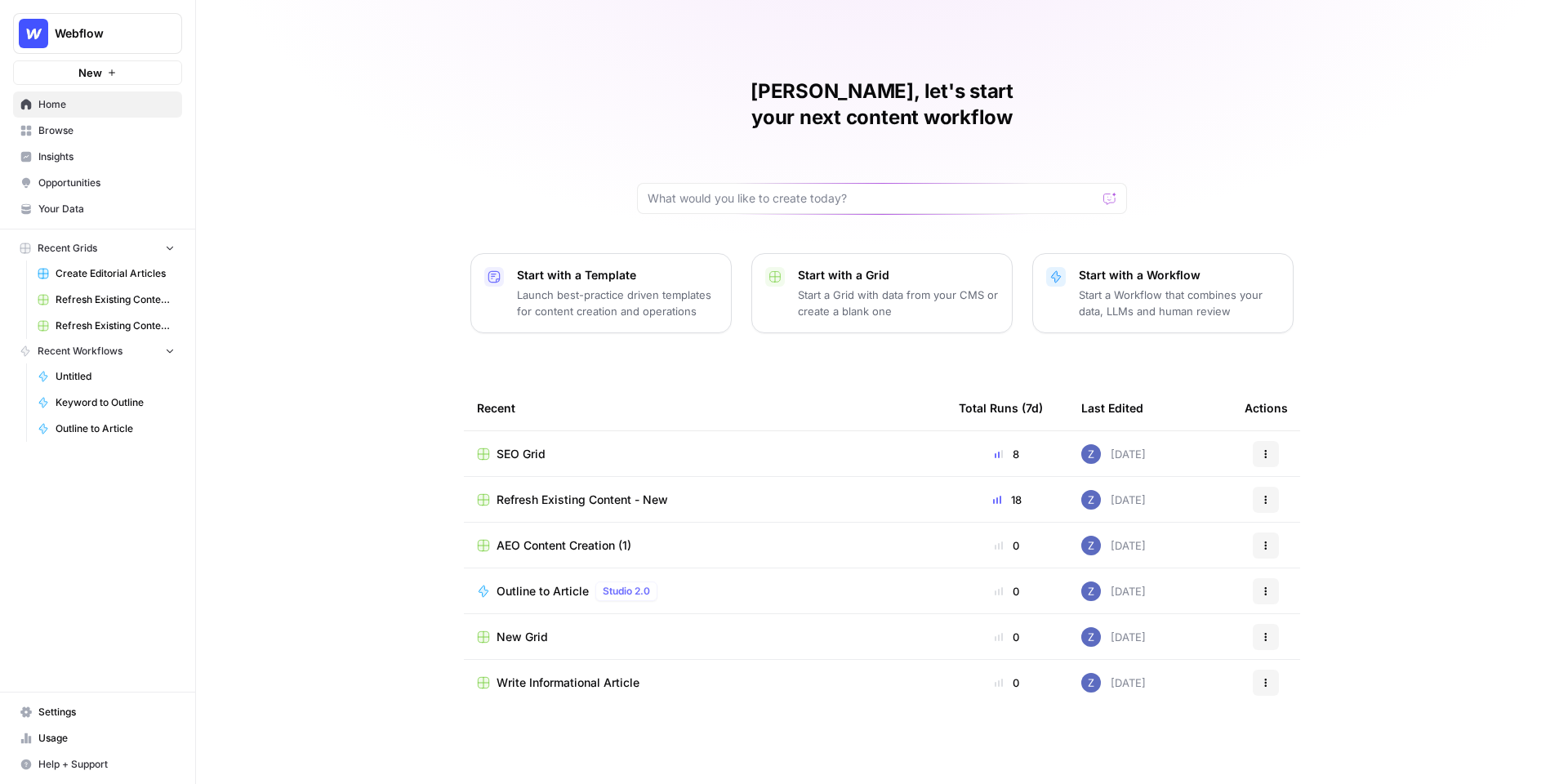
click at [47, 204] on span "Your Data" at bounding box center [107, 208] width 137 height 15
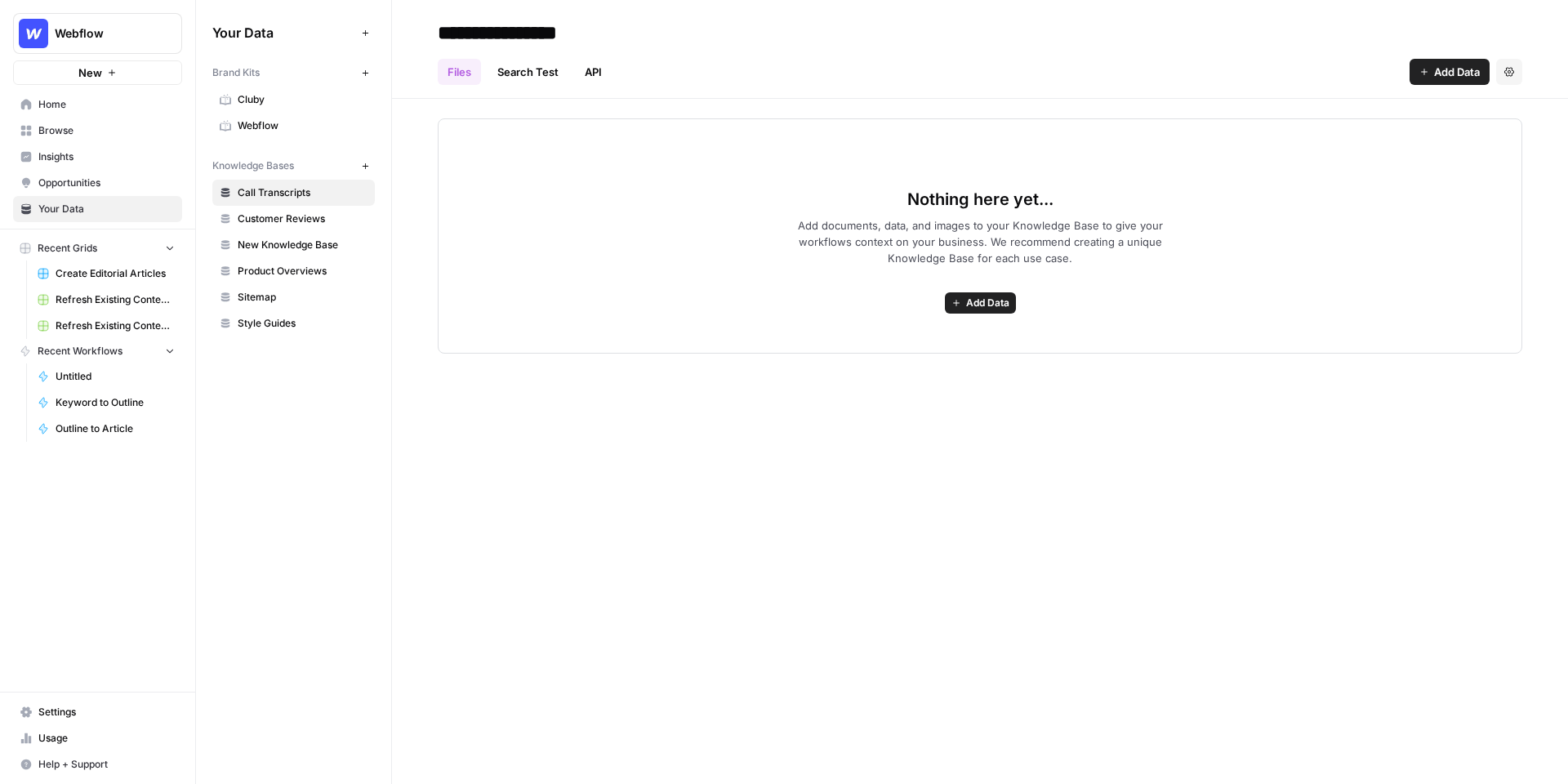
click at [271, 126] on span "Webflow" at bounding box center [302, 125] width 130 height 15
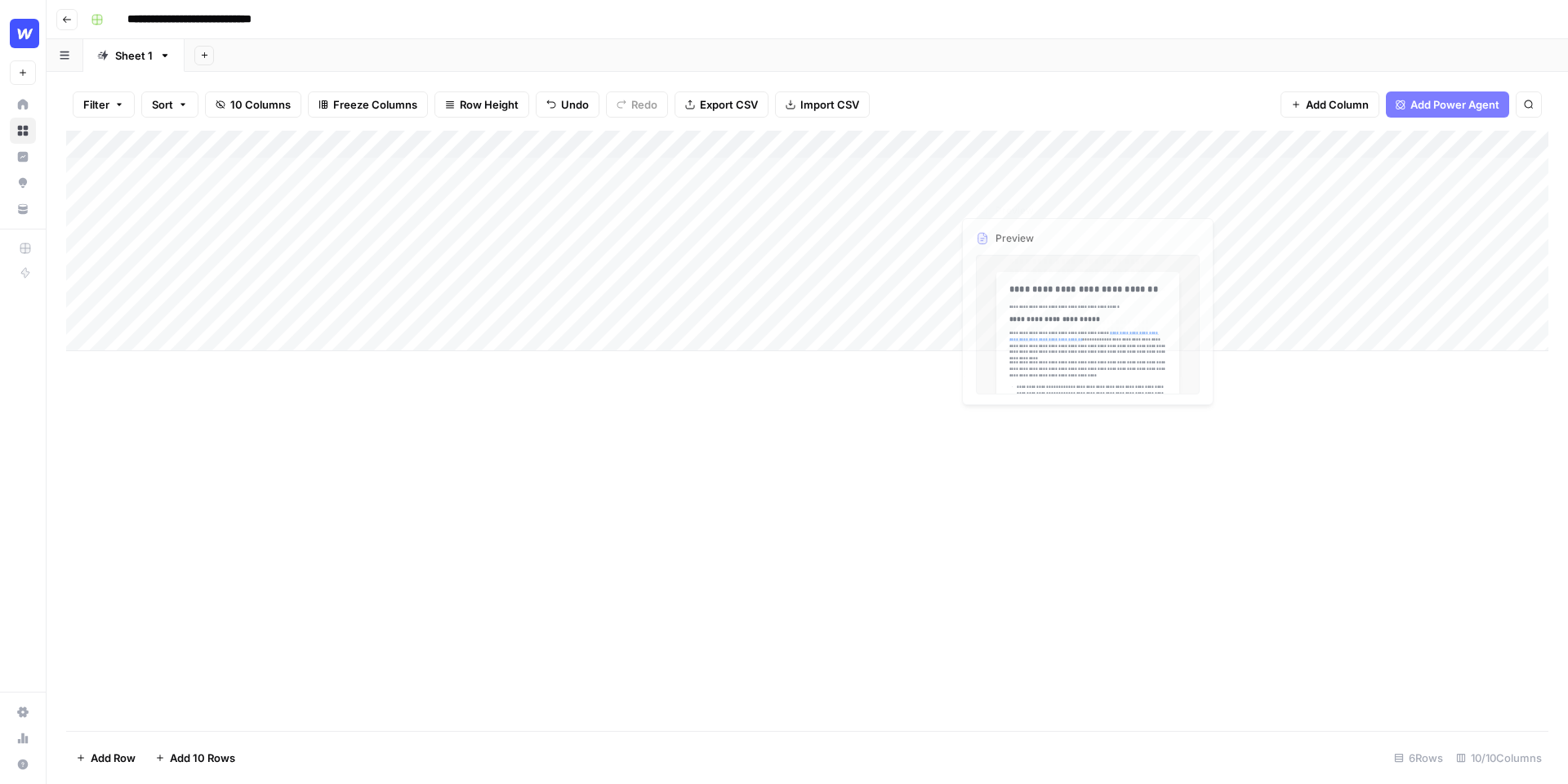
click at [1086, 62] on div "Add Sheet" at bounding box center [876, 55] width 1383 height 32
